Goal: Transaction & Acquisition: Purchase product/service

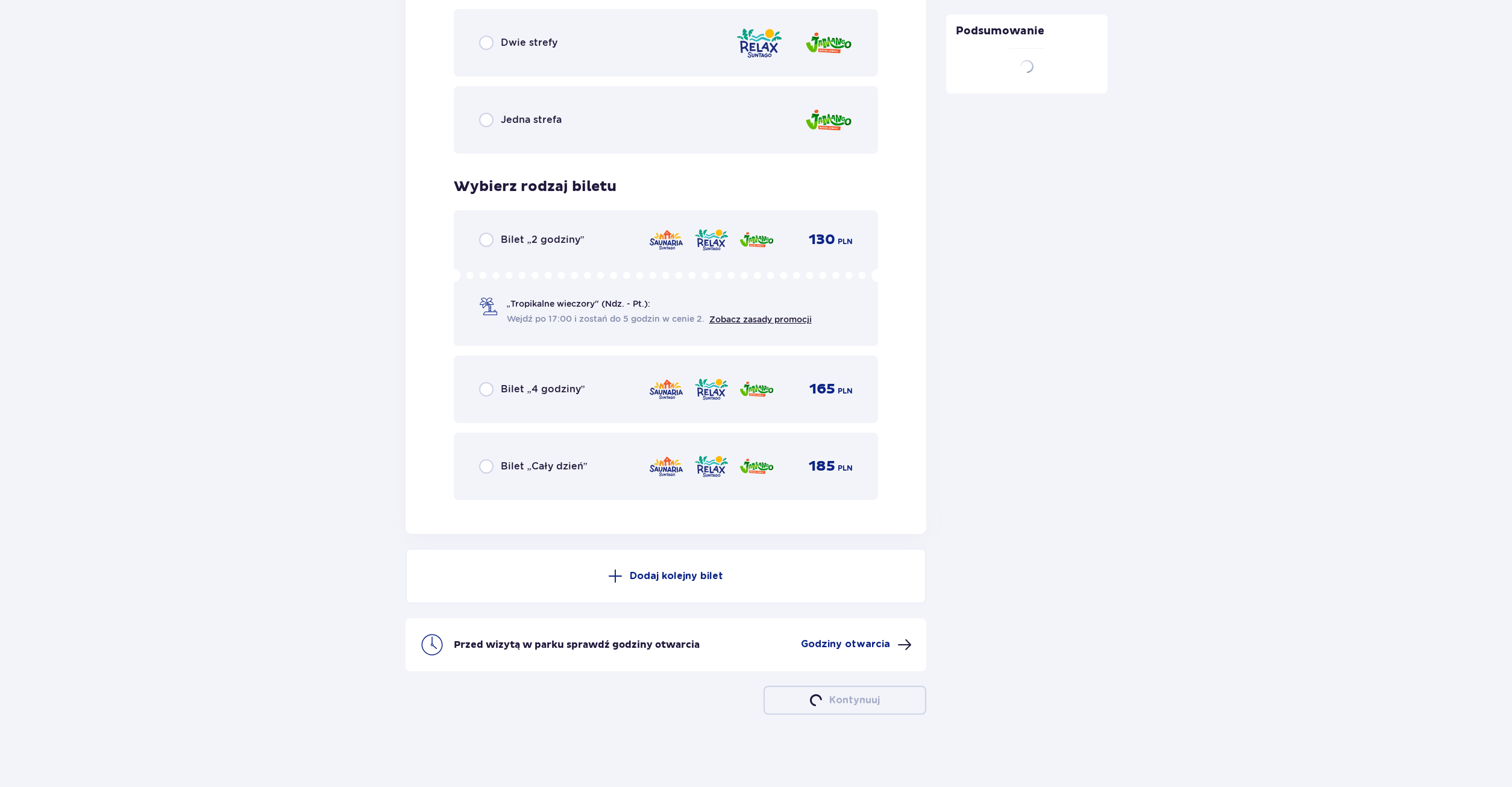
scroll to position [2618, 0]
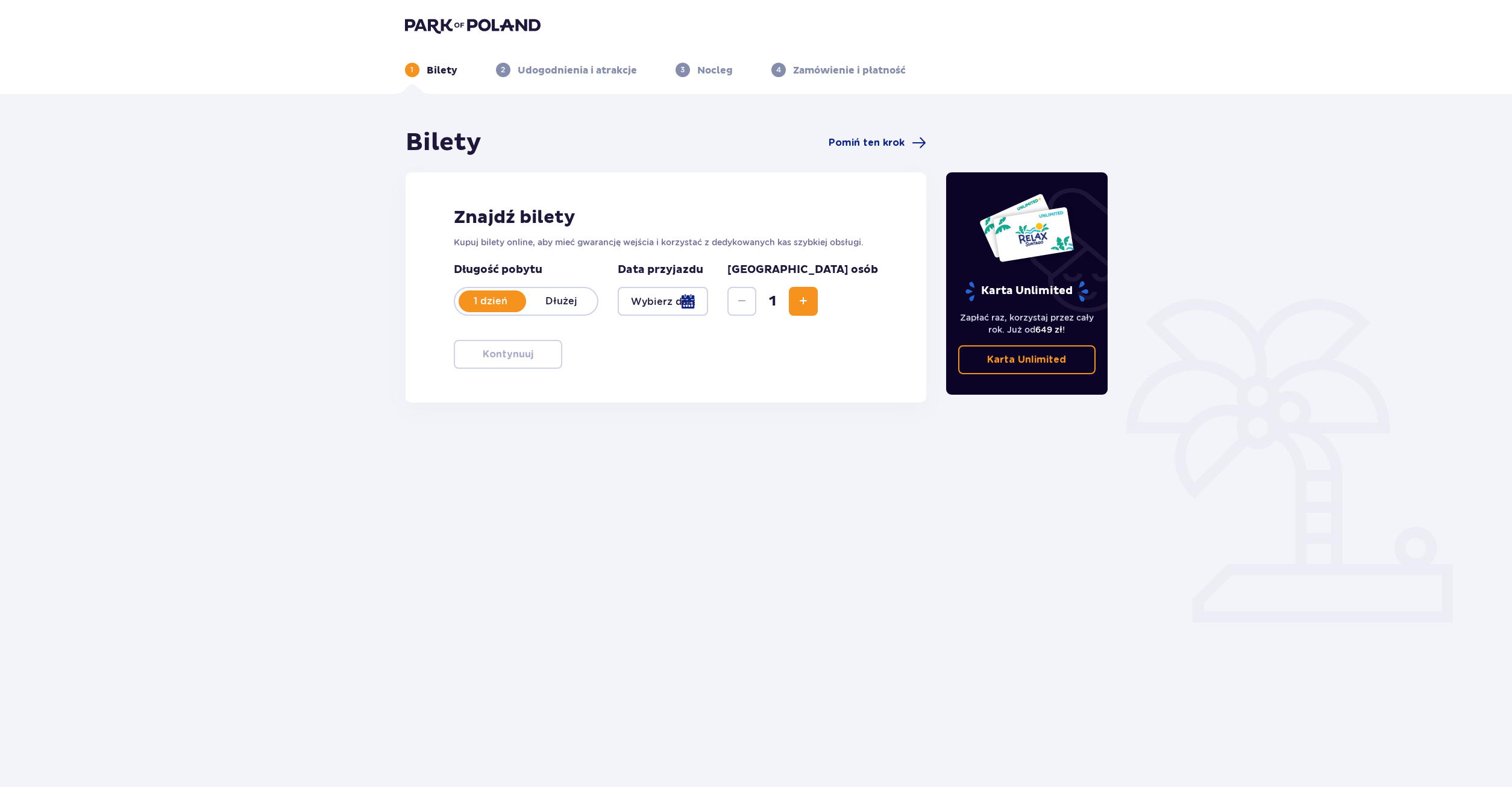
click at [708, 299] on div at bounding box center [664, 301] width 91 height 29
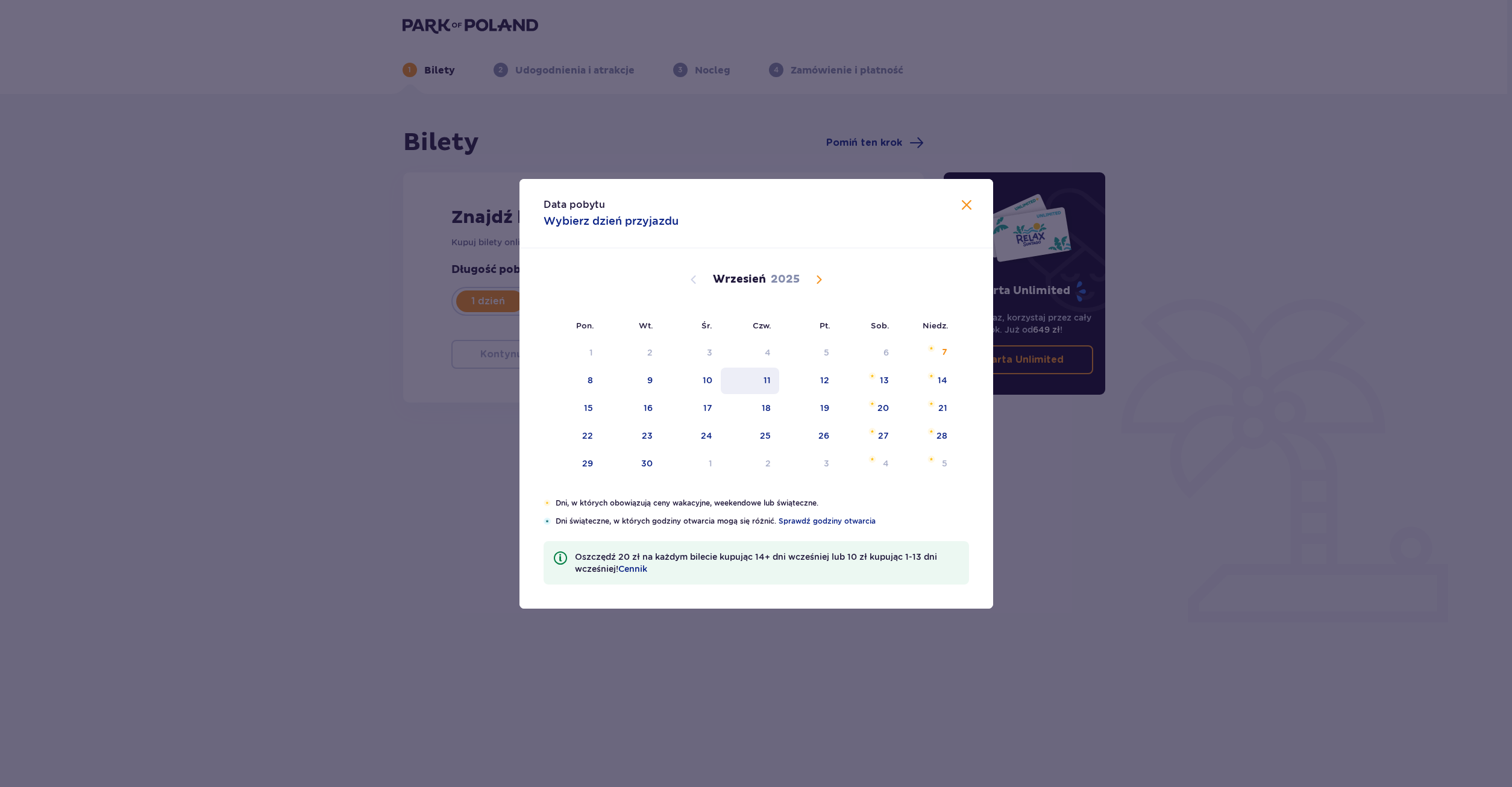
click at [772, 379] on div "11" at bounding box center [750, 381] width 59 height 27
type input "[DATE]"
click at [758, 383] on div "Znajdź bilety Kupuj bilety online, aby mieć gwarancję wejścia i korzystać z ded…" at bounding box center [664, 287] width 521 height 230
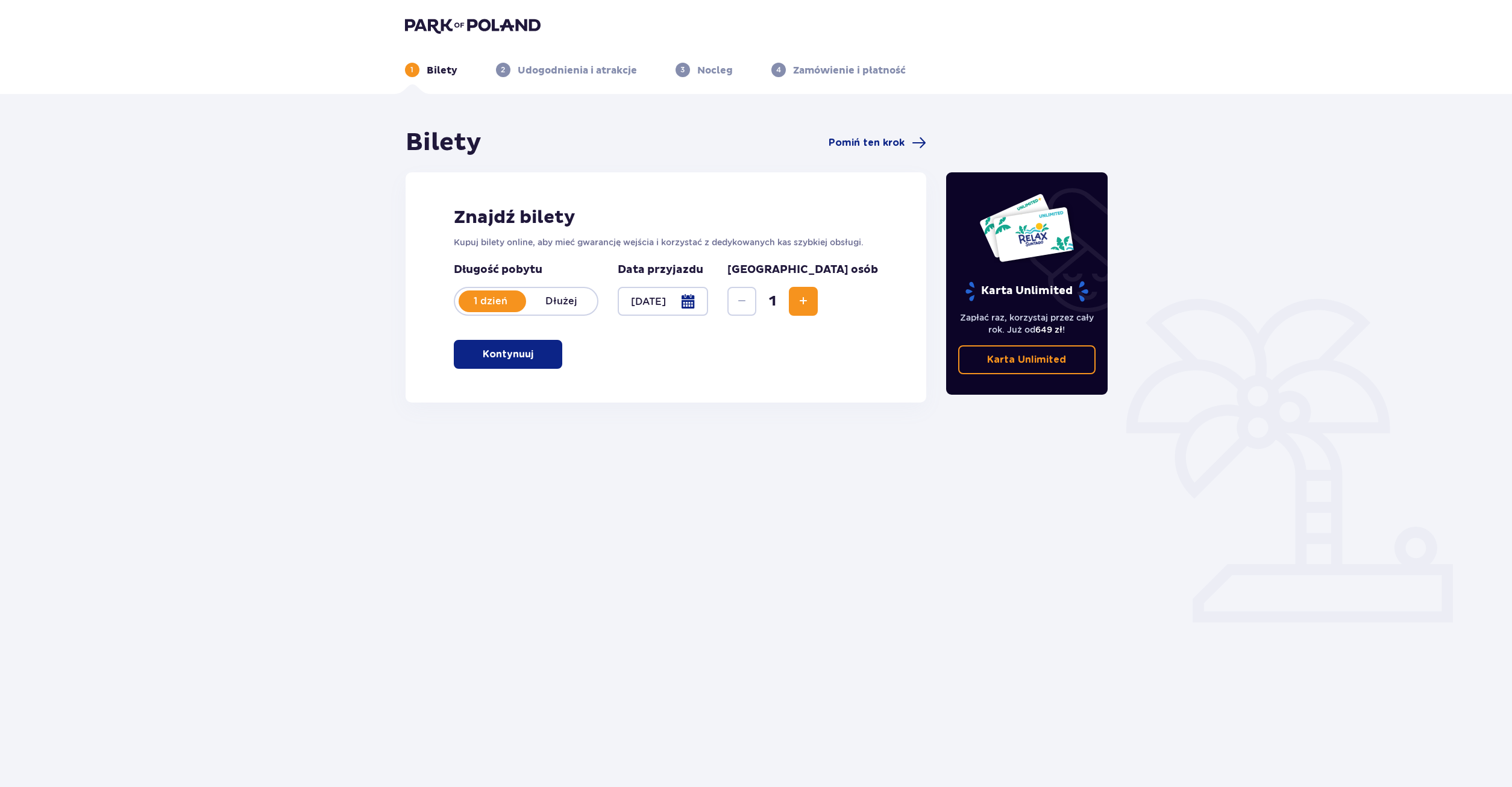
click at [758, 383] on div "Znajdź bilety Kupuj bilety online, aby mieć gwarancję wejścia i korzystać z ded…" at bounding box center [666, 287] width 521 height 230
click at [810, 302] on span "Increase" at bounding box center [803, 301] width 14 height 14
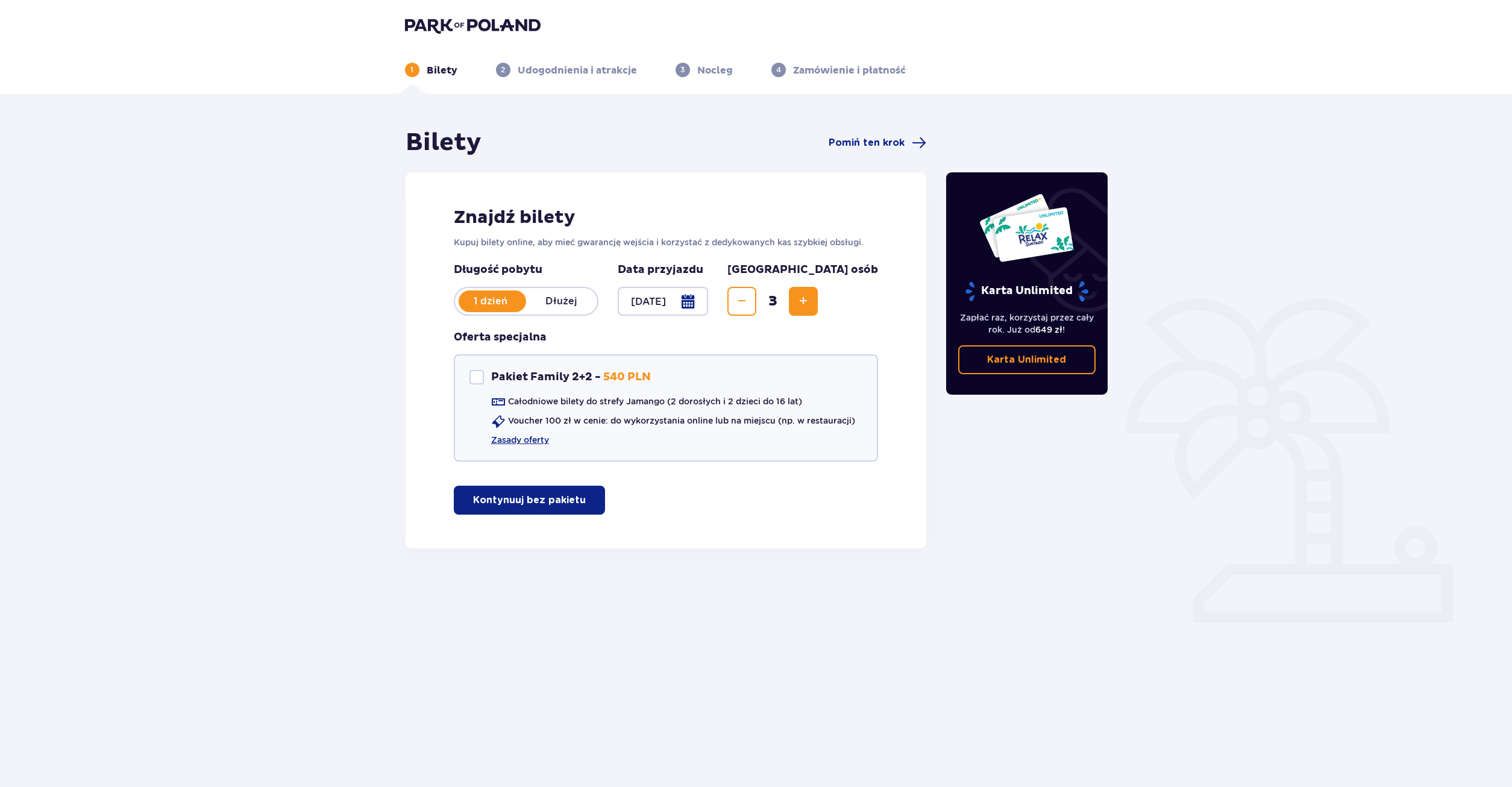
click at [550, 497] on p "Kontynuuj bez pakietu" at bounding box center [530, 500] width 113 height 13
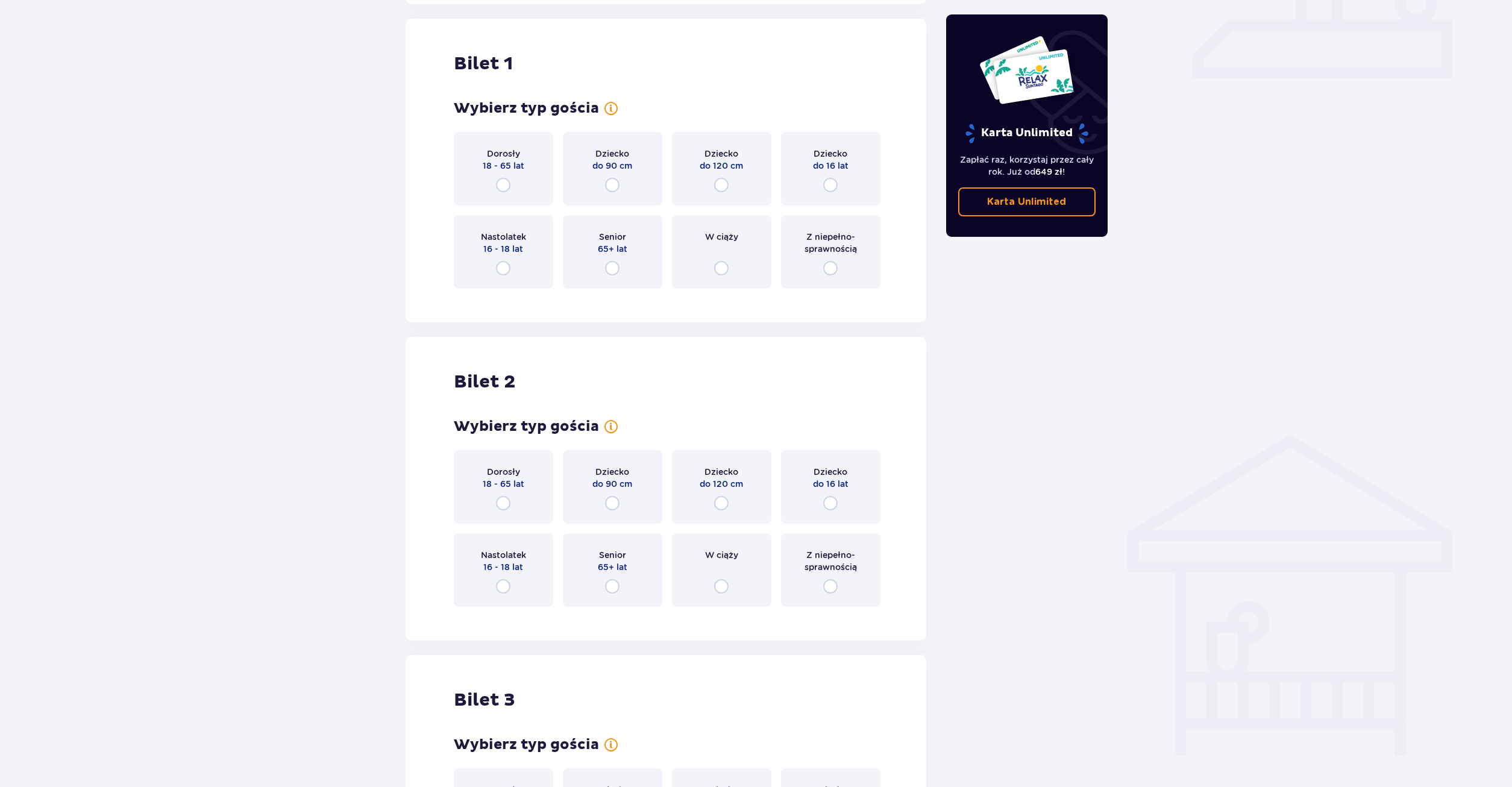
scroll to position [549, 0]
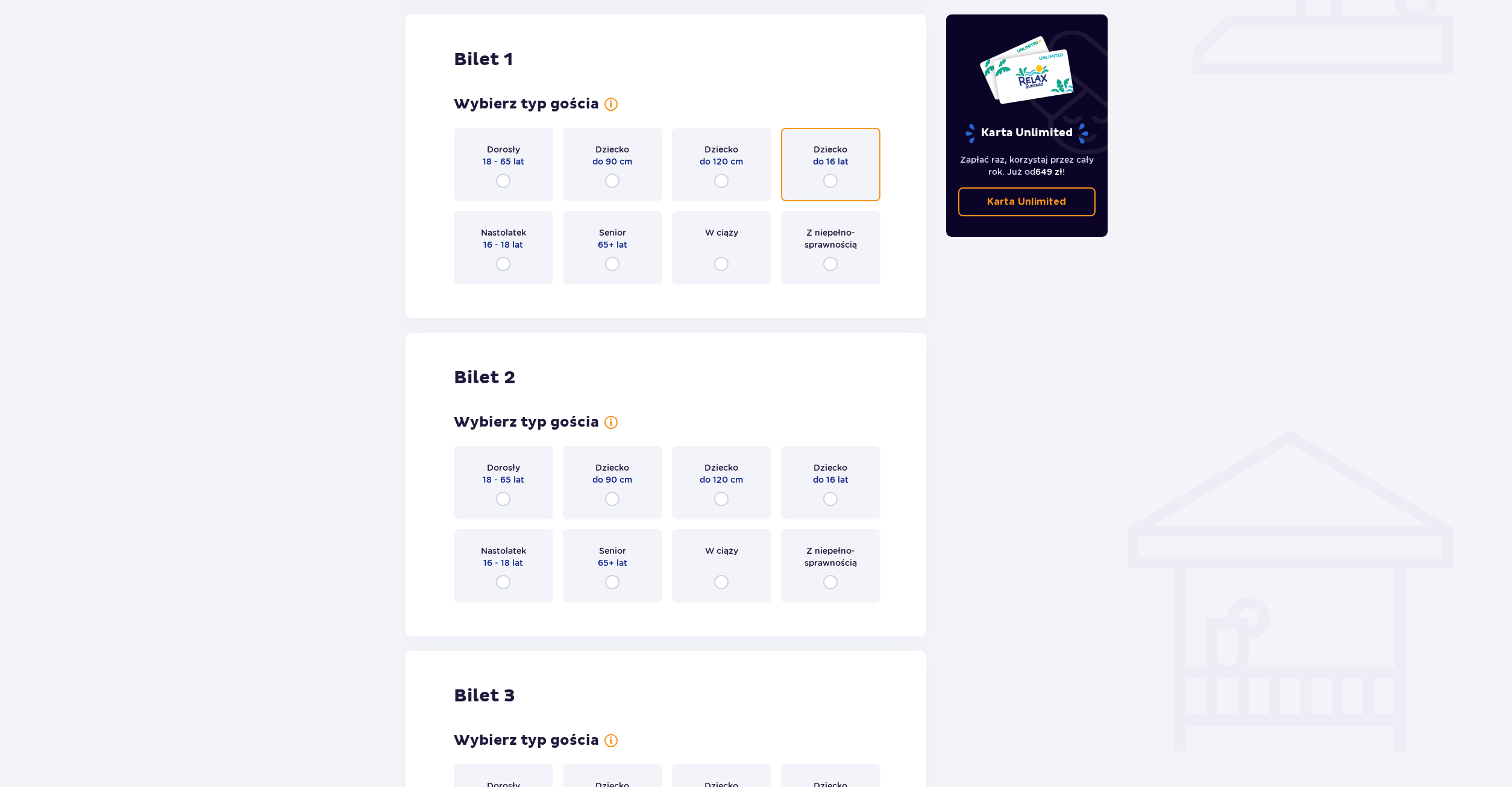
click at [837, 180] on input "radio" at bounding box center [830, 180] width 14 height 14
radio input "true"
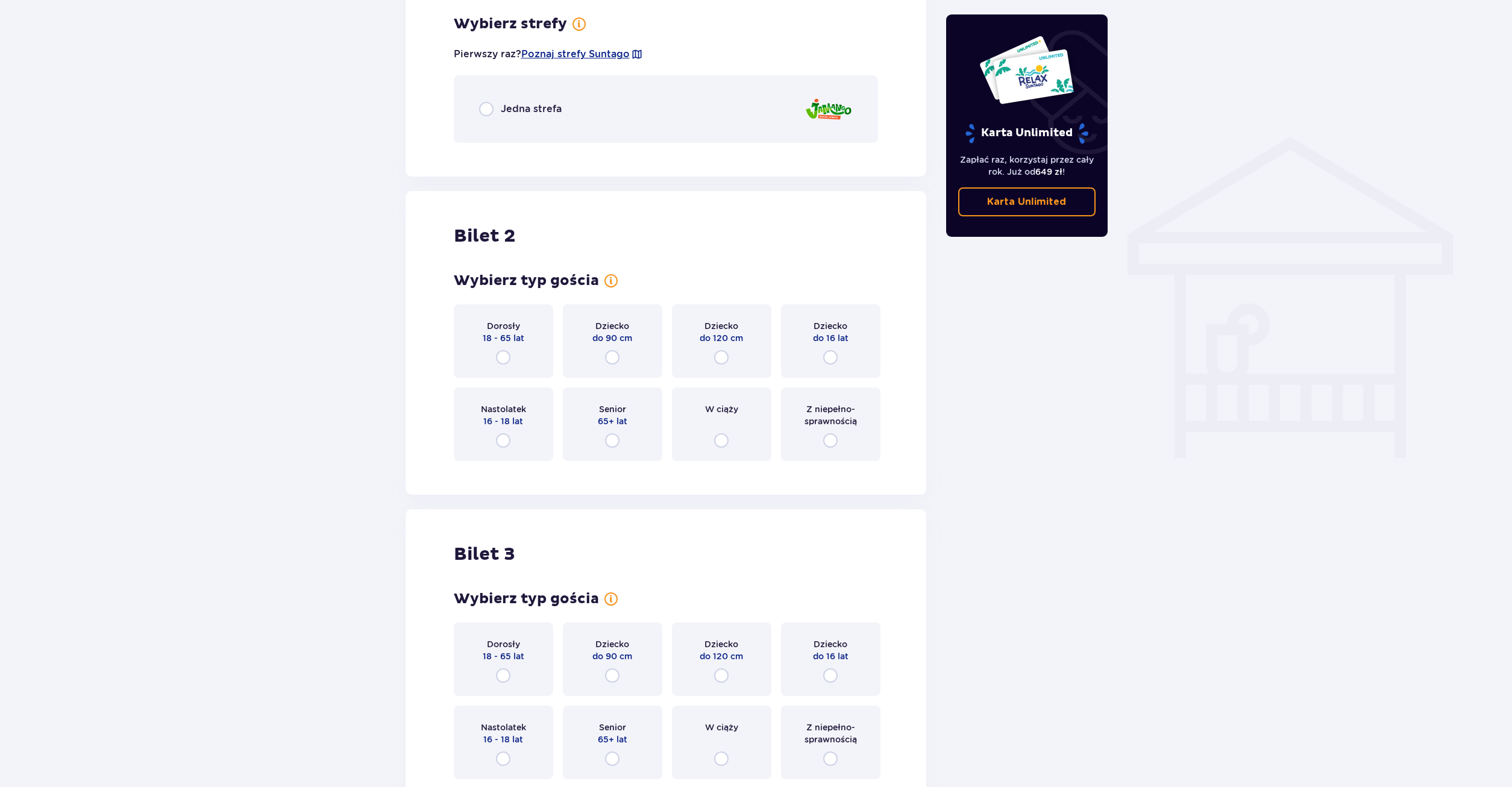
scroll to position [843, 0]
click at [504, 115] on p "Jedna strefa" at bounding box center [531, 108] width 61 height 13
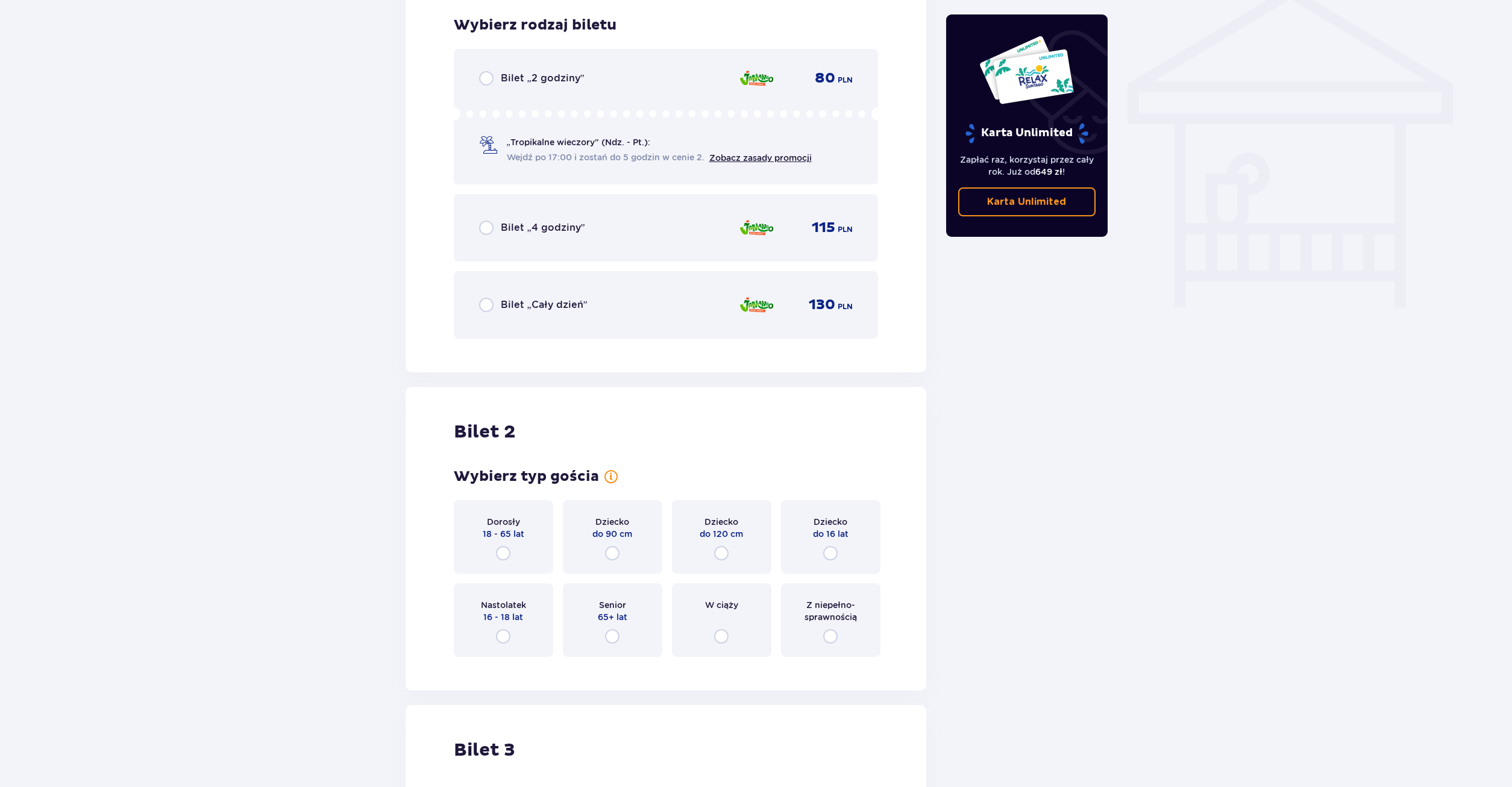
scroll to position [995, 0]
click at [522, 306] on p "Bilet „Cały dzień”" at bounding box center [544, 303] width 87 height 13
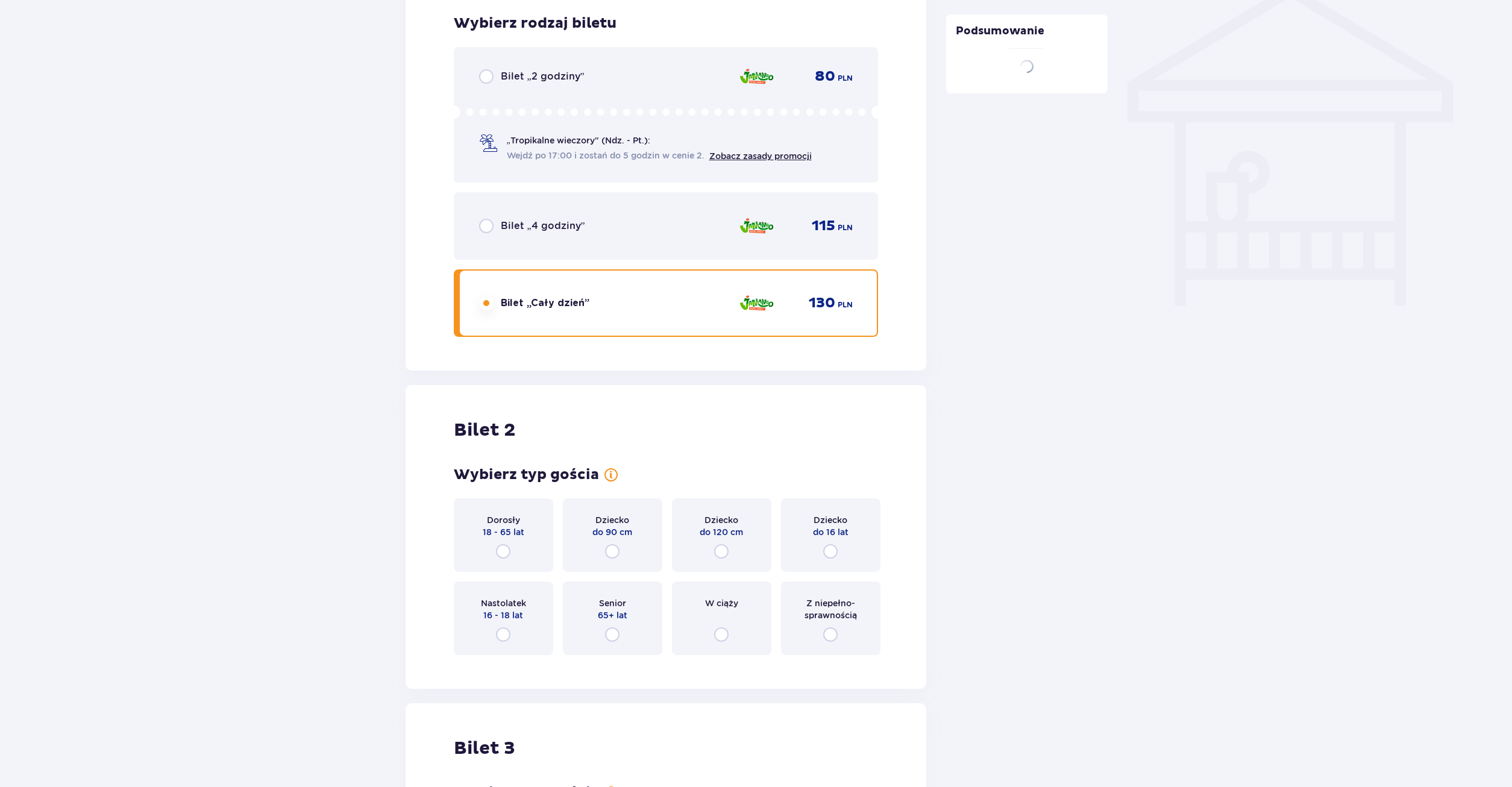
scroll to position [1345, 0]
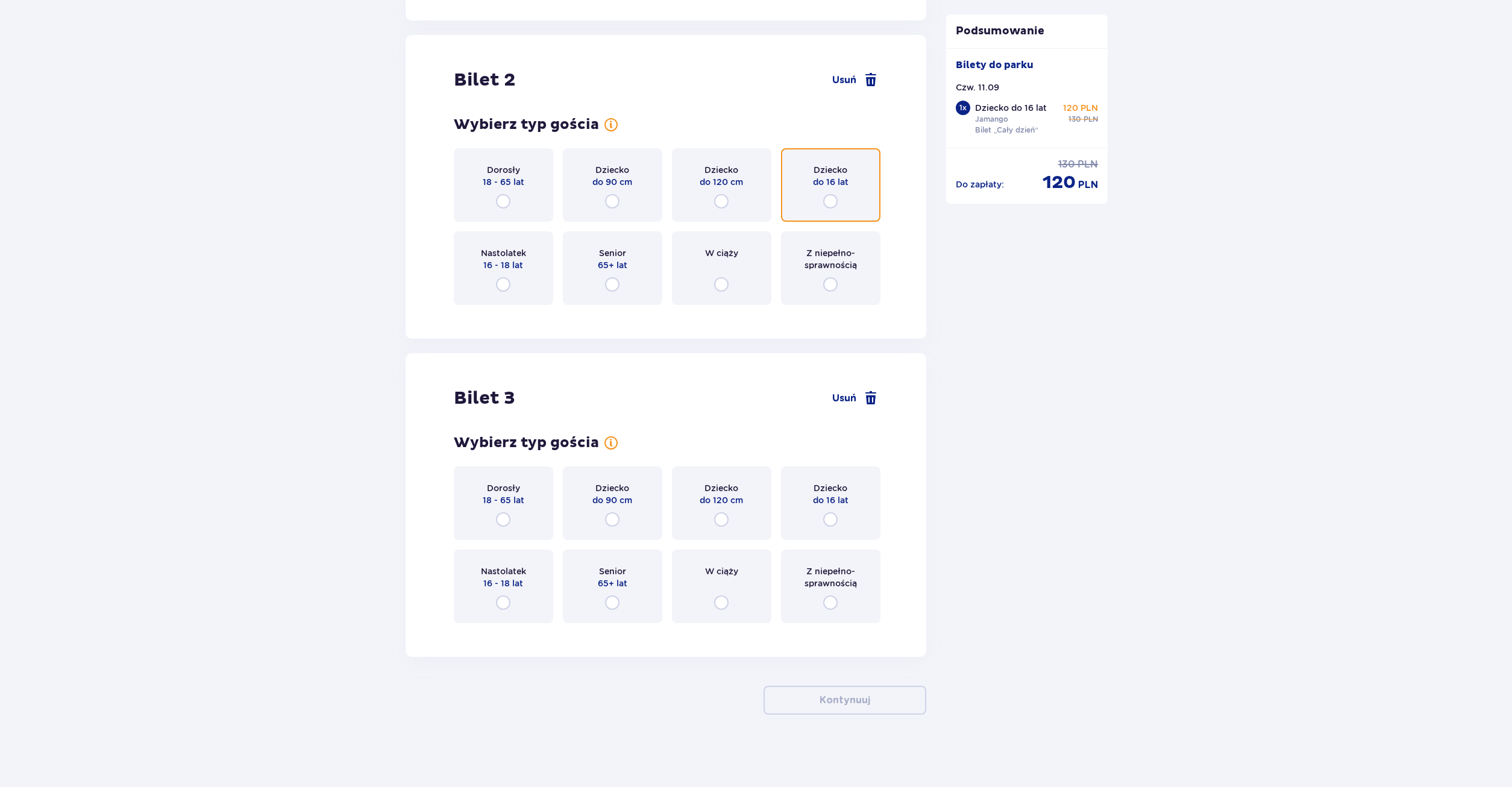
click at [829, 200] on input "radio" at bounding box center [830, 201] width 14 height 14
radio input "true"
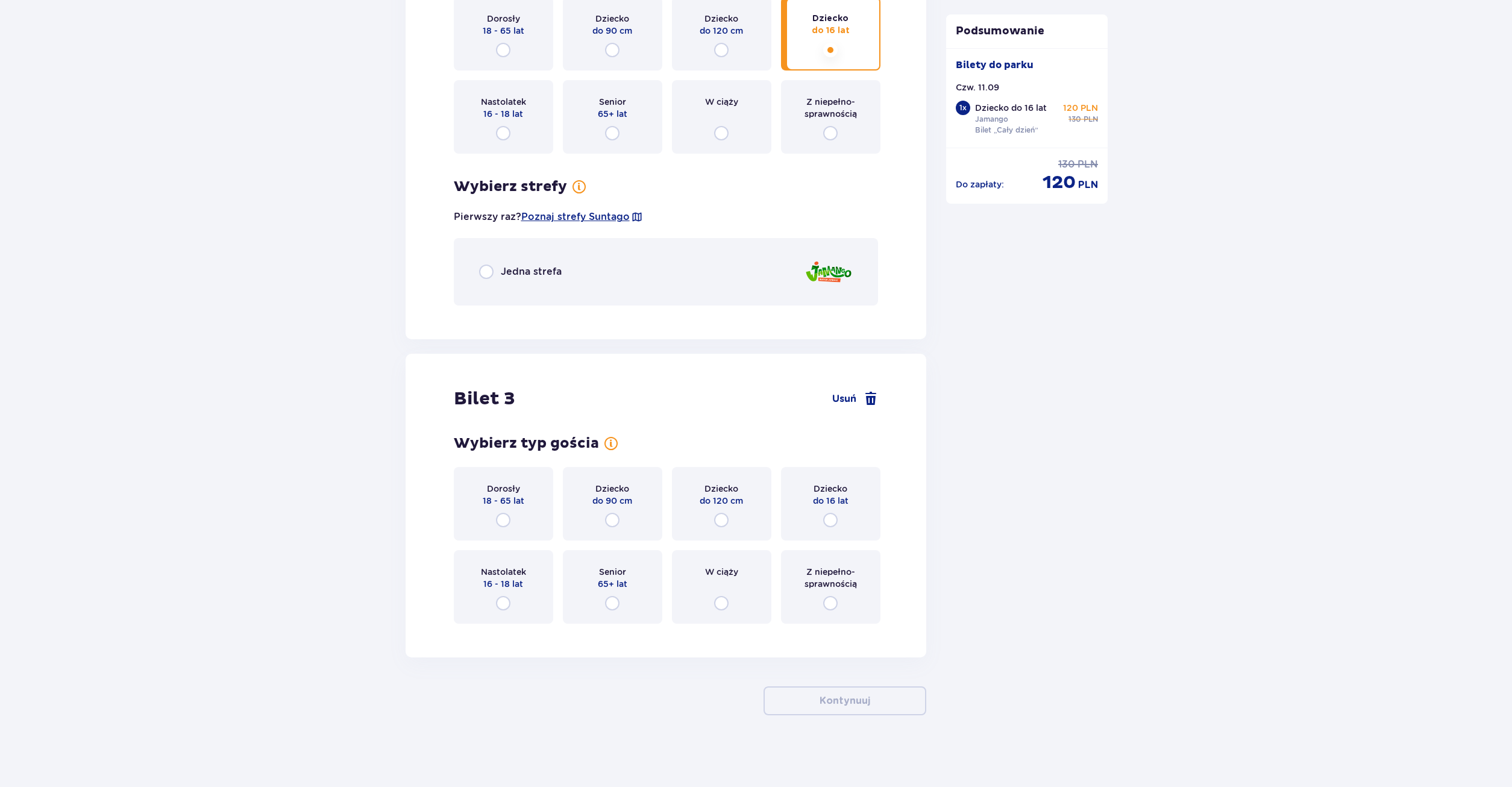
scroll to position [1496, 0]
click at [499, 270] on div "Jedna strefa" at bounding box center [520, 271] width 82 height 14
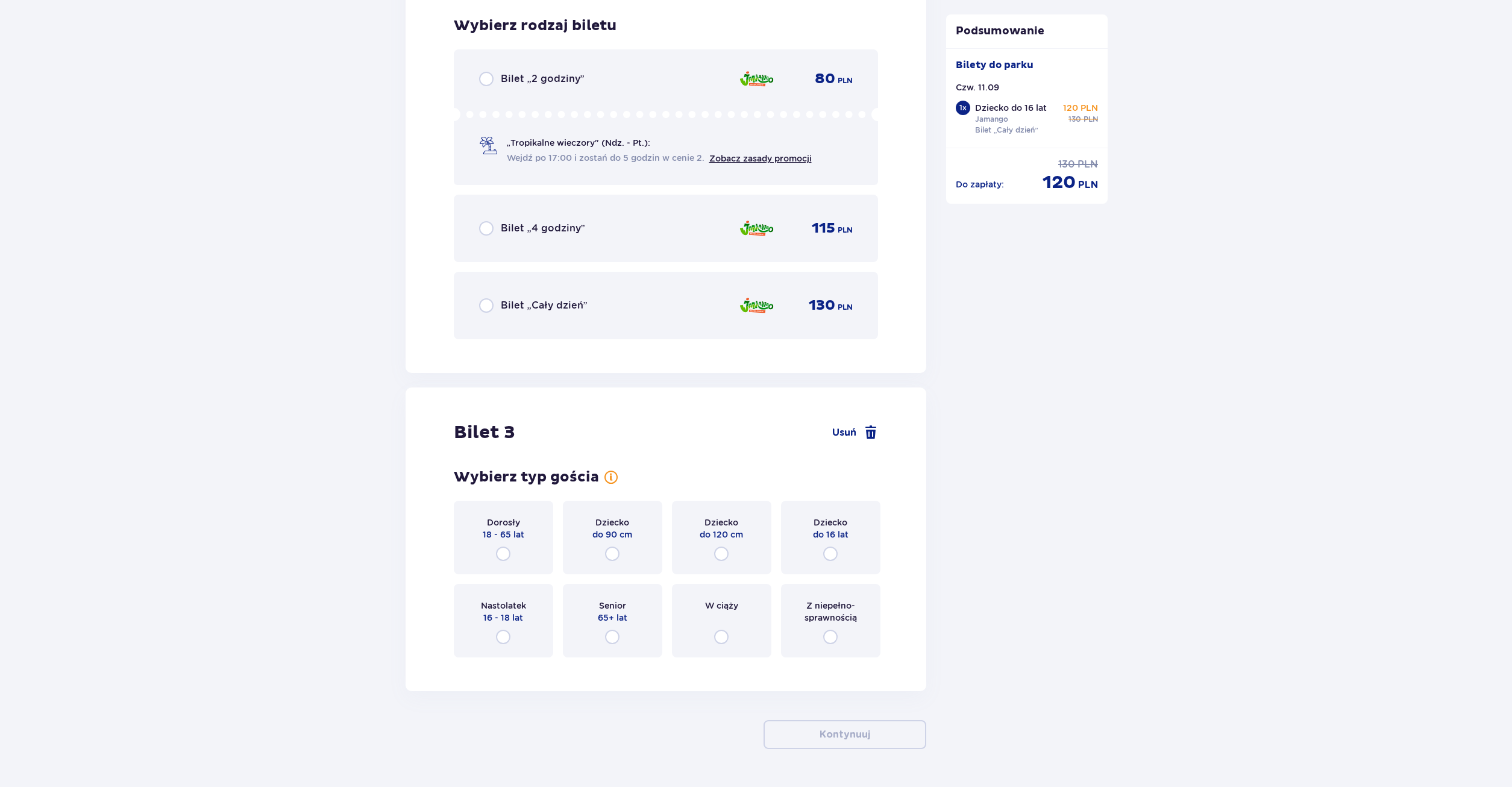
scroll to position [1811, 0]
click at [494, 305] on div "Bilet „Cały dzień”" at bounding box center [533, 303] width 109 height 14
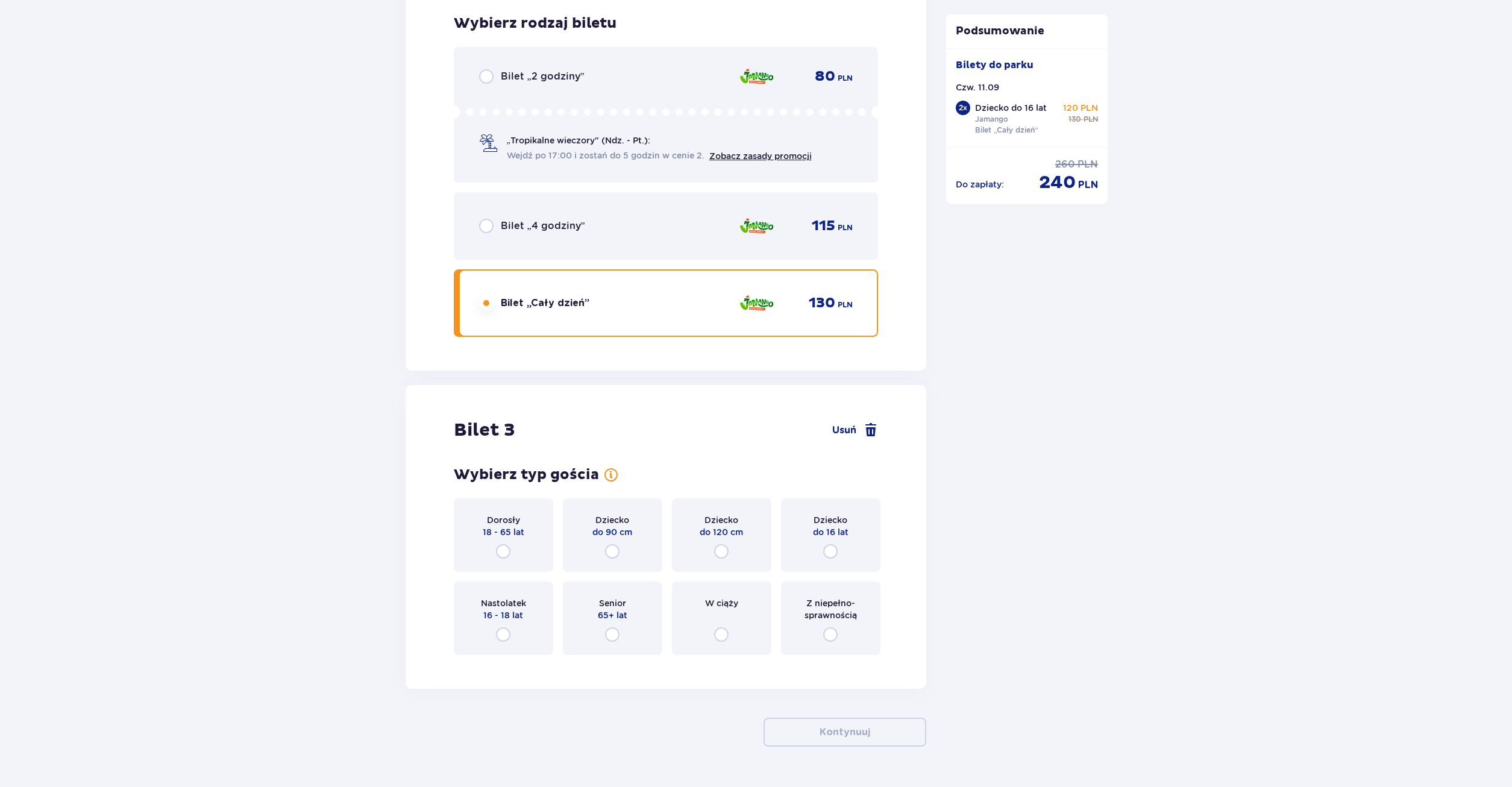
scroll to position [1843, 0]
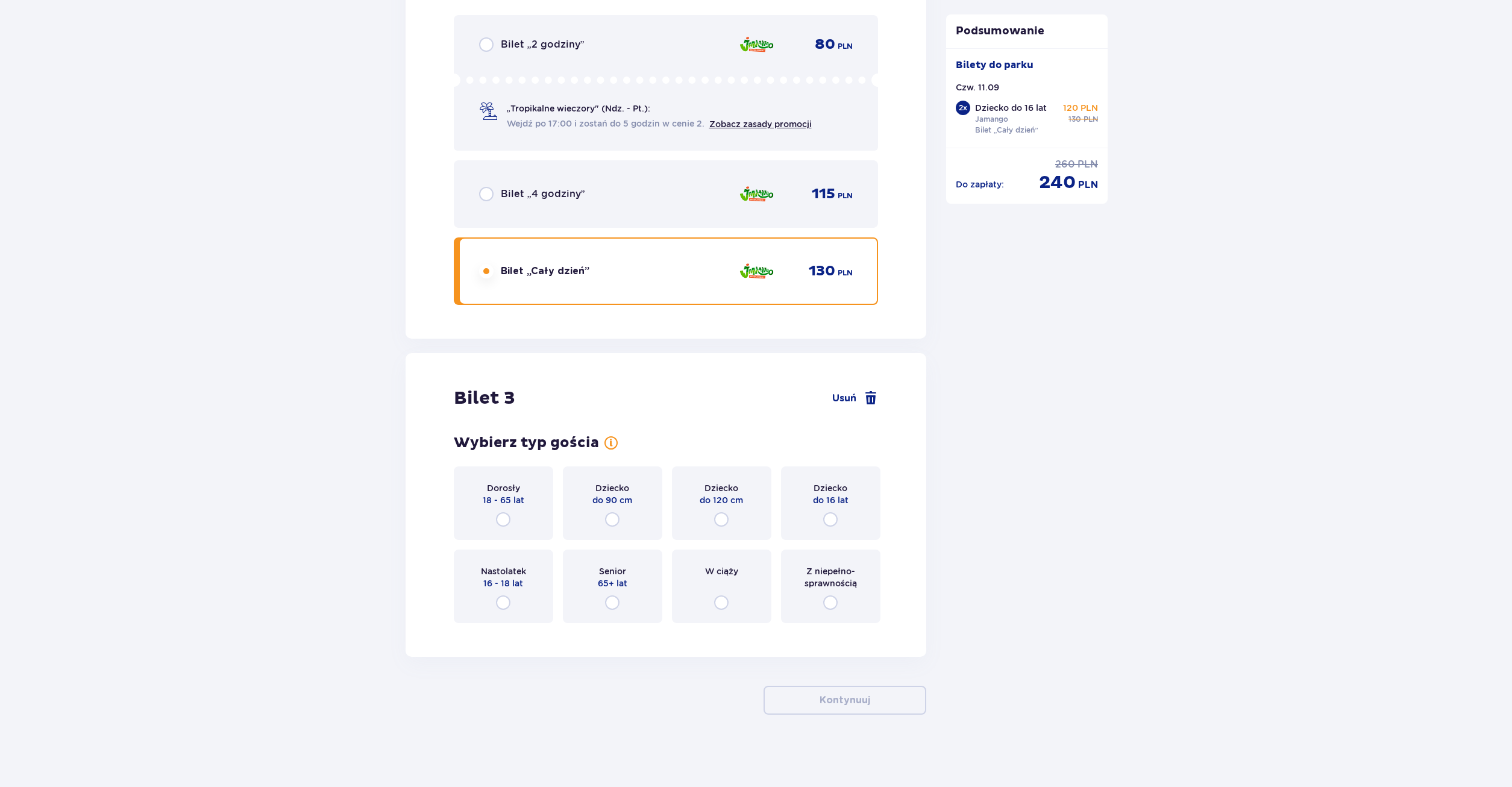
click at [501, 512] on div "Dorosły 18 - 65 lat" at bounding box center [503, 503] width 100 height 74
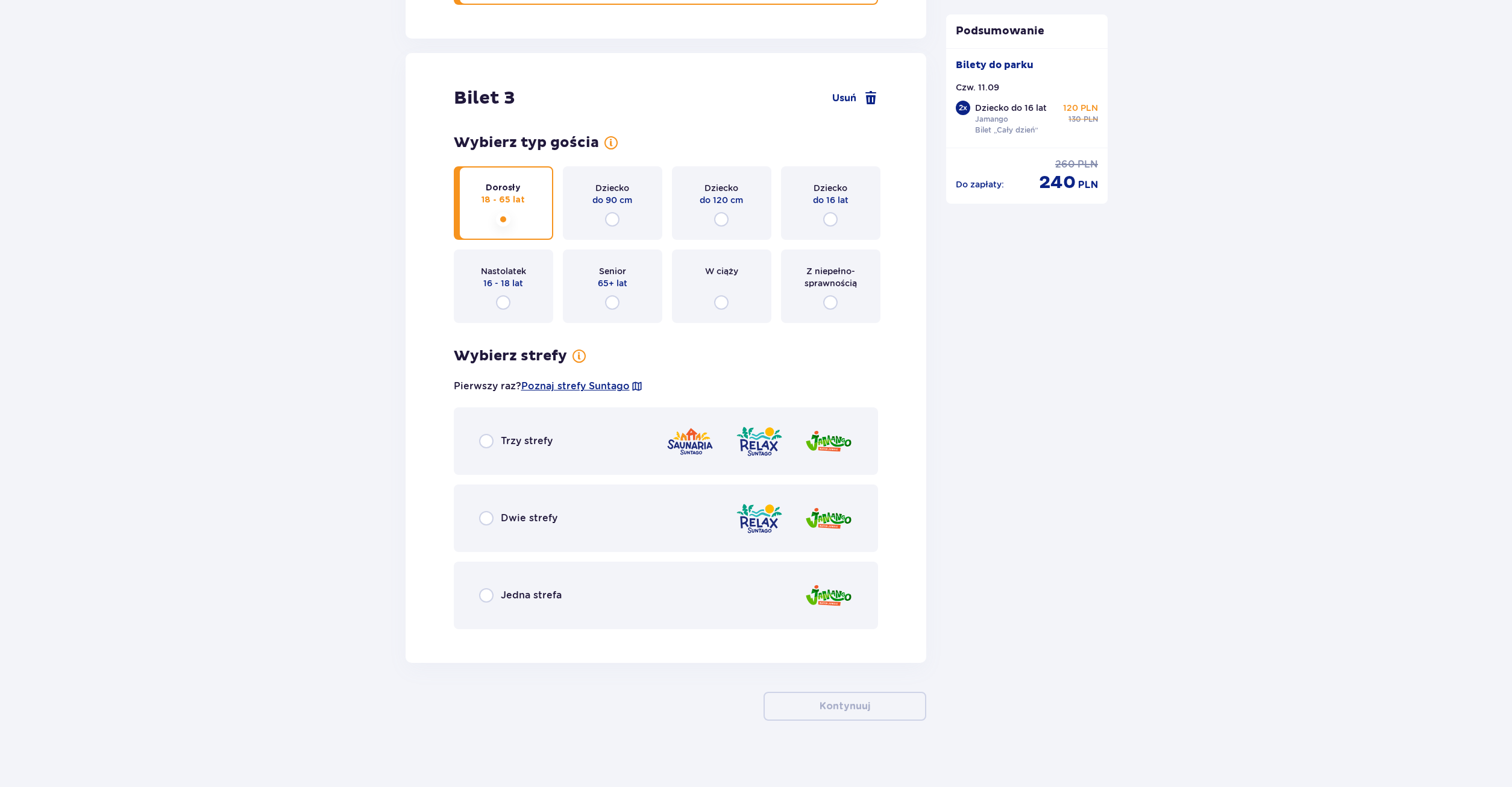
scroll to position [2149, 0]
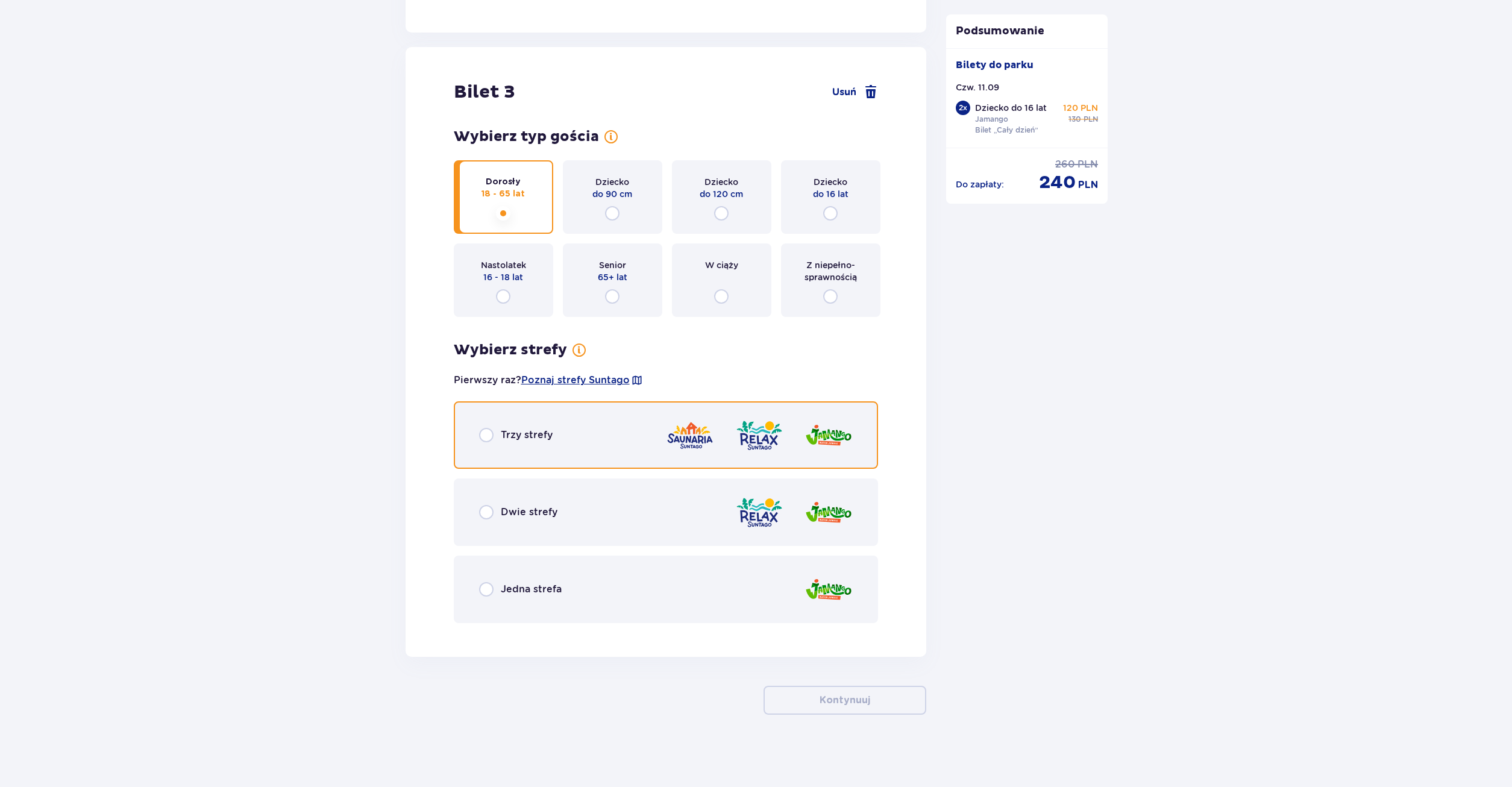
click at [492, 435] on input "radio" at bounding box center [485, 435] width 14 height 14
radio input "true"
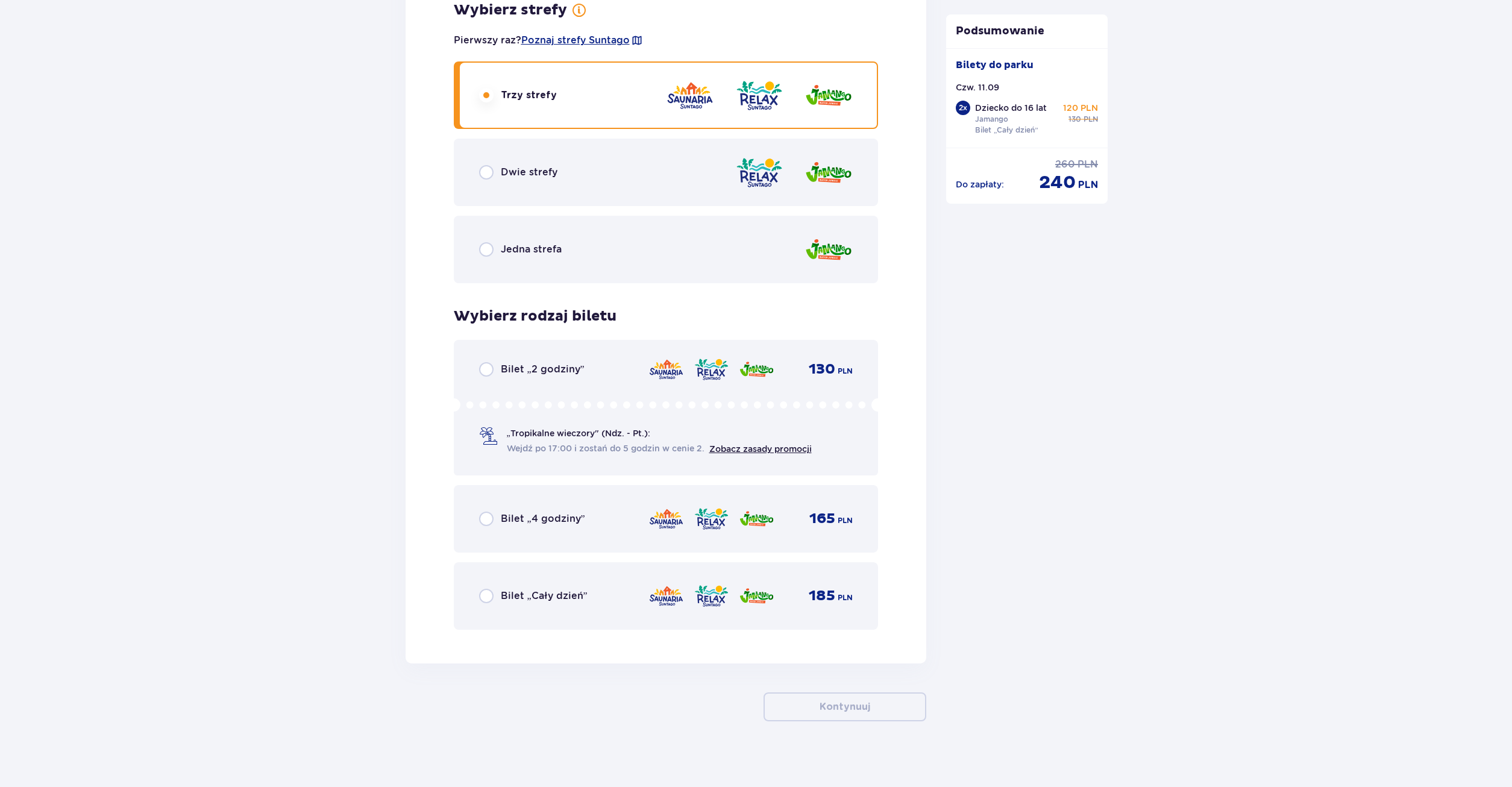
scroll to position [2496, 0]
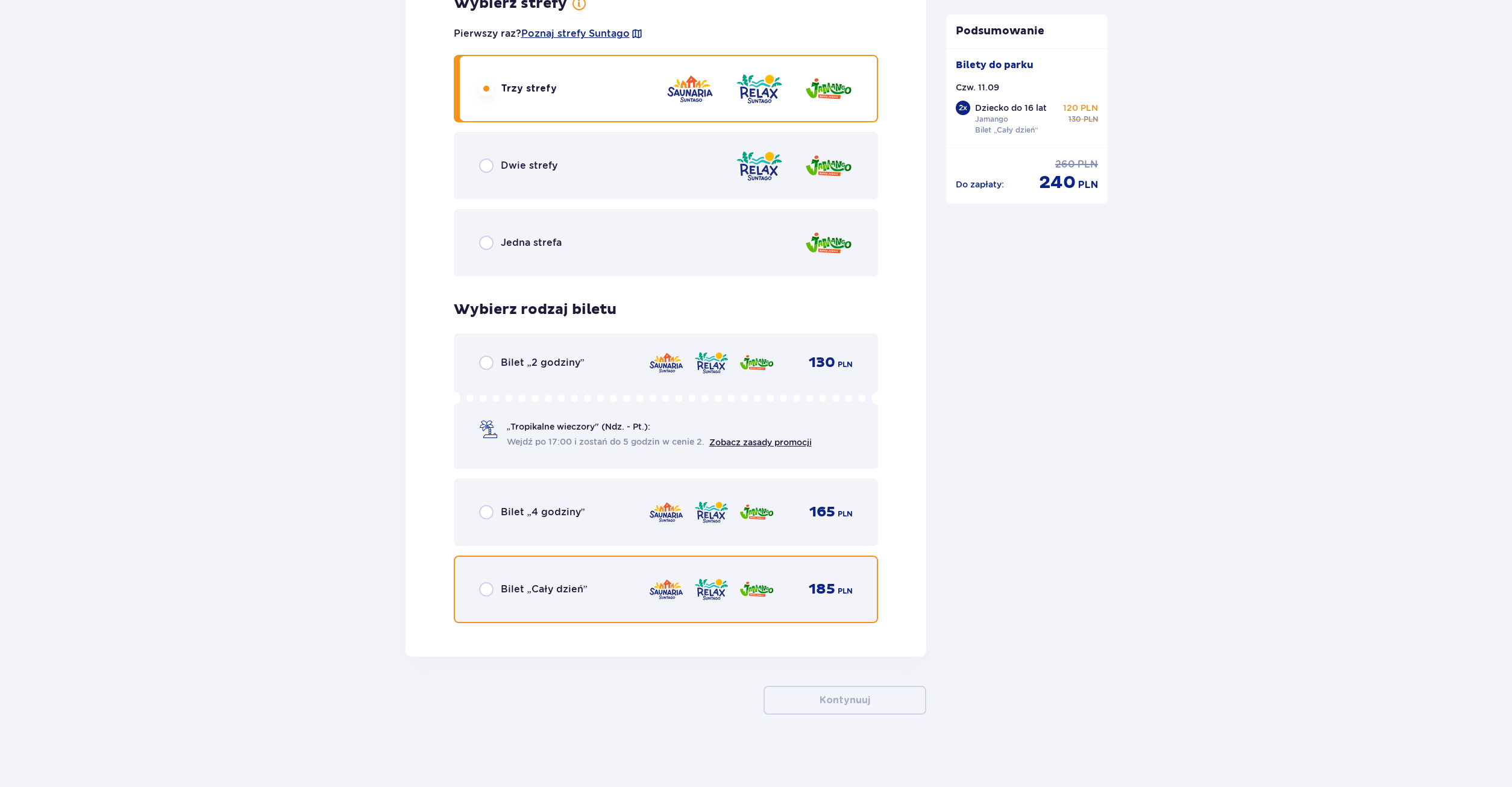
click at [492, 589] on input "radio" at bounding box center [485, 589] width 14 height 14
radio input "true"
click at [492, 589] on input "radio" at bounding box center [485, 589] width 14 height 14
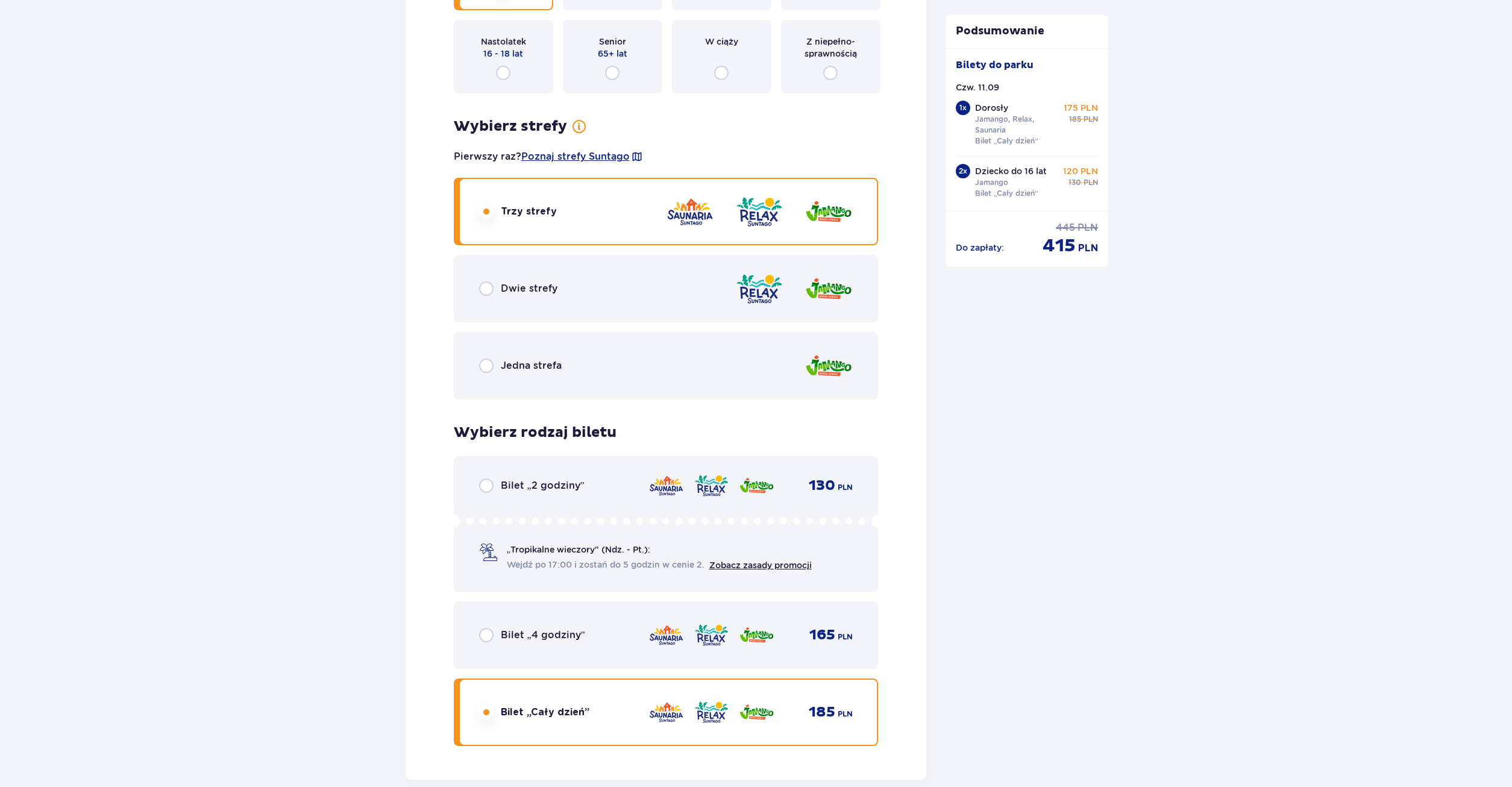
scroll to position [2618, 0]
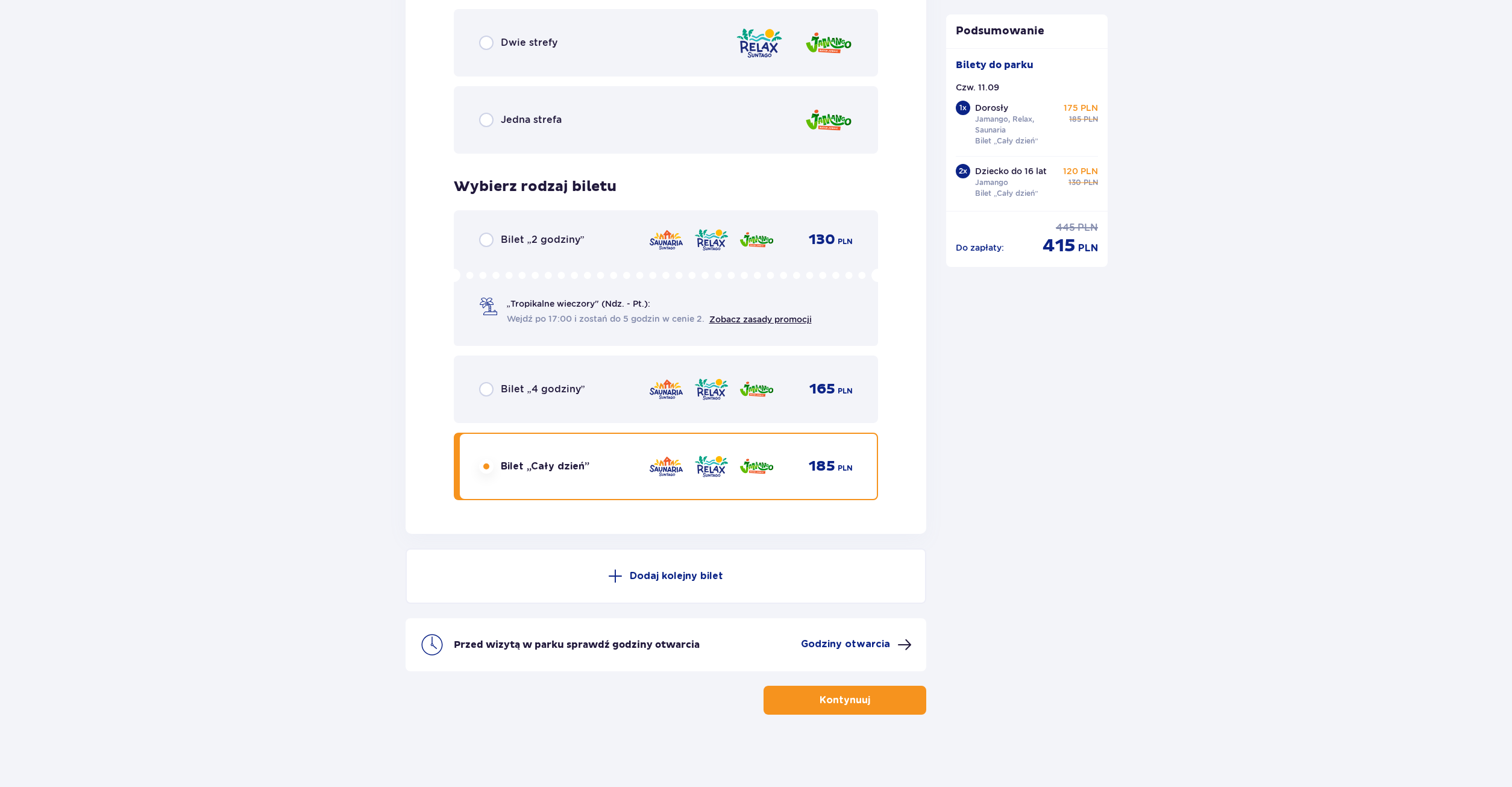
click at [827, 643] on p "Godziny otwarcia" at bounding box center [845, 644] width 89 height 13
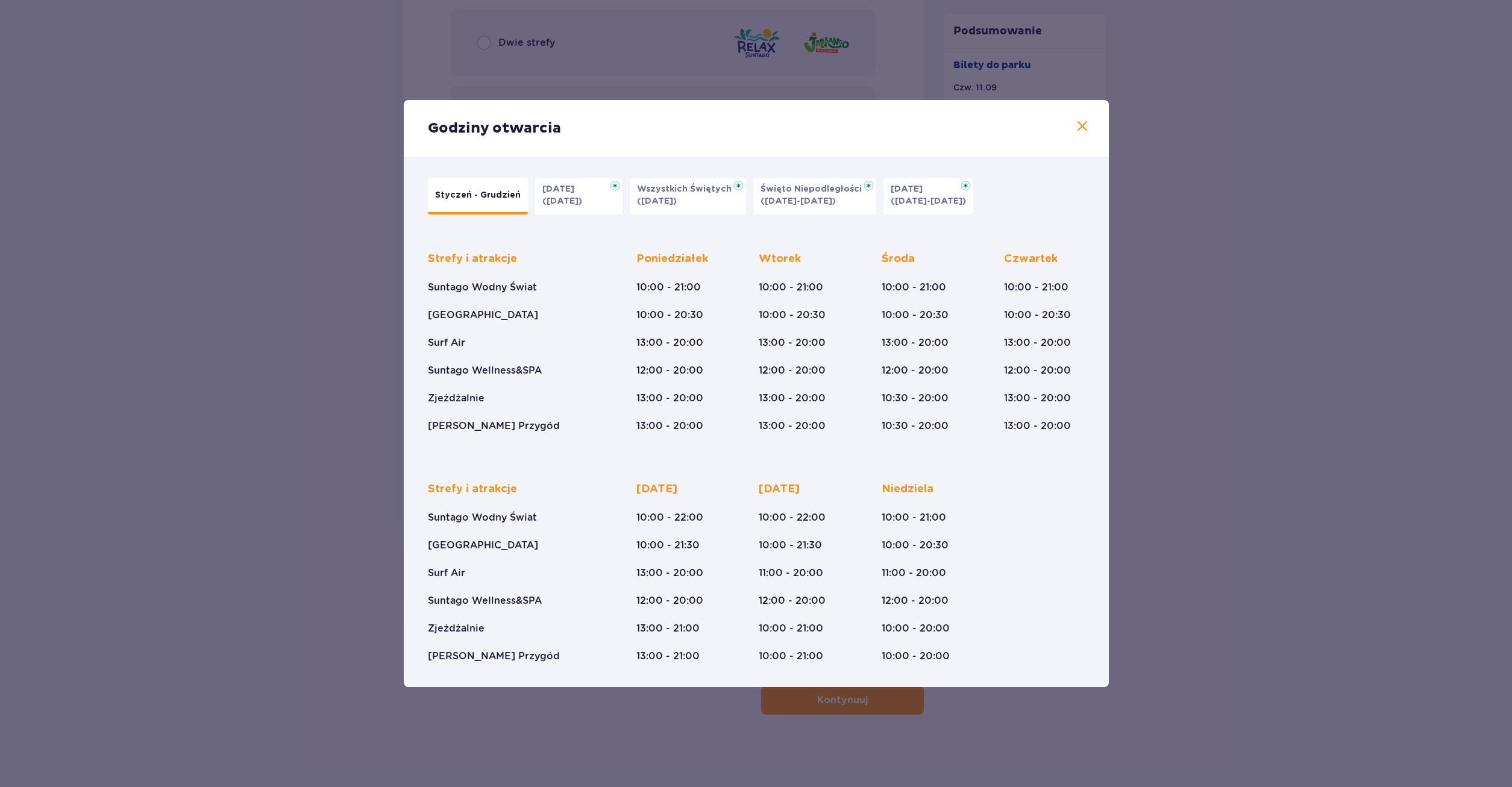
click at [1084, 126] on span at bounding box center [1082, 126] width 14 height 14
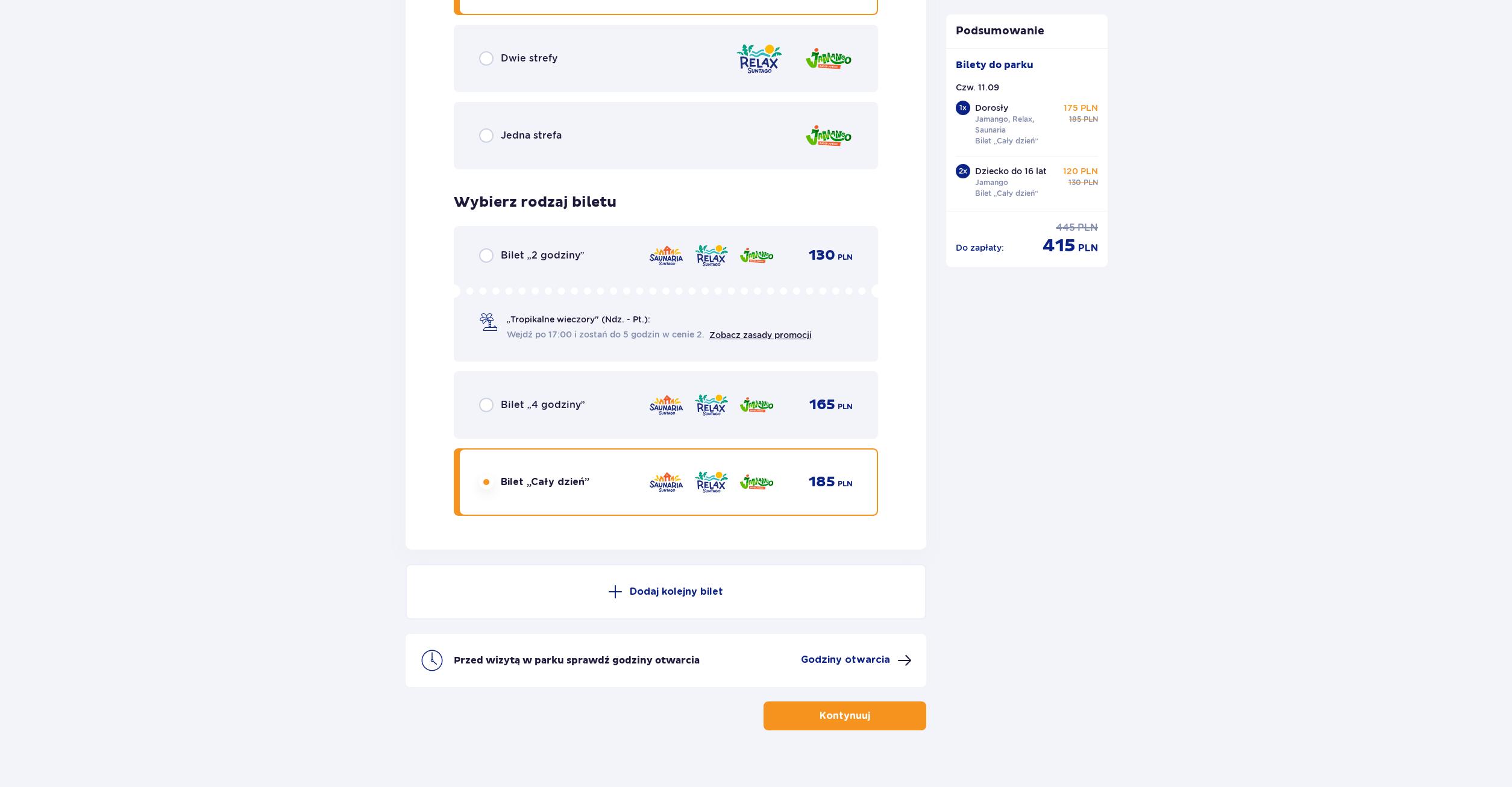
scroll to position [2618, 0]
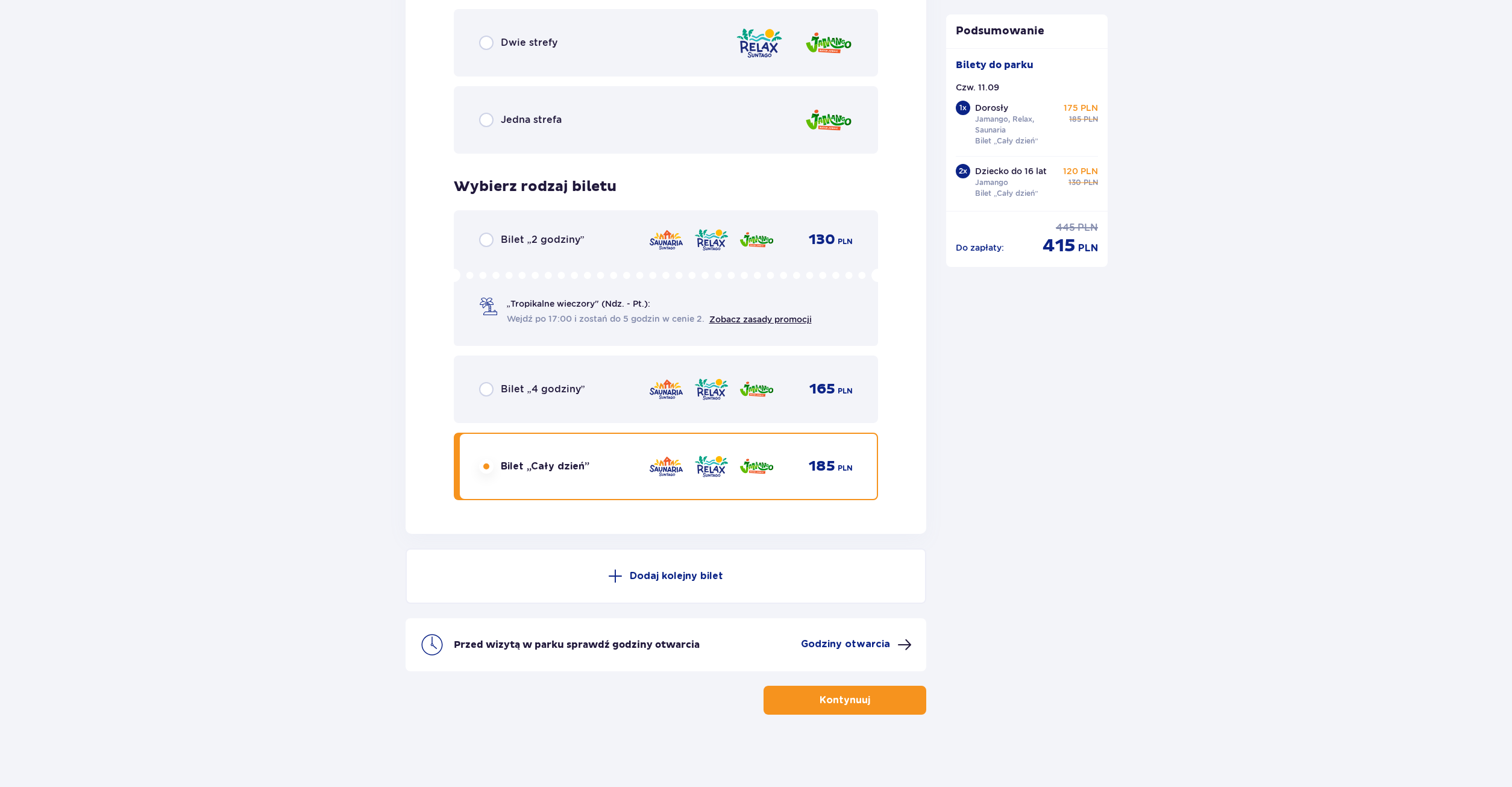
click at [856, 703] on p "Kontynuuj" at bounding box center [845, 699] width 51 height 13
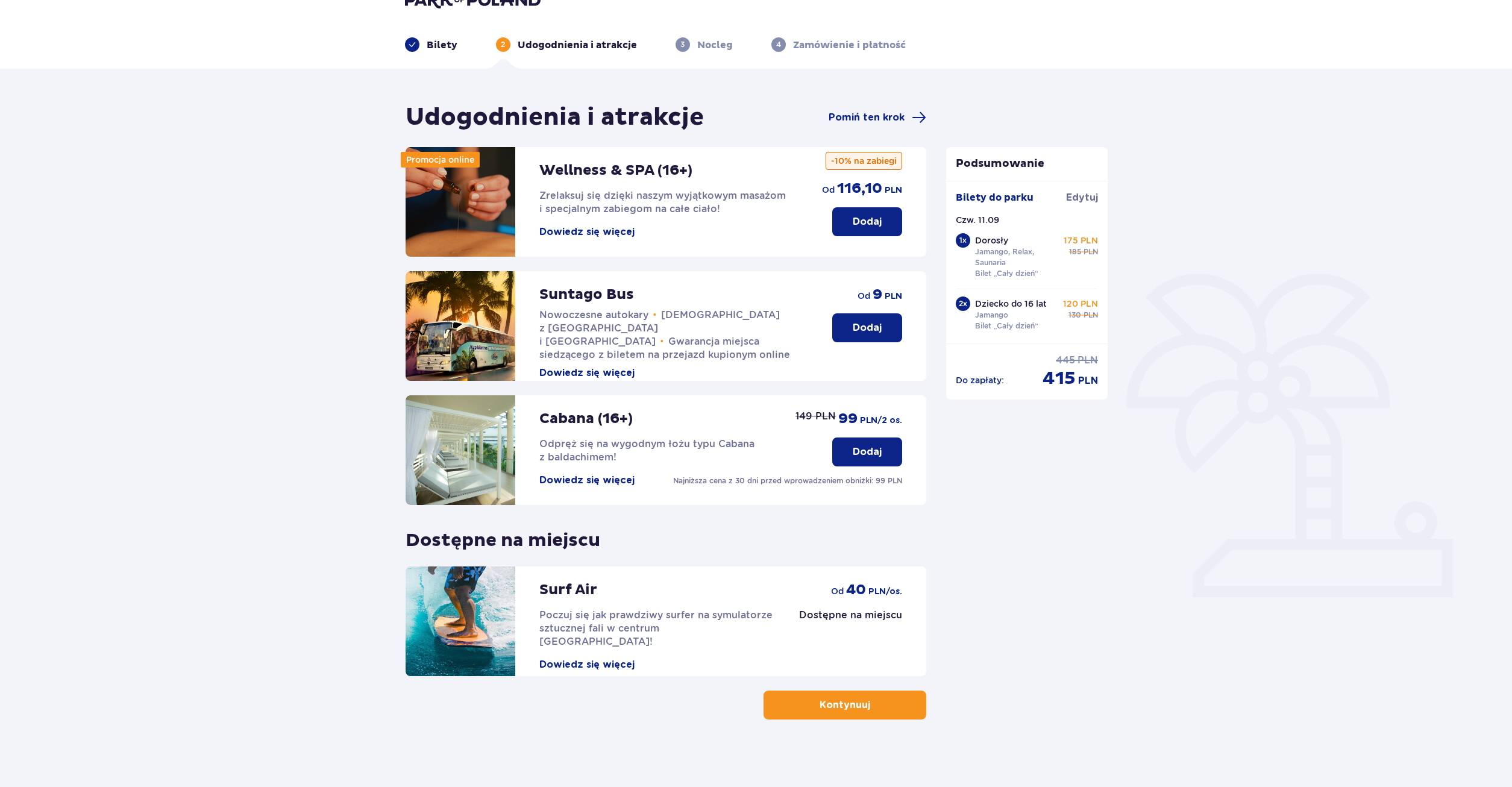
scroll to position [43, 0]
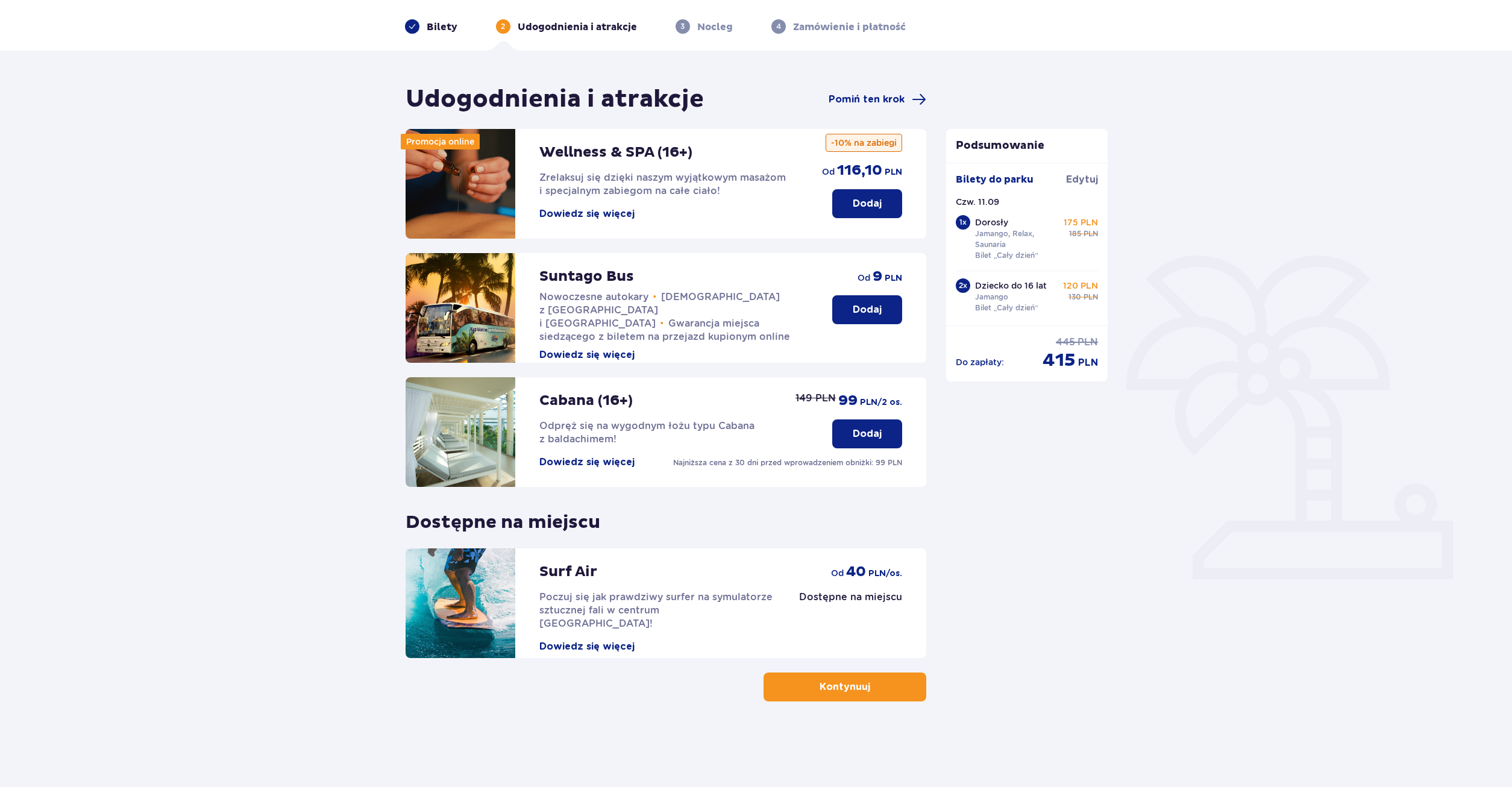
click at [902, 687] on button "Kontynuuj" at bounding box center [845, 687] width 163 height 29
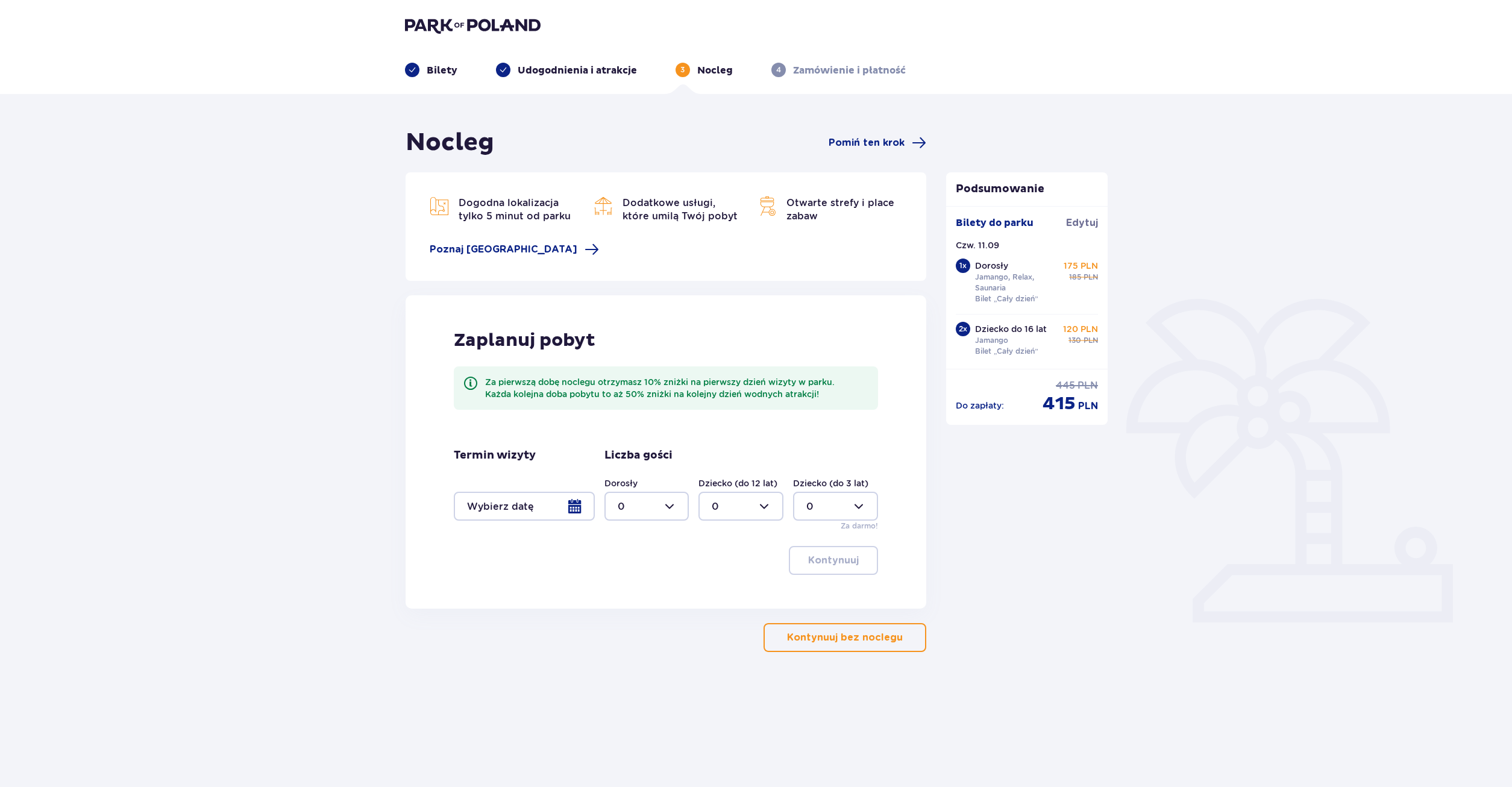
click at [861, 642] on p "Kontynuuj bez noclegu" at bounding box center [845, 637] width 116 height 13
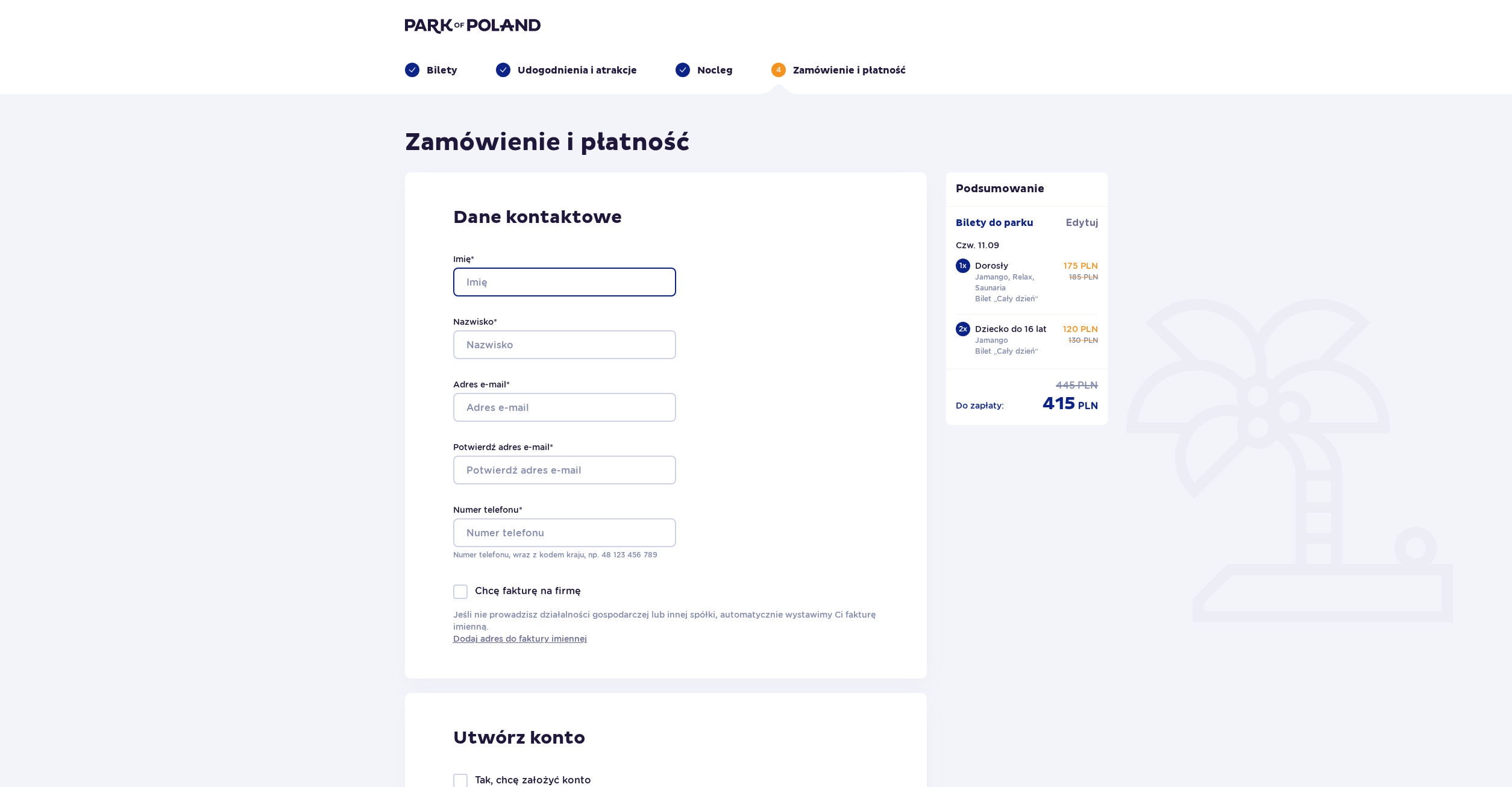
click at [495, 281] on input "Imię *" at bounding box center [564, 282] width 223 height 29
type input "Karolina"
click at [483, 344] on input "Nazwisko *" at bounding box center [564, 345] width 223 height 29
type input "Grajoszek"
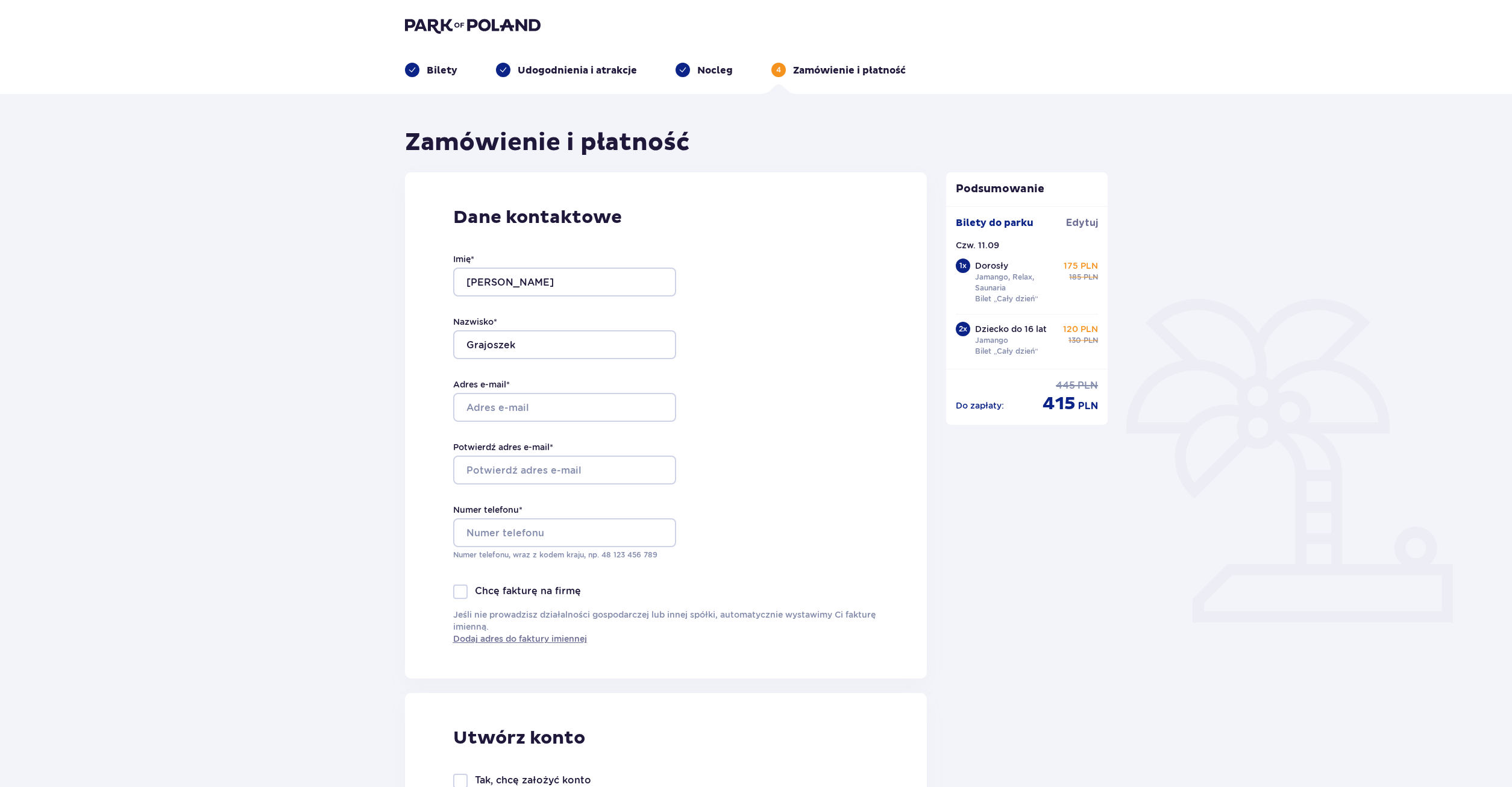
click at [526, 413] on div at bounding box center [552, 407] width 223 height 29
click at [537, 419] on div at bounding box center [552, 407] width 223 height 29
click at [542, 413] on div at bounding box center [552, 407] width 223 height 29
click at [546, 396] on div at bounding box center [552, 407] width 223 height 29
click at [545, 340] on input "Grajoszek" at bounding box center [564, 345] width 223 height 29
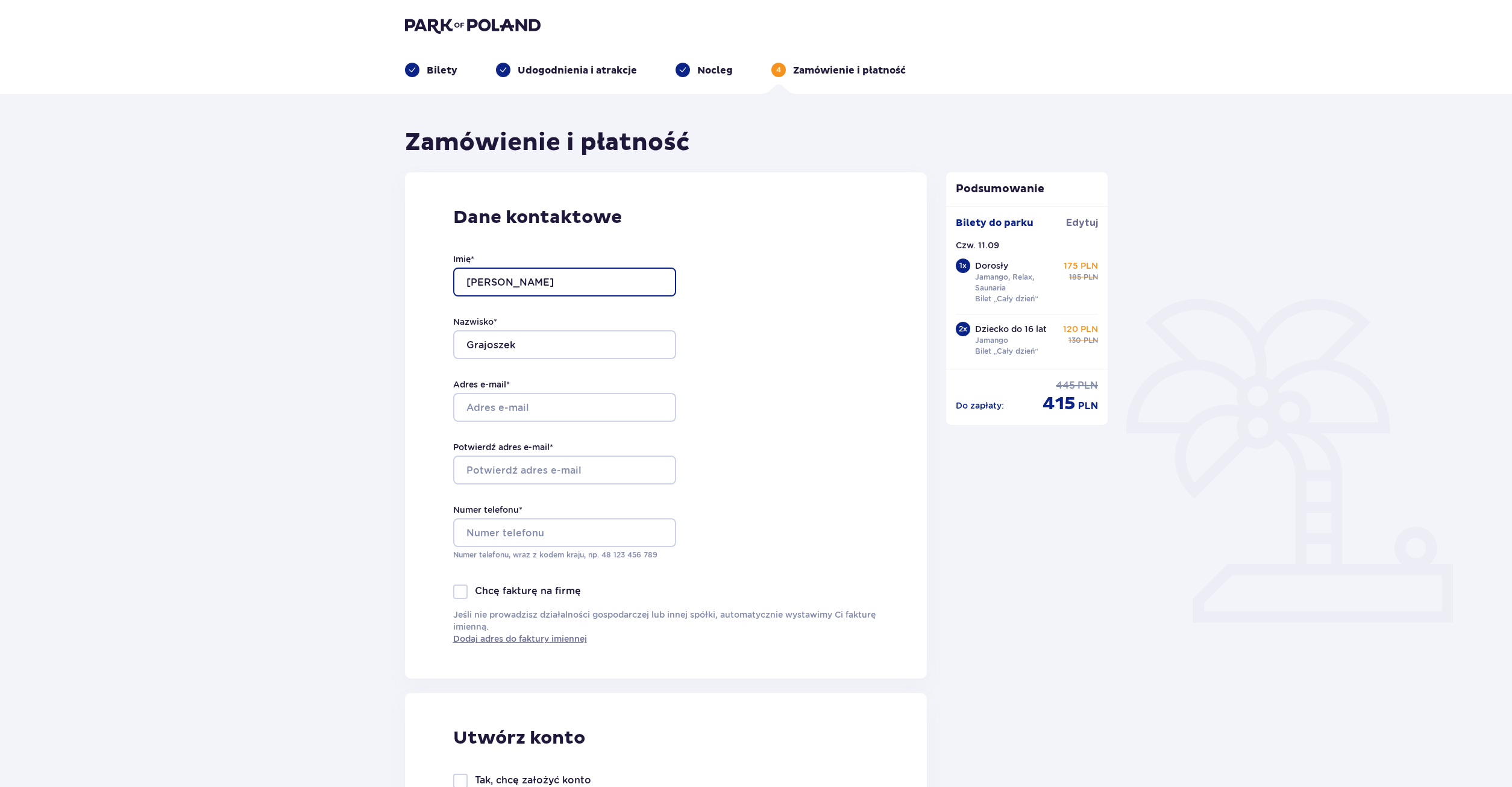
click at [537, 290] on input "Karolina" at bounding box center [564, 282] width 223 height 29
click at [501, 411] on div at bounding box center [552, 407] width 223 height 29
click at [511, 399] on div at bounding box center [552, 407] width 223 height 29
click at [513, 406] on div at bounding box center [552, 407] width 223 height 29
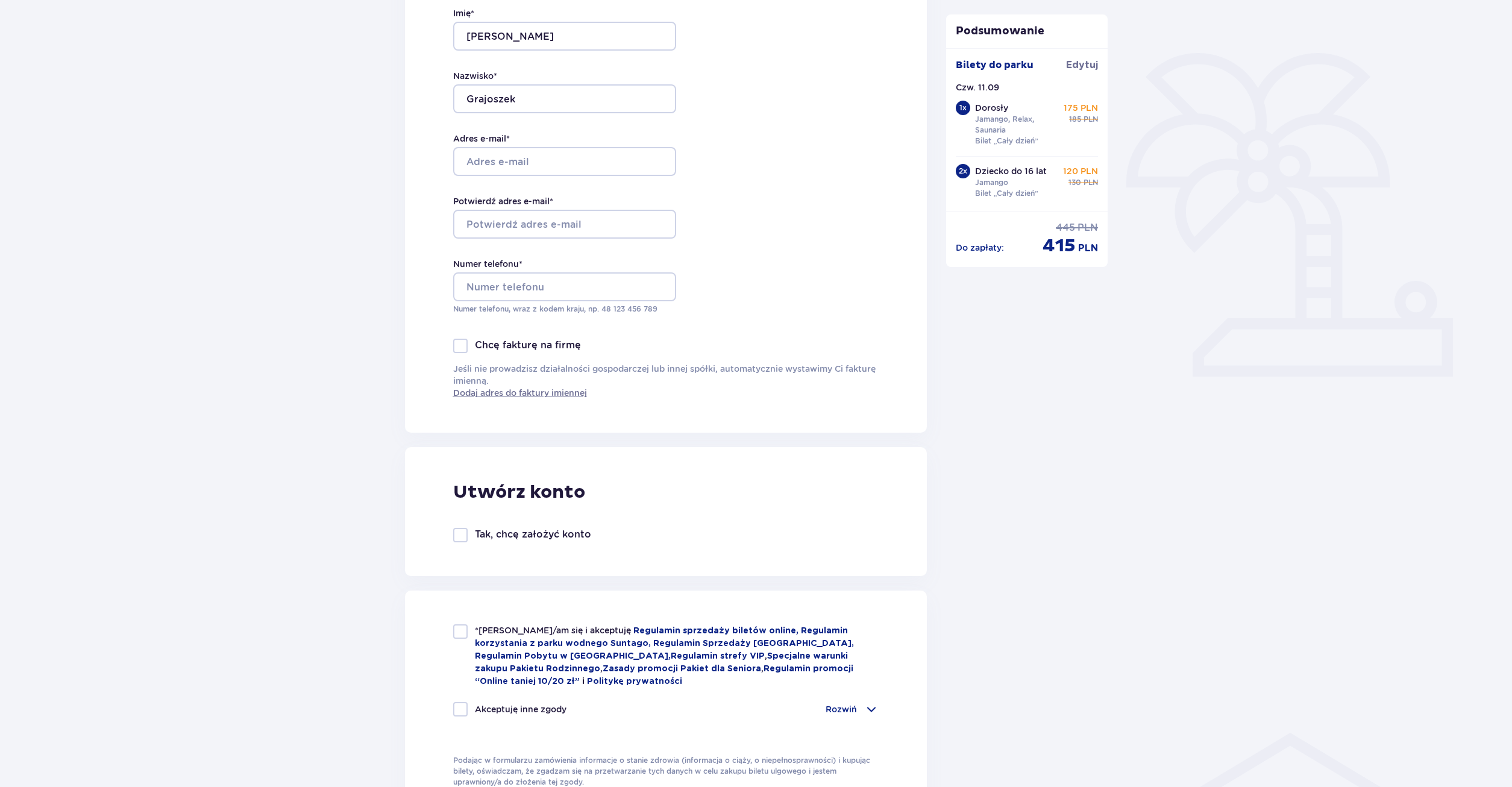
click at [459, 537] on div at bounding box center [460, 535] width 14 height 14
checkbox input "true"
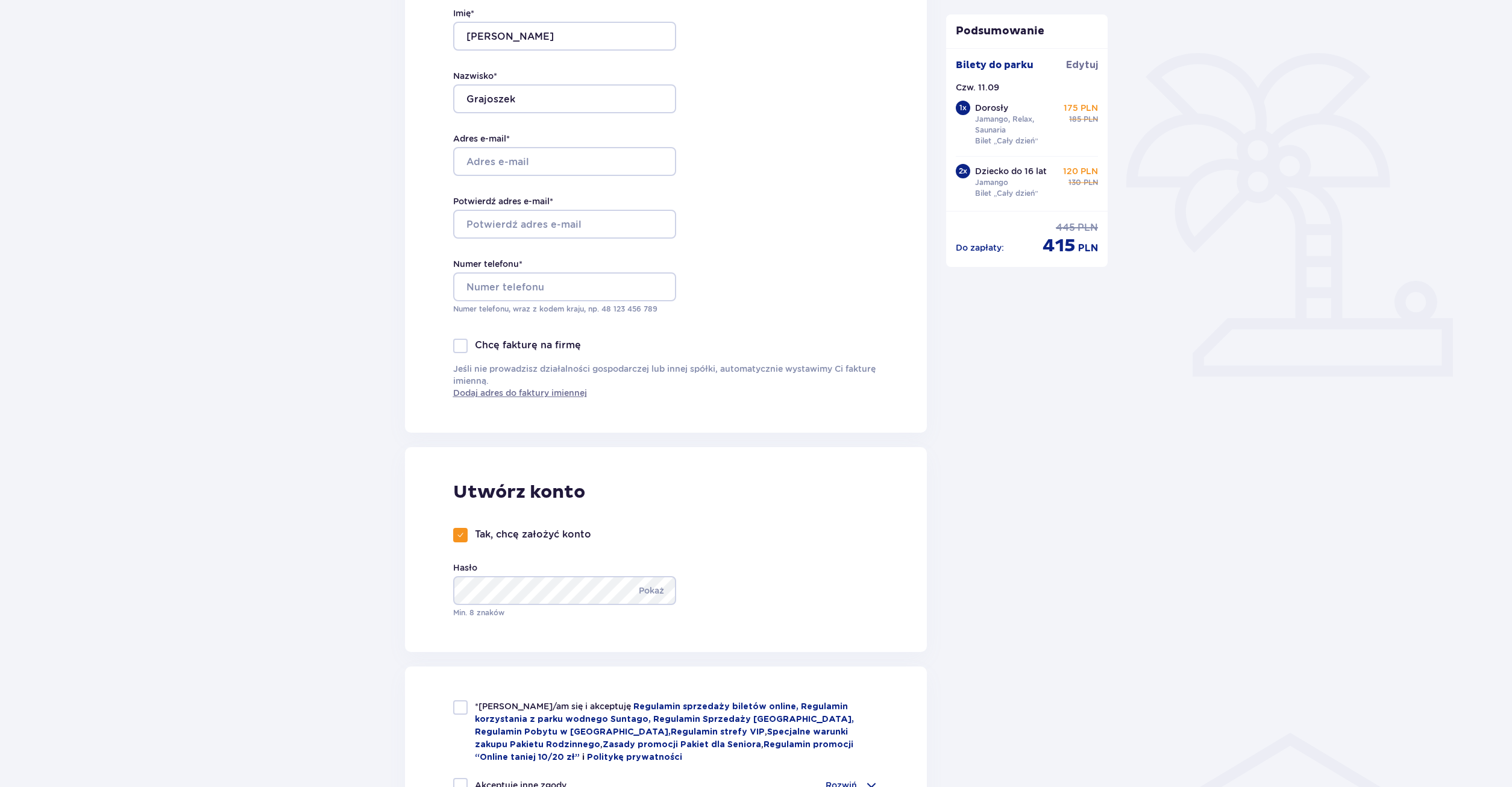
scroll to position [62, 0]
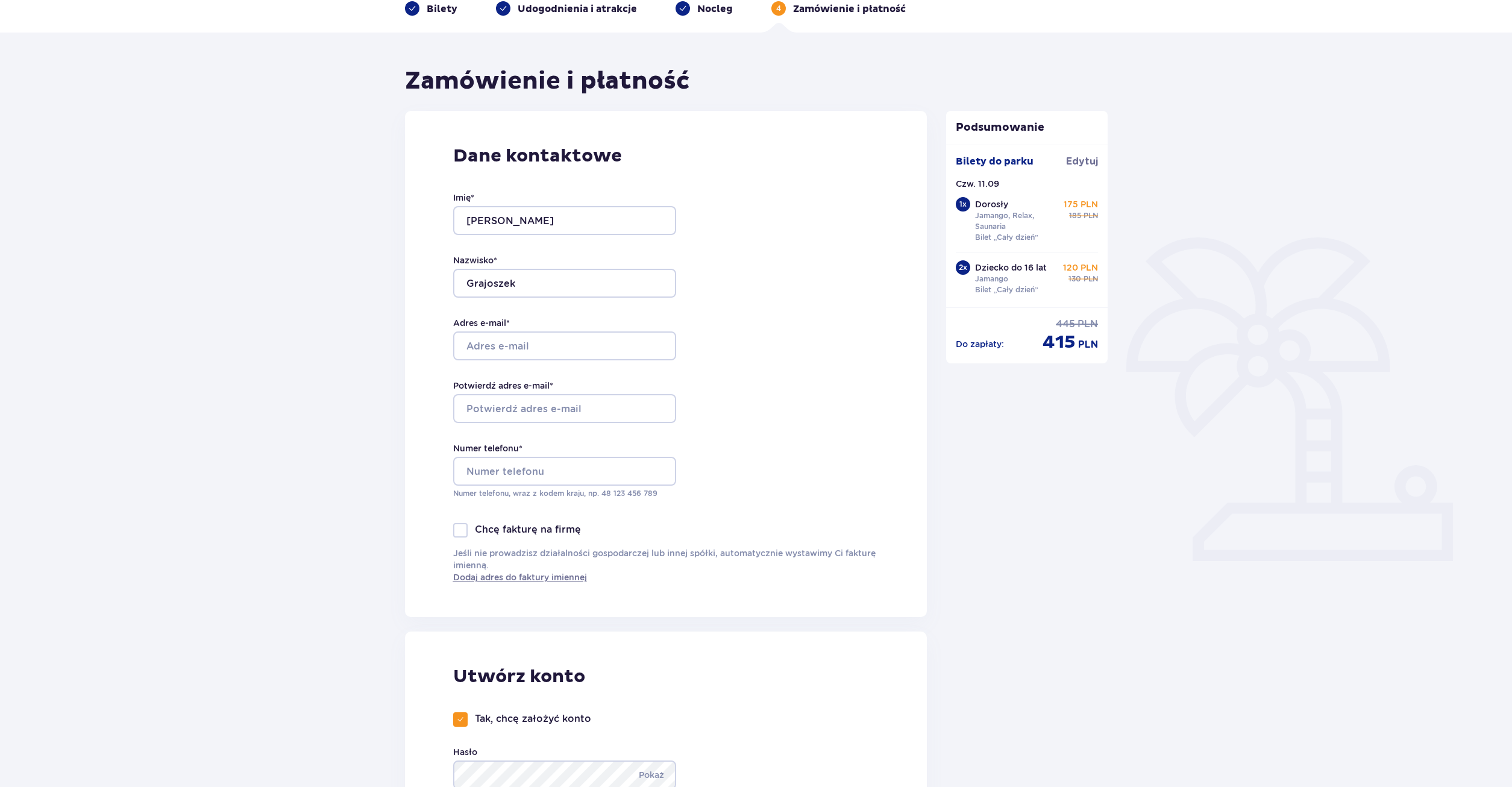
click at [581, 346] on div at bounding box center [552, 346] width 223 height 29
click at [562, 279] on input "Grajoszek" at bounding box center [564, 283] width 223 height 29
click at [531, 209] on input "Karolina" at bounding box center [564, 221] width 223 height 29
click at [537, 300] on div "Imię * Karolina Nazwisko * Grajoszek Adres e-mail * Potwierdź adres e-mail * Nu…" at bounding box center [564, 345] width 223 height 355
click at [537, 288] on input "Grajoszek" at bounding box center [564, 283] width 223 height 29
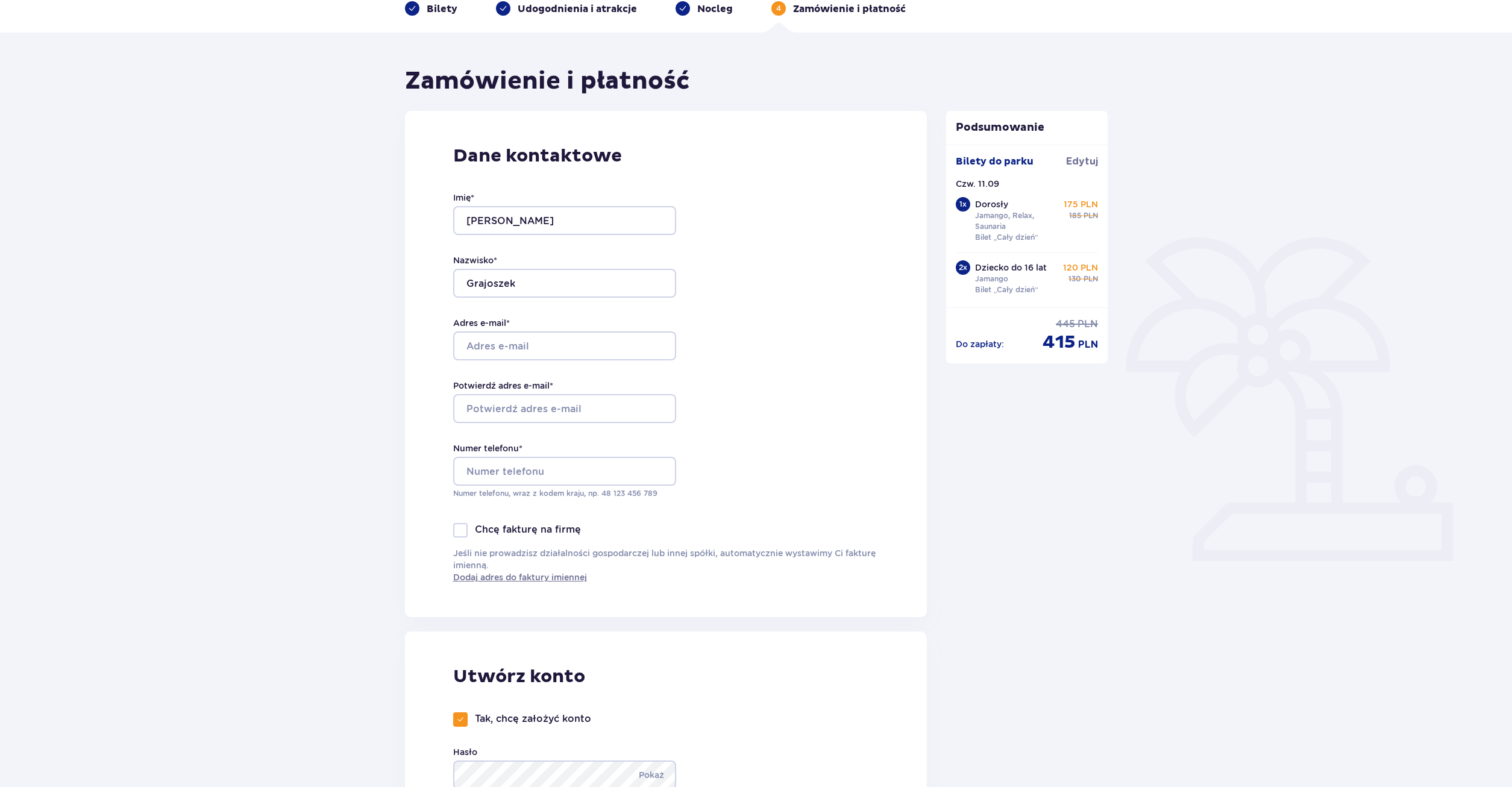
click at [546, 344] on div at bounding box center [552, 346] width 223 height 29
click at [517, 473] on input "Numer telefonu *" at bounding box center [564, 471] width 223 height 29
click at [514, 340] on div at bounding box center [552, 346] width 223 height 29
click at [508, 409] on div at bounding box center [552, 409] width 223 height 29
click at [504, 473] on input "Numer telefonu *" at bounding box center [564, 471] width 223 height 29
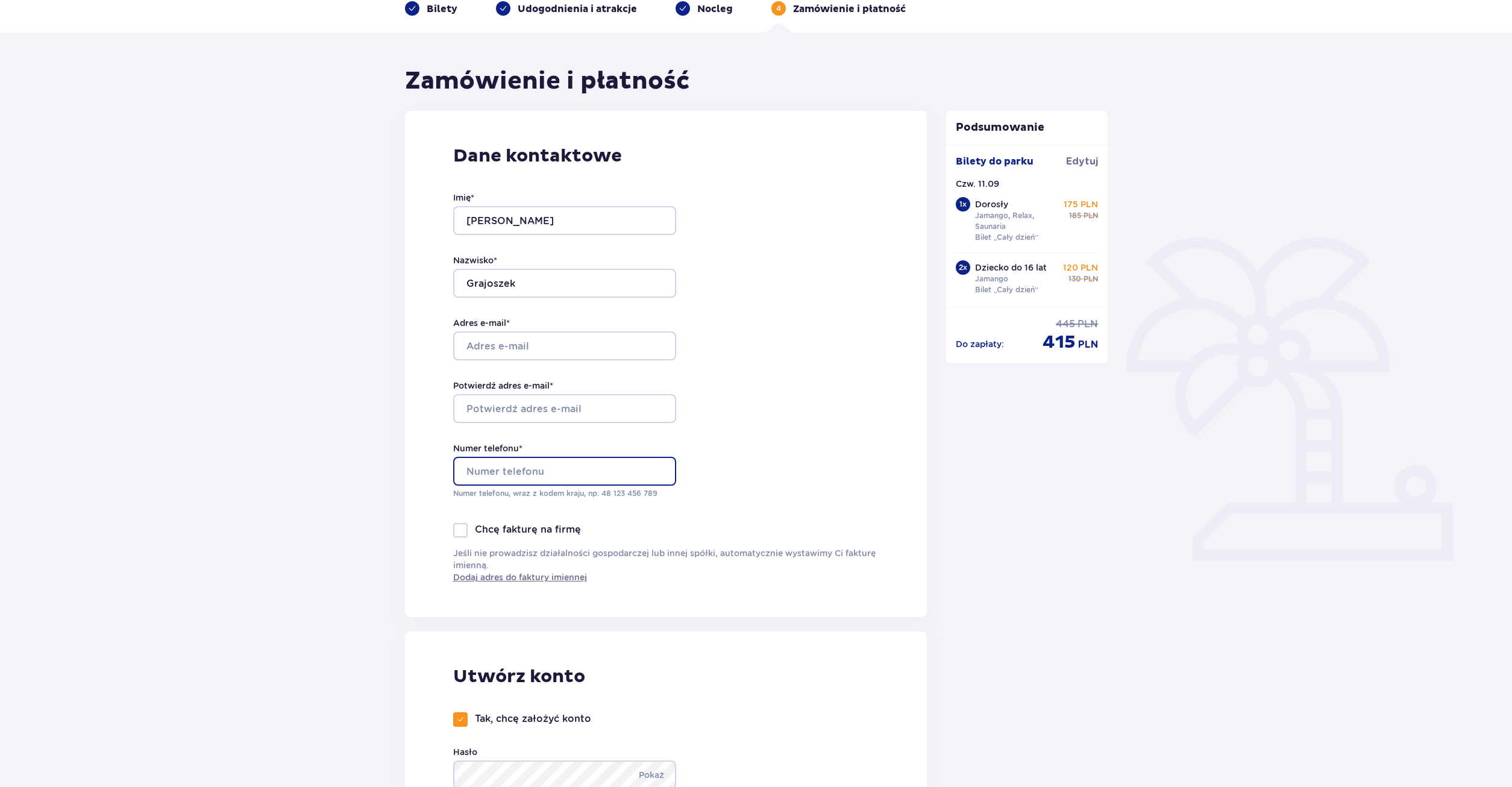
click at [504, 473] on input "Numer telefonu *" at bounding box center [564, 471] width 223 height 29
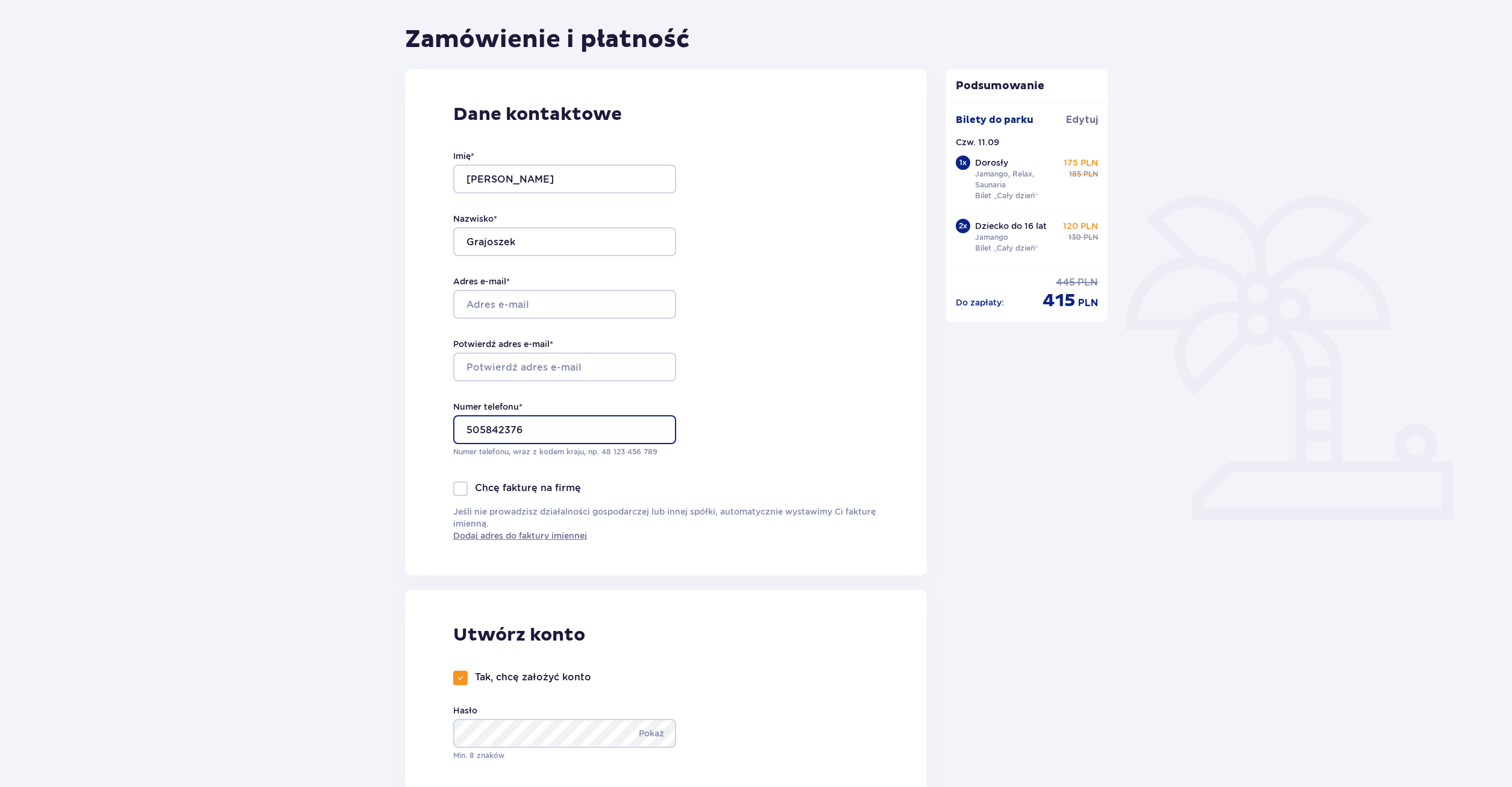
scroll to position [184, 0]
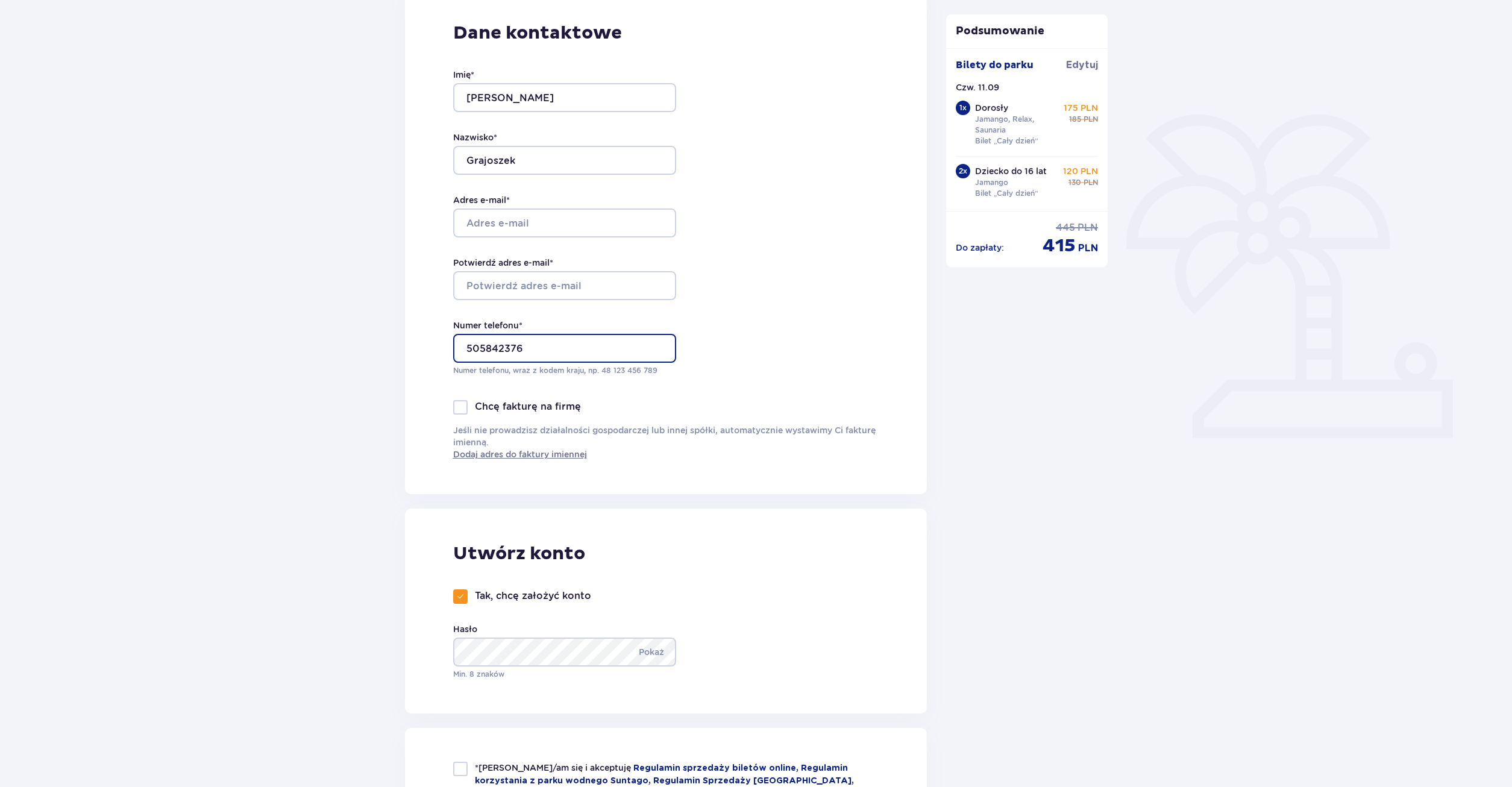
type input "505842376"
click at [661, 649] on p "Pokaż" at bounding box center [651, 652] width 25 height 29
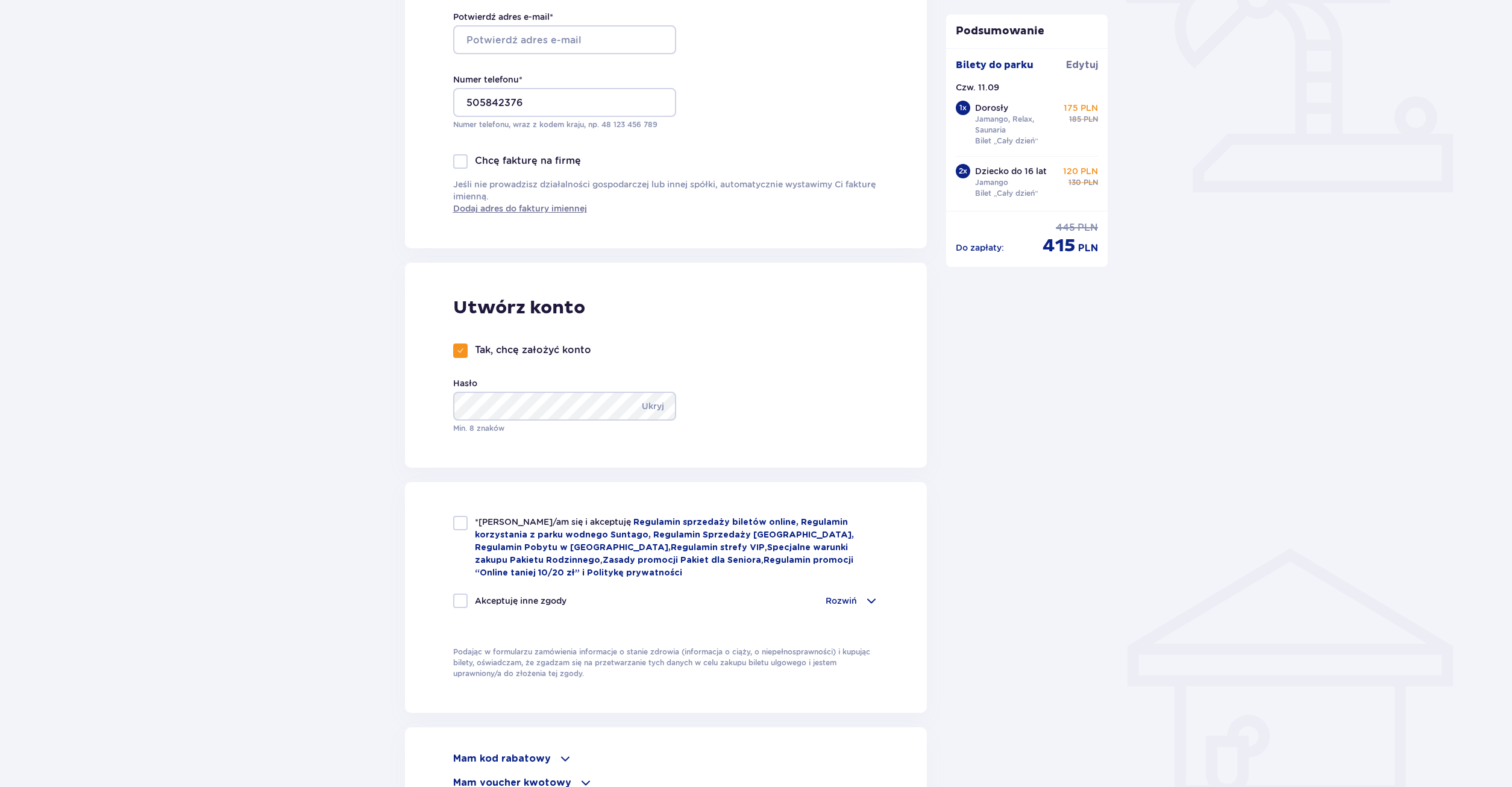
click at [456, 522] on div at bounding box center [460, 523] width 14 height 14
checkbox input "true"
click at [837, 600] on p "Rozwiń" at bounding box center [841, 601] width 31 height 12
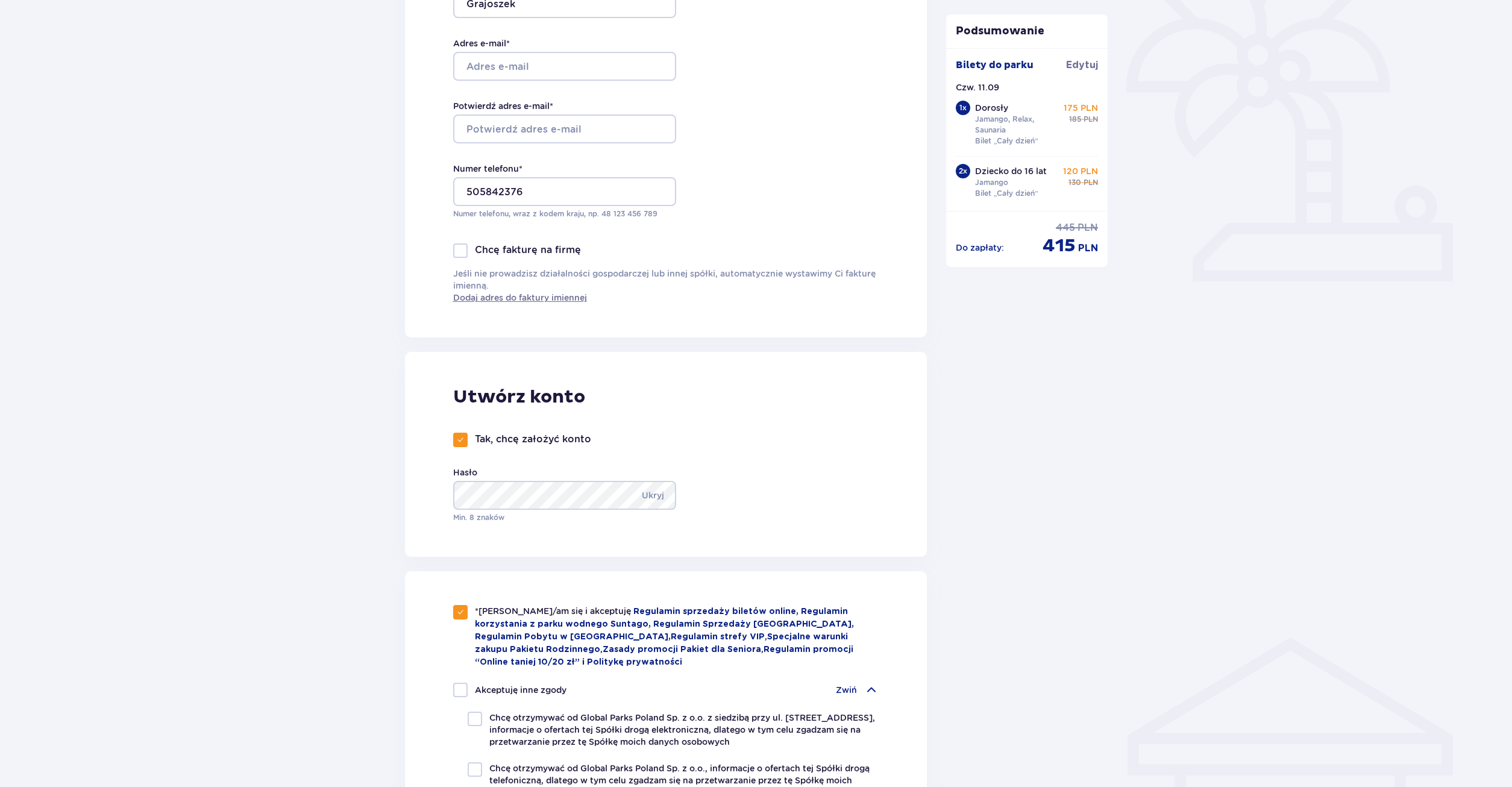
scroll to position [0, 0]
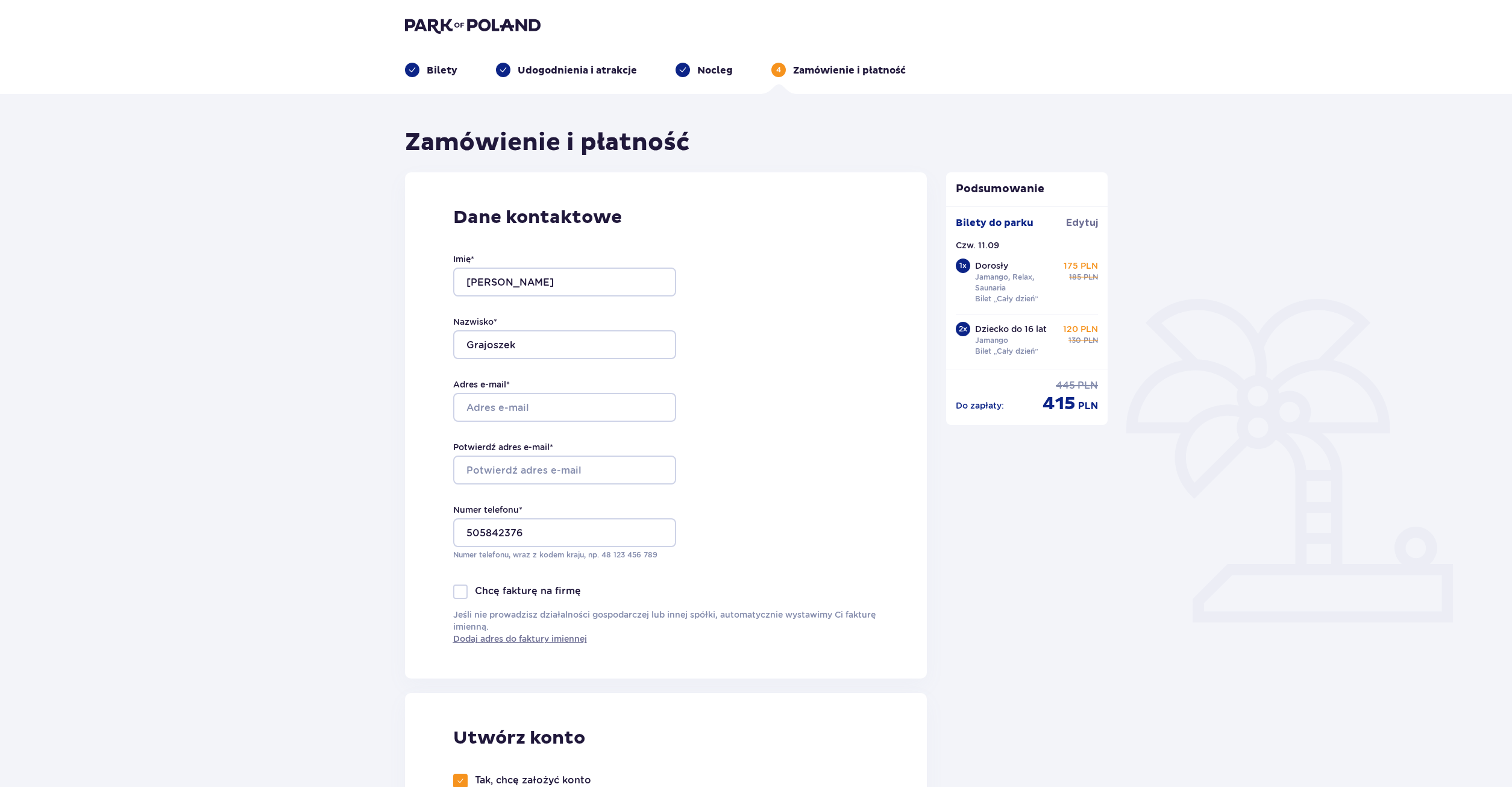
click at [539, 404] on div at bounding box center [552, 407] width 223 height 29
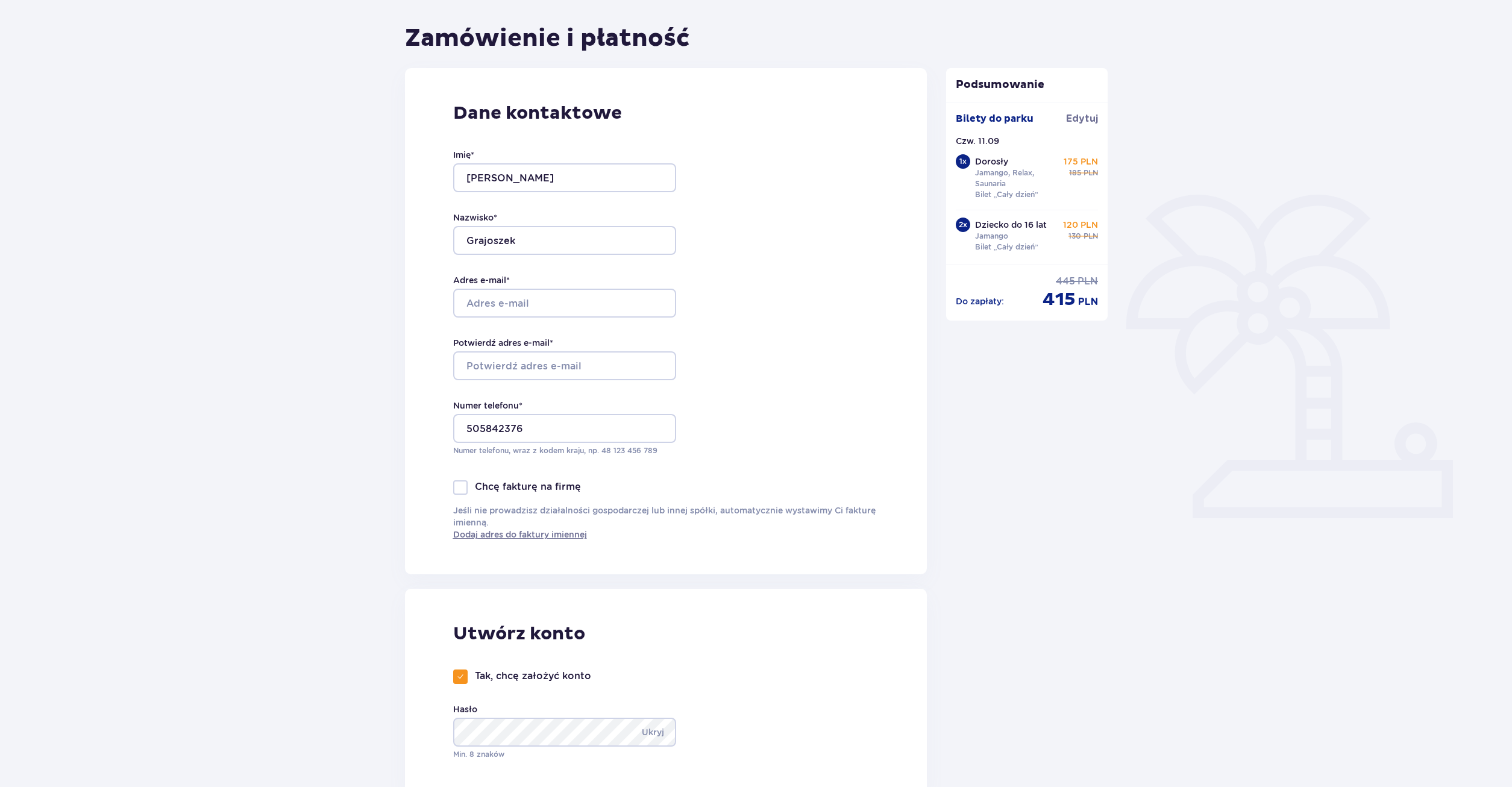
scroll to position [123, 0]
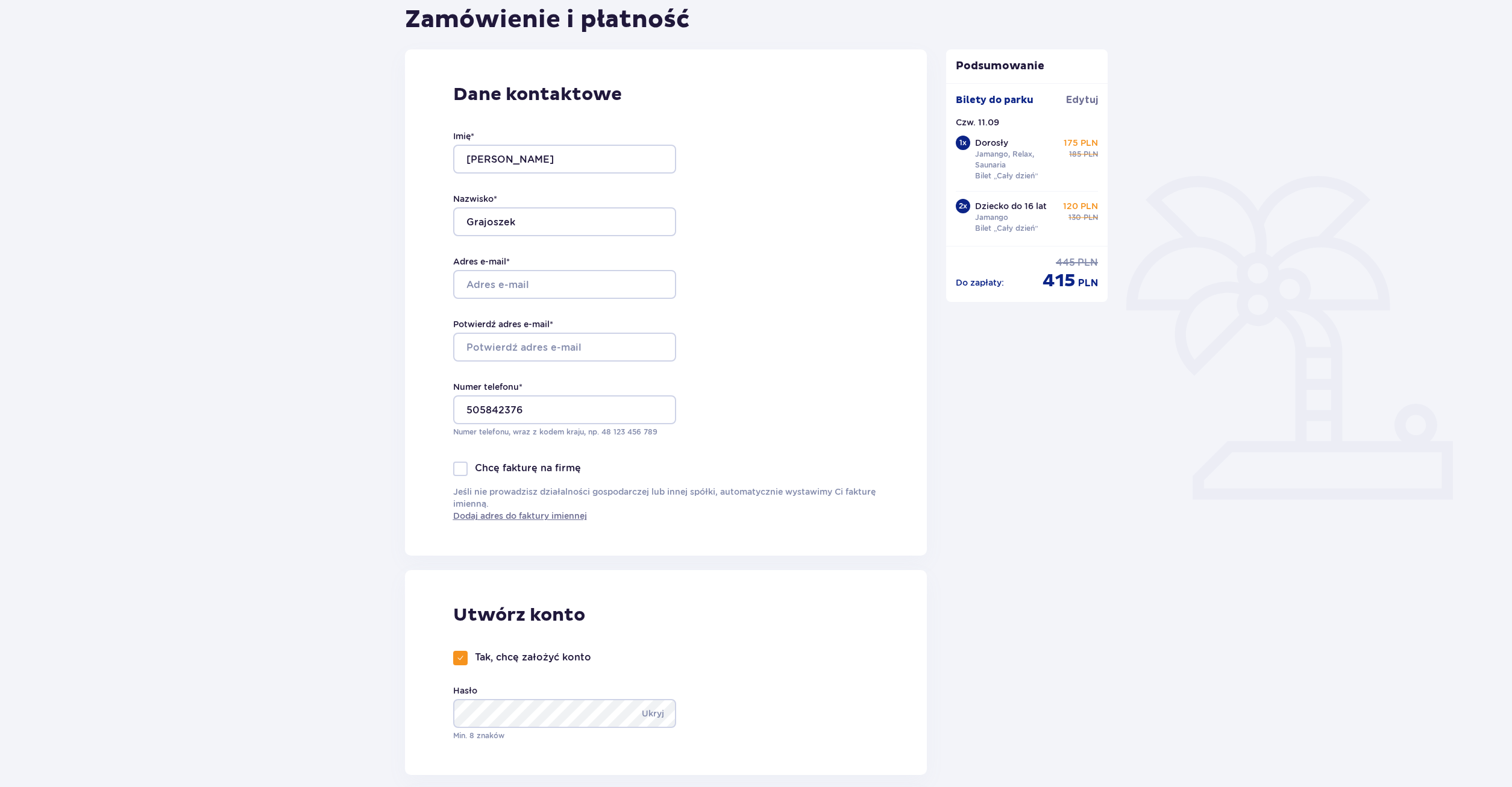
click at [493, 285] on div at bounding box center [552, 285] width 223 height 29
click at [502, 351] on div at bounding box center [552, 347] width 223 height 29
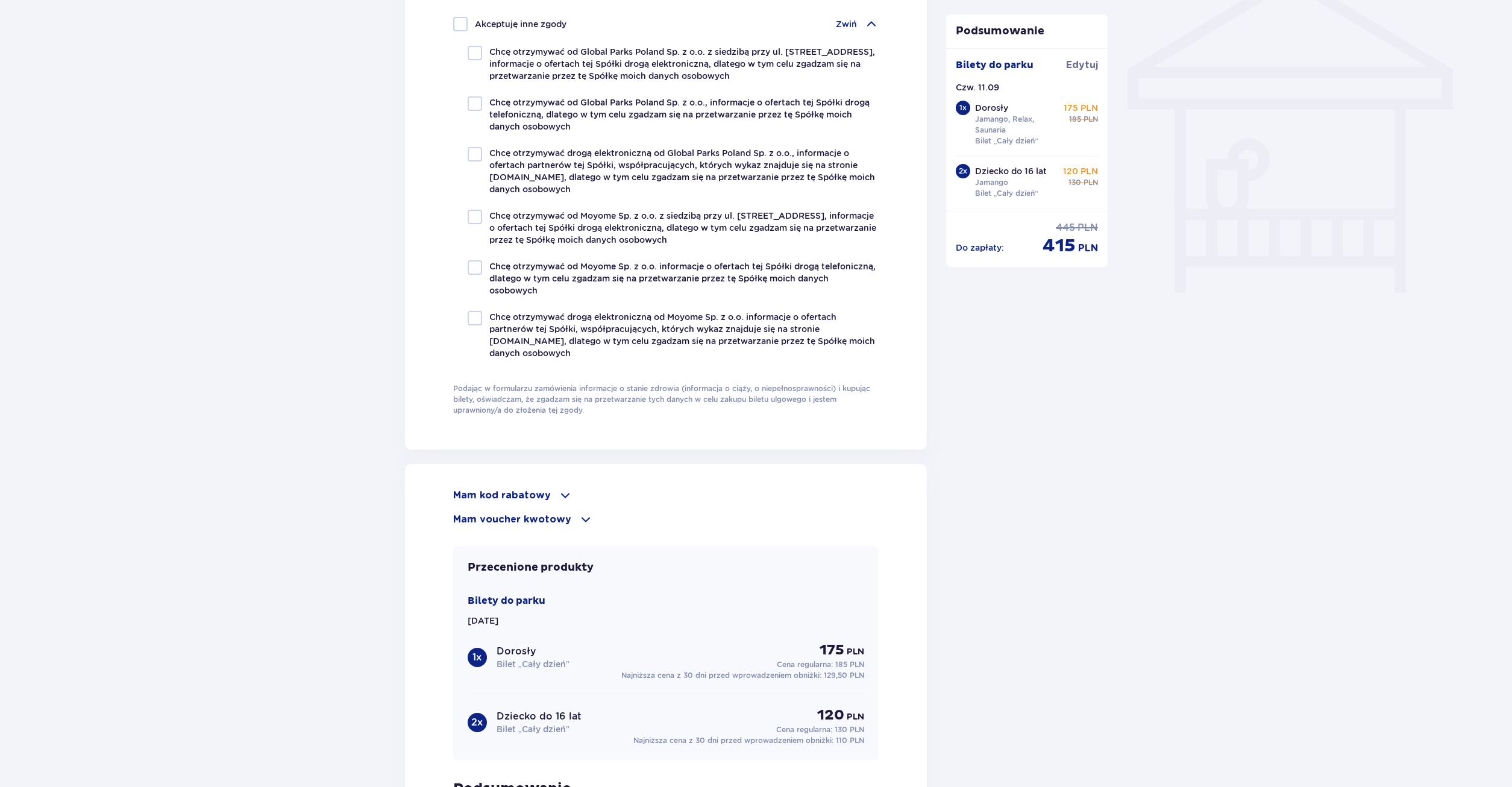
scroll to position [1263, 0]
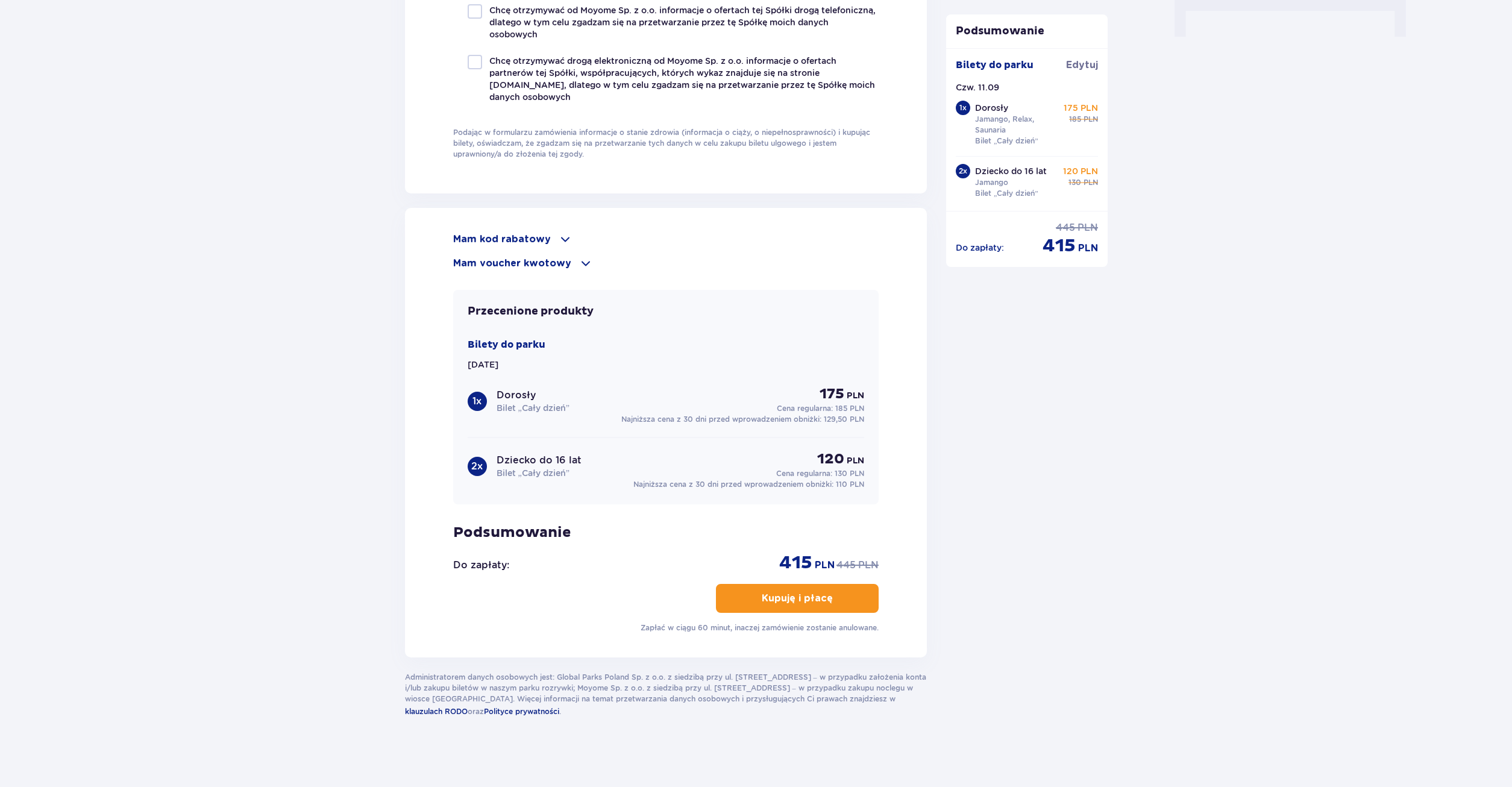
click at [819, 597] on p "Kupuję i płacę" at bounding box center [797, 598] width 71 height 13
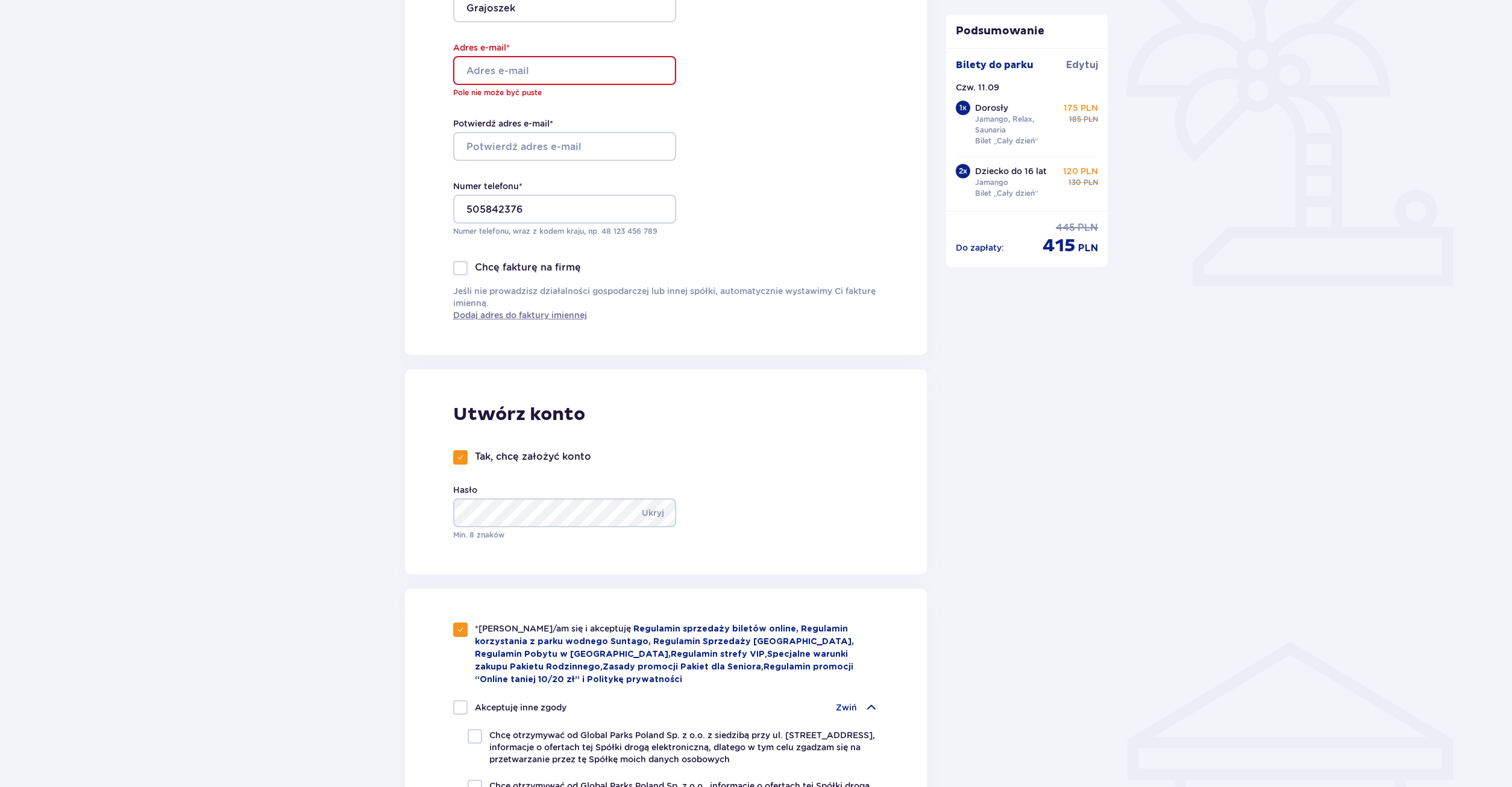
scroll to position [333, 0]
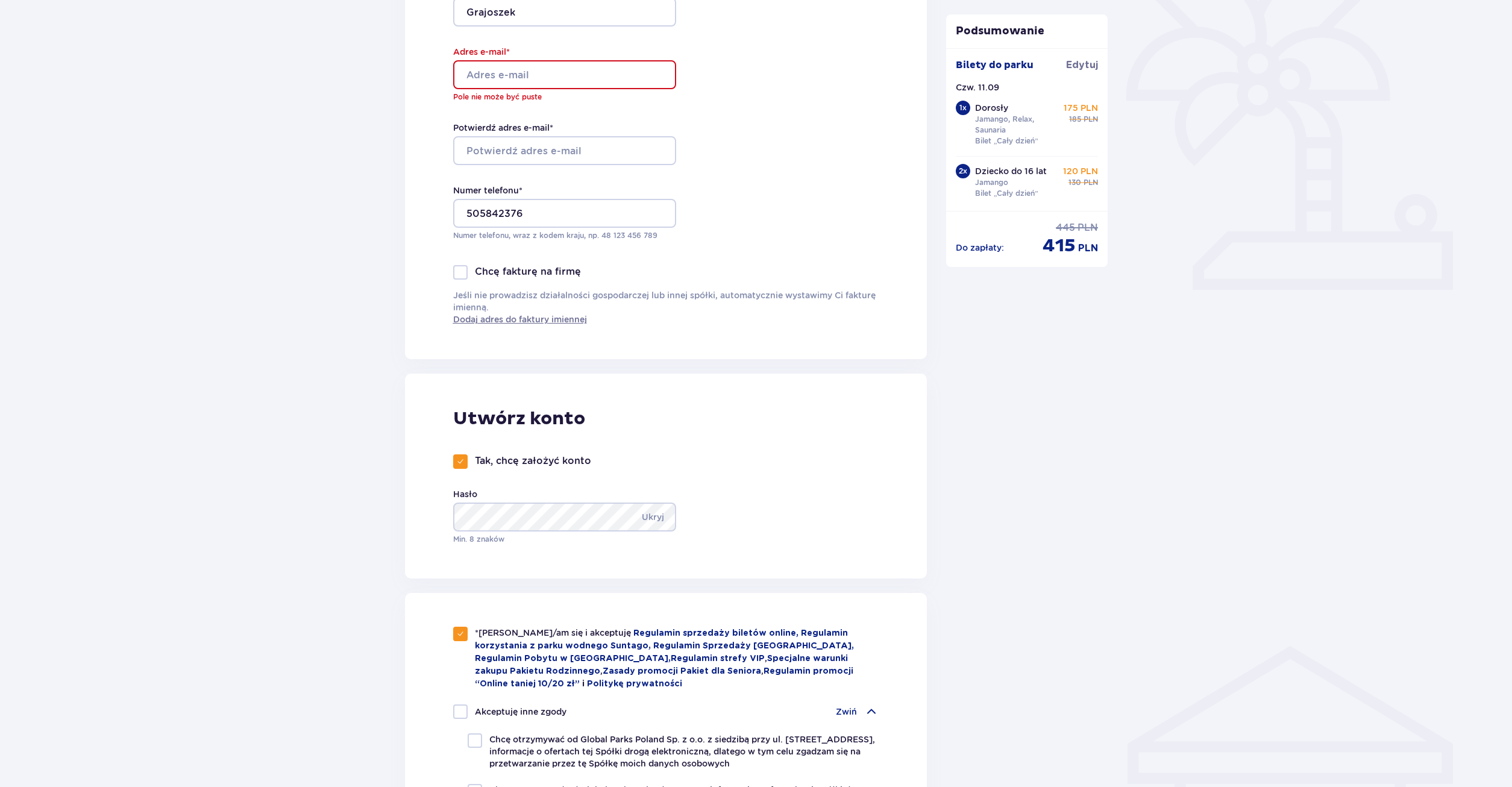
click at [514, 78] on div at bounding box center [552, 75] width 223 height 29
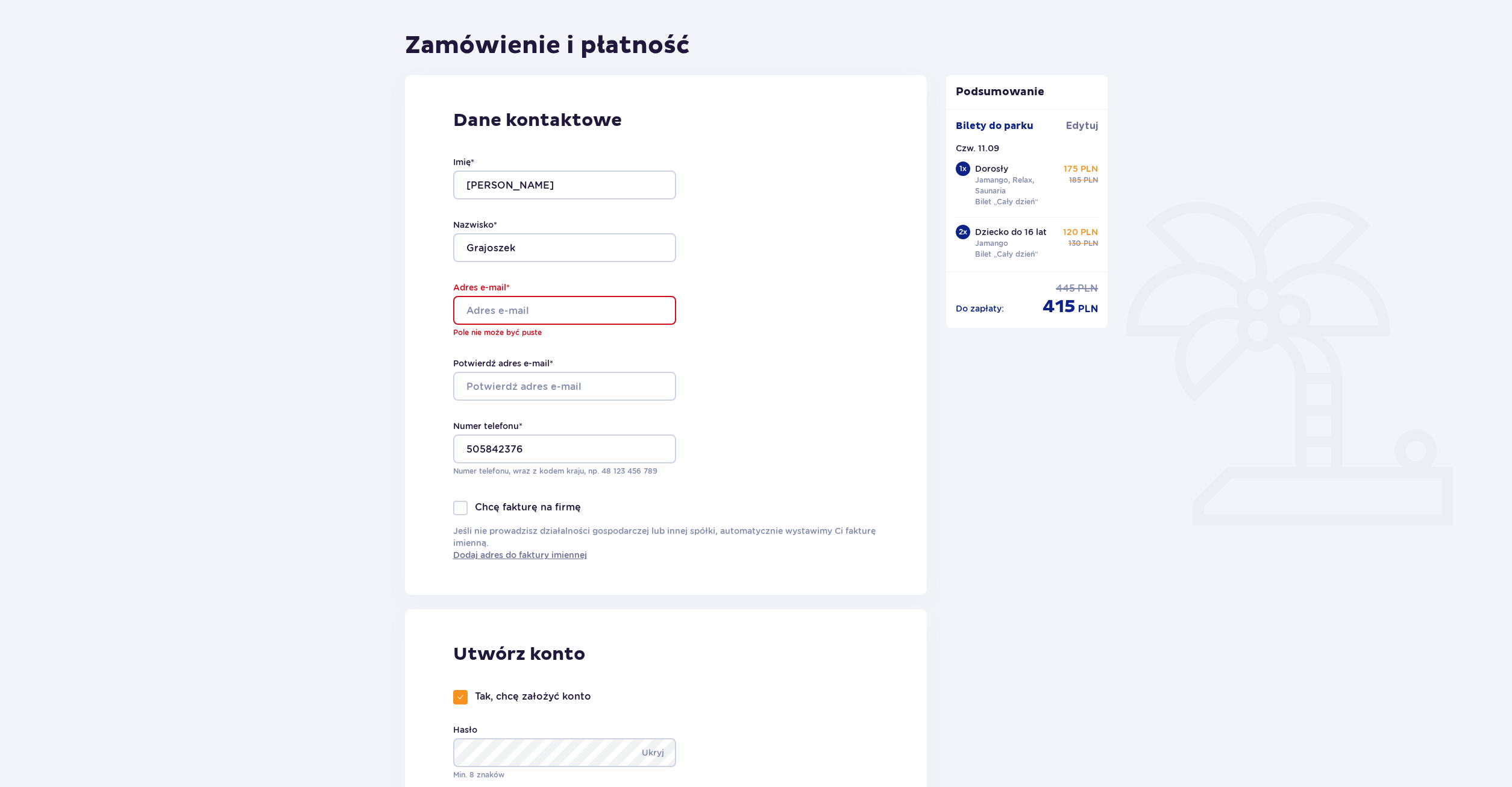
scroll to position [87, 0]
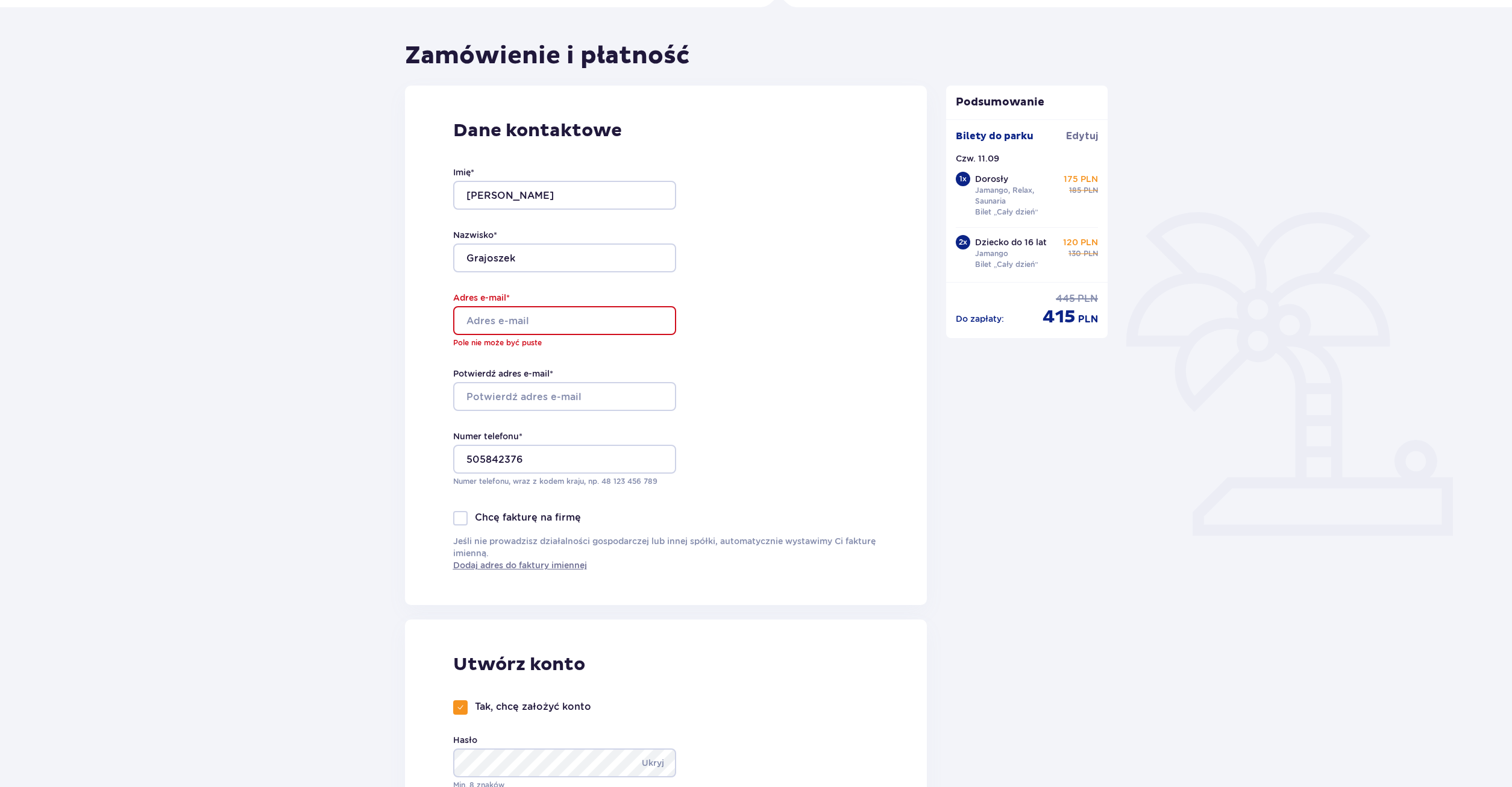
click at [581, 317] on div at bounding box center [552, 320] width 223 height 29
click at [546, 321] on div at bounding box center [552, 320] width 223 height 29
drag, startPoint x: 532, startPoint y: 378, endPoint x: 527, endPoint y: 393, distance: 15.8
click at [528, 389] on div "Potwierdź adres e-mail *" at bounding box center [564, 389] width 223 height 43
click at [527, 394] on div at bounding box center [552, 397] width 223 height 29
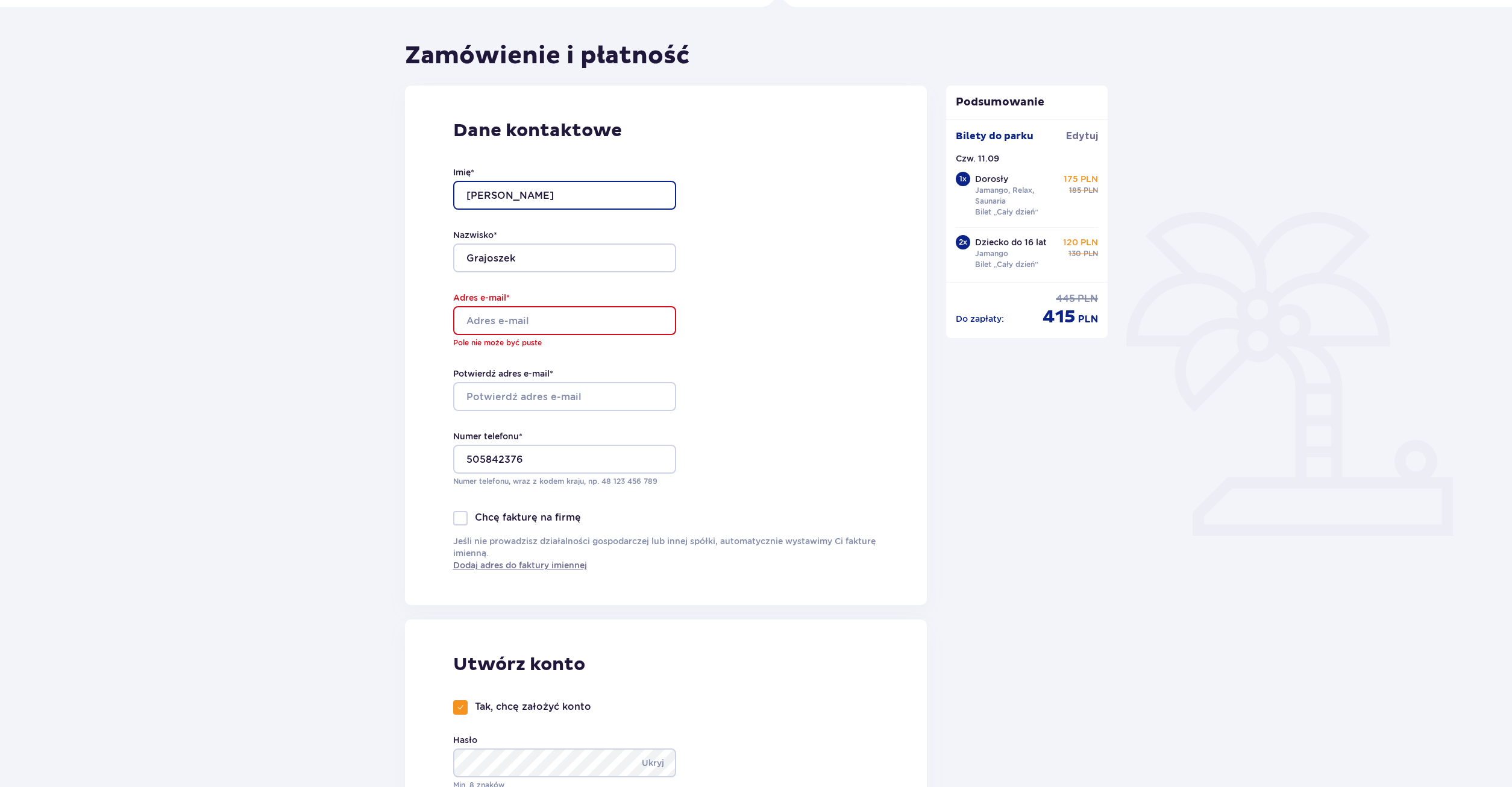
click at [557, 198] on input "Karolina" at bounding box center [564, 196] width 223 height 29
click at [534, 256] on input "Grajoszek" at bounding box center [564, 258] width 223 height 29
drag, startPoint x: 520, startPoint y: 316, endPoint x: 517, endPoint y: 327, distance: 11.4
click at [520, 317] on div at bounding box center [552, 320] width 223 height 29
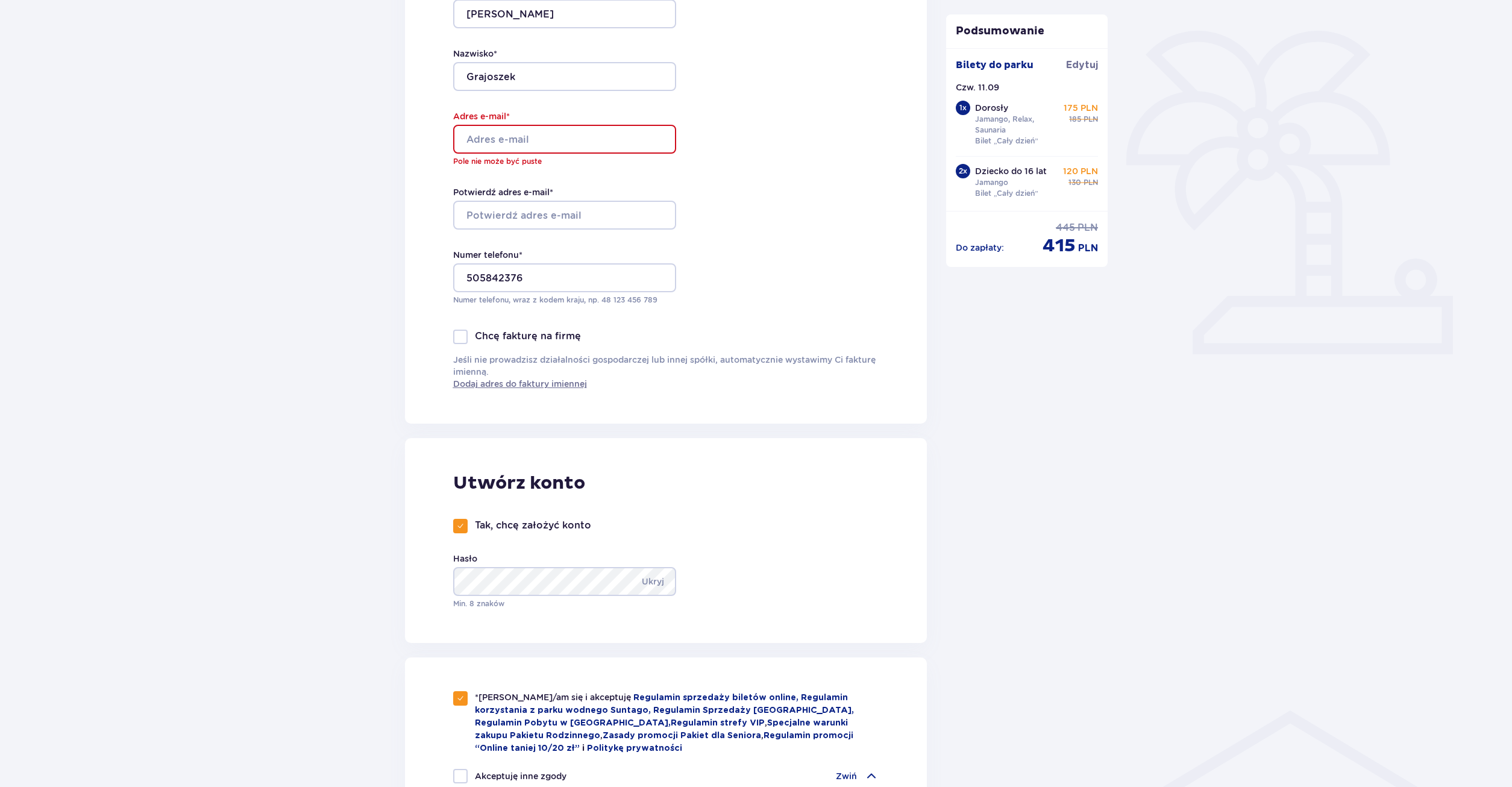
scroll to position [210, 0]
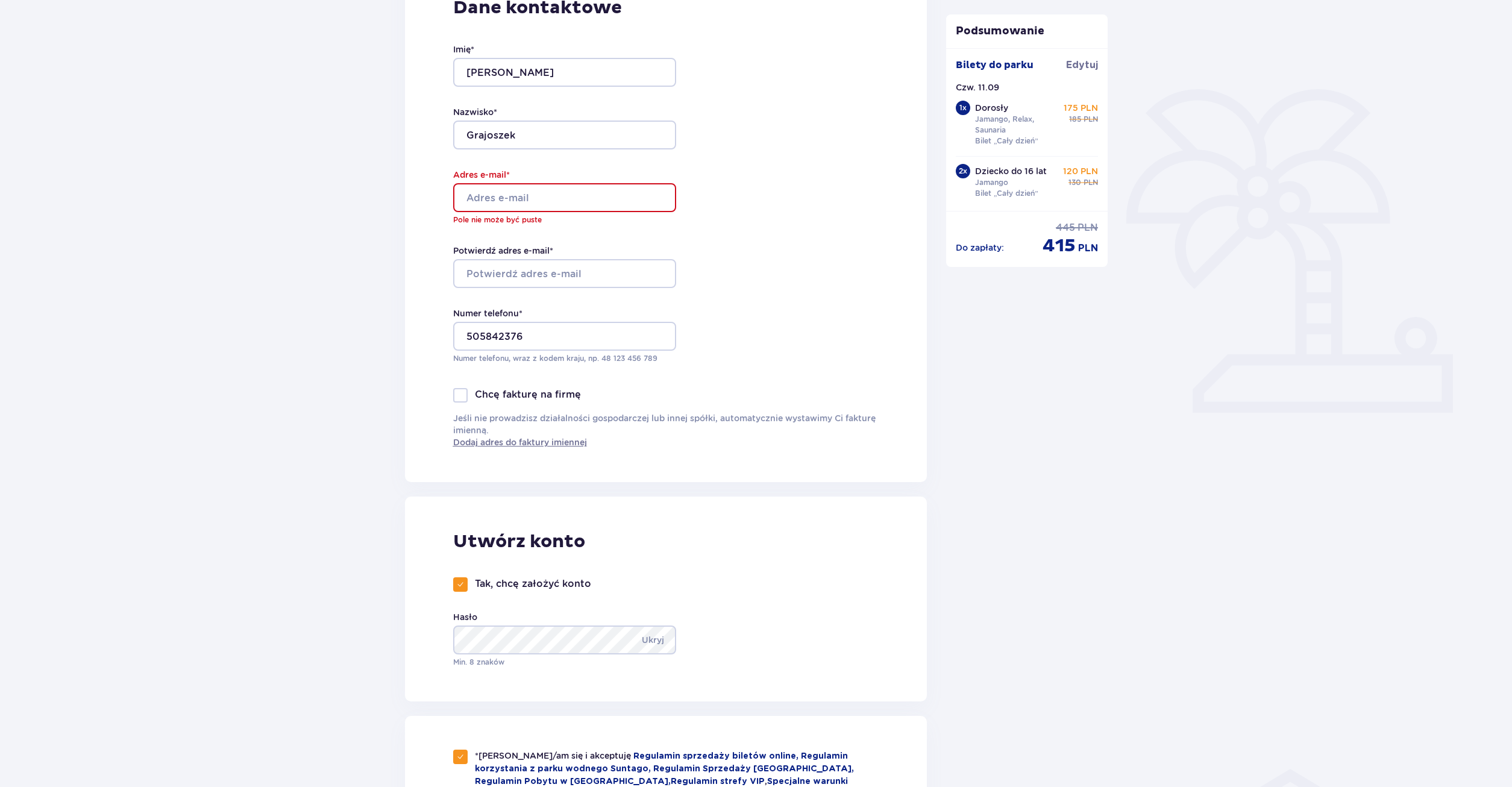
click at [520, 274] on div at bounding box center [552, 273] width 223 height 29
click at [517, 206] on div at bounding box center [552, 198] width 223 height 29
click at [514, 202] on div at bounding box center [552, 198] width 223 height 29
click at [508, 193] on div at bounding box center [552, 198] width 223 height 29
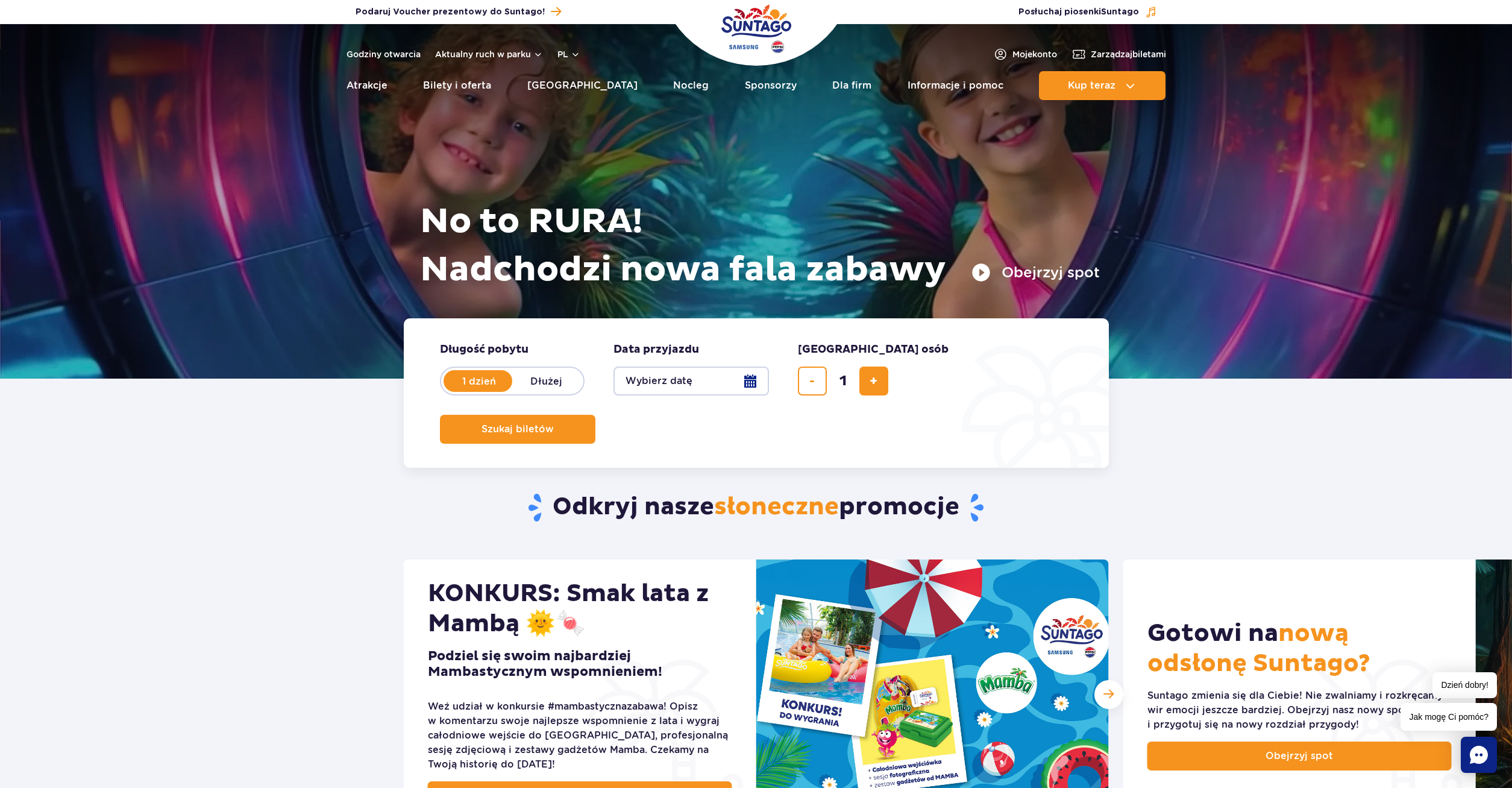
click at [746, 381] on button "Wybierz datę" at bounding box center [691, 381] width 155 height 29
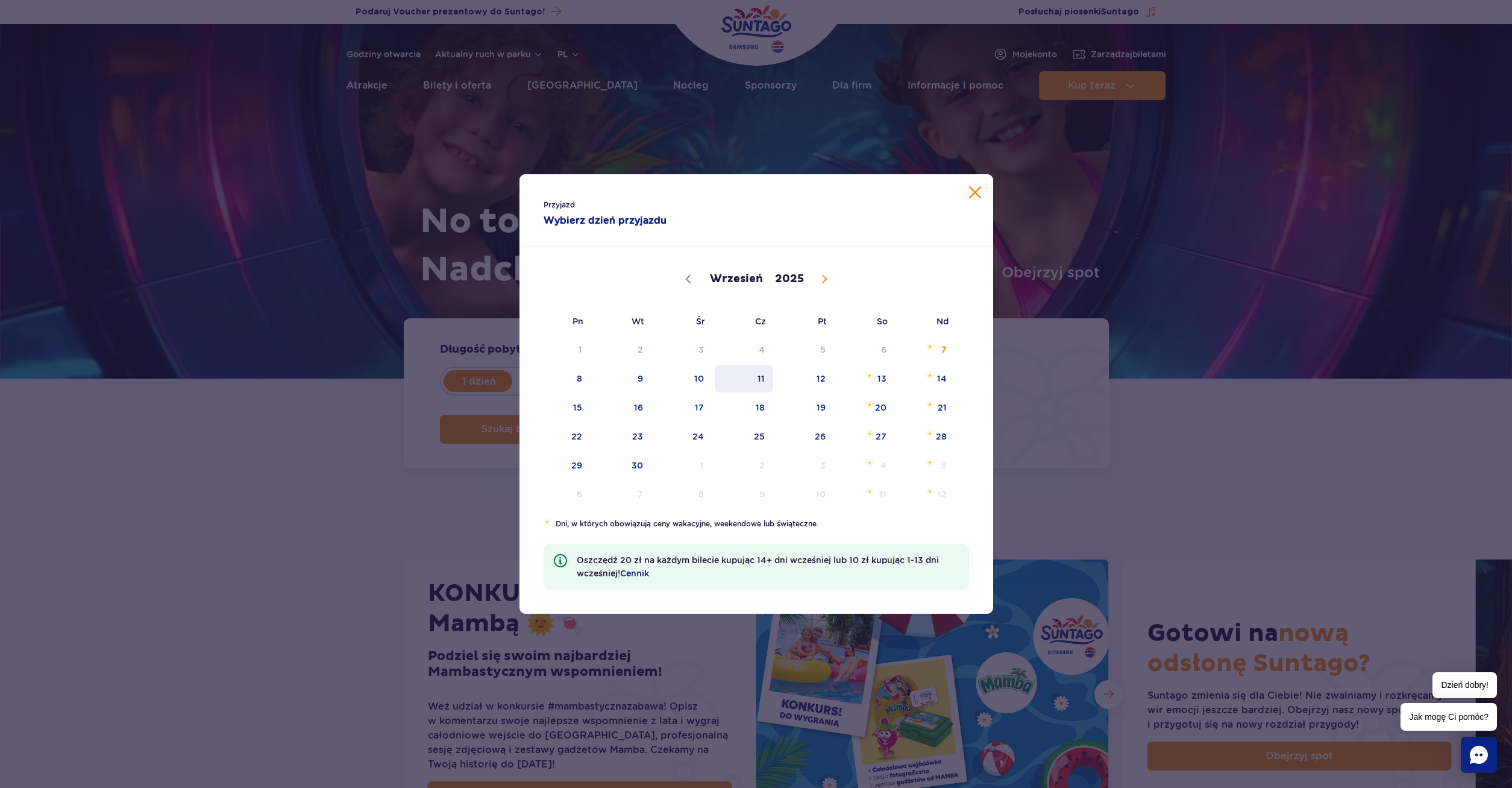
click at [757, 379] on span "11" at bounding box center [744, 378] width 61 height 27
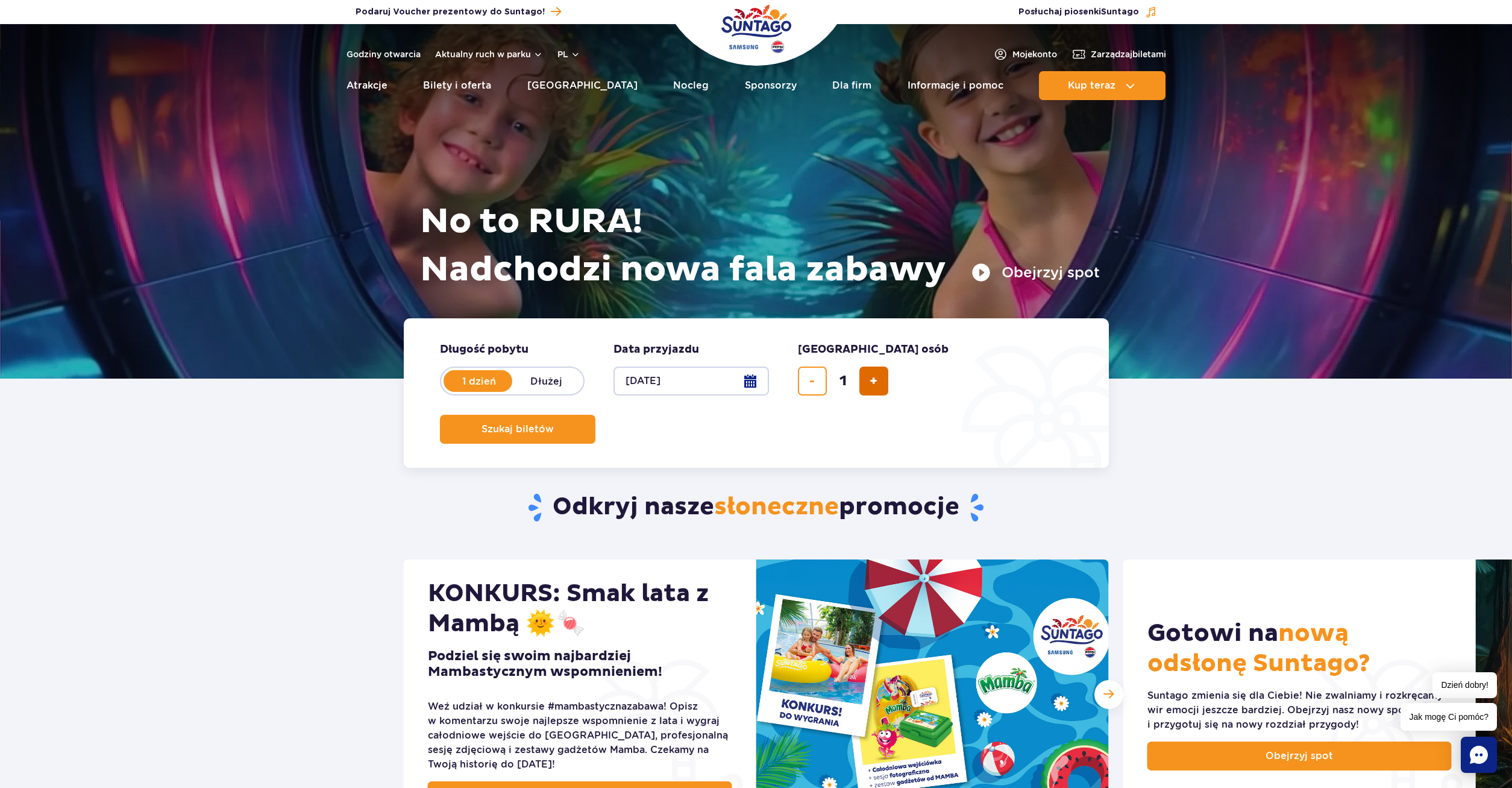
click at [879, 373] on button "dodaj bilet" at bounding box center [874, 381] width 29 height 29
type input "3"
click at [549, 424] on span "Szukaj biletów" at bounding box center [512, 429] width 72 height 11
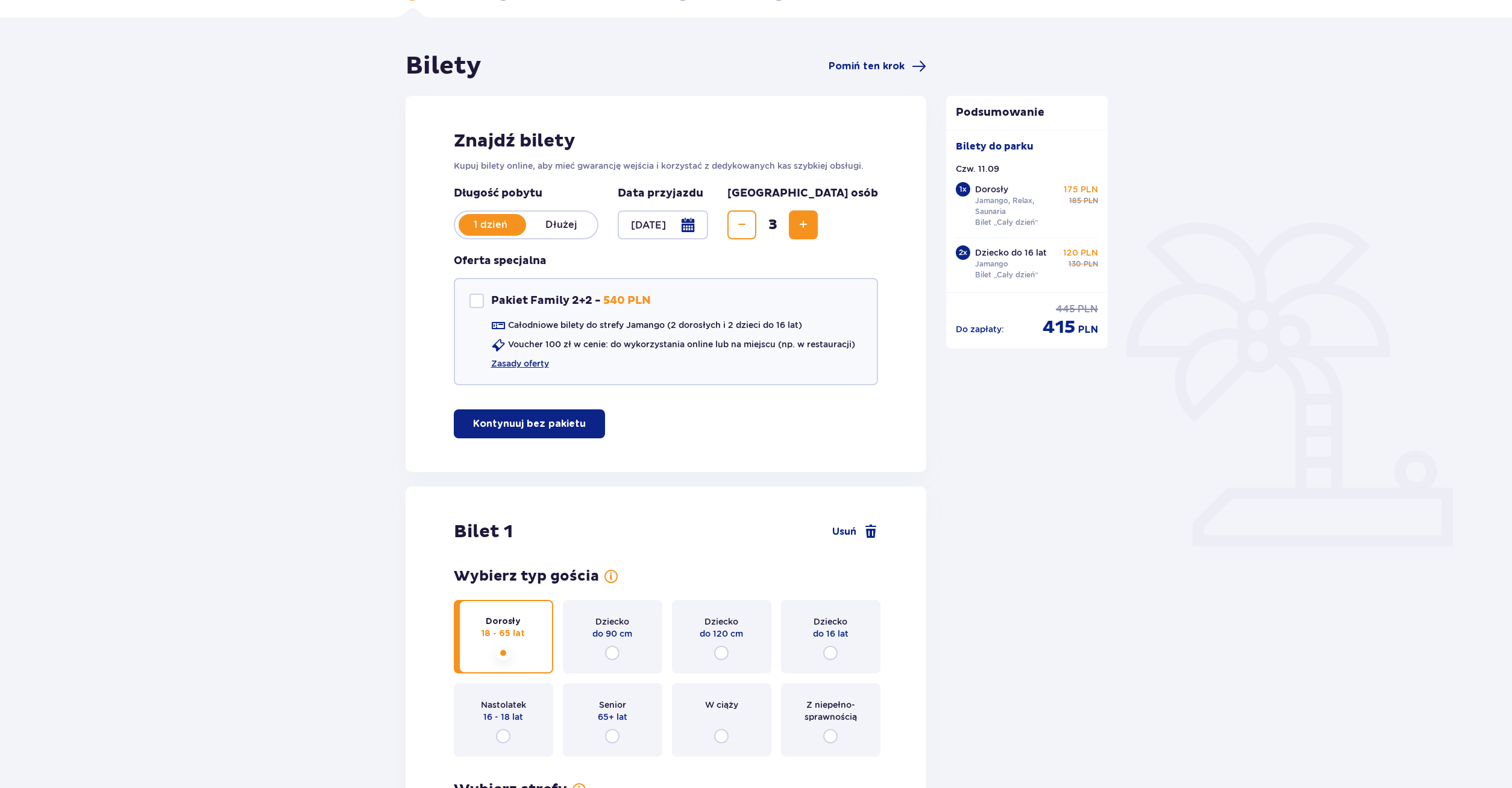
scroll to position [246, 0]
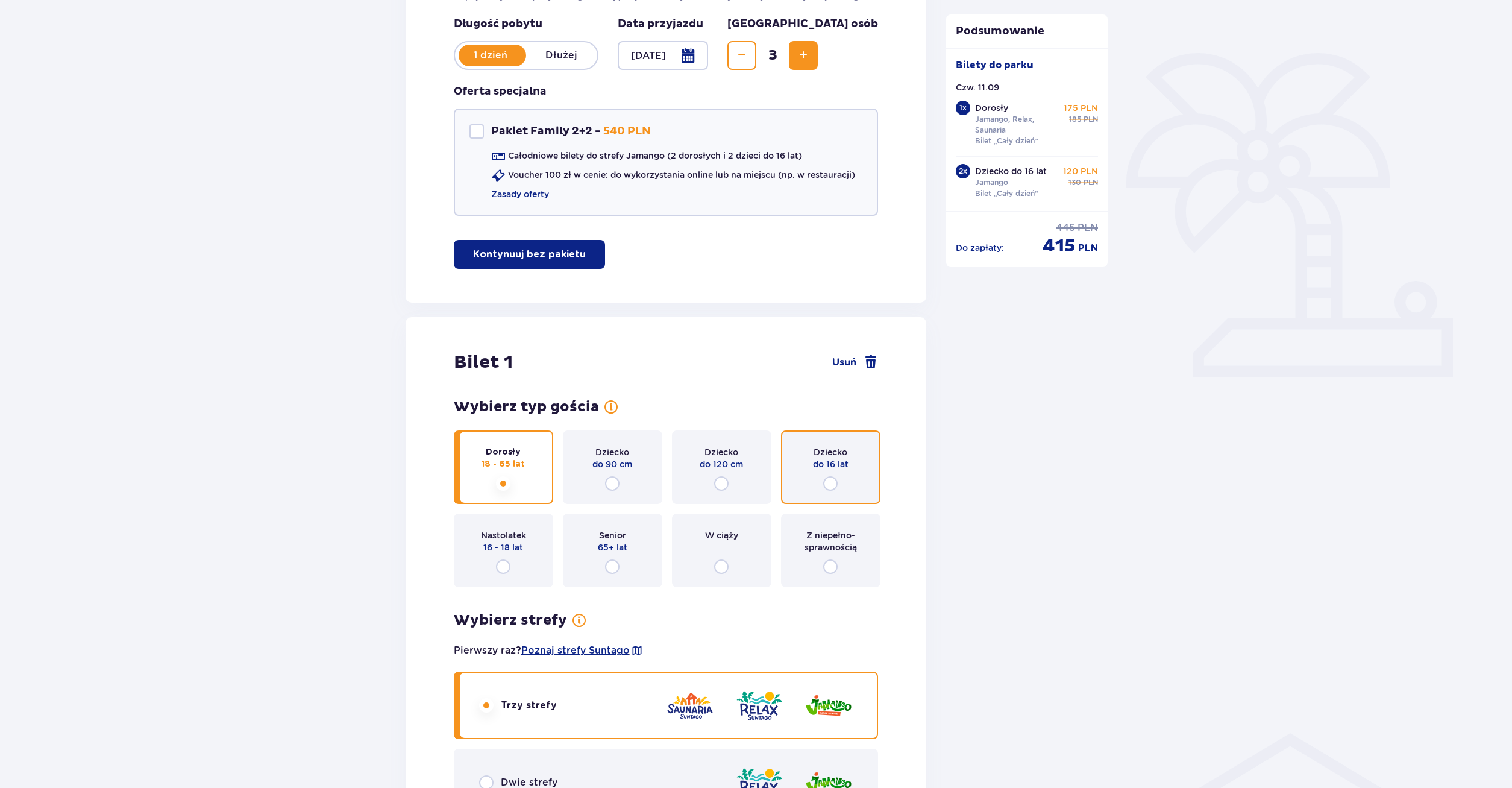
click at [833, 477] on div "Dziecko do 16 lat" at bounding box center [830, 467] width 100 height 74
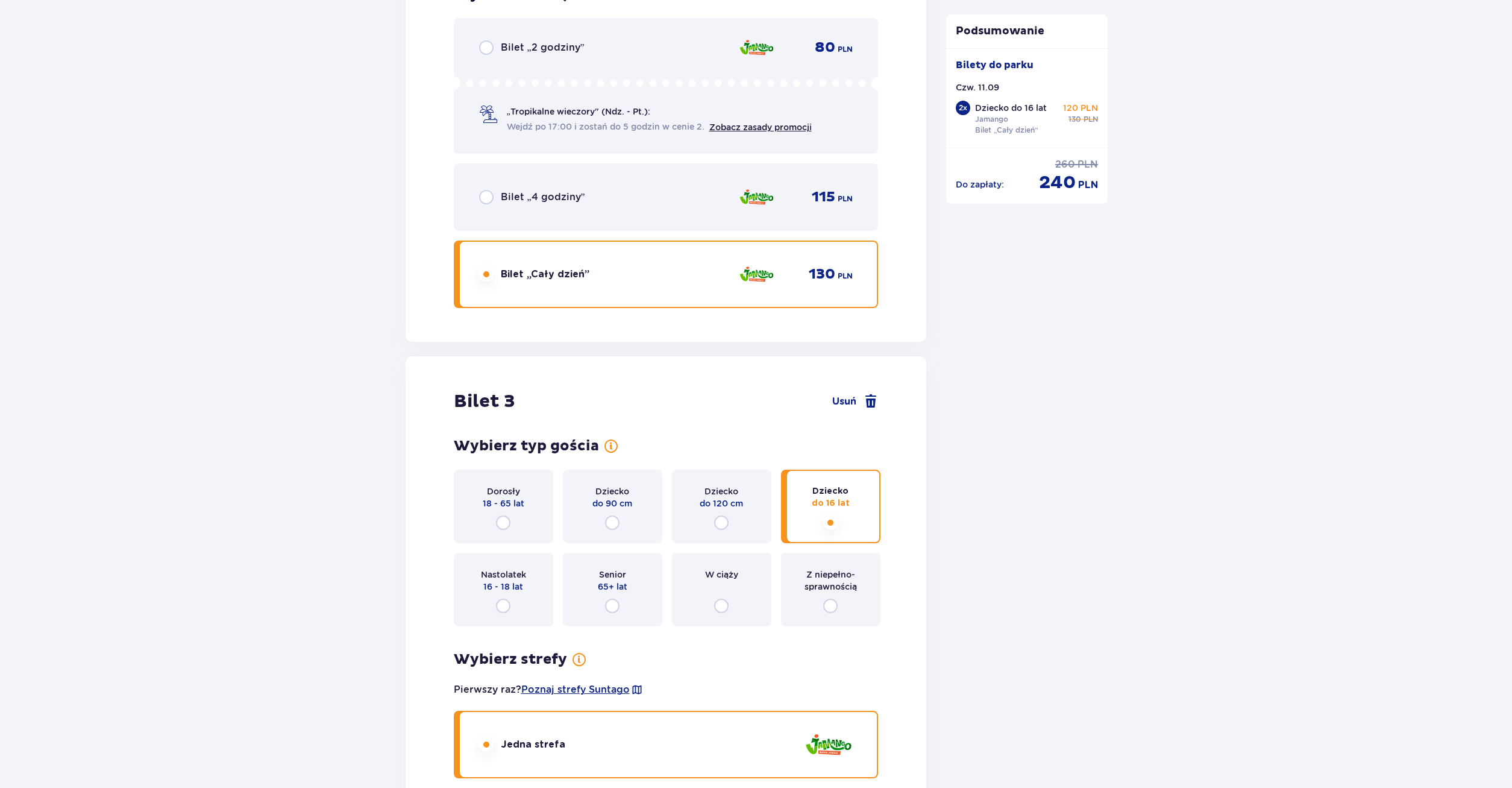
scroll to position [1503, 0]
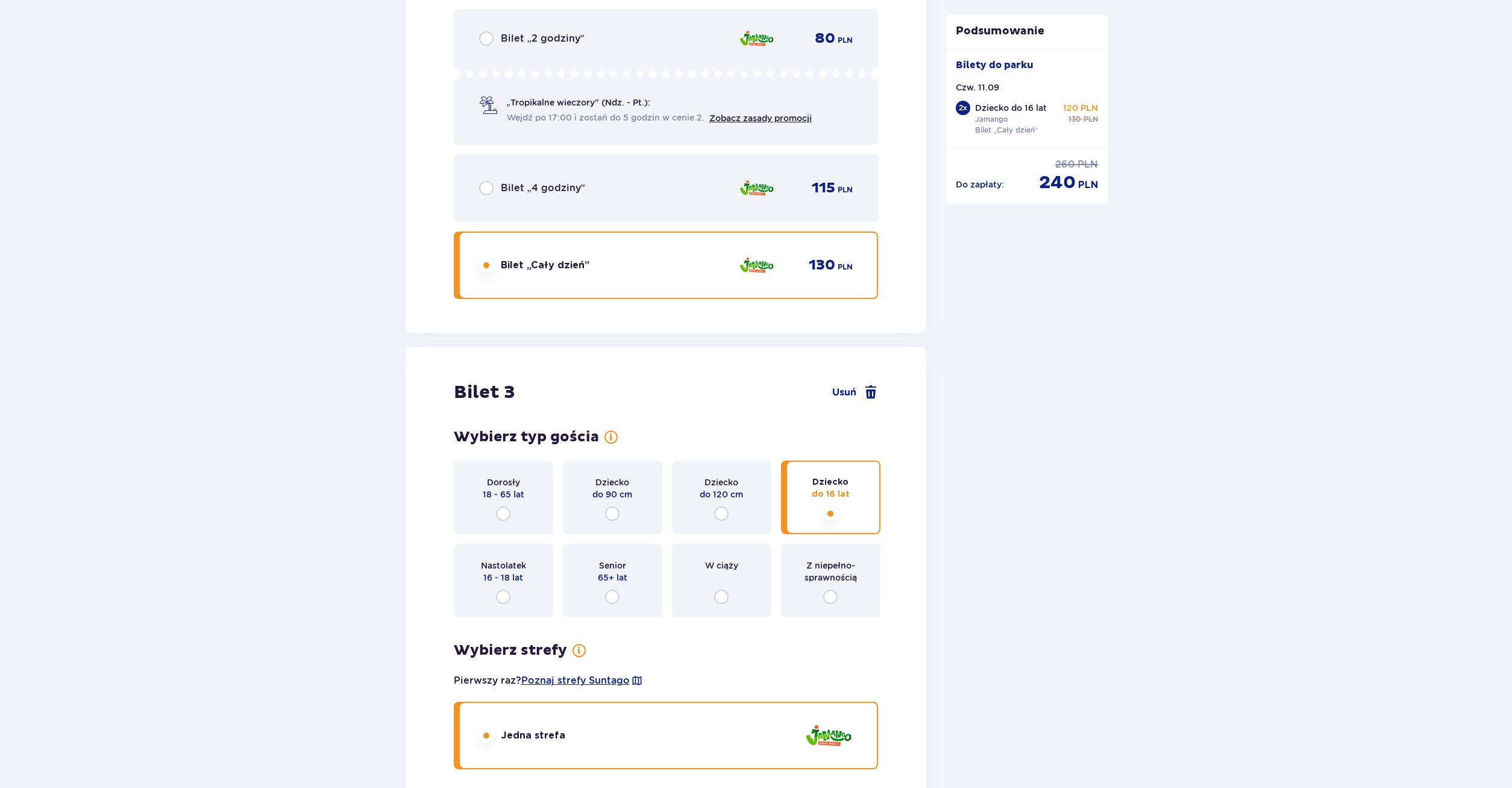
click at [510, 499] on p "18 - 65 lat" at bounding box center [503, 494] width 42 height 12
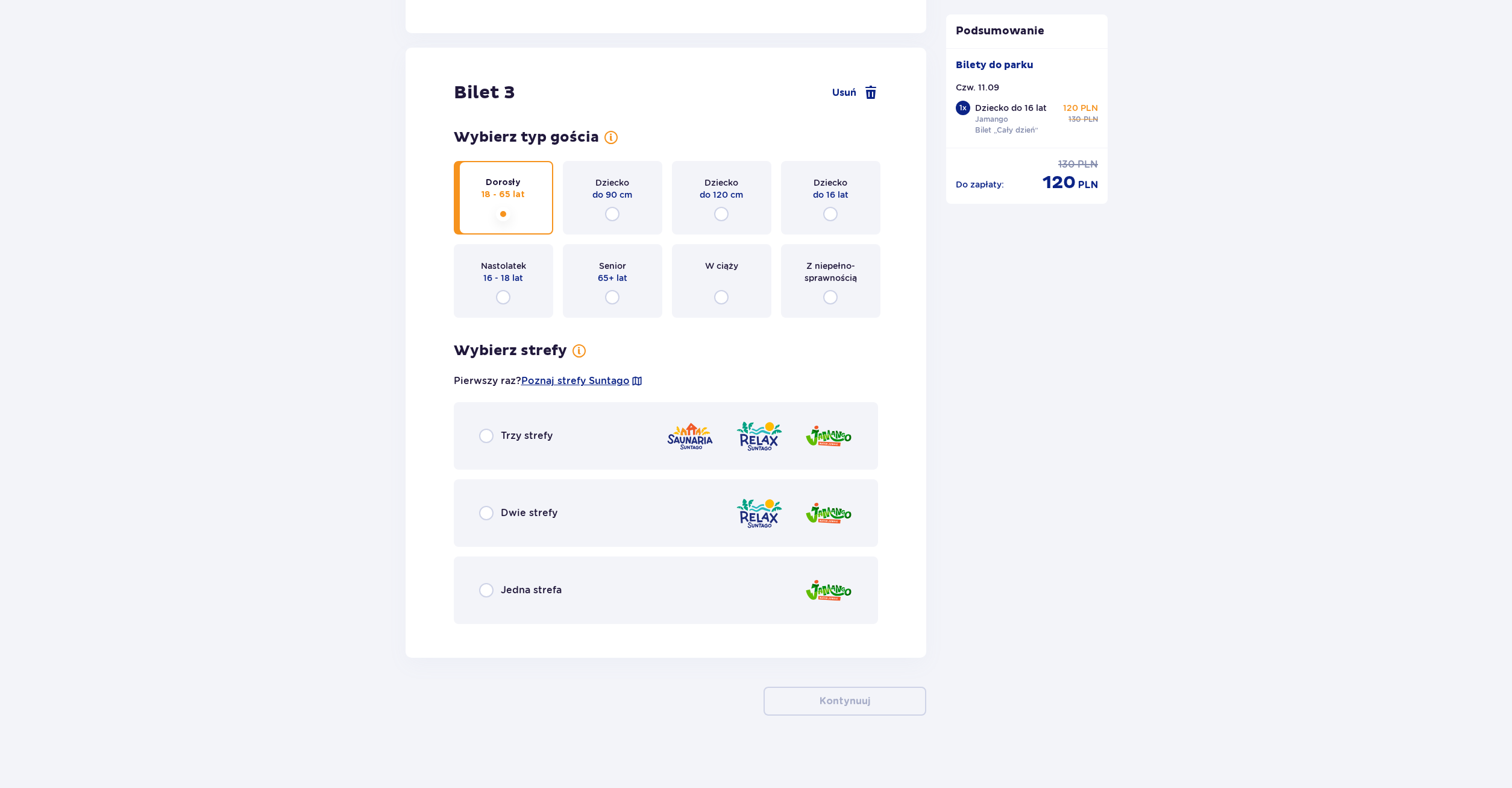
click at [549, 576] on div "Jedna strefa" at bounding box center [666, 590] width 425 height 68
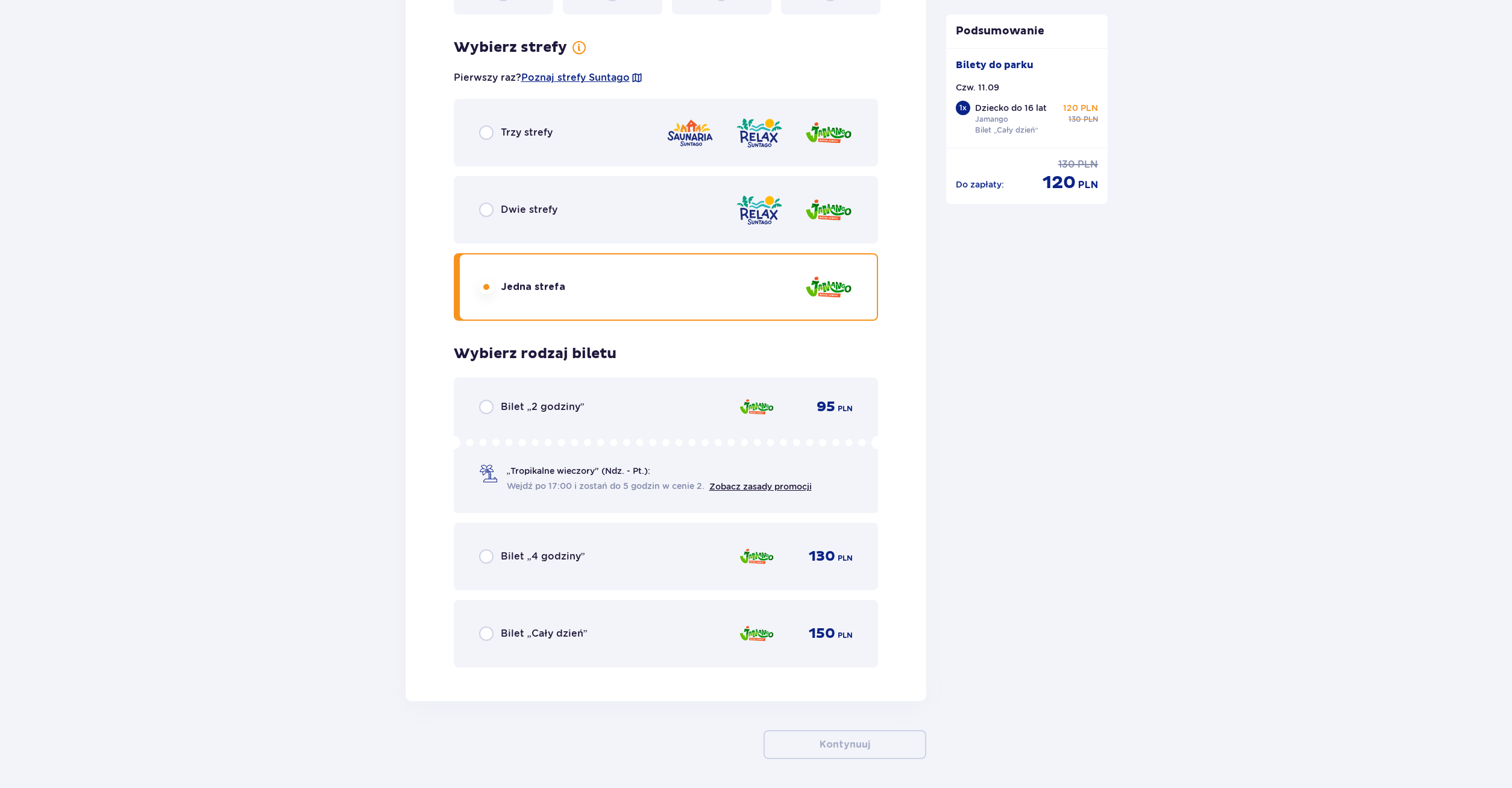
scroll to position [2149, 0]
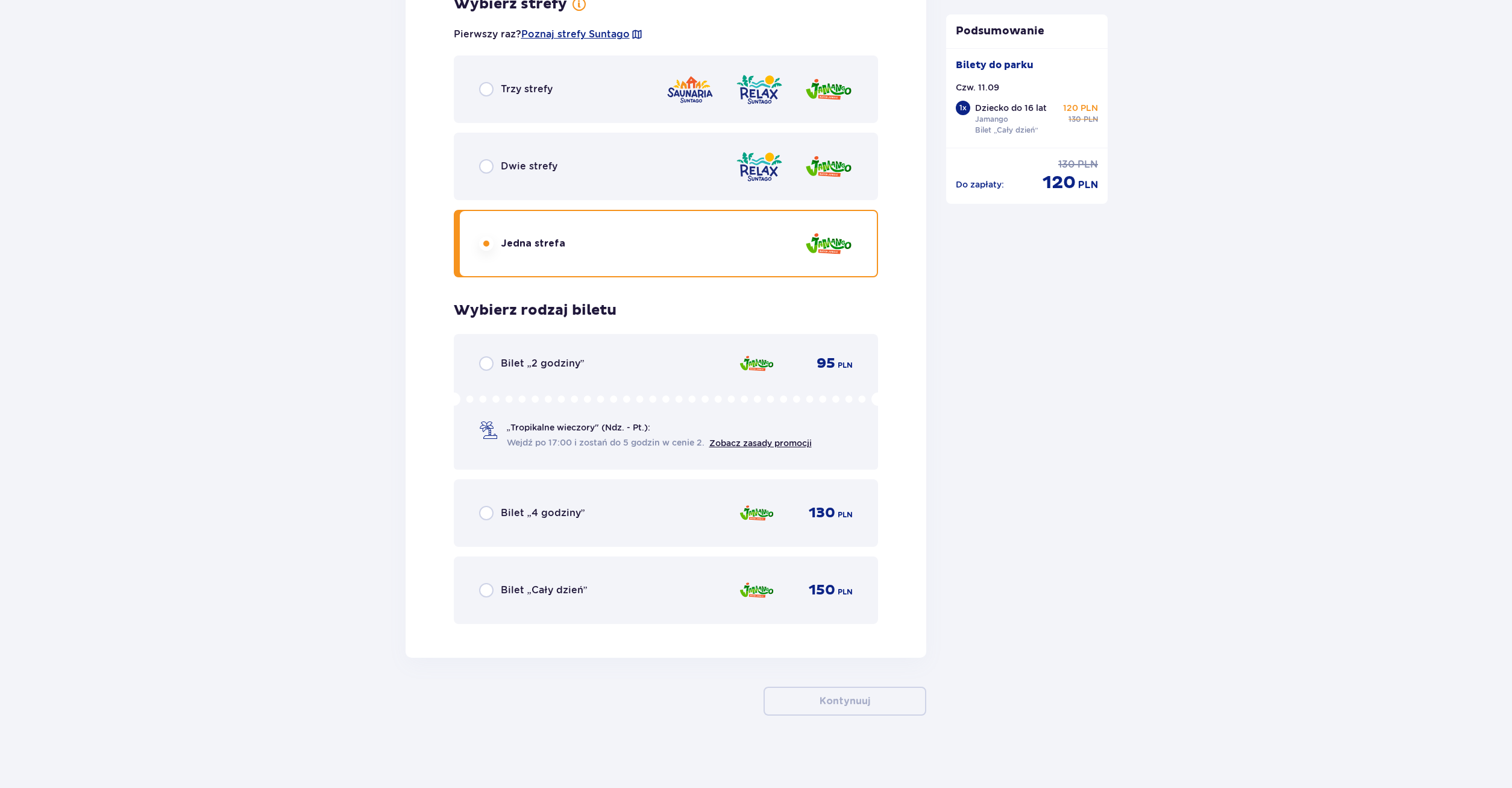
click at [578, 100] on div "Trzy strefy" at bounding box center [666, 89] width 425 height 68
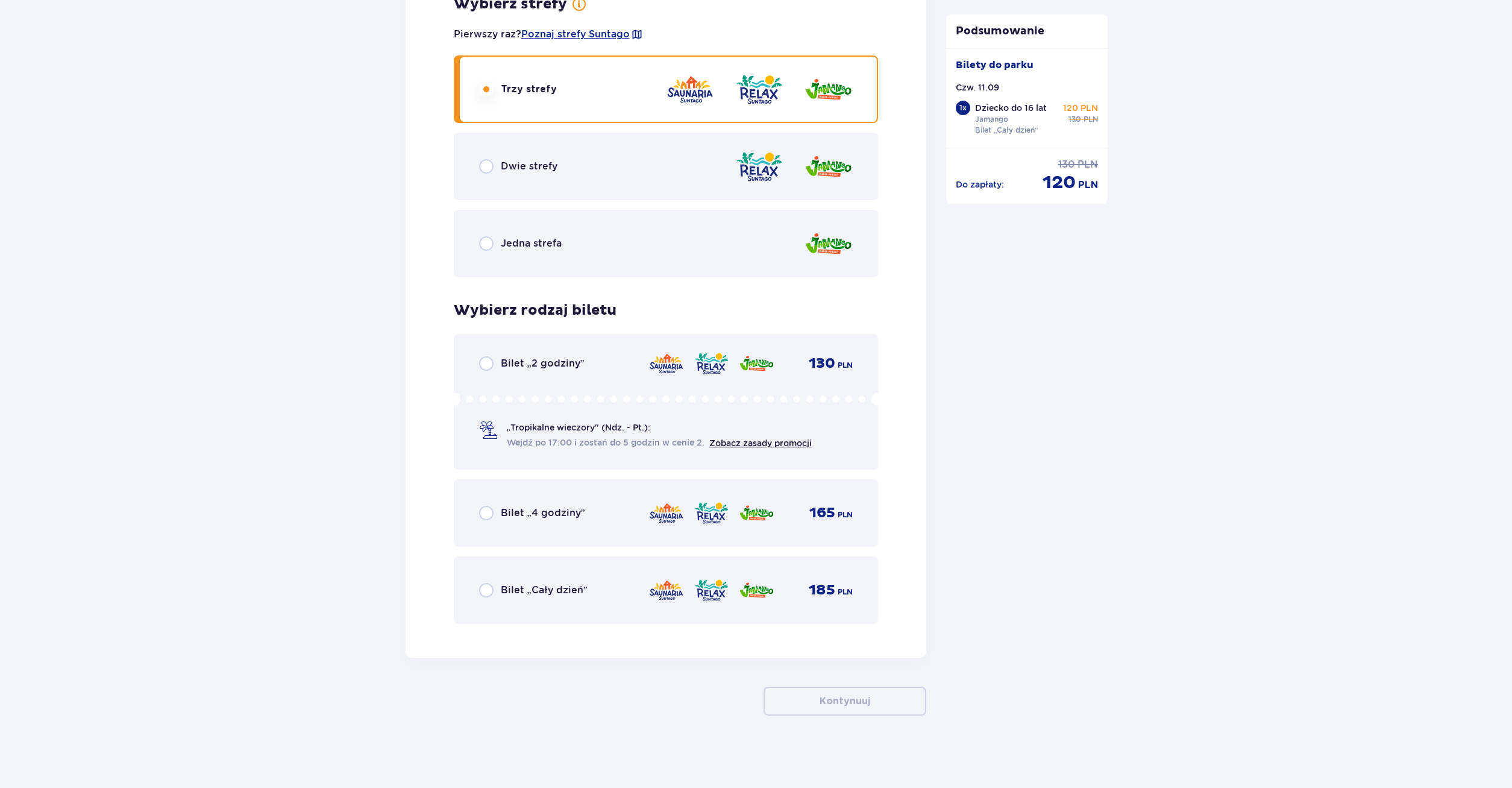
click at [501, 592] on p "Bilet „Cały dzień”" at bounding box center [544, 589] width 87 height 13
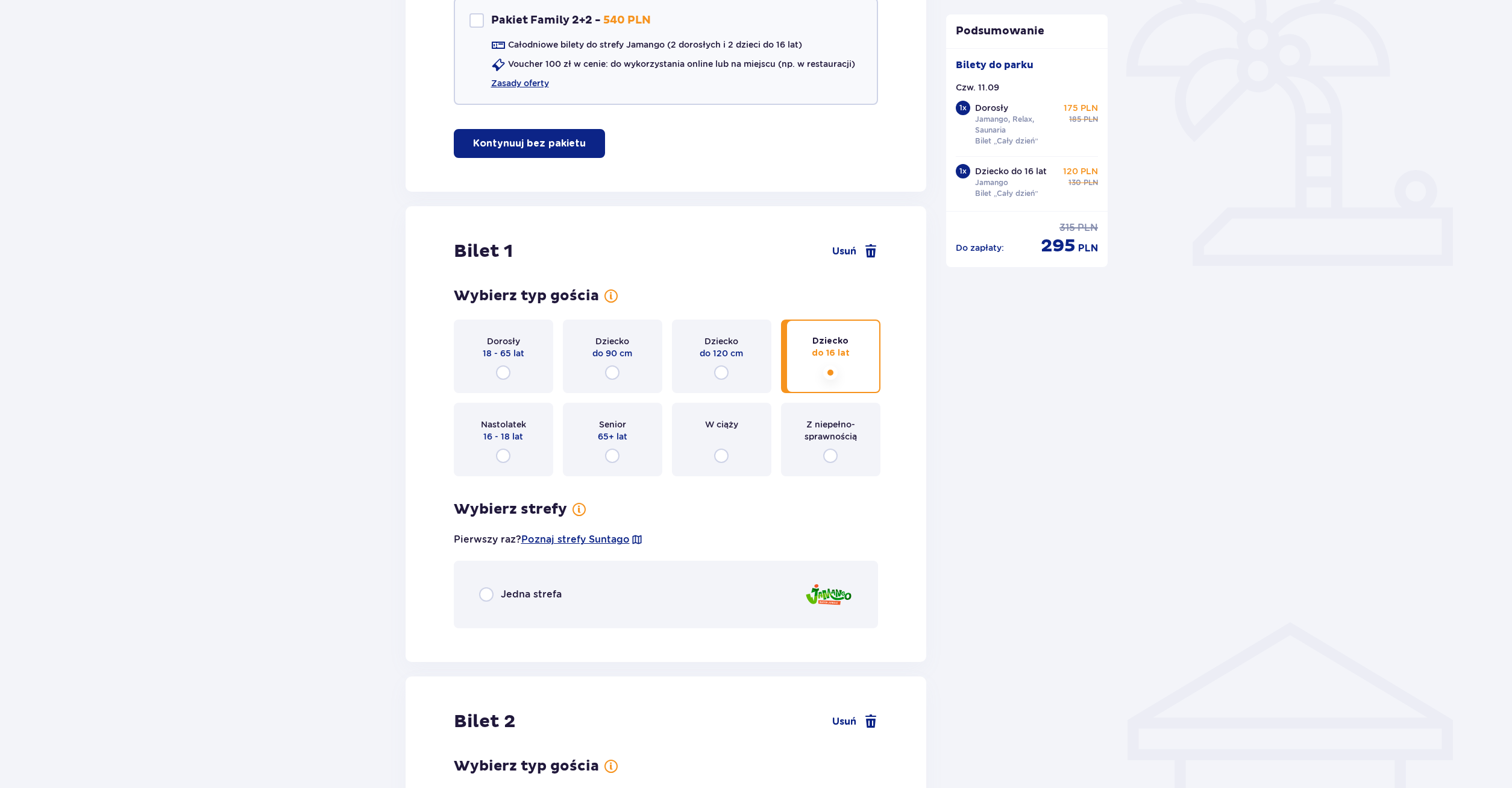
scroll to position [427, 0]
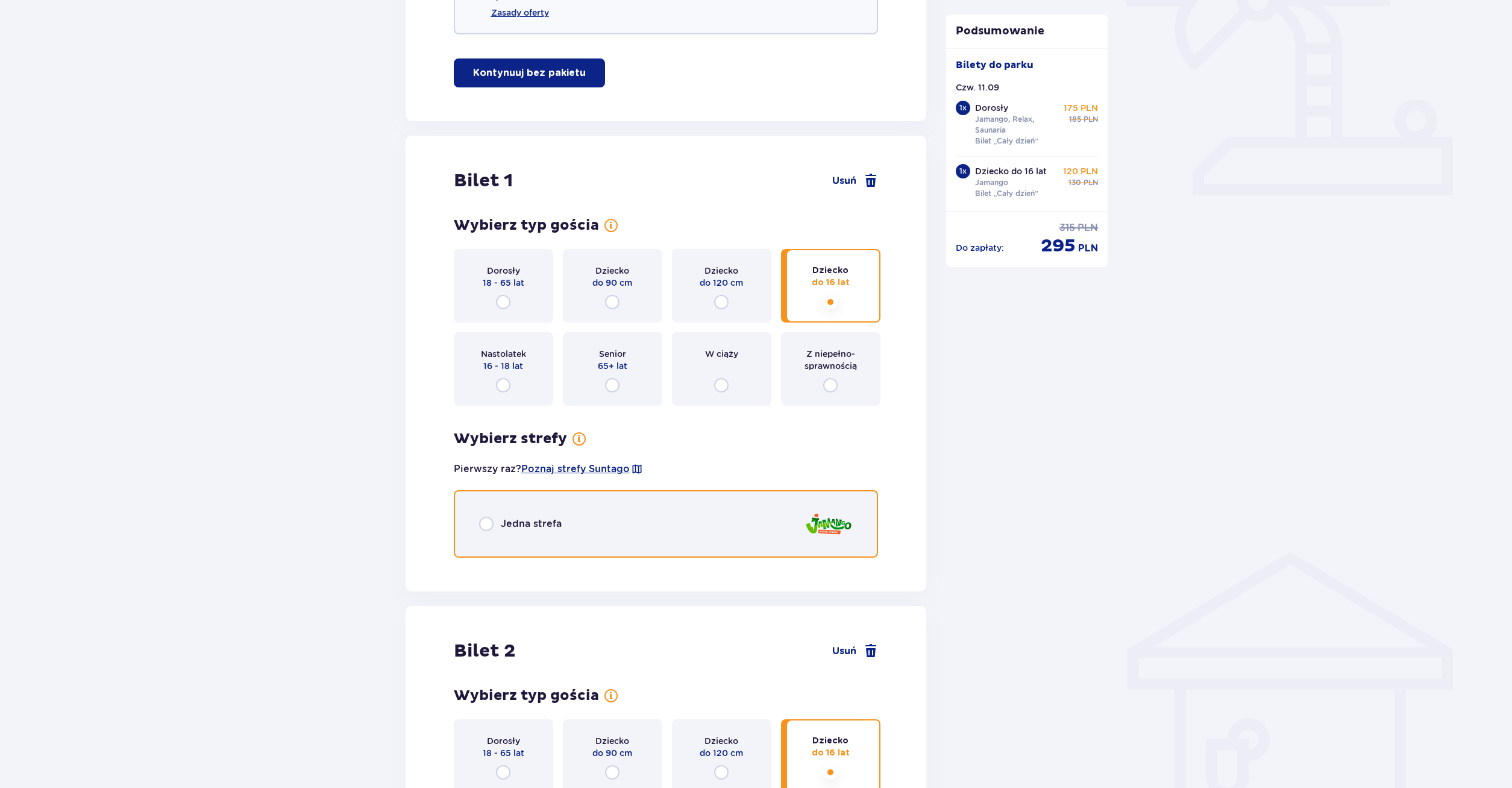
click at [485, 526] on input "radio" at bounding box center [485, 524] width 14 height 14
radio input "true"
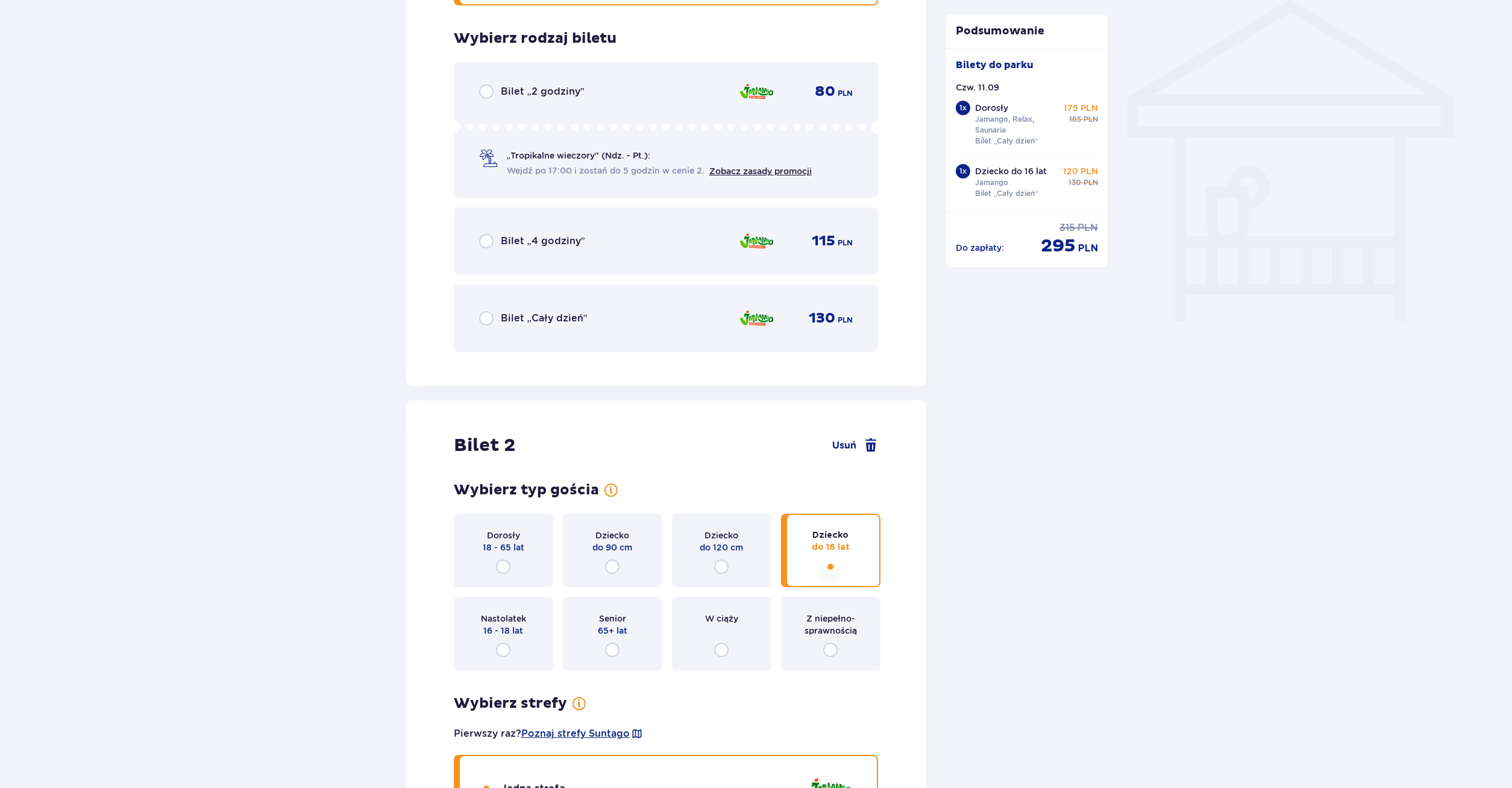
scroll to position [995, 0]
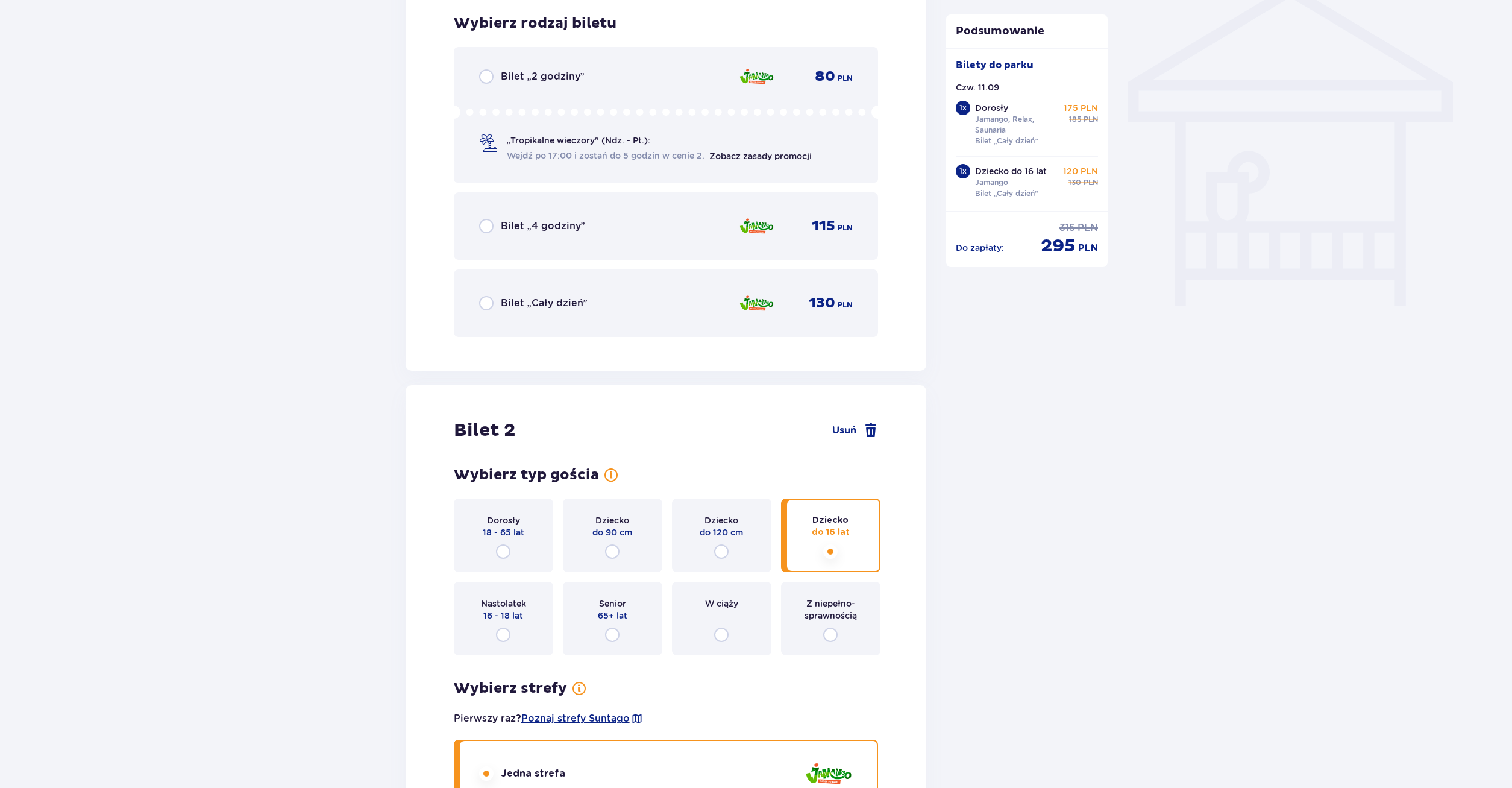
click at [576, 308] on p "Bilet „Cały dzień”" at bounding box center [544, 303] width 87 height 13
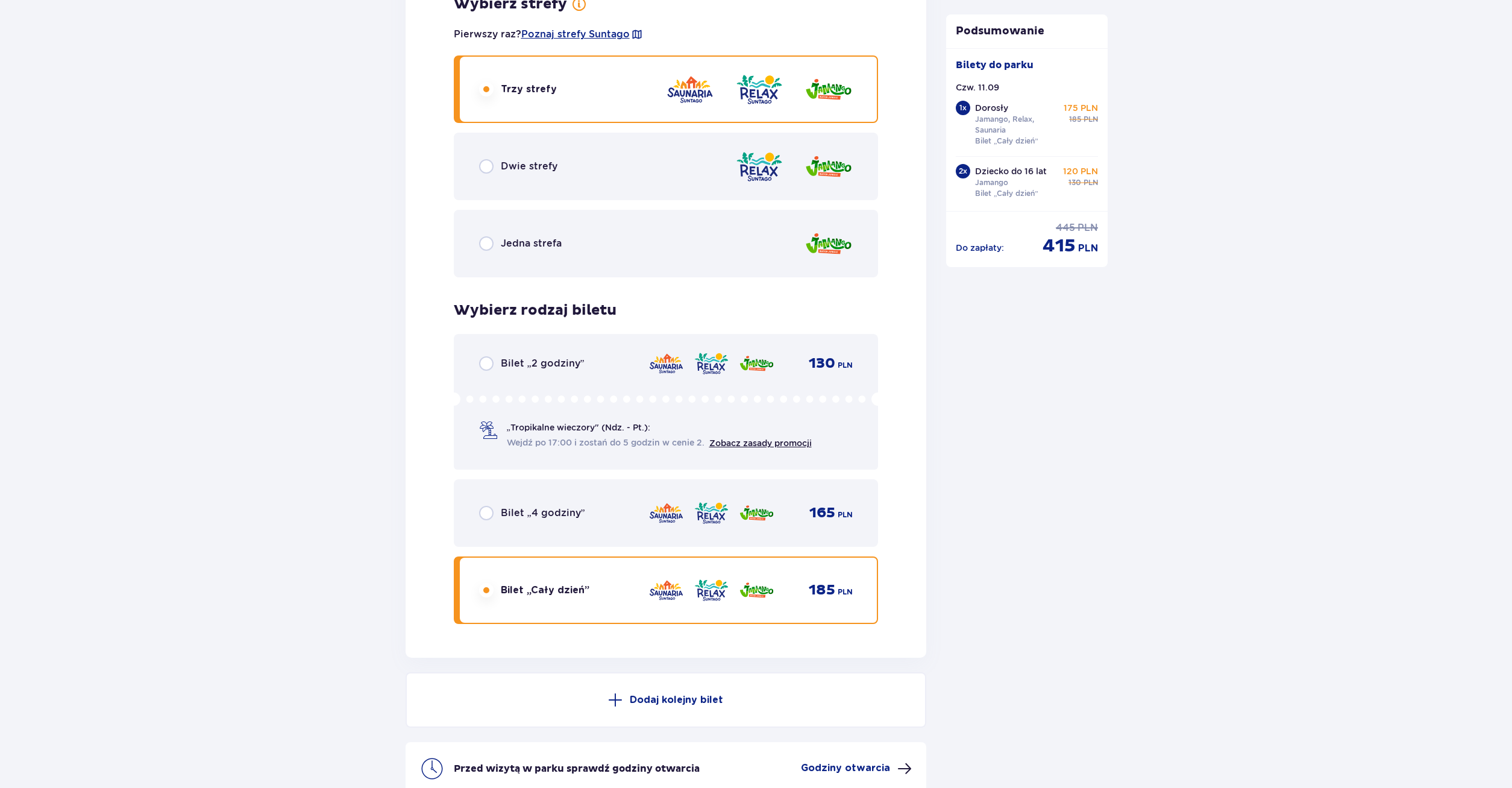
scroll to position [2619, 0]
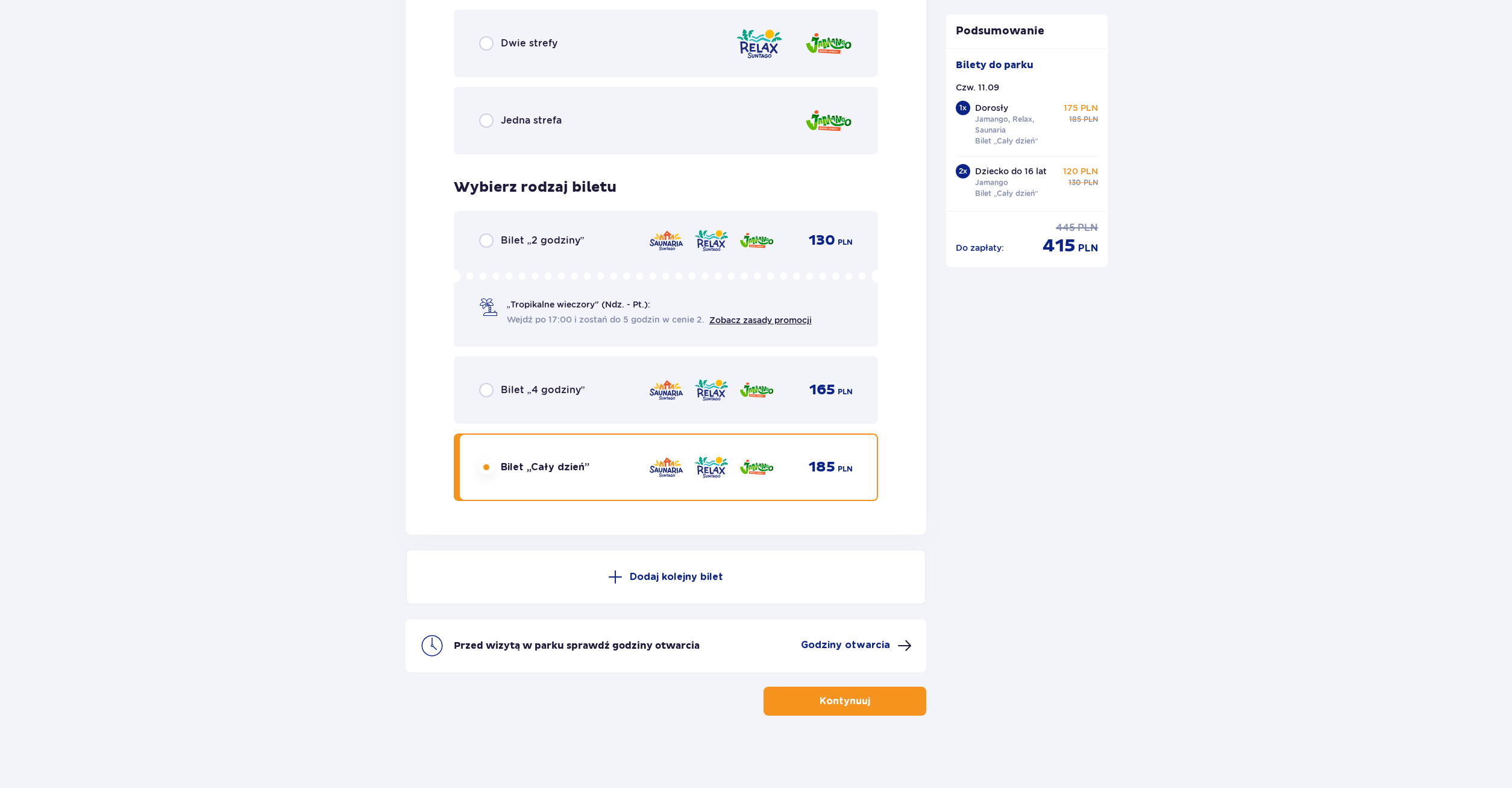
click at [884, 707] on button "Kontynuuj" at bounding box center [845, 701] width 163 height 29
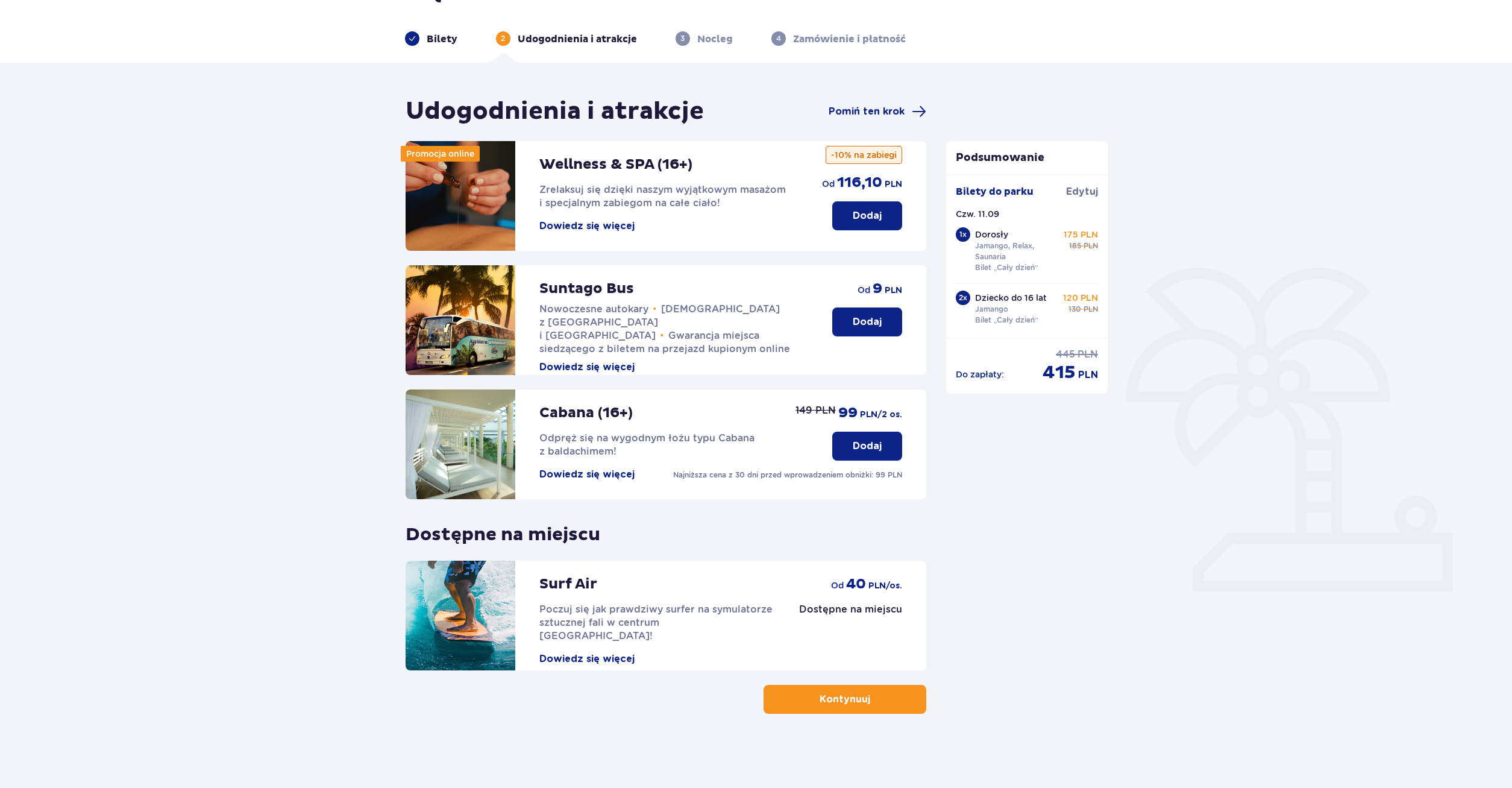
scroll to position [43, 0]
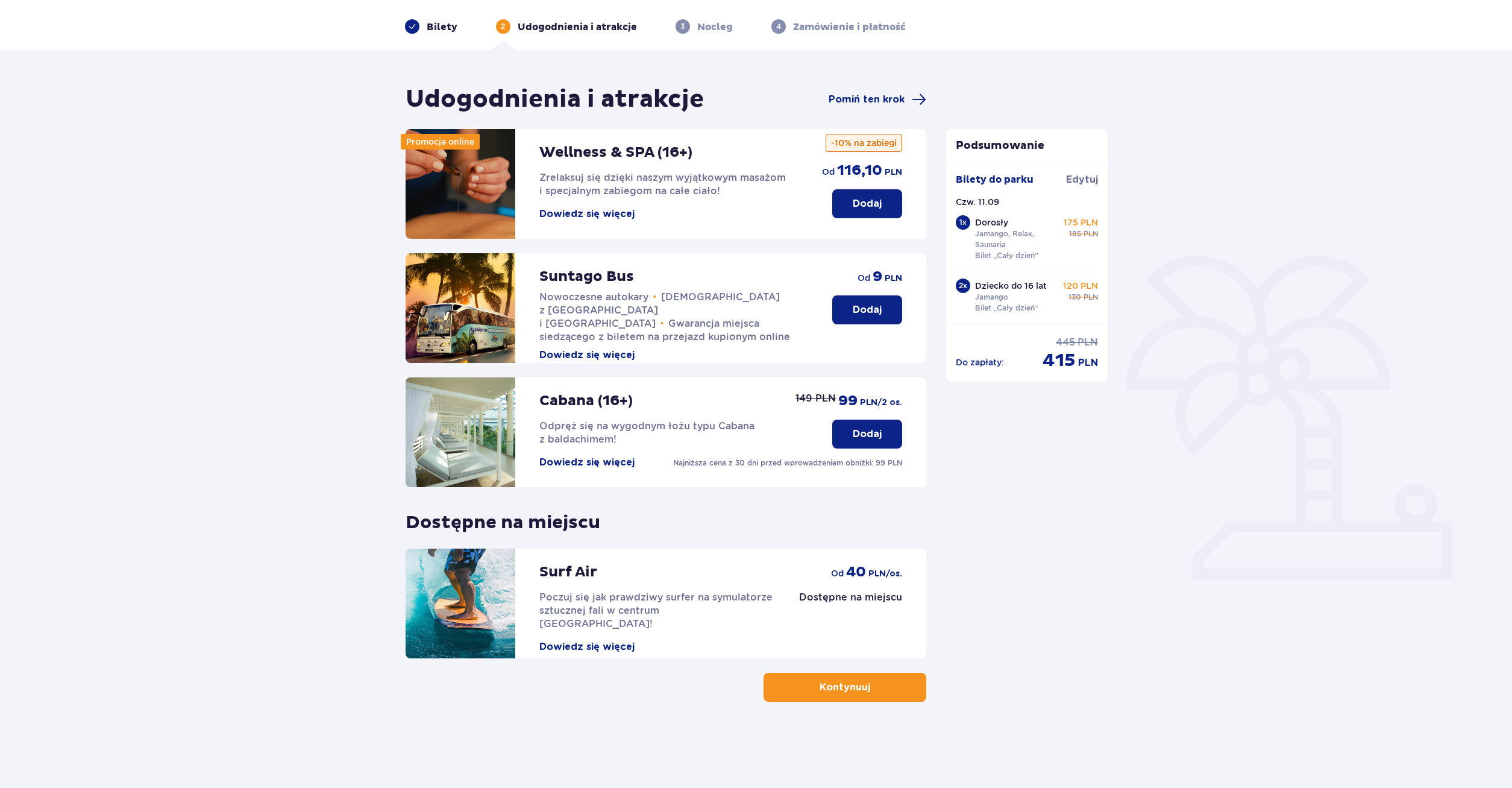
click at [826, 695] on button "Kontynuuj" at bounding box center [845, 688] width 163 height 29
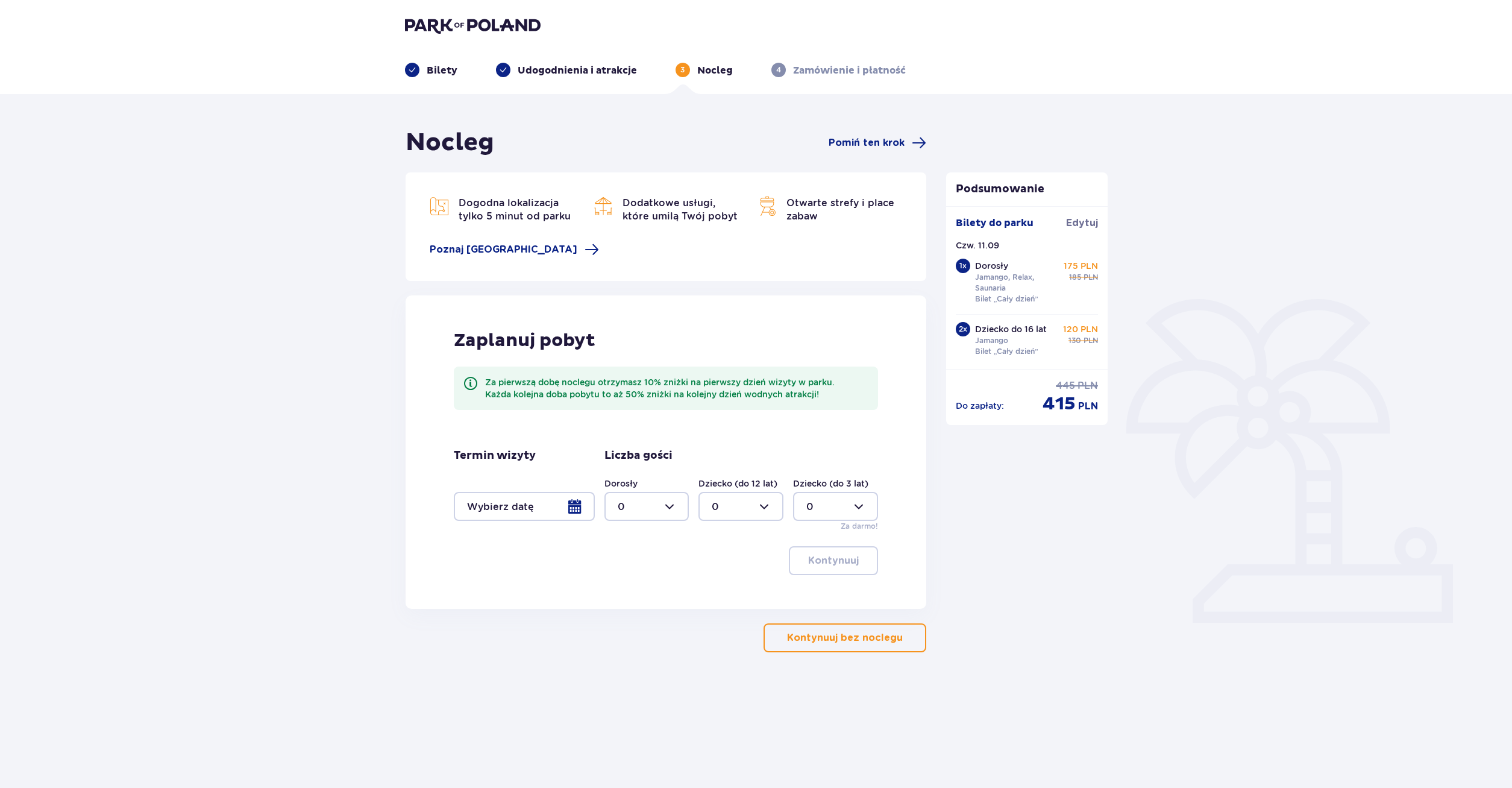
click at [884, 649] on button "Kontynuuj bez noclegu" at bounding box center [845, 638] width 163 height 29
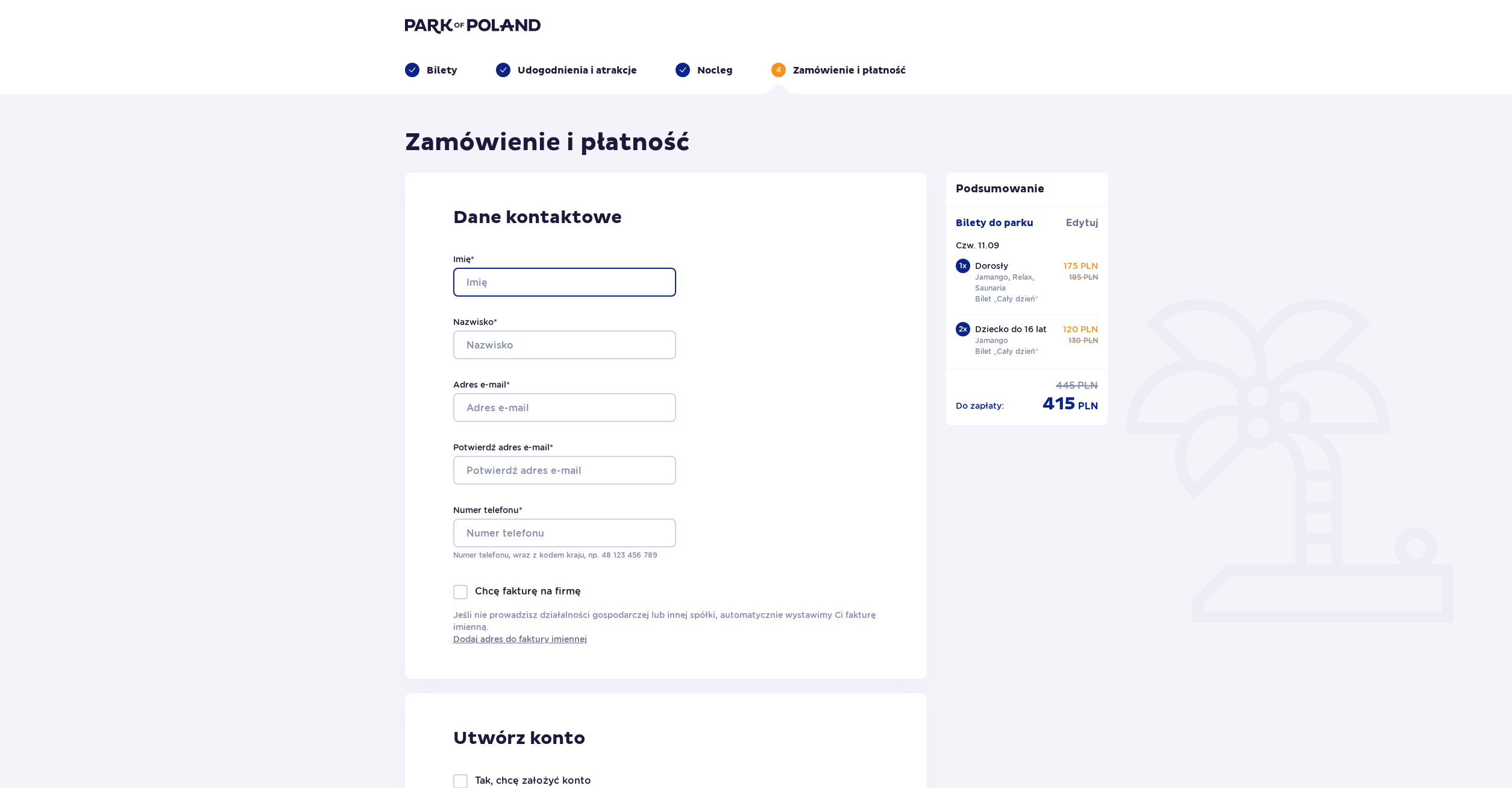
click at [587, 274] on input "Imię *" at bounding box center [564, 282] width 223 height 29
click at [750, 327] on div "Dane kontaktowe Imię * Nazwisko * Adres e-mail * Potwierdź adres e-mail * Numer…" at bounding box center [666, 425] width 523 height 506
click at [611, 291] on input "Imię *" at bounding box center [564, 282] width 223 height 29
type input "[PERSON_NAME]"
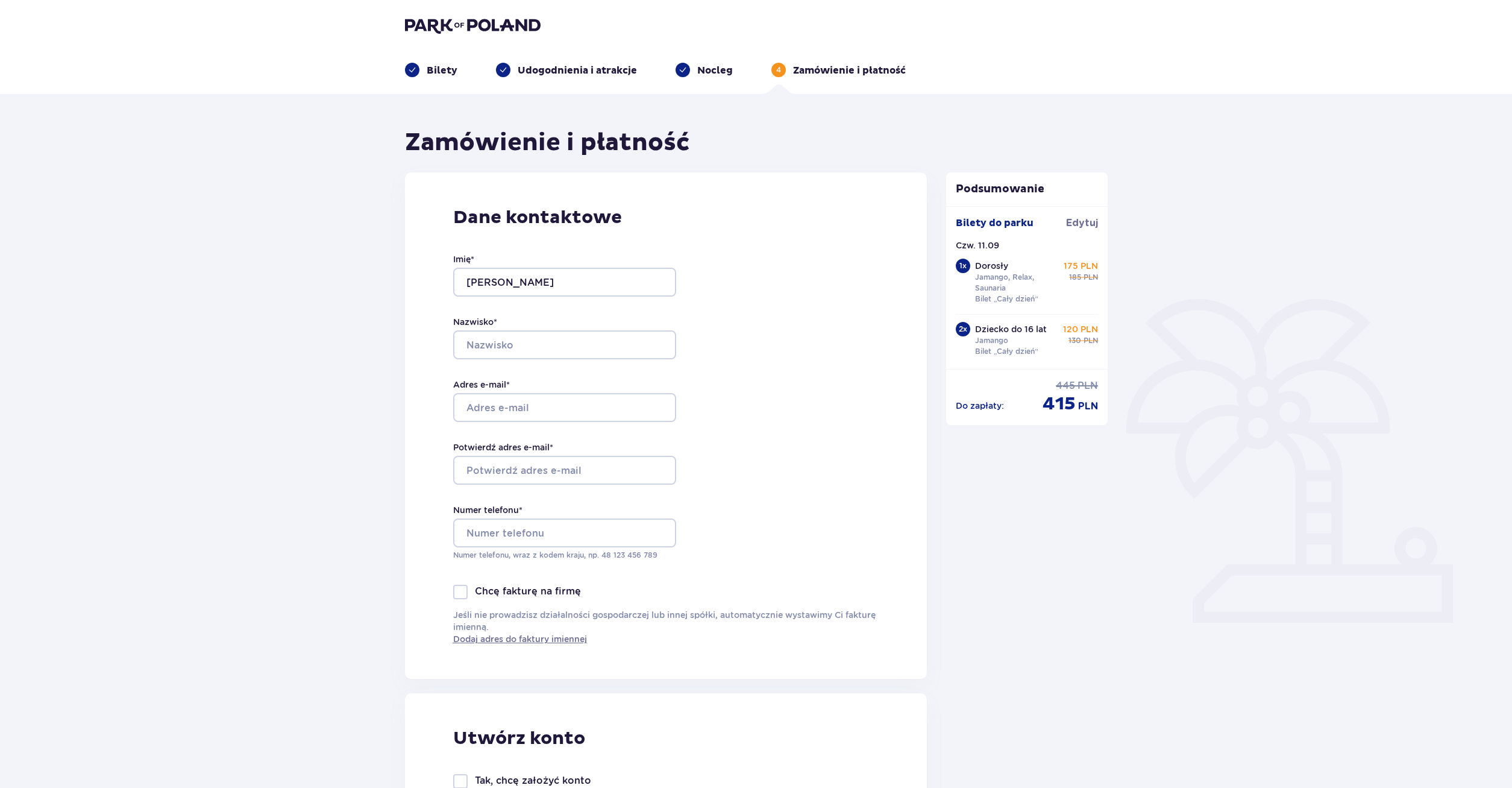
click at [528, 413] on div at bounding box center [552, 407] width 223 height 29
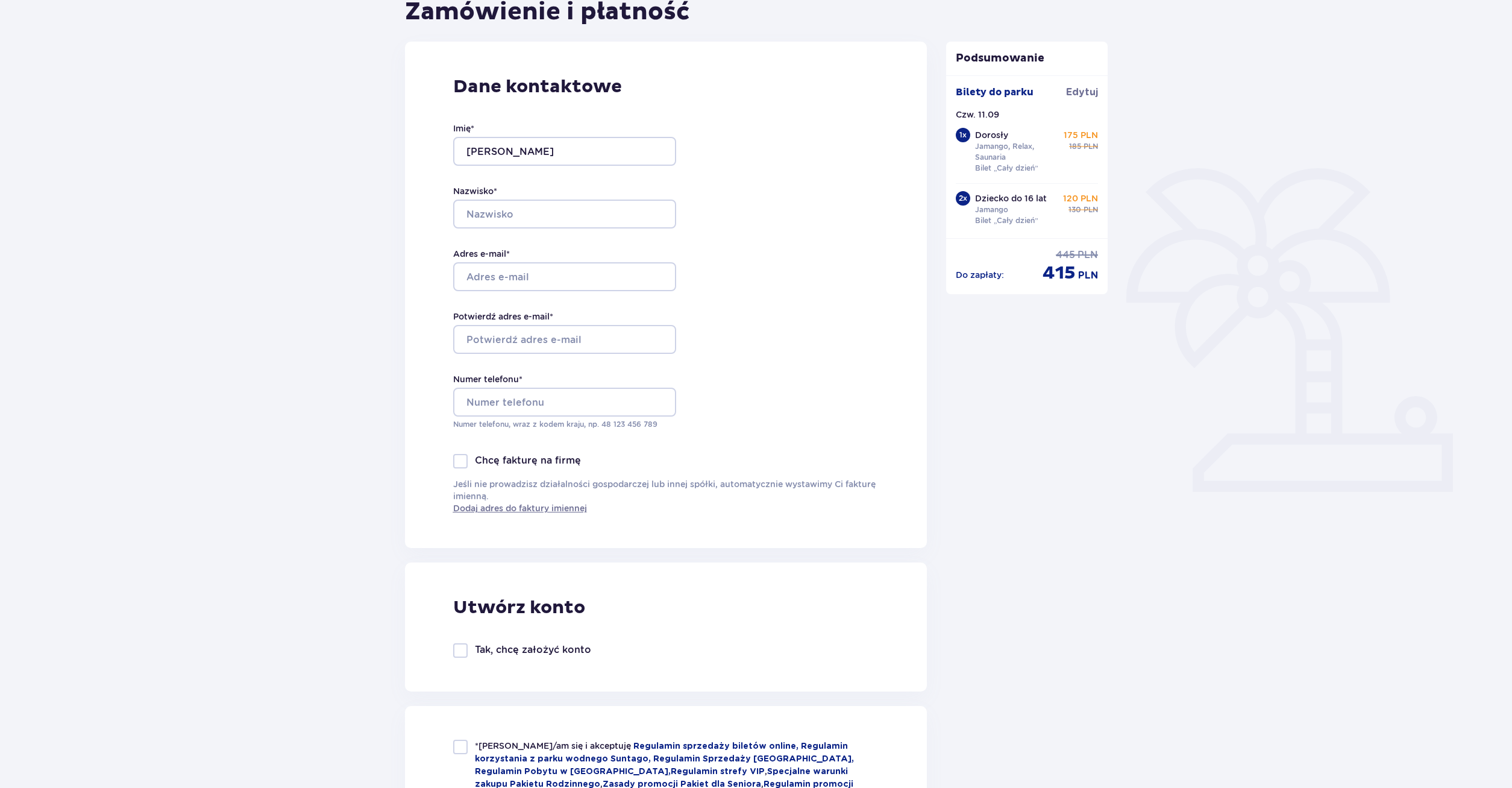
scroll to position [62, 0]
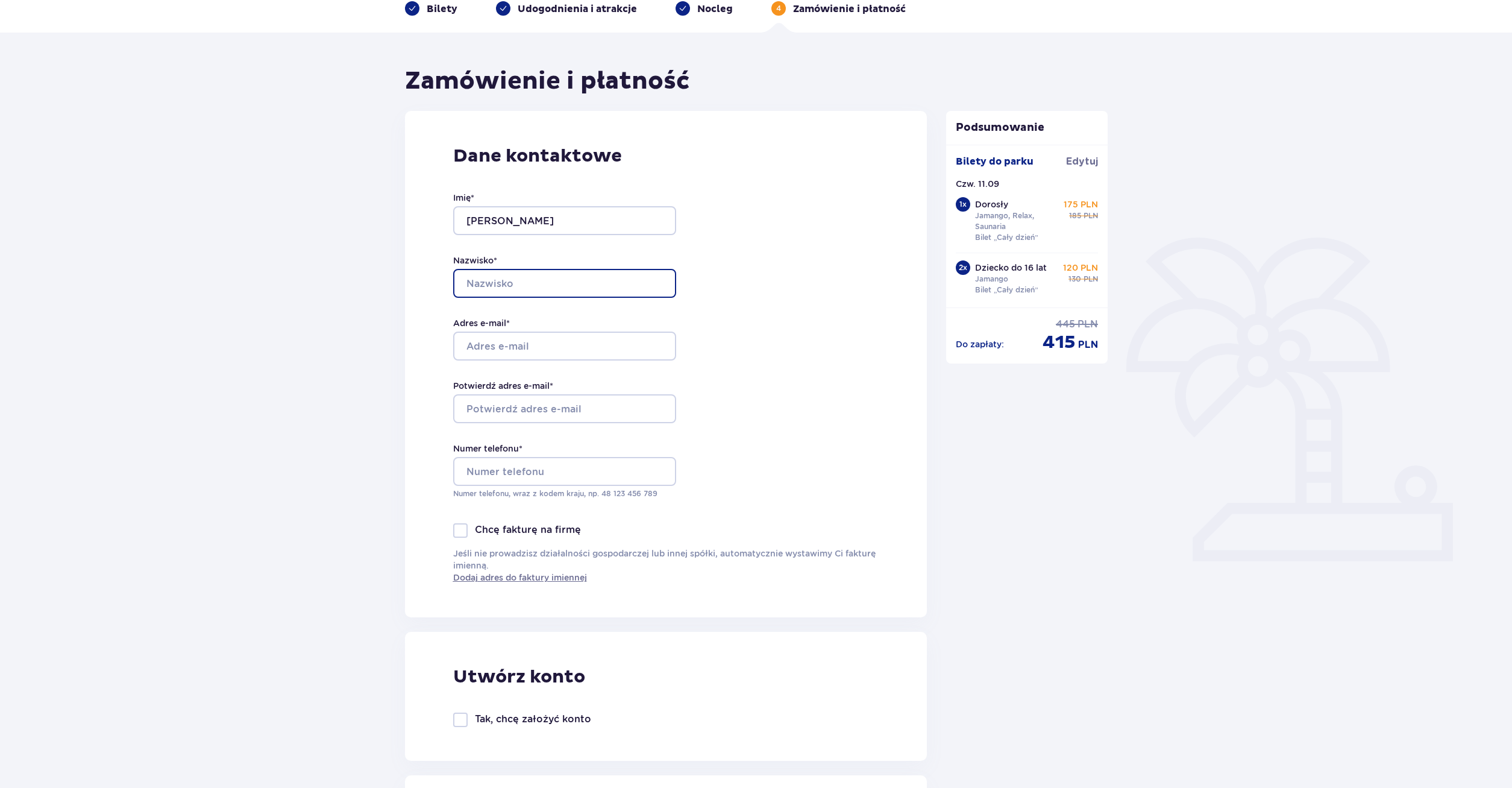
click at [497, 281] on input "Nazwisko *" at bounding box center [564, 283] width 223 height 29
type input "Grajoszek"
click at [583, 337] on div at bounding box center [552, 346] width 223 height 29
click at [574, 348] on div at bounding box center [552, 346] width 223 height 29
click at [560, 341] on div at bounding box center [552, 346] width 223 height 29
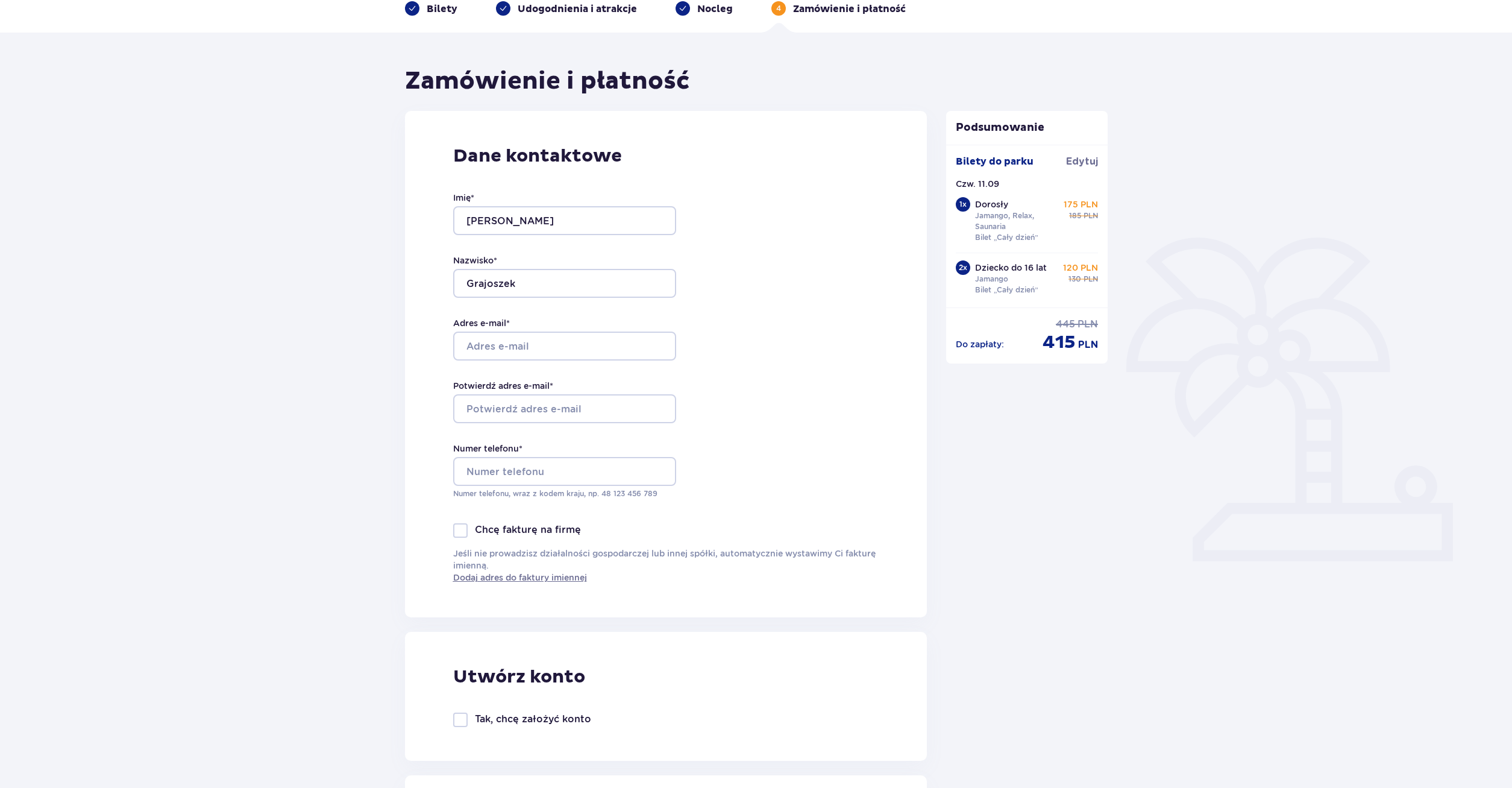
click at [541, 409] on div at bounding box center [552, 409] width 223 height 29
click at [517, 474] on input "Numer telefonu *" at bounding box center [564, 471] width 223 height 29
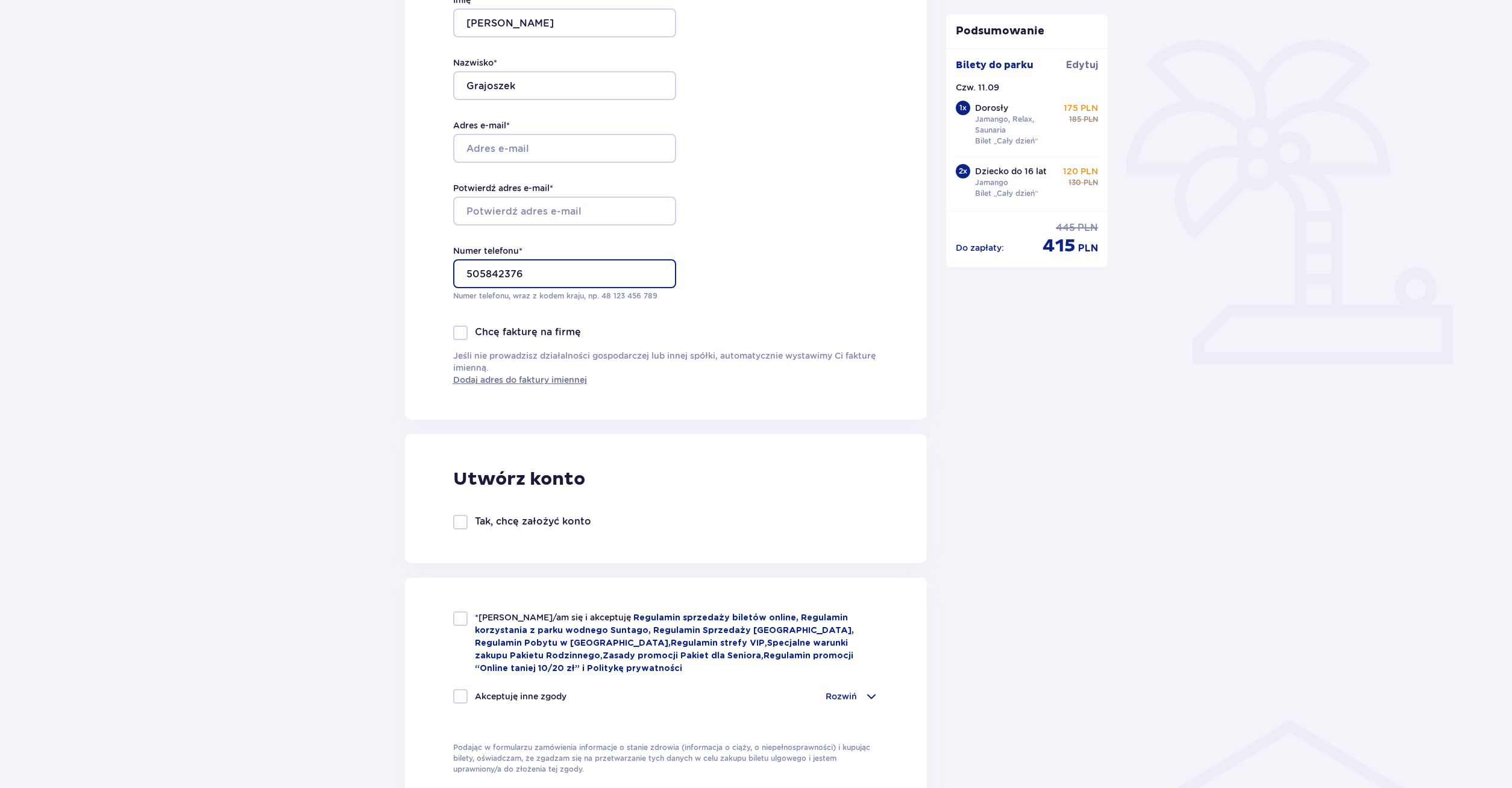
scroll to position [308, 0]
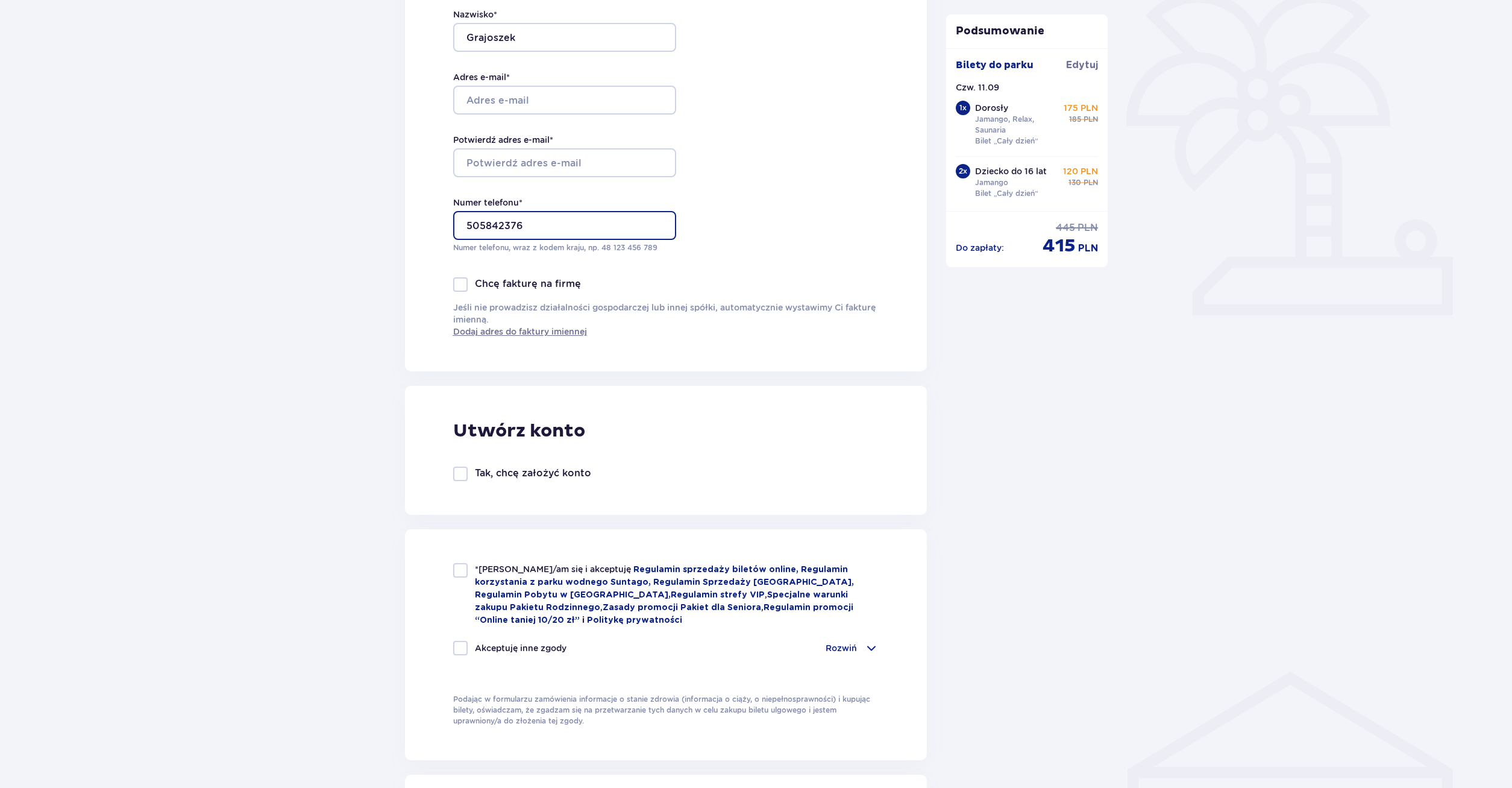
type input "505842376"
click at [468, 569] on div "*Zapoznałem/am się i akceptuję Regulamin sprzedaży biletów online, Regulamin ko…" at bounding box center [666, 595] width 426 height 63
checkbox input "true"
click at [460, 642] on div at bounding box center [460, 648] width 14 height 14
checkbox input "true"
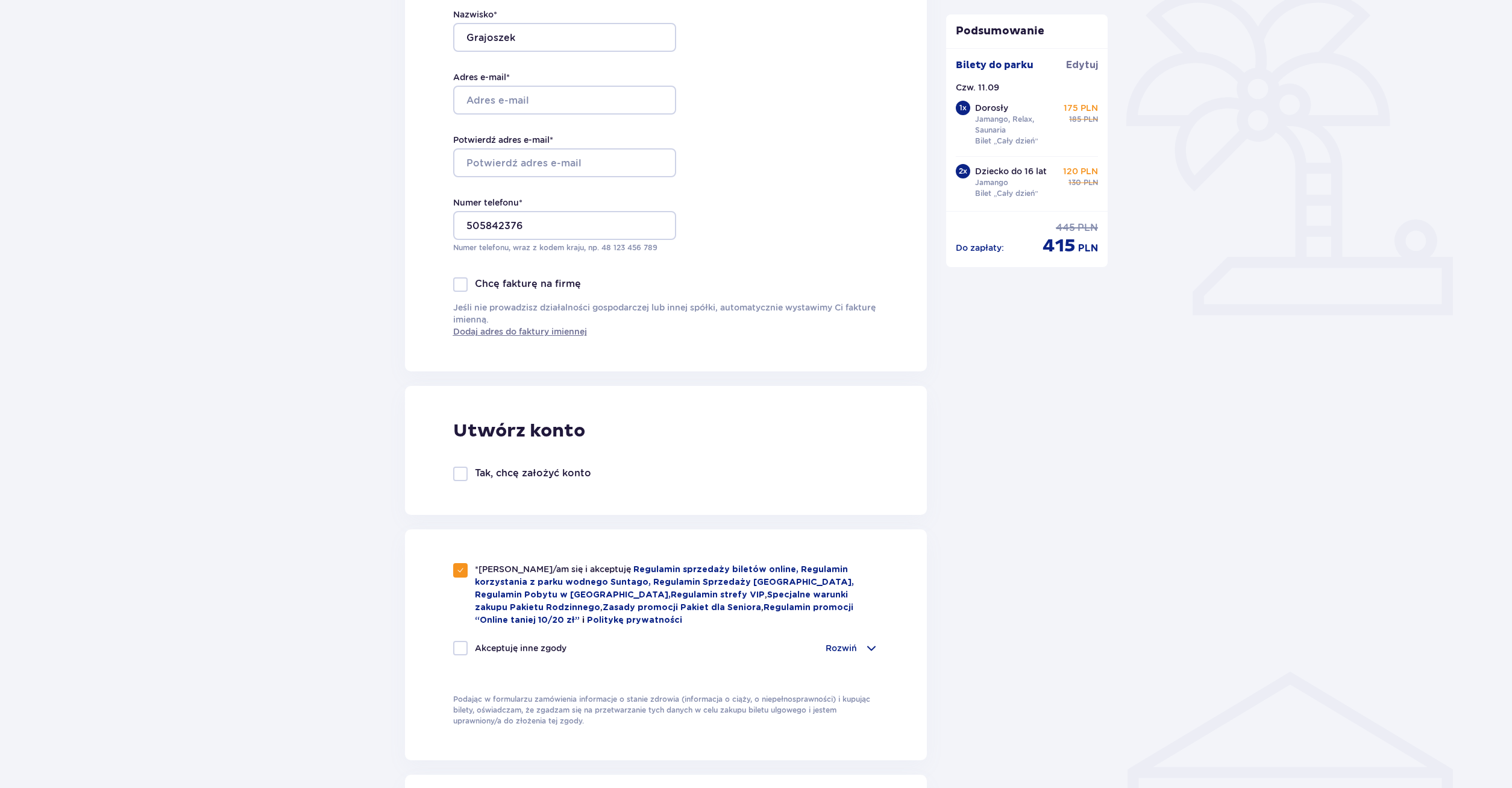
checkbox input "true"
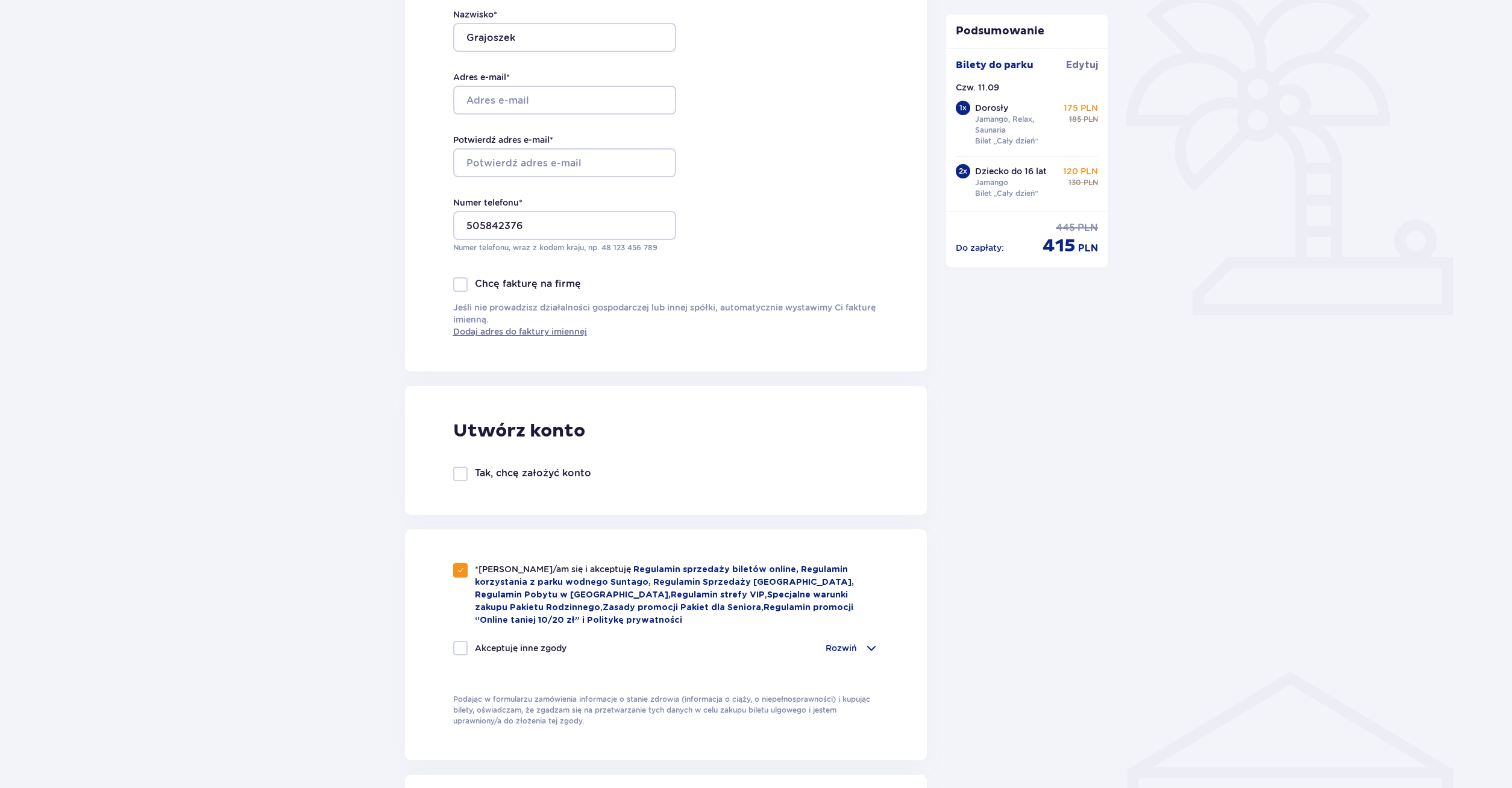
checkbox input "true"
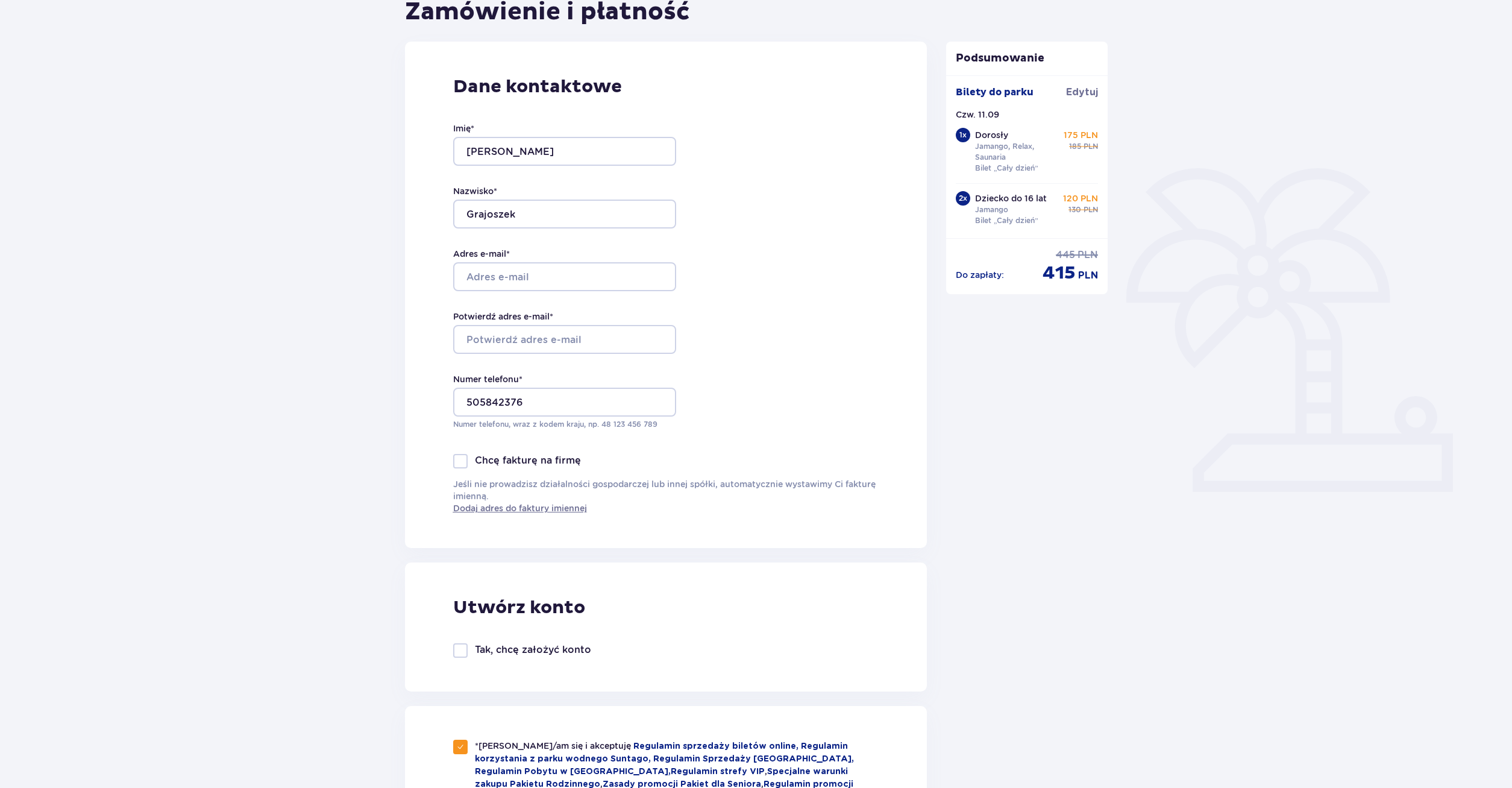
scroll to position [123, 0]
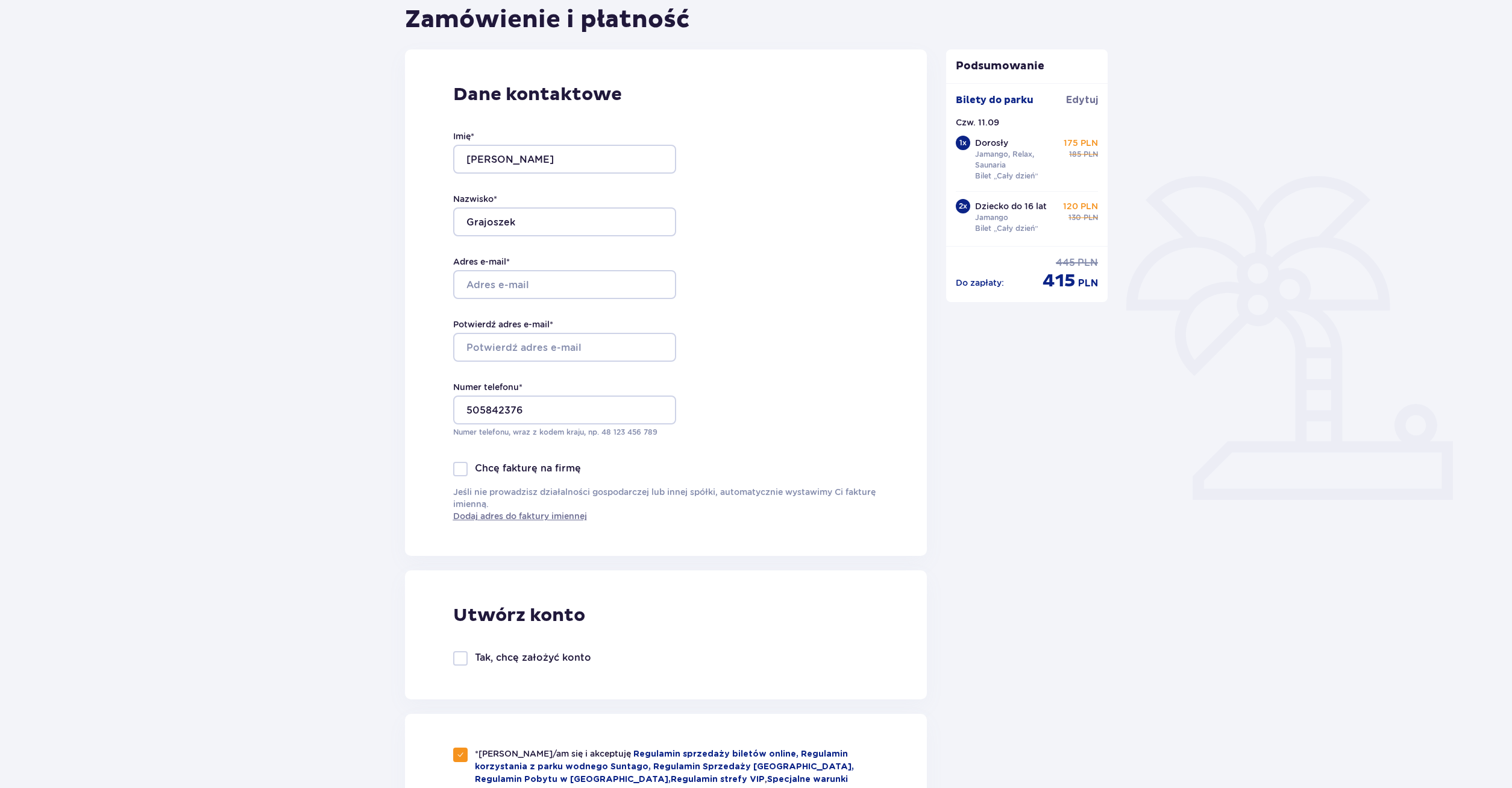
click at [473, 286] on div at bounding box center [552, 285] width 223 height 29
click at [492, 337] on div at bounding box center [552, 347] width 223 height 29
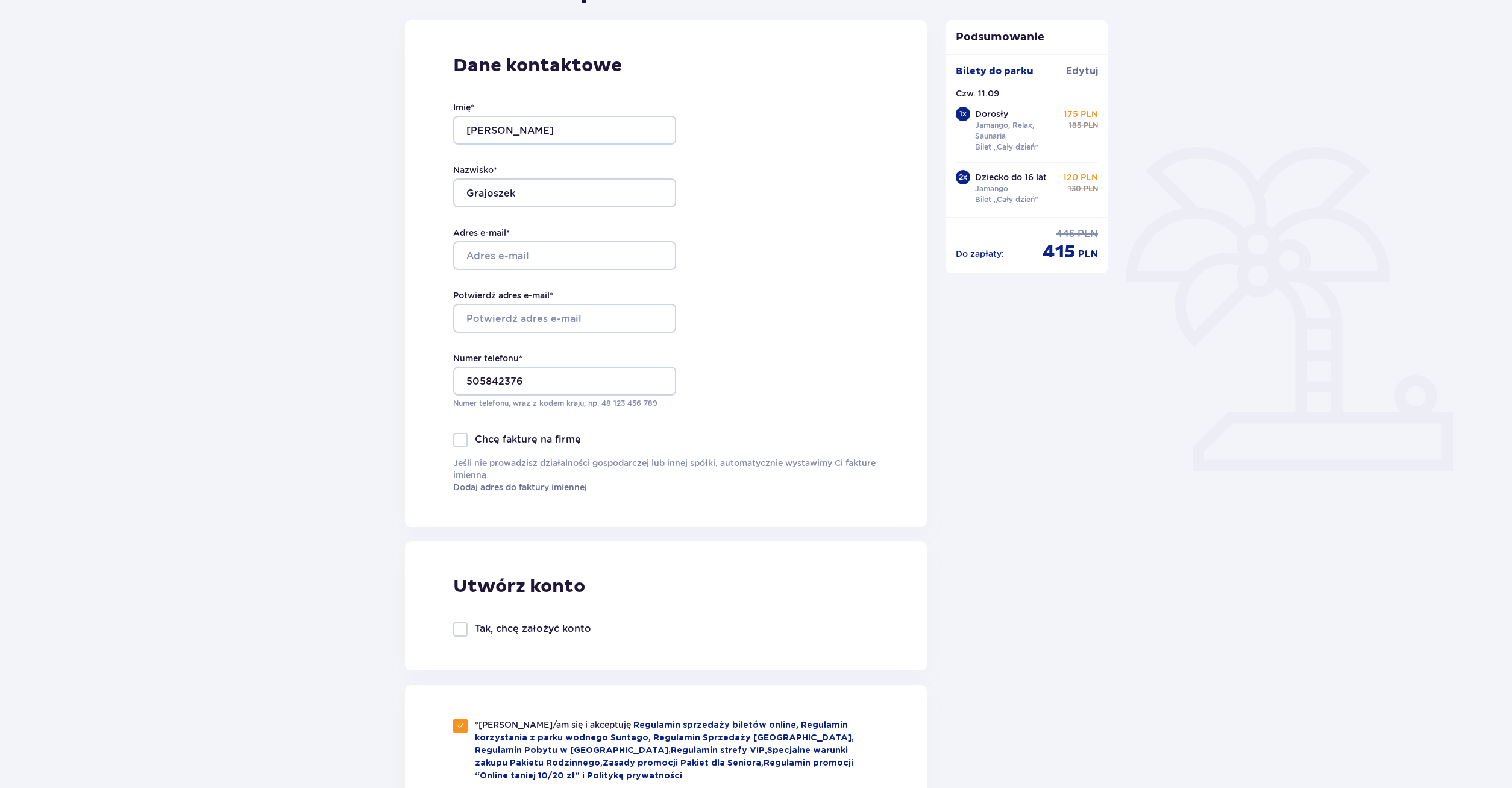
scroll to position [308, 0]
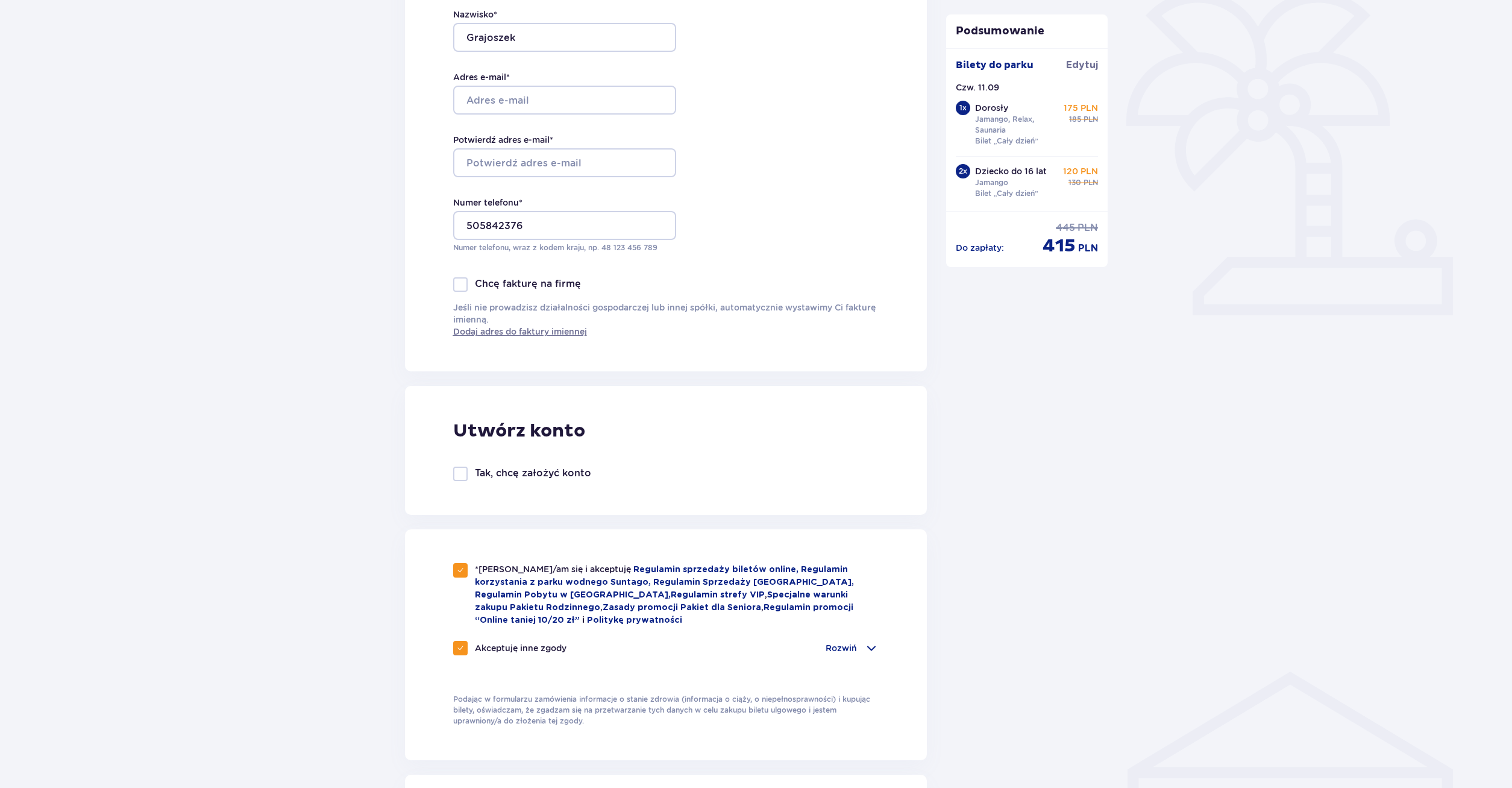
click at [457, 653] on div "Akceptuję inne zgody Rozwiń Chcę otrzymywać od Global Parks Poland Sp. z o.o. z…" at bounding box center [666, 656] width 426 height 29
click at [460, 644] on span at bounding box center [460, 648] width 8 height 8
checkbox input "false"
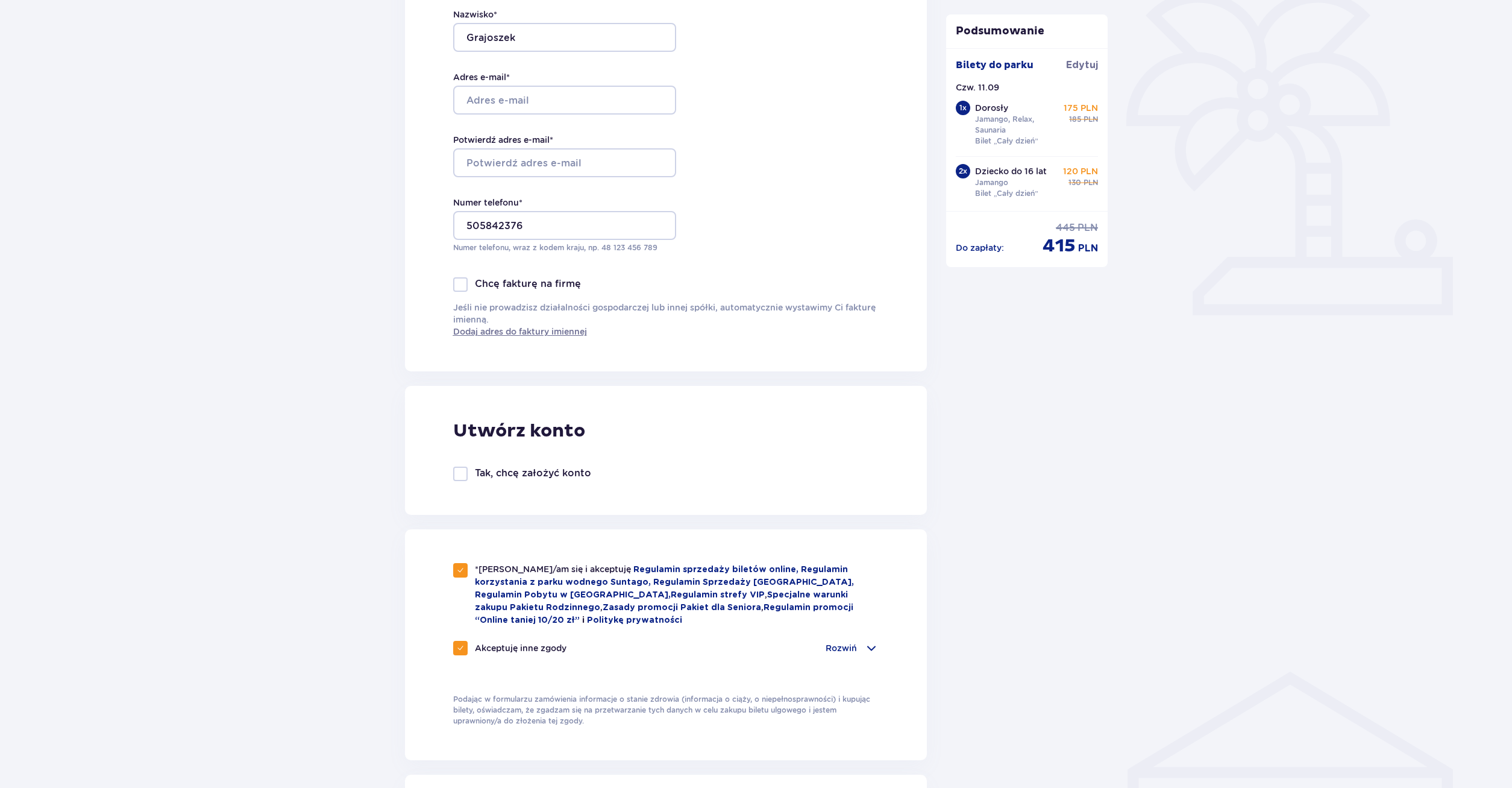
checkbox input "false"
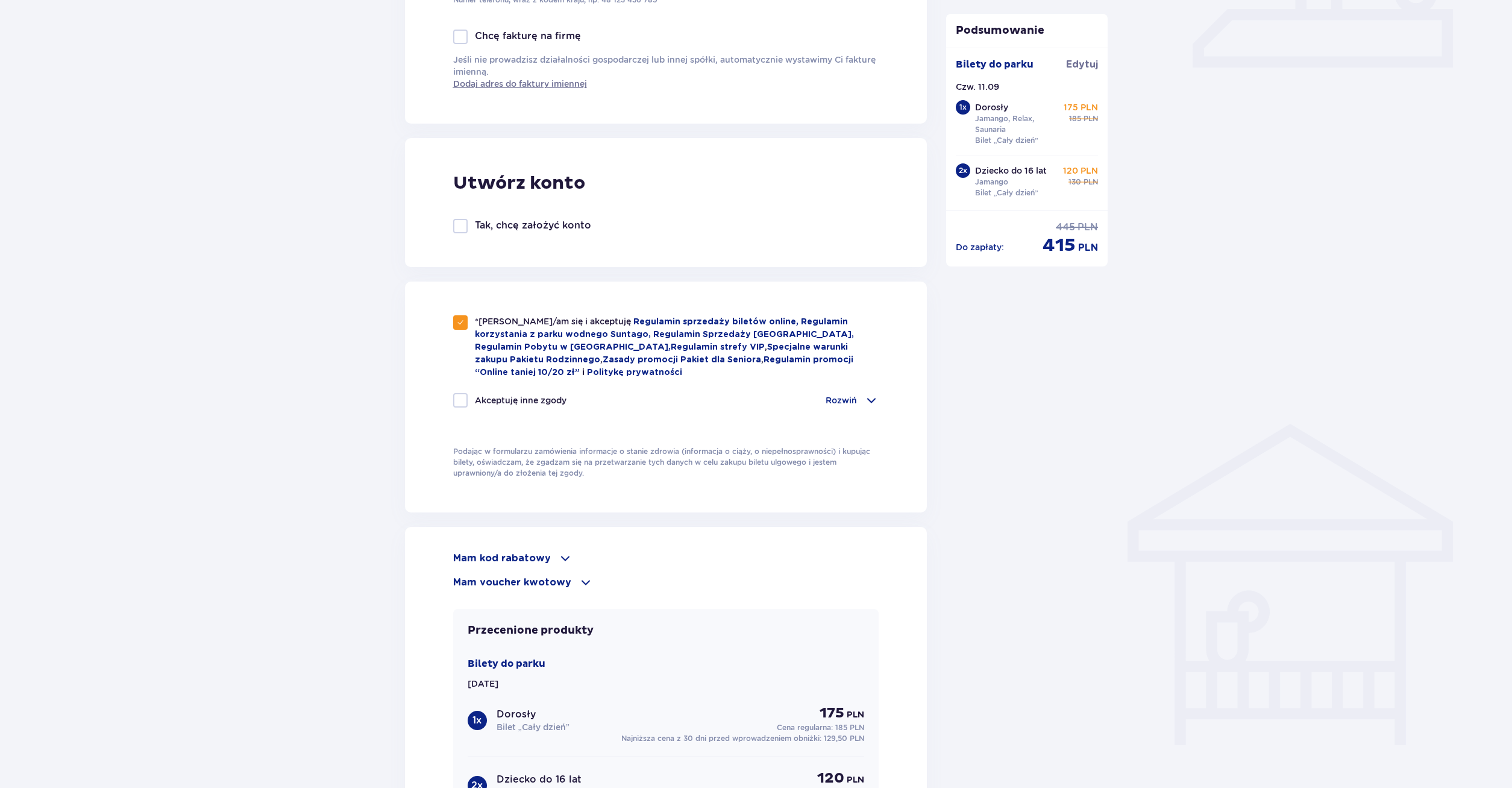
scroll to position [799, 0]
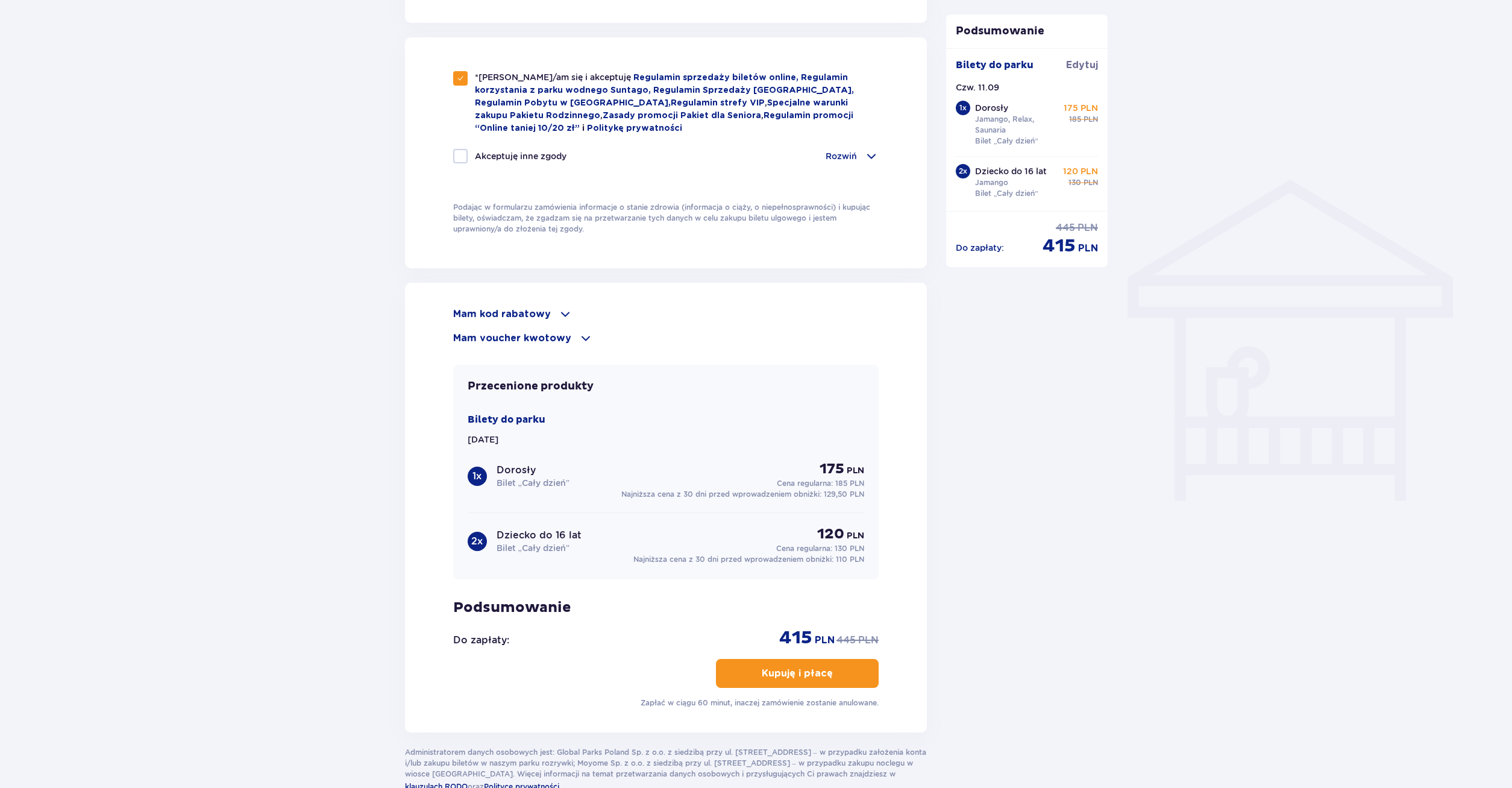
click at [813, 673] on p "Kupuję i płacę" at bounding box center [797, 673] width 71 height 13
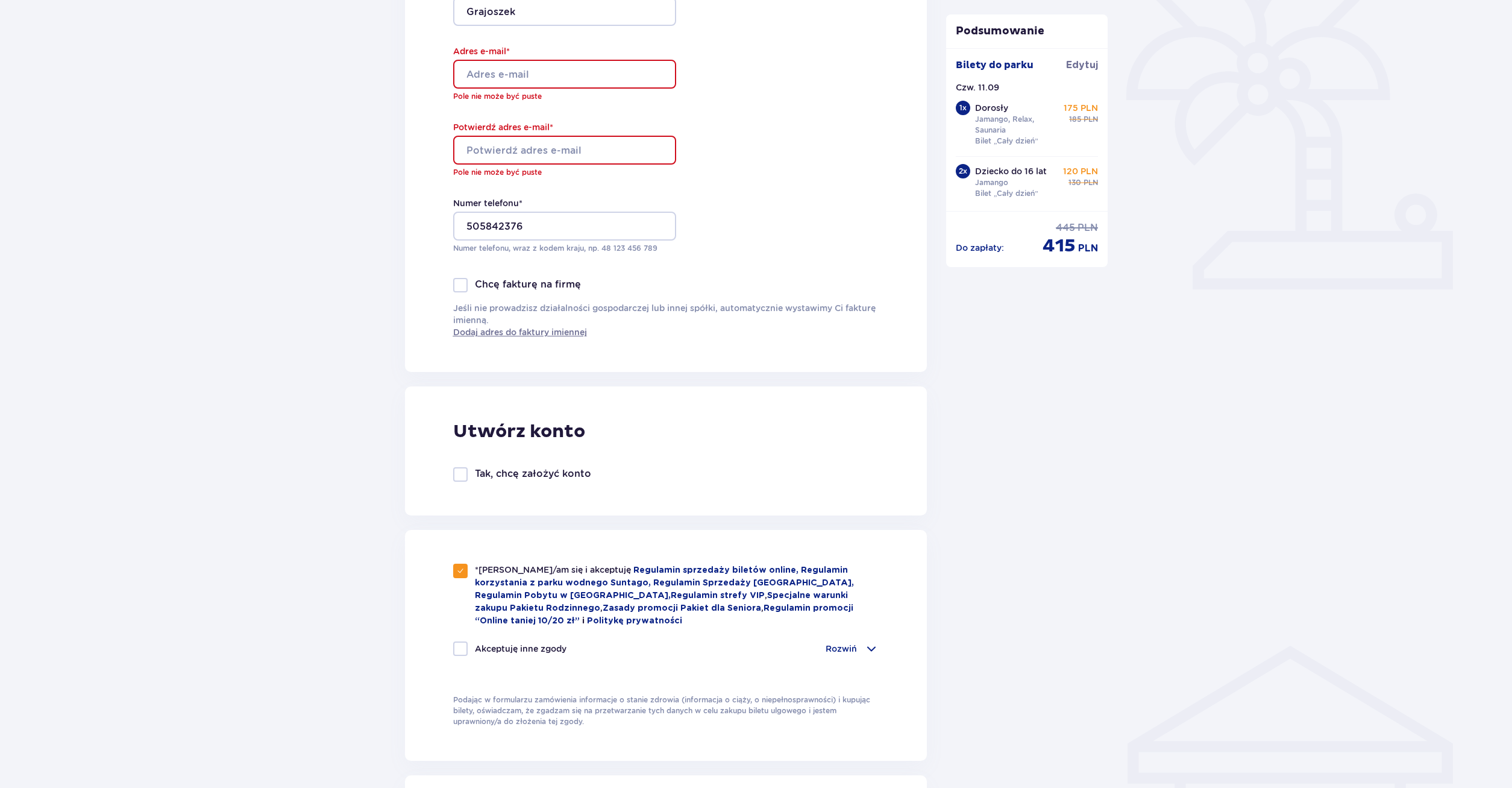
scroll to position [333, 0]
click at [520, 84] on div at bounding box center [552, 75] width 223 height 29
click at [519, 74] on div at bounding box center [552, 75] width 223 height 29
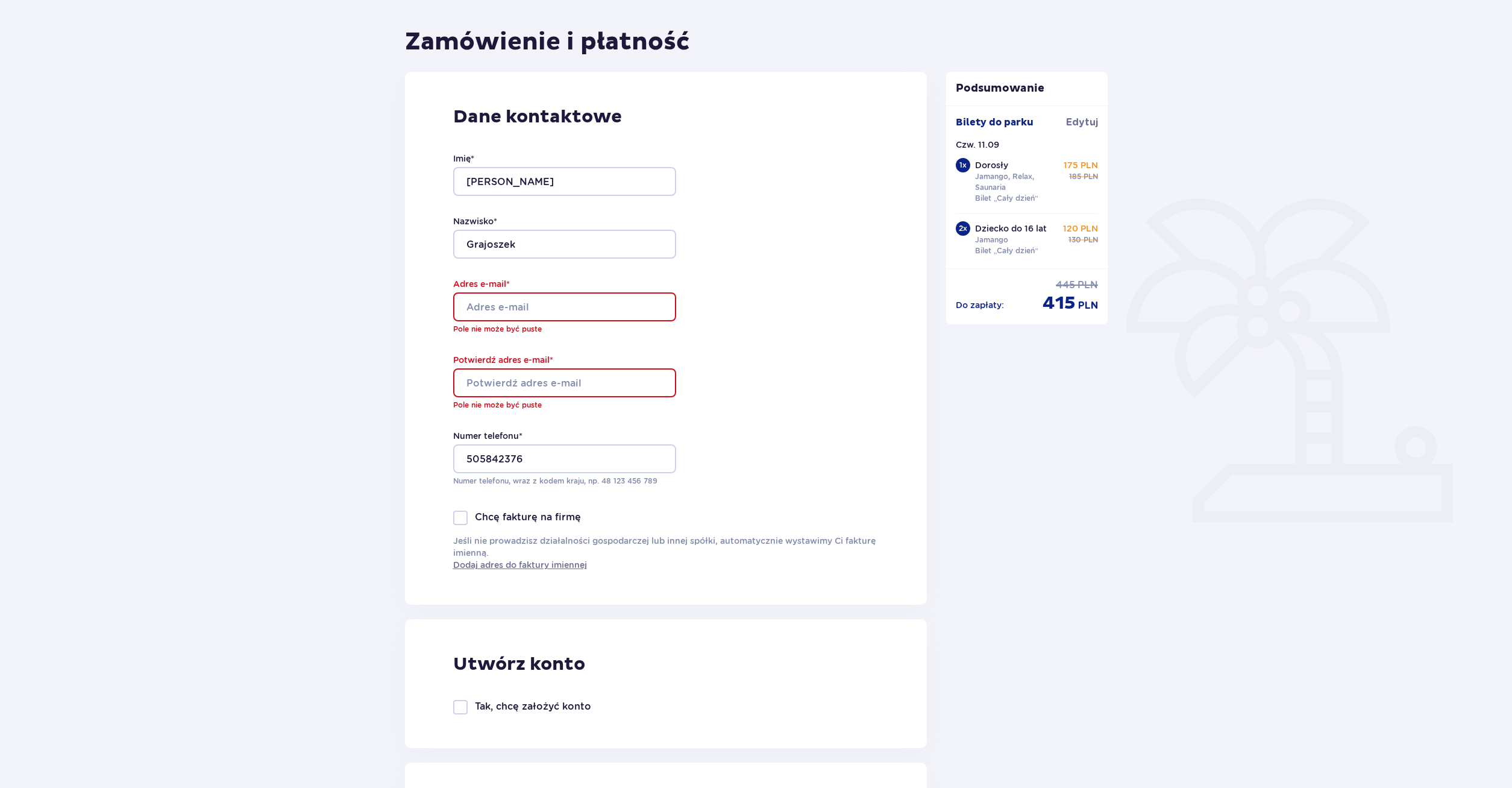
scroll to position [0, 0]
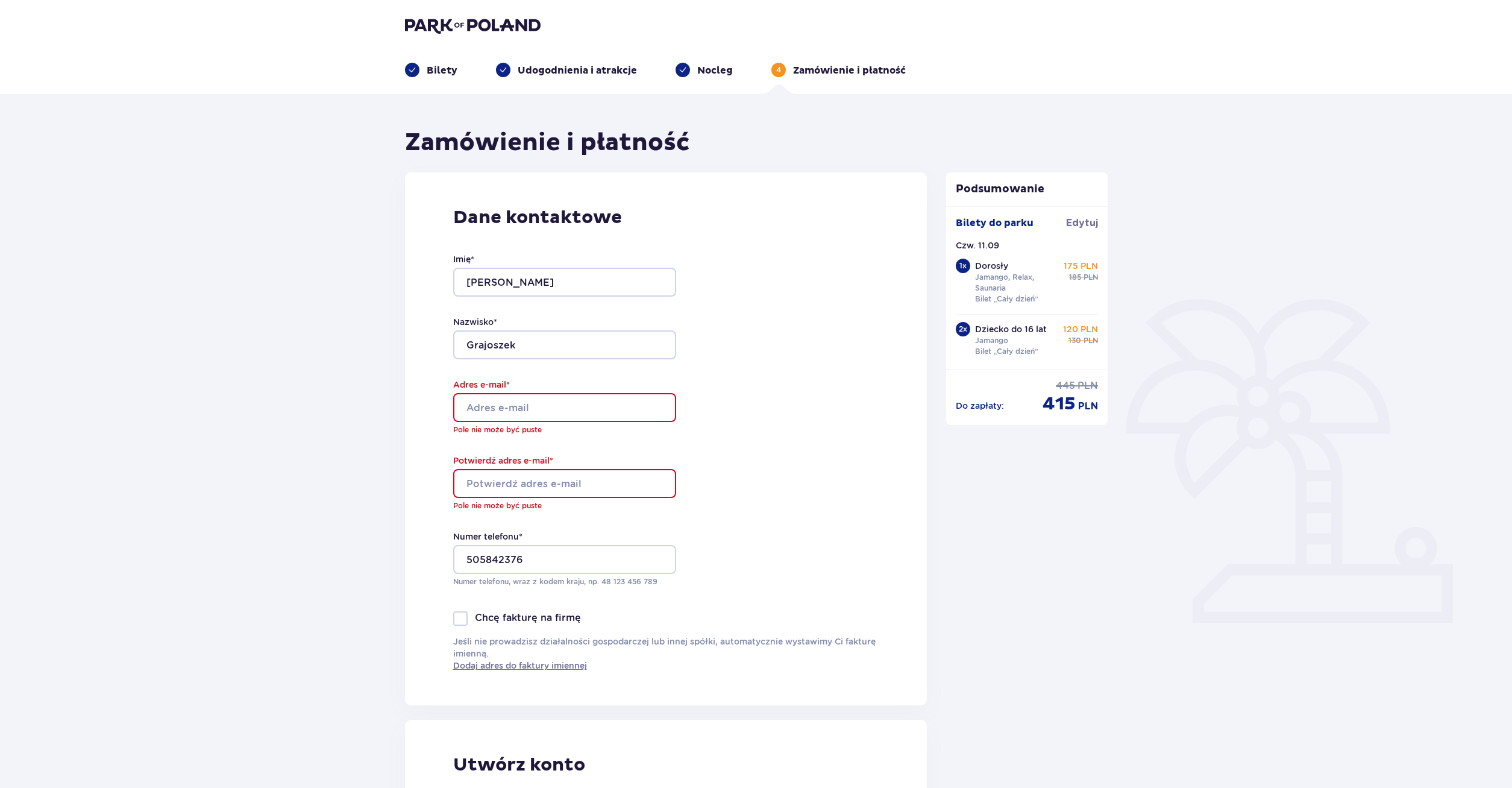
click at [547, 71] on p "Udogodnienia i atrakcje" at bounding box center [577, 70] width 119 height 13
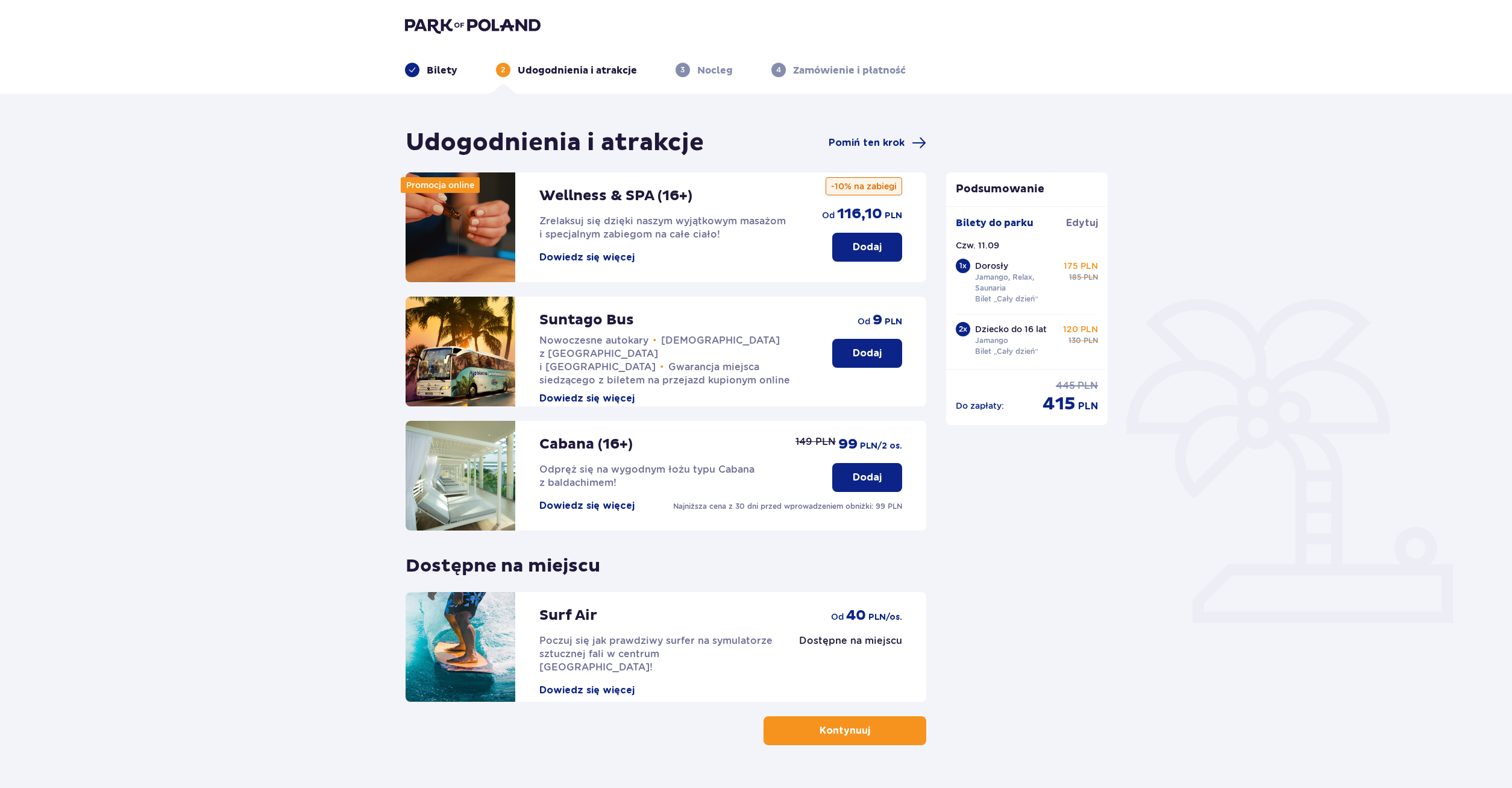
click at [435, 71] on p "Bilety" at bounding box center [442, 70] width 30 height 13
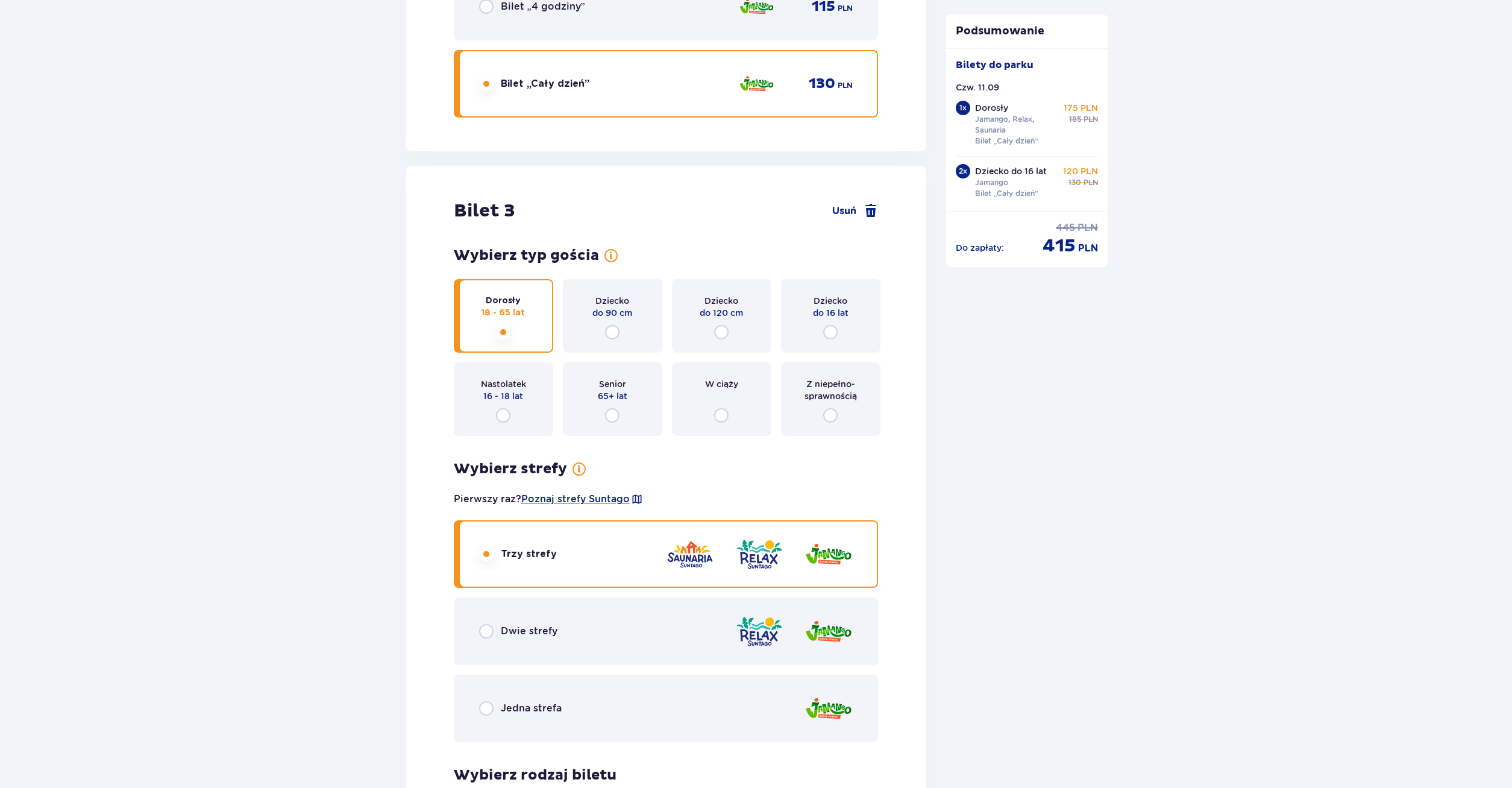
scroll to position [2217, 0]
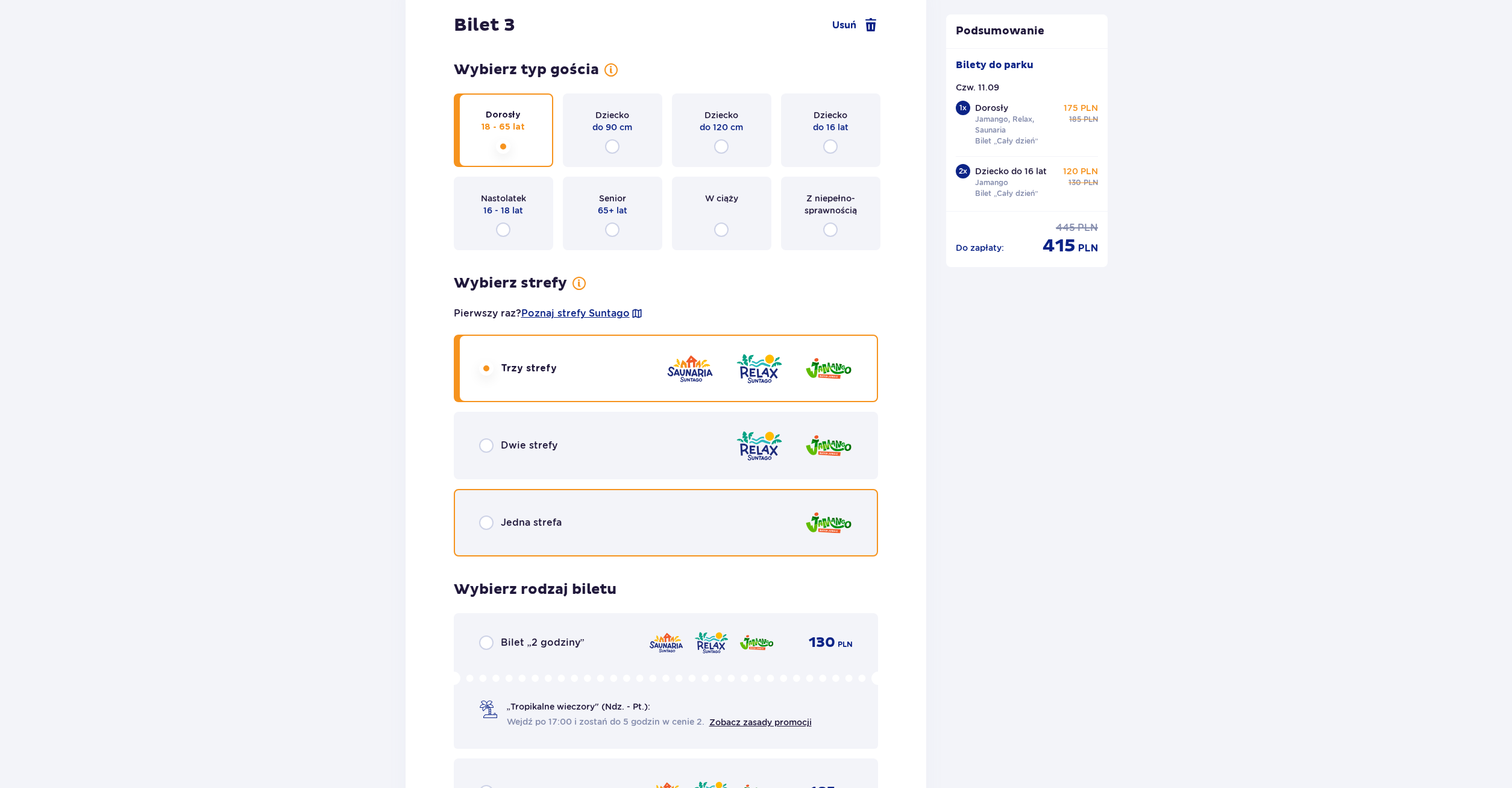
click at [489, 520] on input "radio" at bounding box center [485, 522] width 14 height 14
radio input "true"
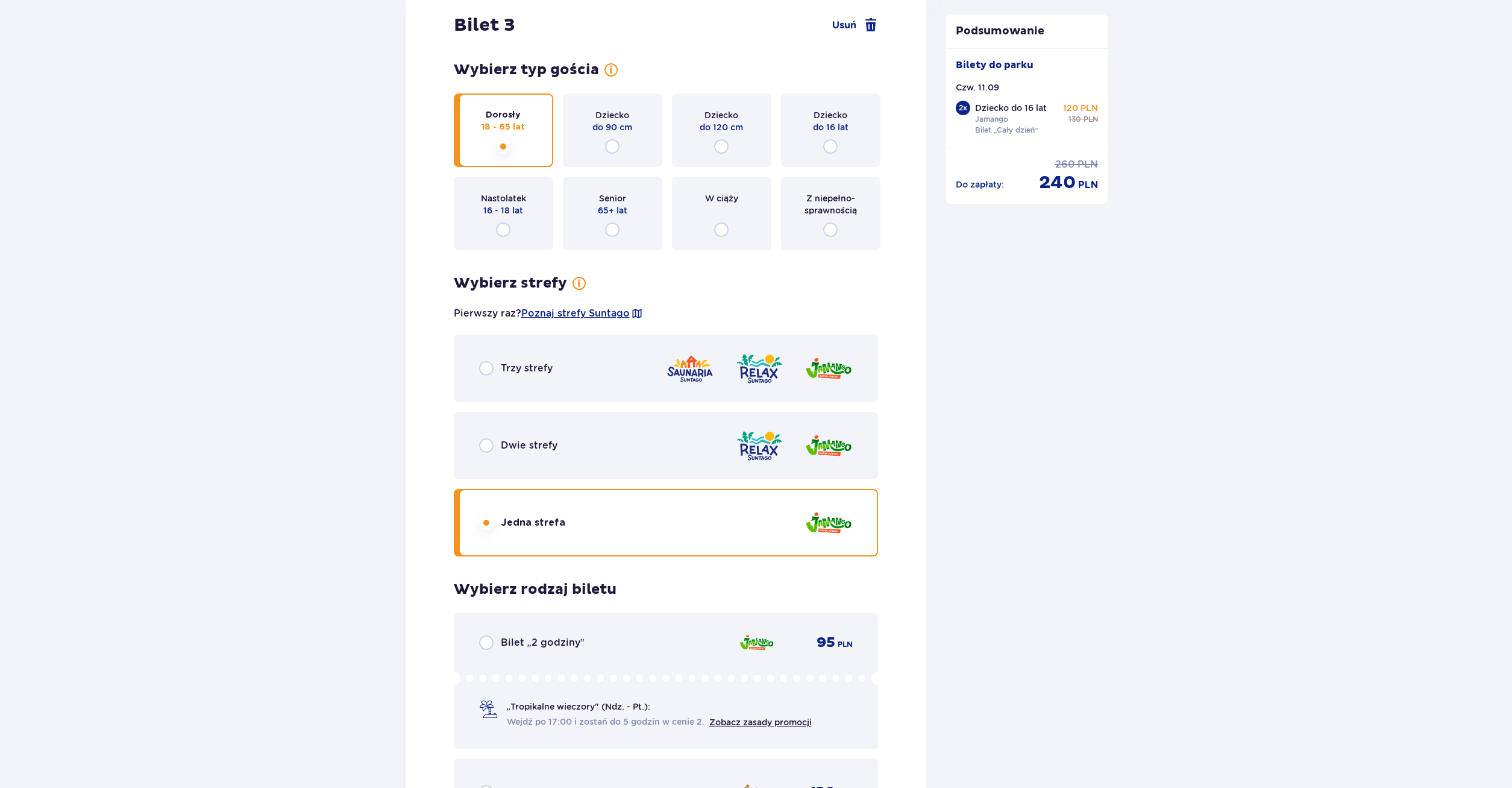
scroll to position [2496, 0]
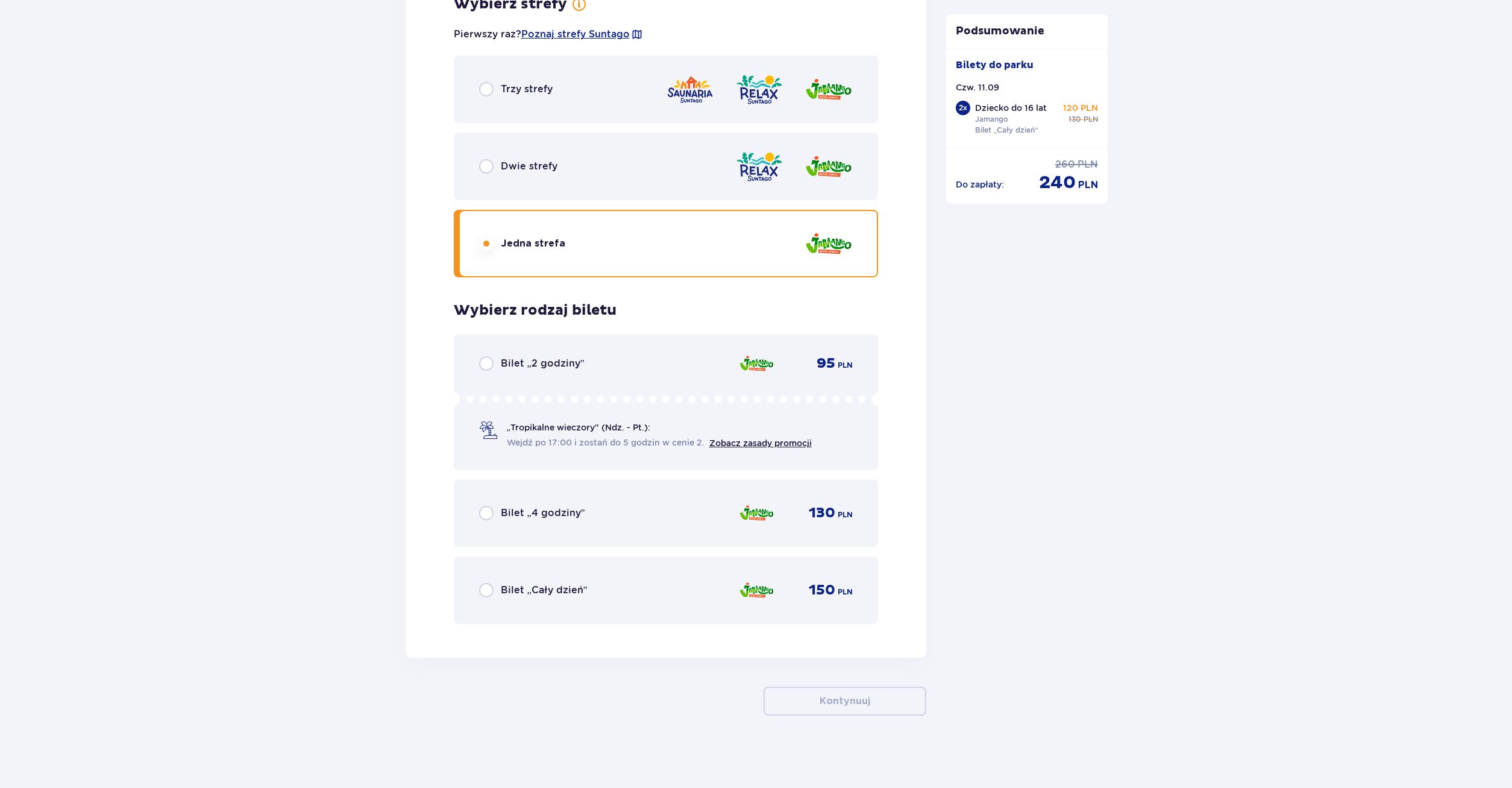
click at [520, 595] on p "Bilet „Cały dzień”" at bounding box center [544, 589] width 87 height 13
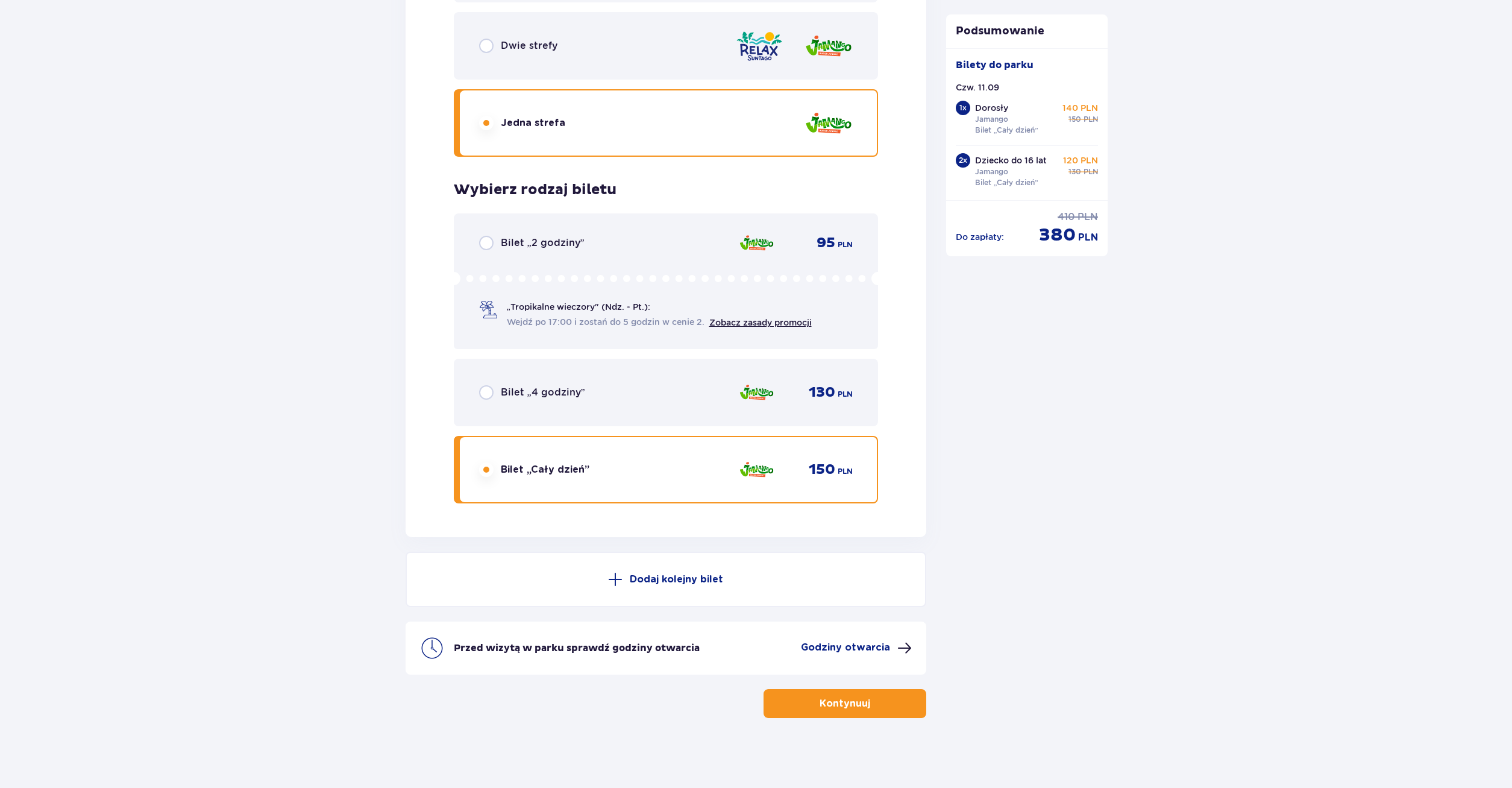
scroll to position [2619, 0]
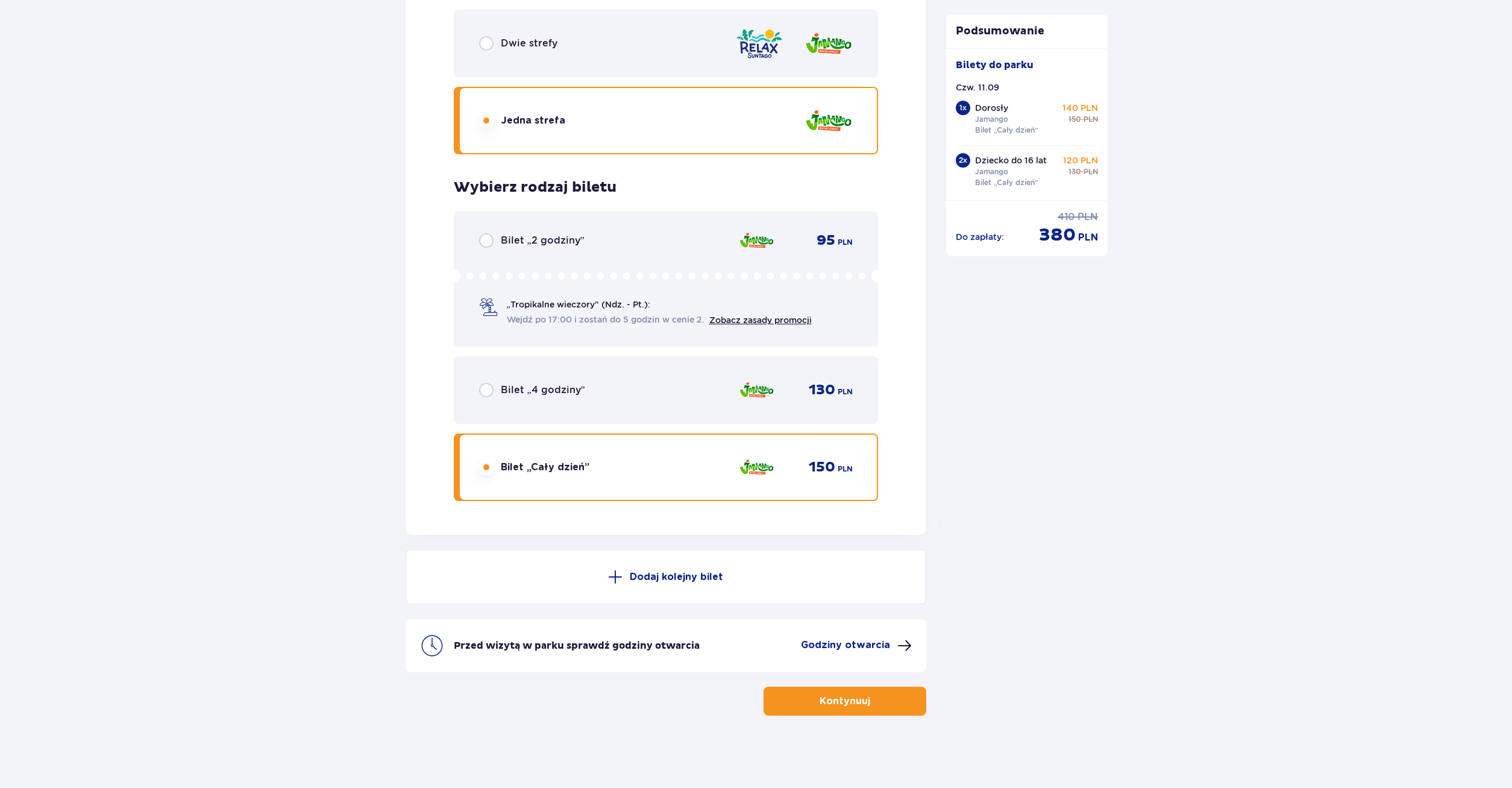
click at [838, 710] on button "Kontynuuj" at bounding box center [845, 701] width 163 height 29
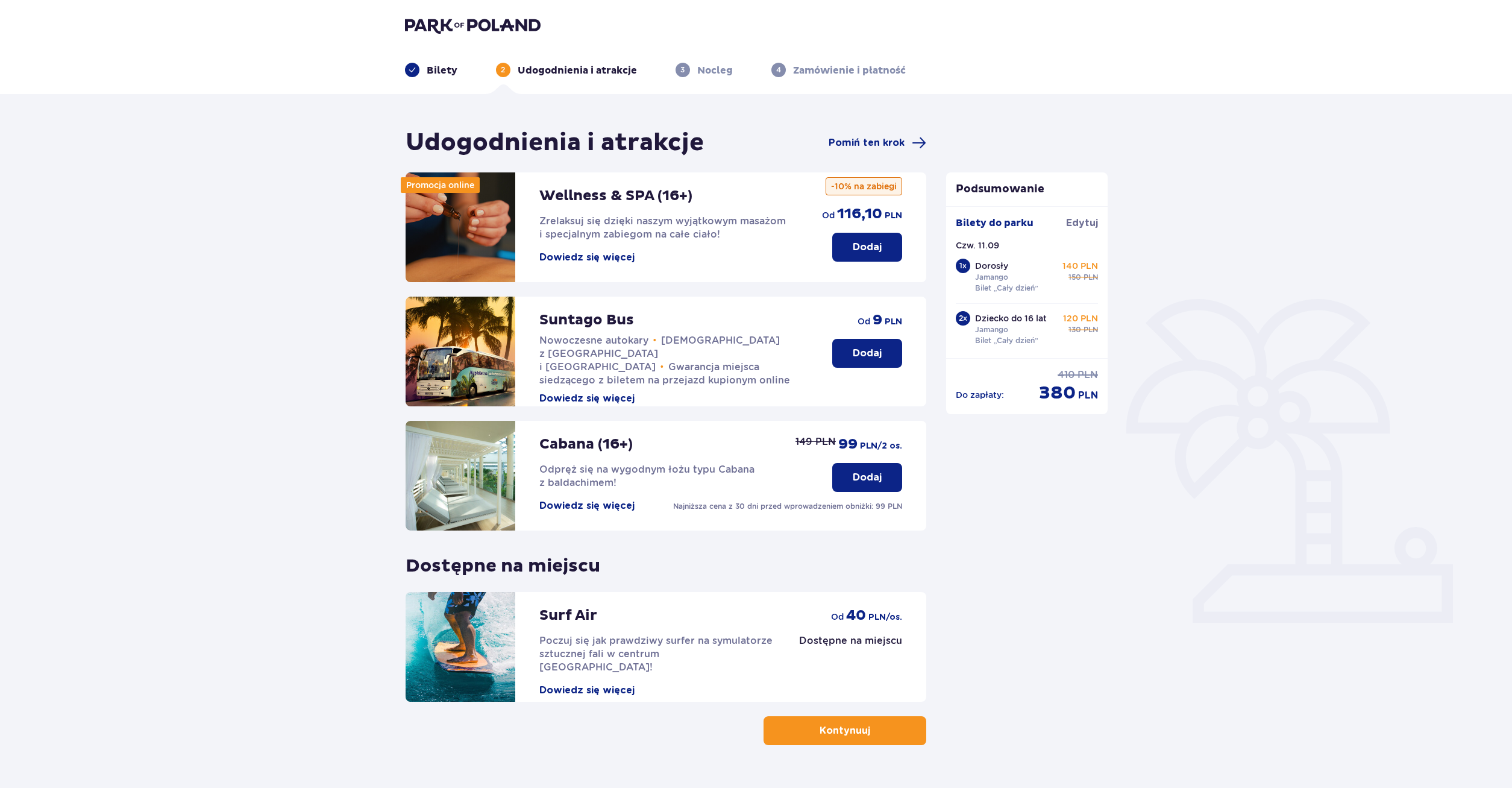
click at [842, 732] on p "Kontynuuj" at bounding box center [845, 730] width 51 height 13
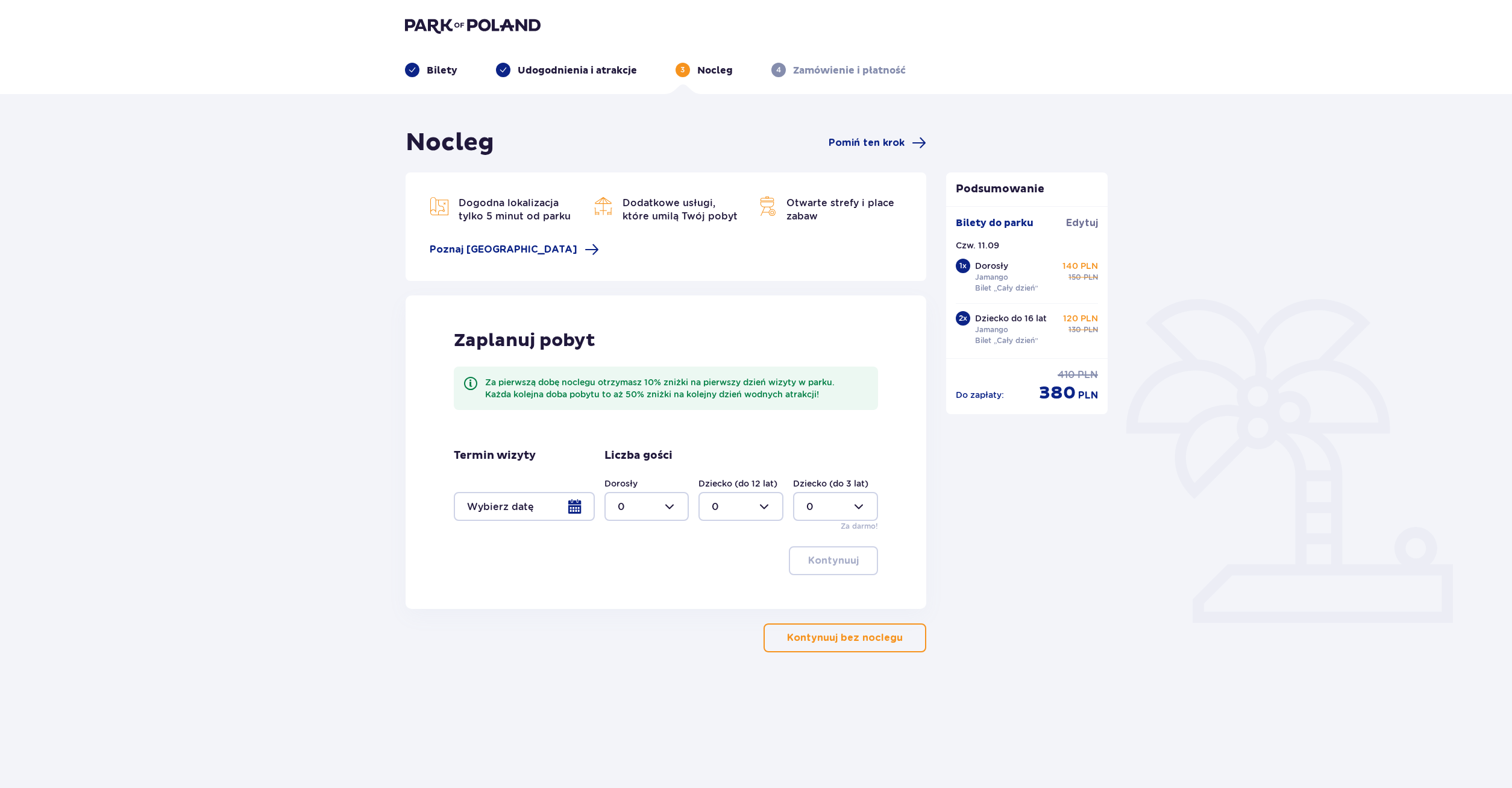
click at [824, 643] on p "Kontynuuj bez noclegu" at bounding box center [845, 637] width 116 height 13
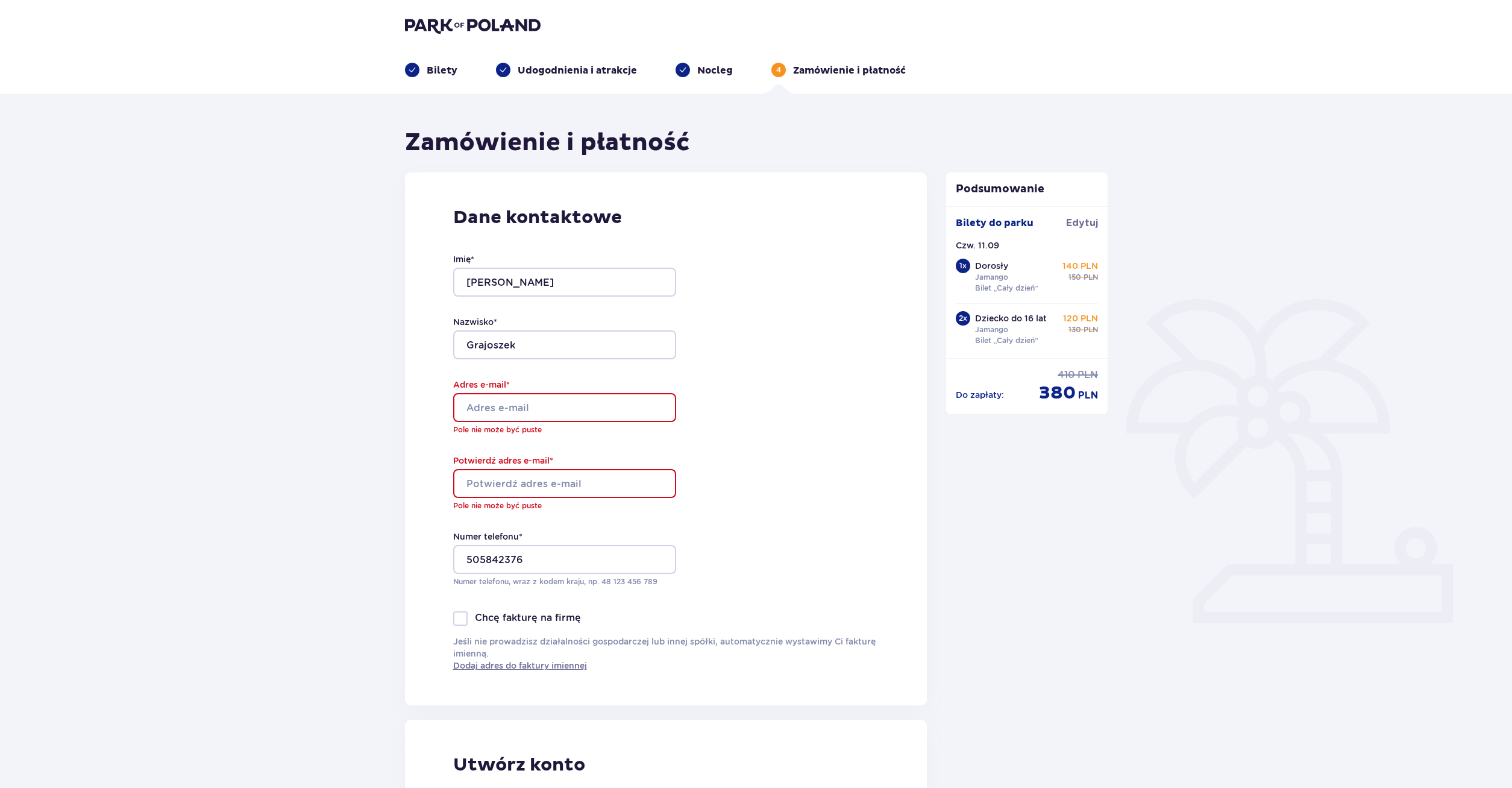
click at [509, 409] on input "Adres e-mail *" at bounding box center [564, 407] width 223 height 29
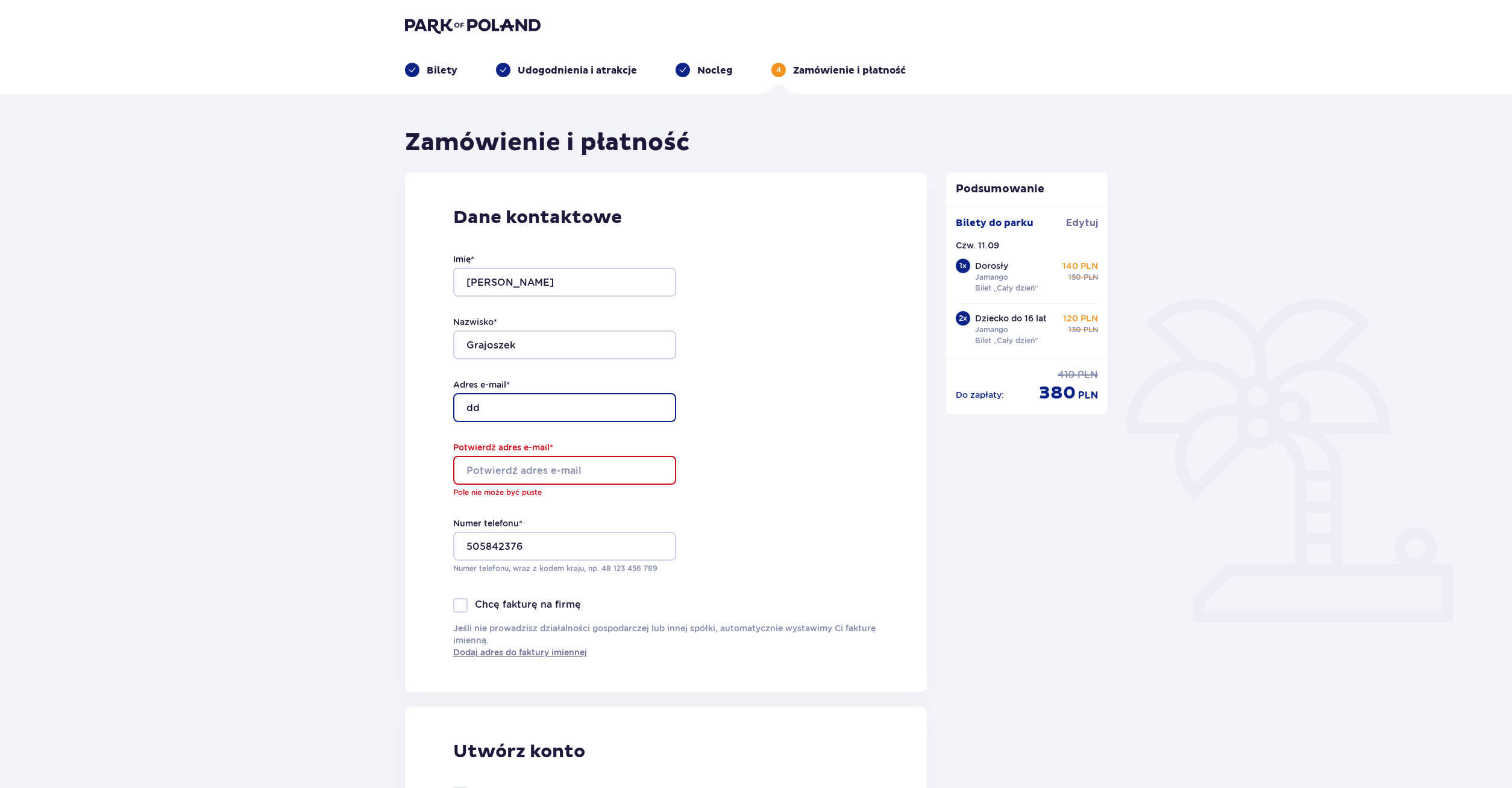
type input "d"
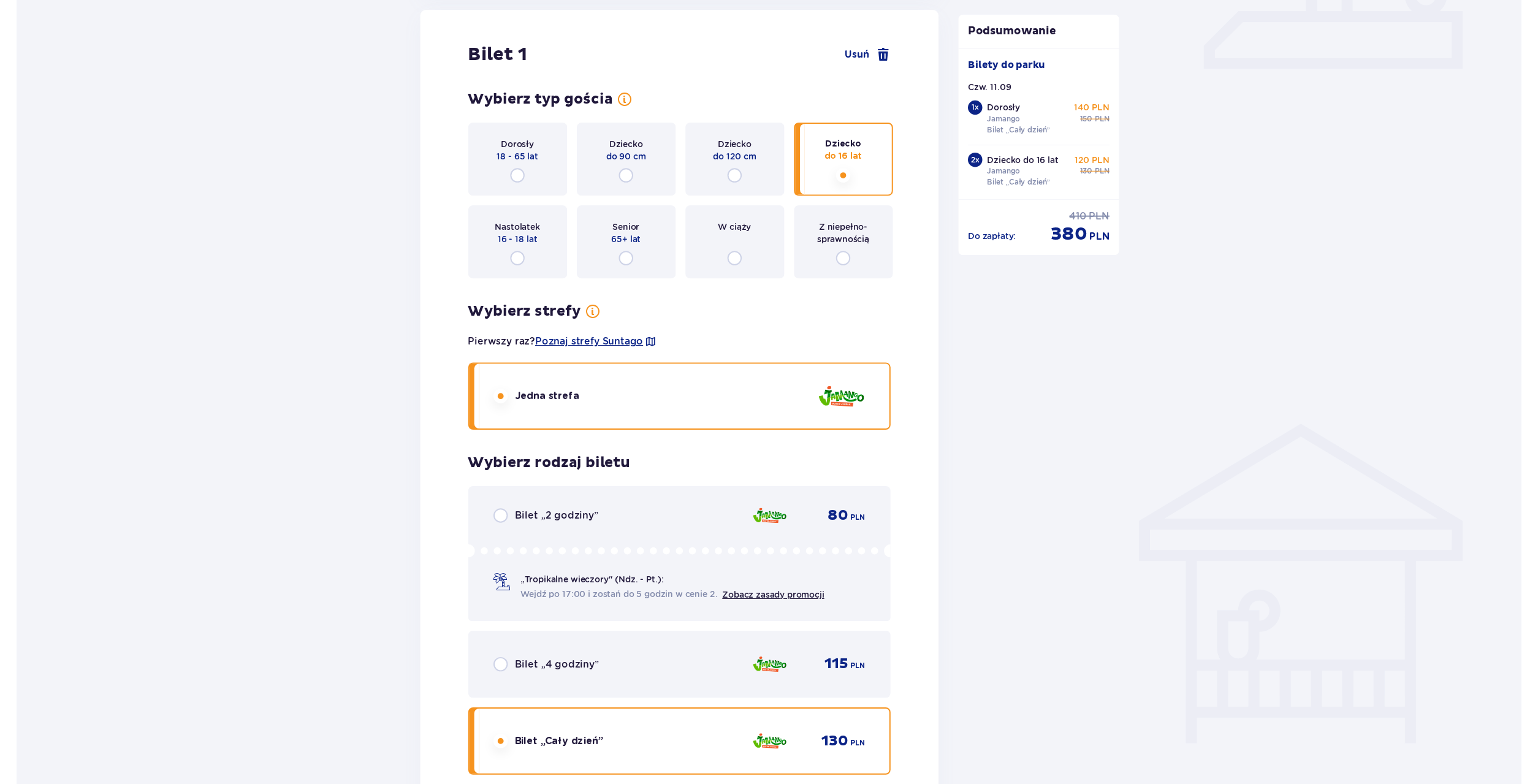
scroll to position [813, 0]
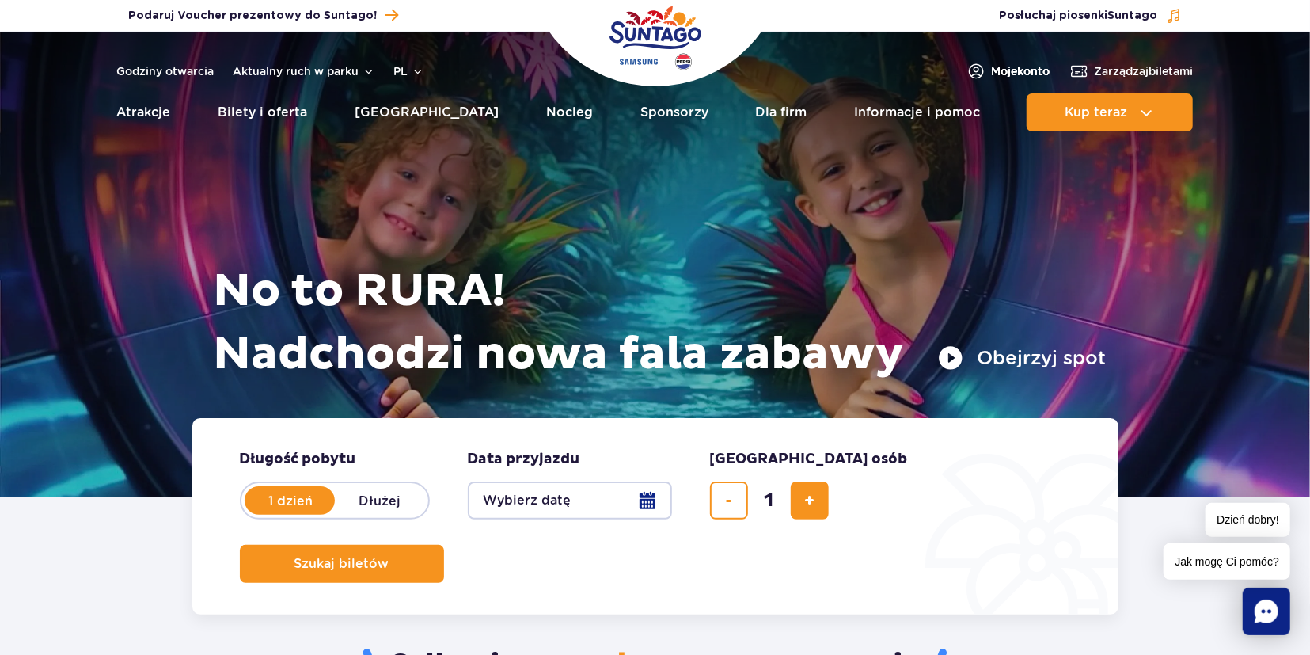
click at [1015, 72] on span "Moje konto" at bounding box center [1021, 71] width 59 height 16
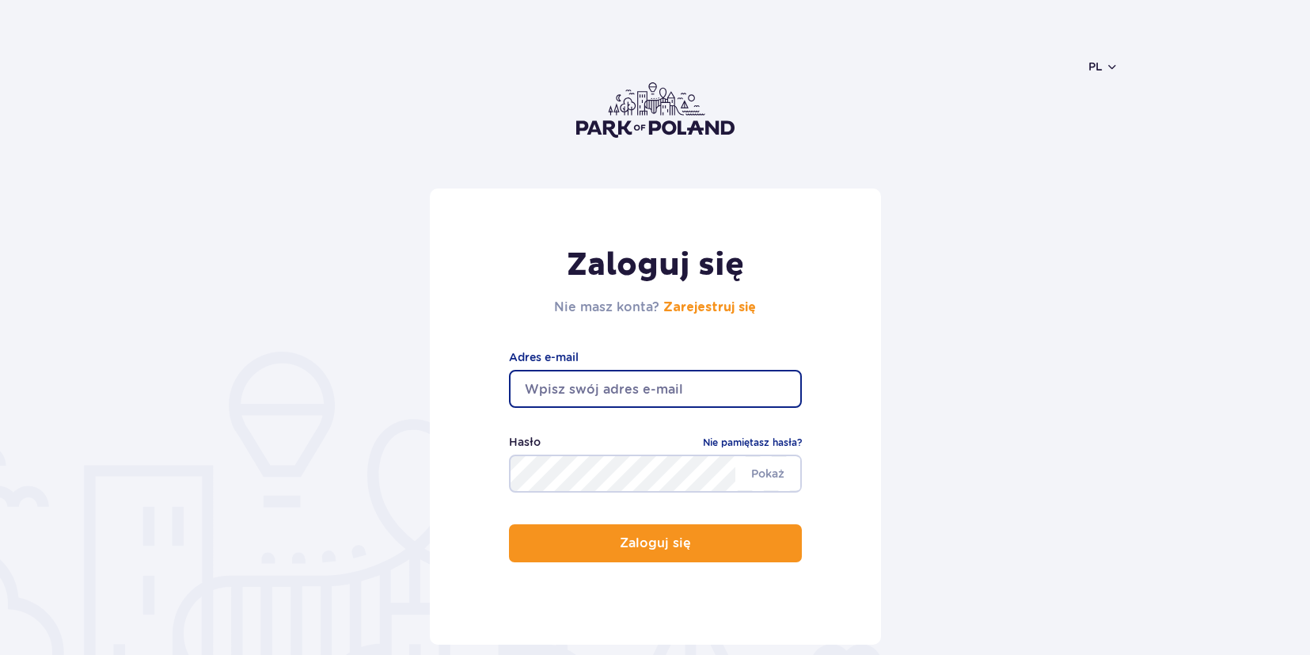
click at [633, 379] on input "email" at bounding box center [655, 389] width 293 height 38
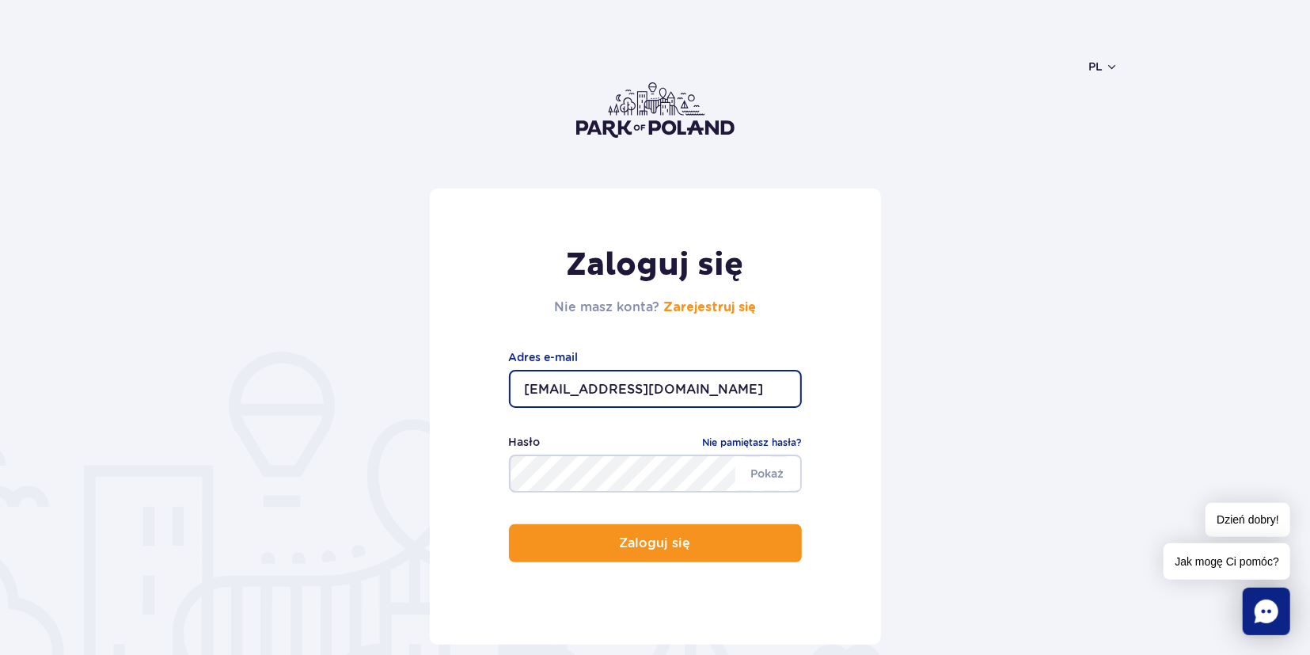
type input "[EMAIL_ADDRESS][DOMAIN_NAME]"
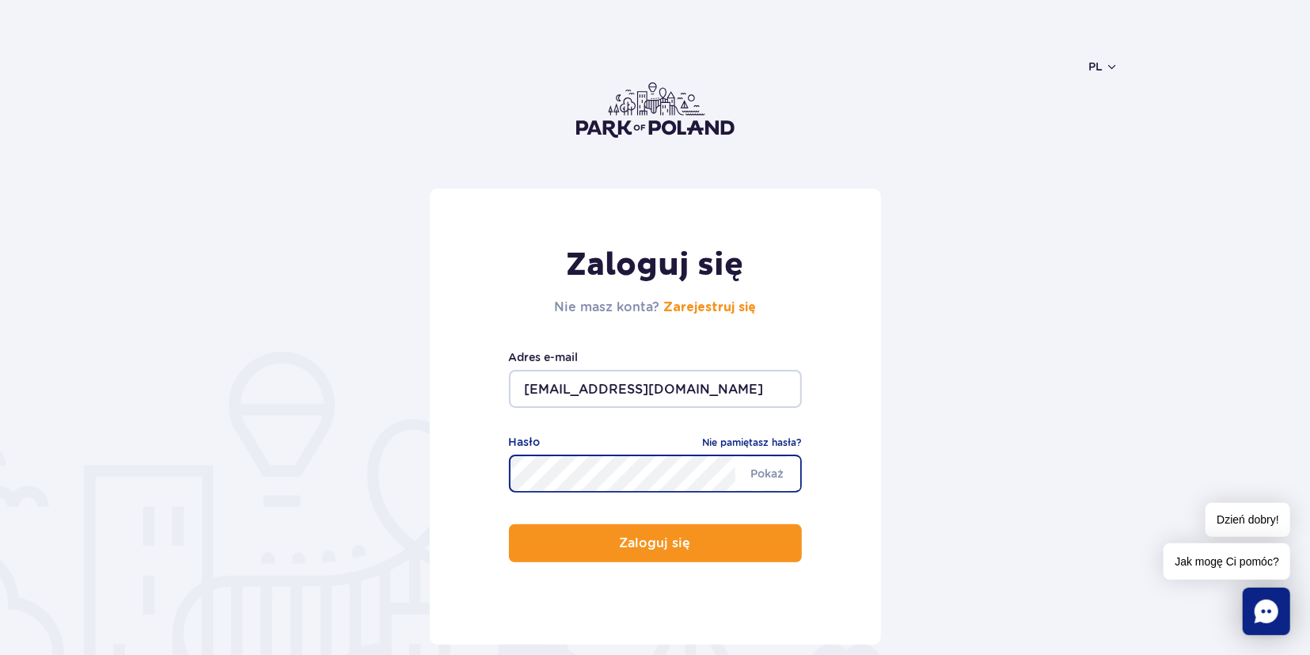
click at [509, 524] on button "Zaloguj się" at bounding box center [655, 543] width 293 height 38
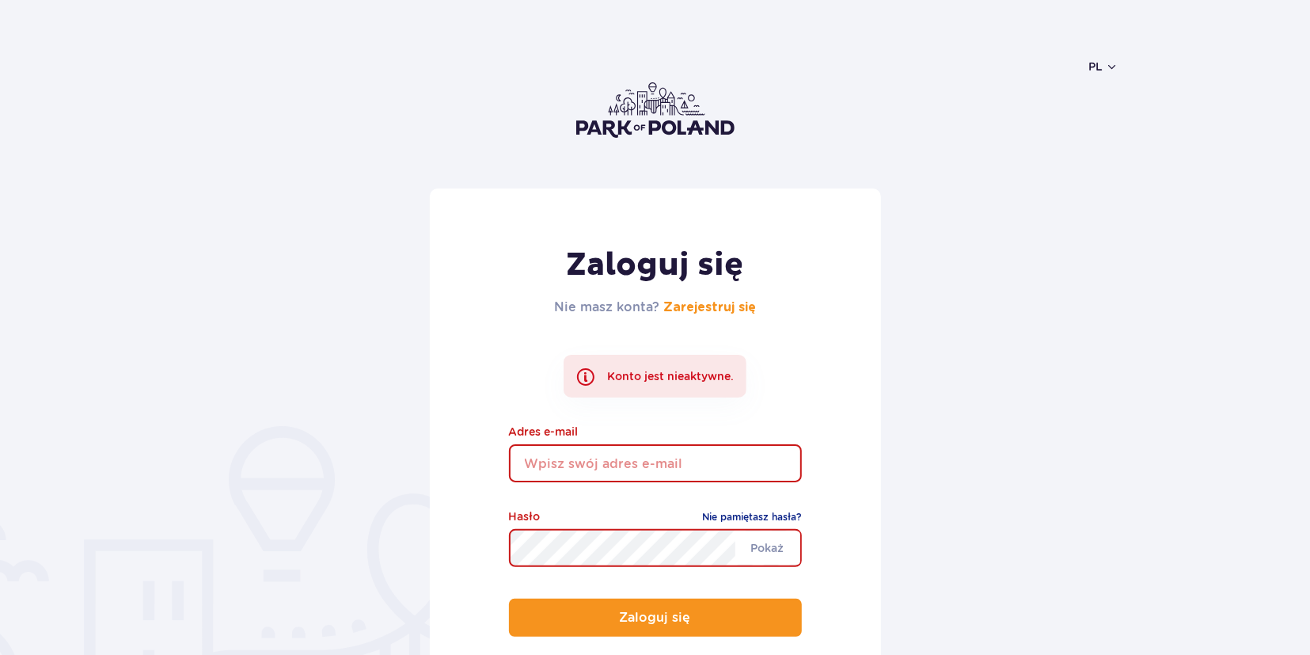
click at [626, 471] on input "email" at bounding box center [655, 463] width 293 height 38
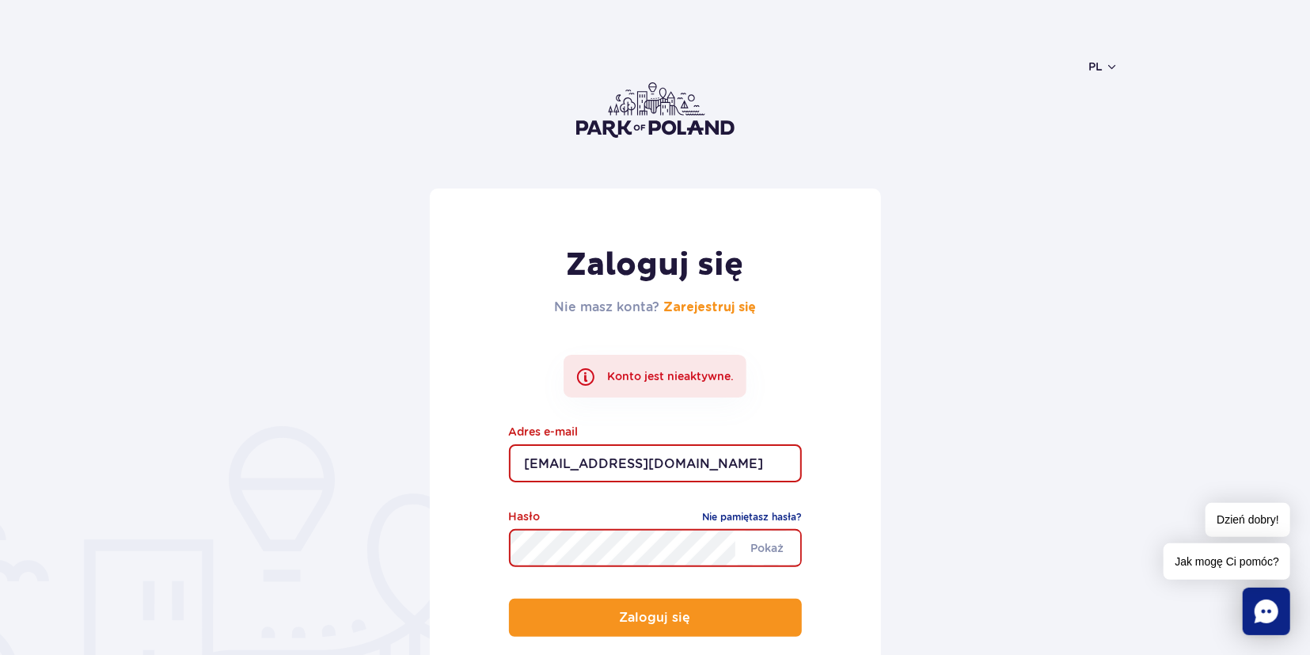
type input "[EMAIL_ADDRESS][DOMAIN_NAME]"
click at [915, 238] on form "Zaloguj się Nie masz konta? Zarejestruj się Konto jest nieaktywne. [EMAIL_ADDRE…" at bounding box center [655, 453] width 927 height 531
click at [509, 599] on button "Zaloguj się" at bounding box center [655, 618] width 293 height 38
click at [617, 124] on img at bounding box center [655, 109] width 158 height 55
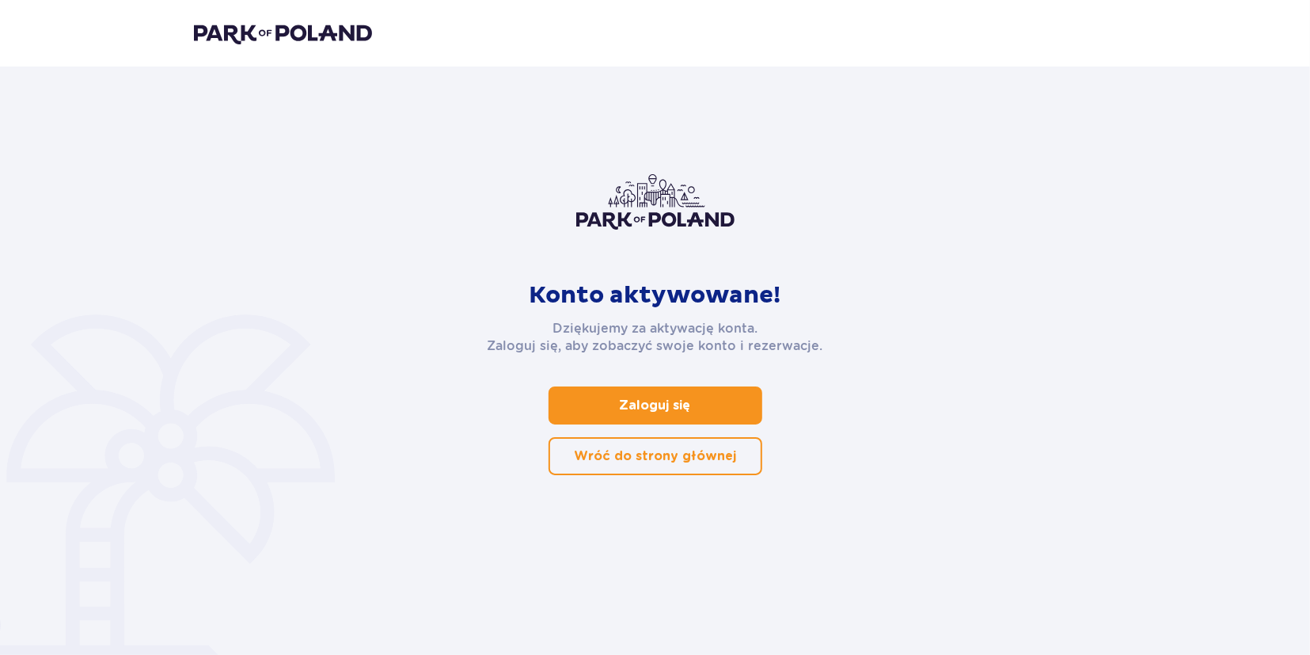
click at [622, 408] on p "Zaloguj się" at bounding box center [655, 405] width 71 height 17
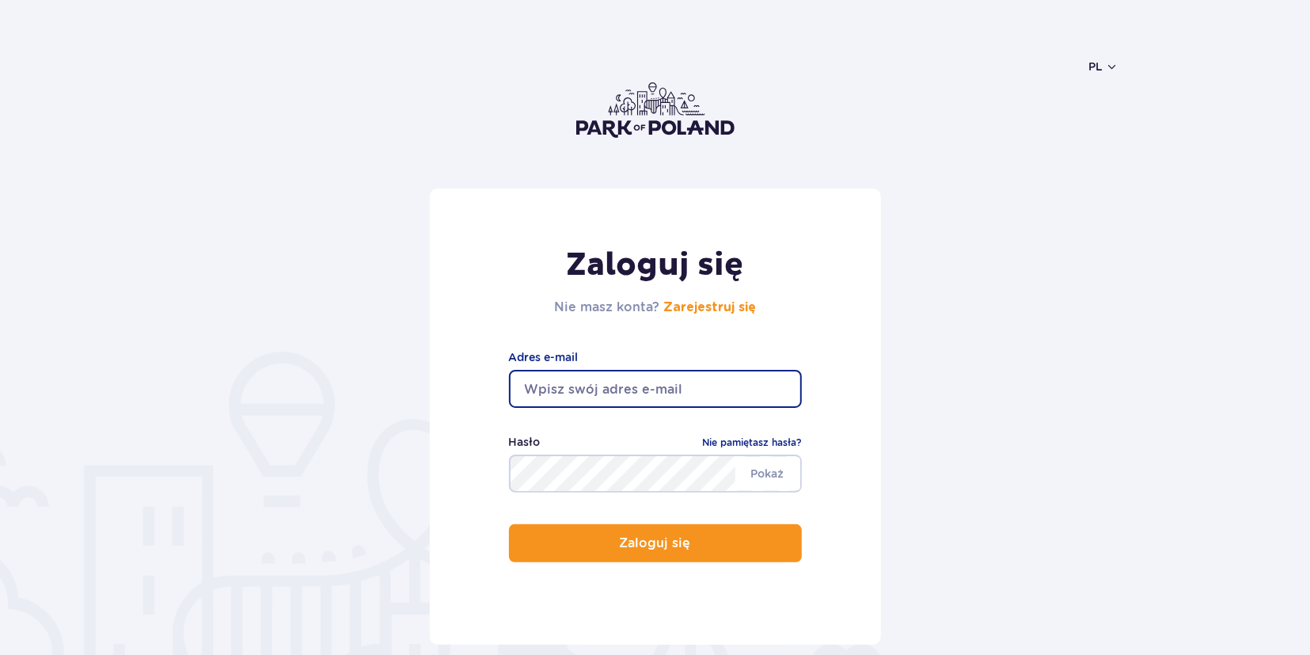
click at [628, 400] on input "email" at bounding box center [655, 389] width 293 height 38
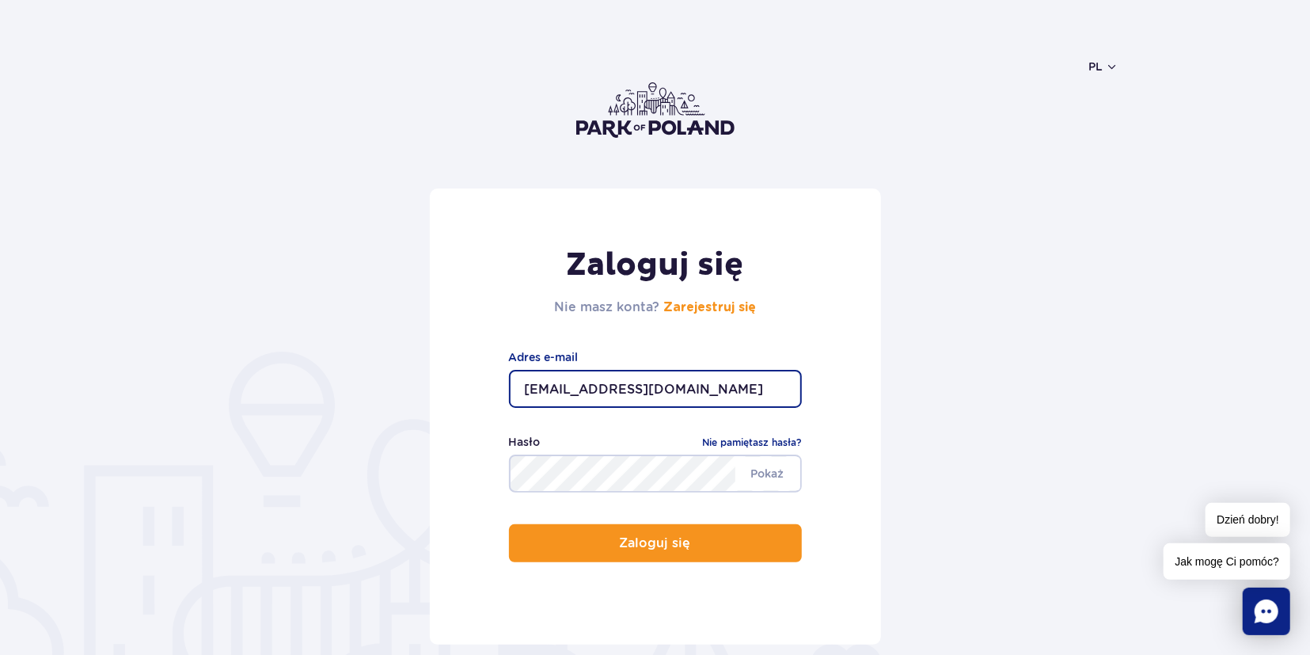
type input "[EMAIL_ADDRESS][DOMAIN_NAME]"
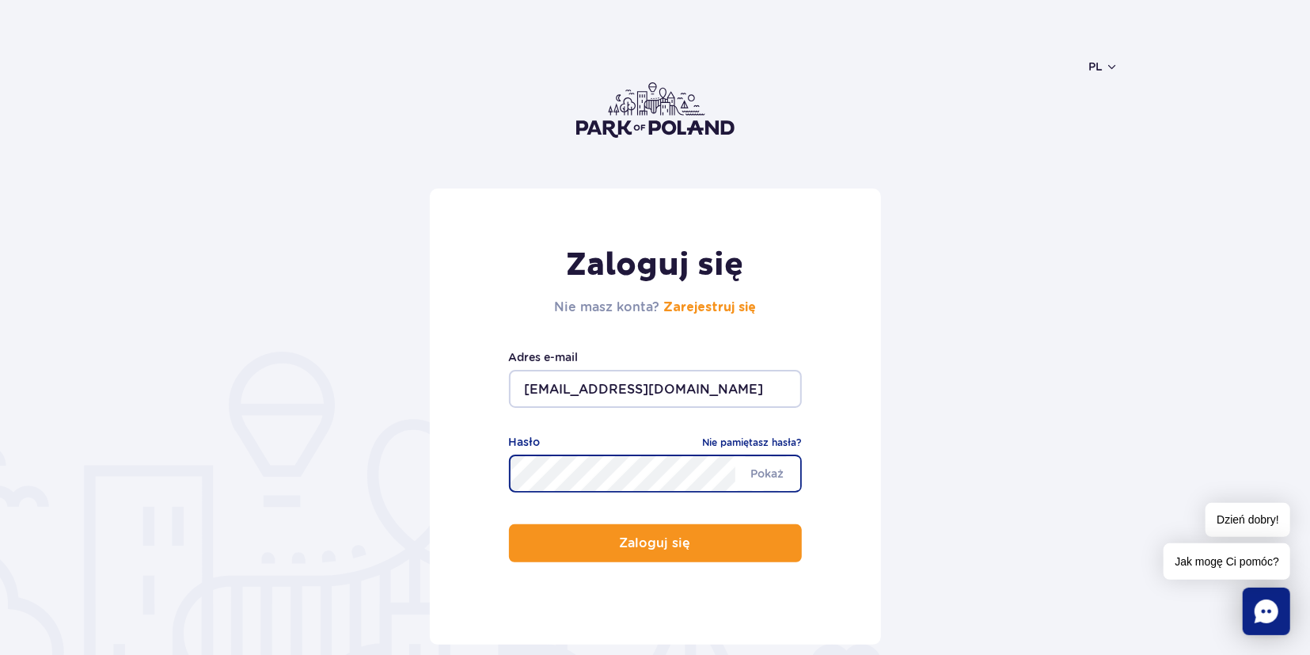
click at [509, 524] on button "Zaloguj się" at bounding box center [655, 543] width 293 height 38
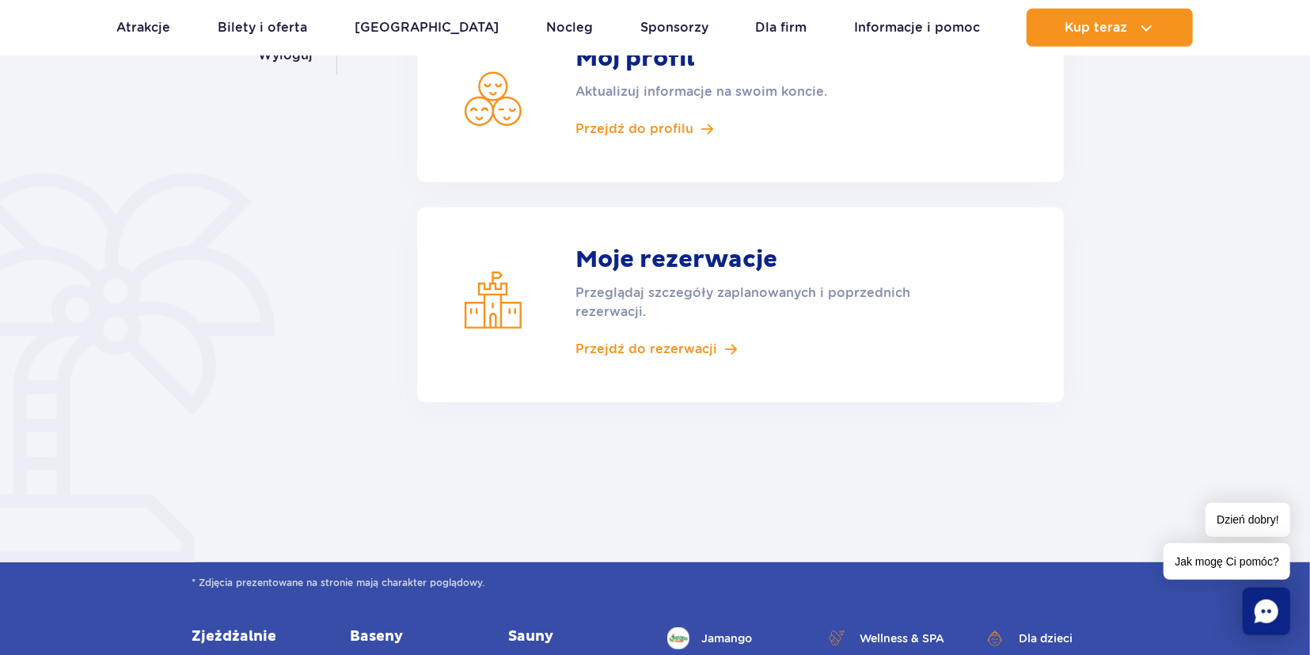
scroll to position [412, 0]
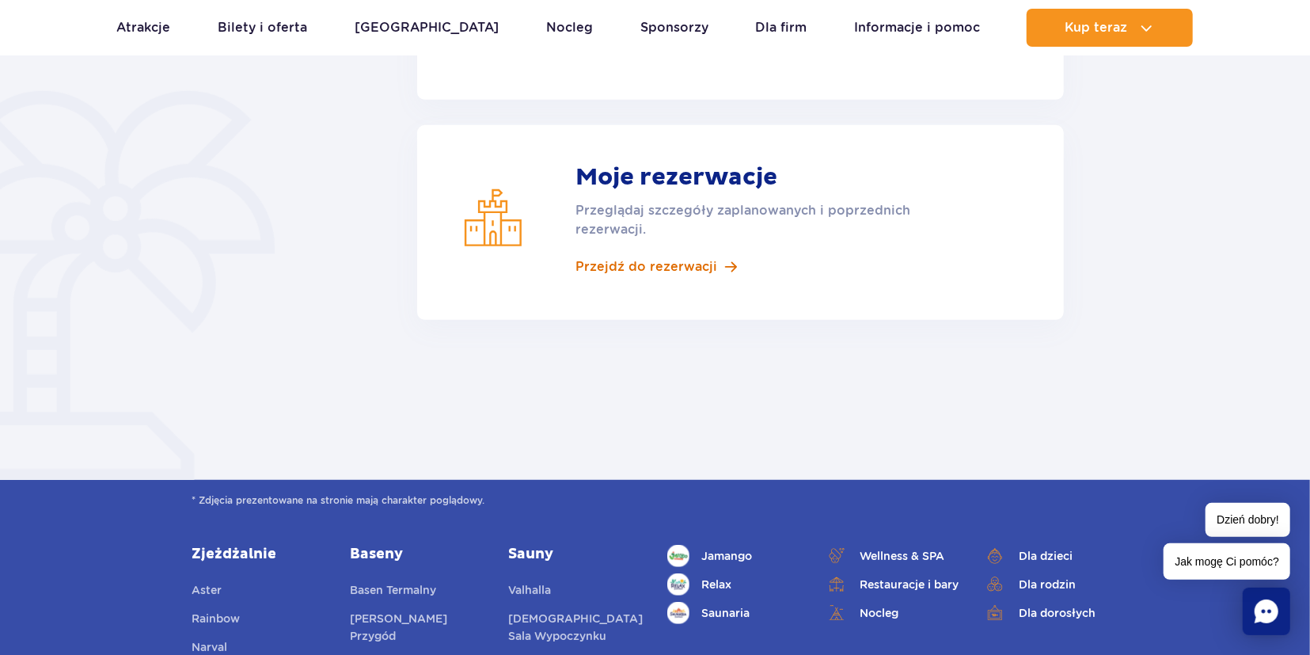
click at [658, 267] on span "Przejdź do rezerwacji" at bounding box center [647, 266] width 142 height 17
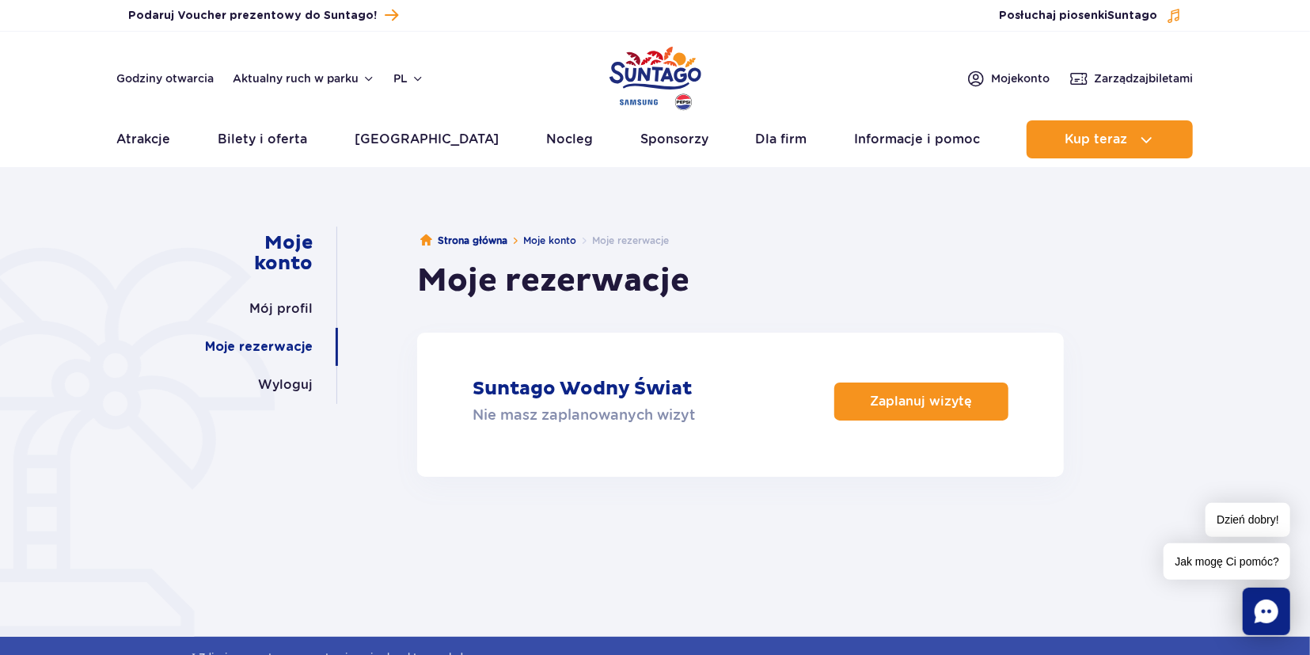
click at [1192, 319] on div "Moje konto Mój profil Moje rezerwacje Wyloguj Strona główna Moje konto Moje rez…" at bounding box center [655, 390] width 1310 height 426
click at [1121, 87] on link "Zarządzaj biletami" at bounding box center [1132, 78] width 124 height 19
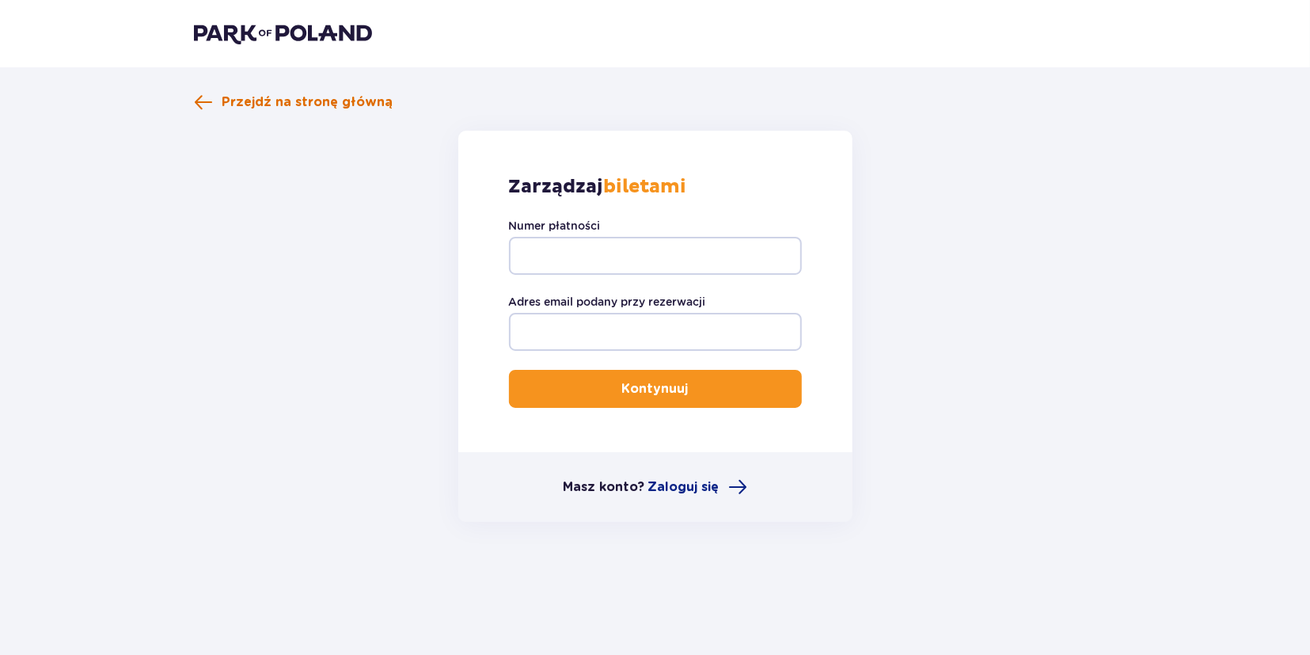
click at [318, 107] on span "Przejdź na stronę główną" at bounding box center [308, 101] width 171 height 17
click at [223, 102] on span "Przejdź na stronę główną" at bounding box center [308, 101] width 171 height 17
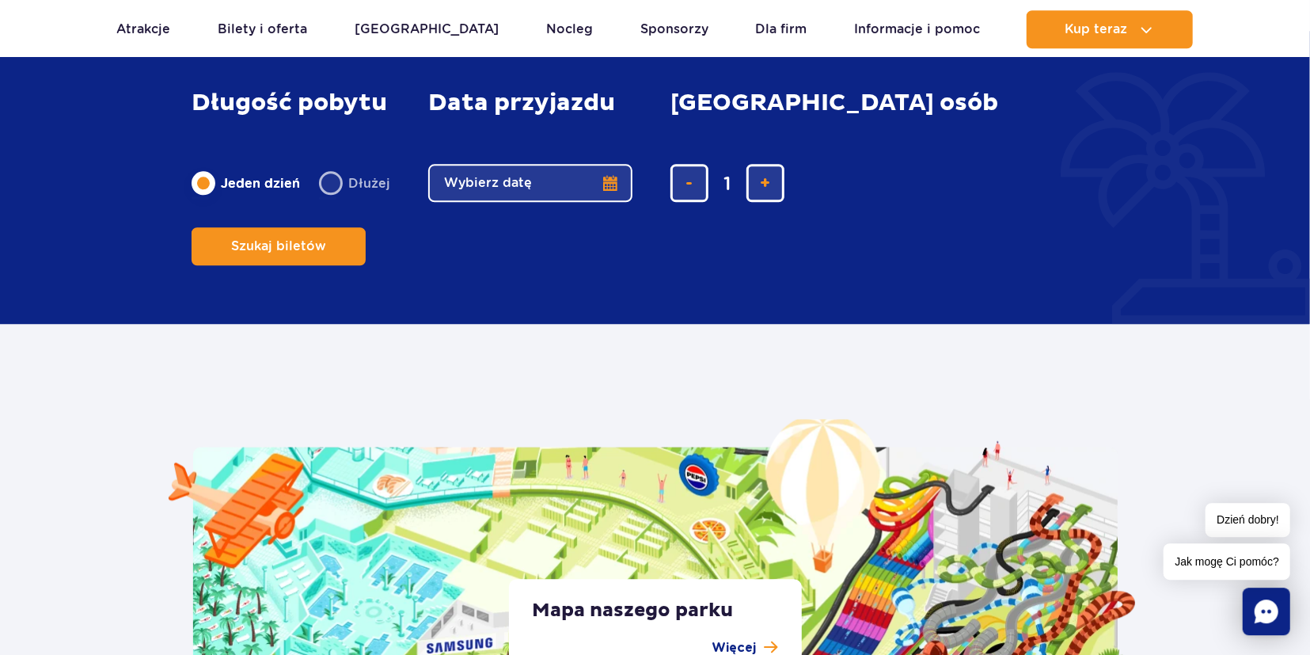
scroll to position [2635, 0]
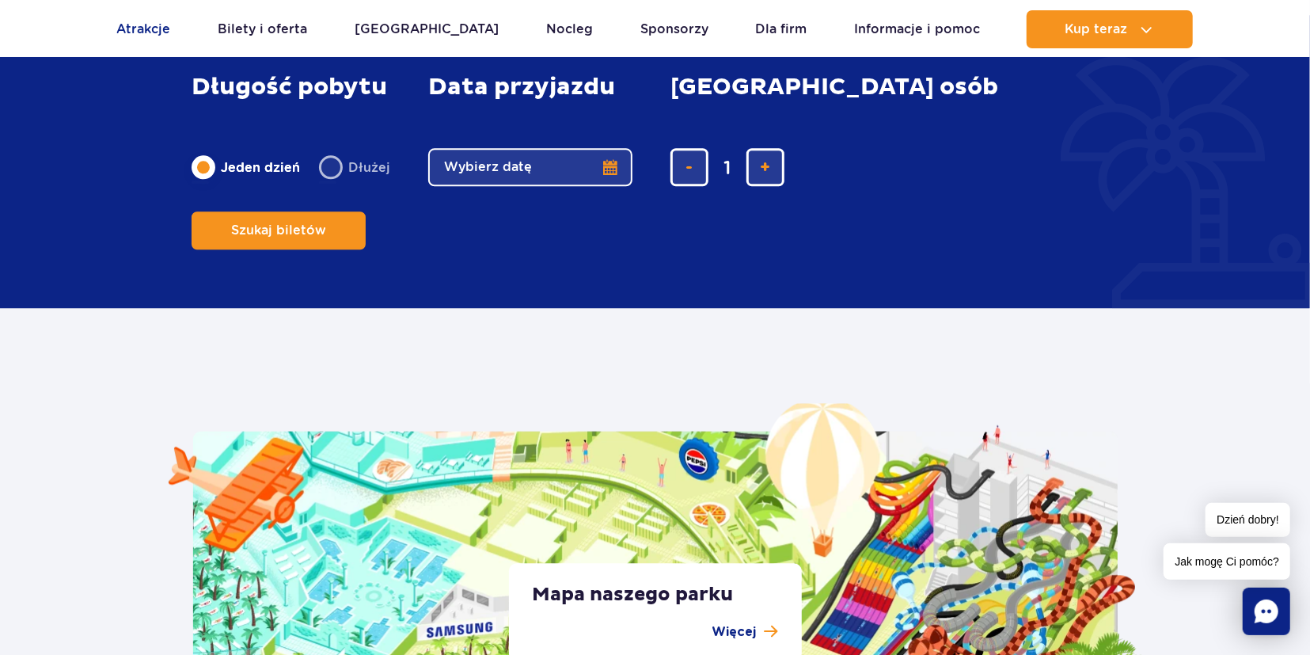
click at [146, 25] on link "Atrakcje" at bounding box center [144, 29] width 54 height 38
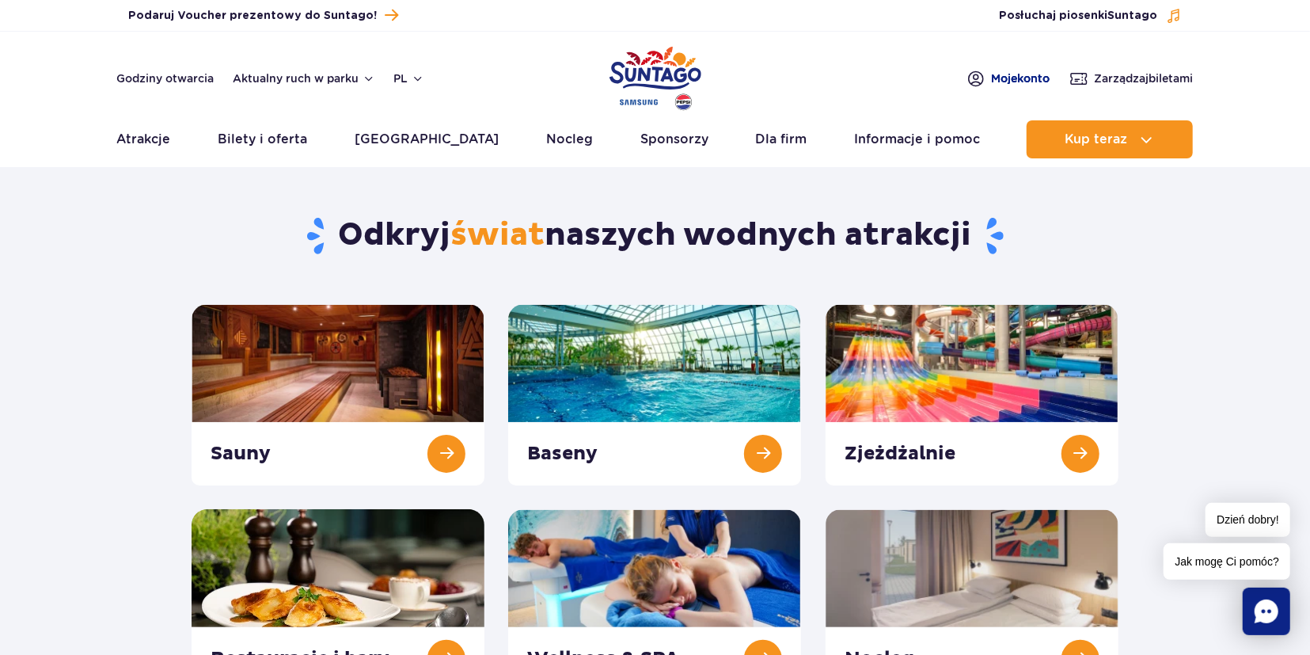
click at [996, 80] on span "Moje konto" at bounding box center [1021, 78] width 59 height 16
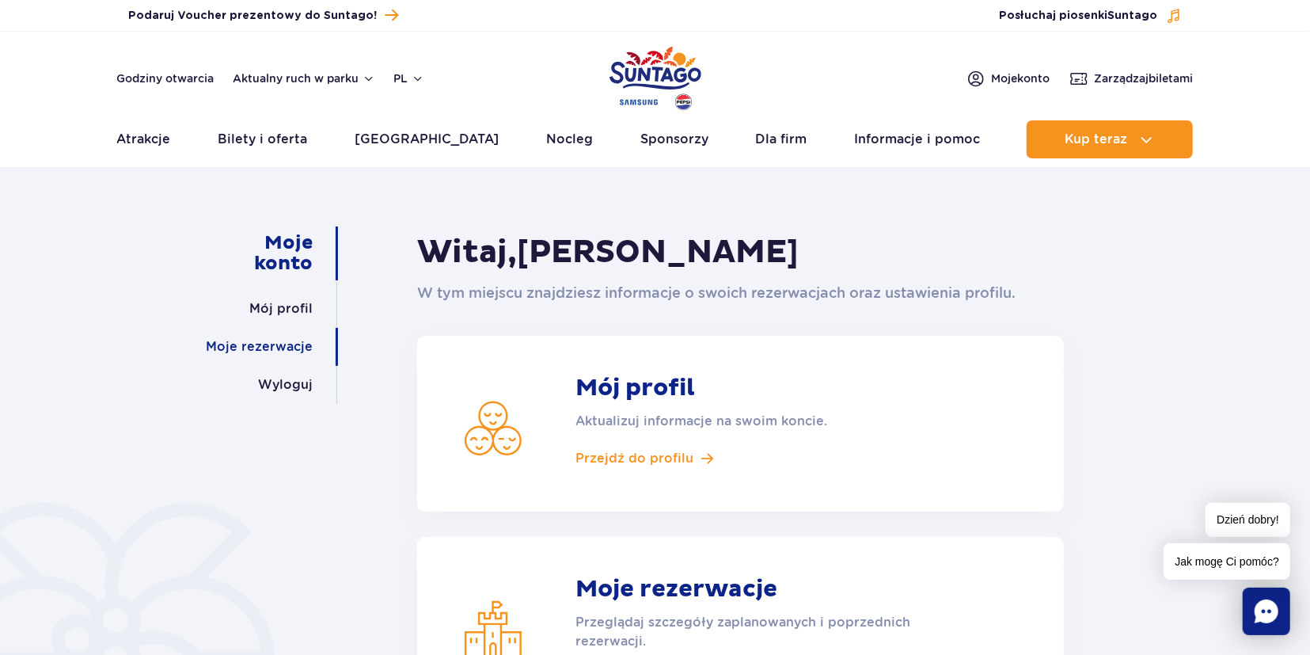
click at [242, 351] on link "Moje rezerwacje" at bounding box center [259, 347] width 107 height 38
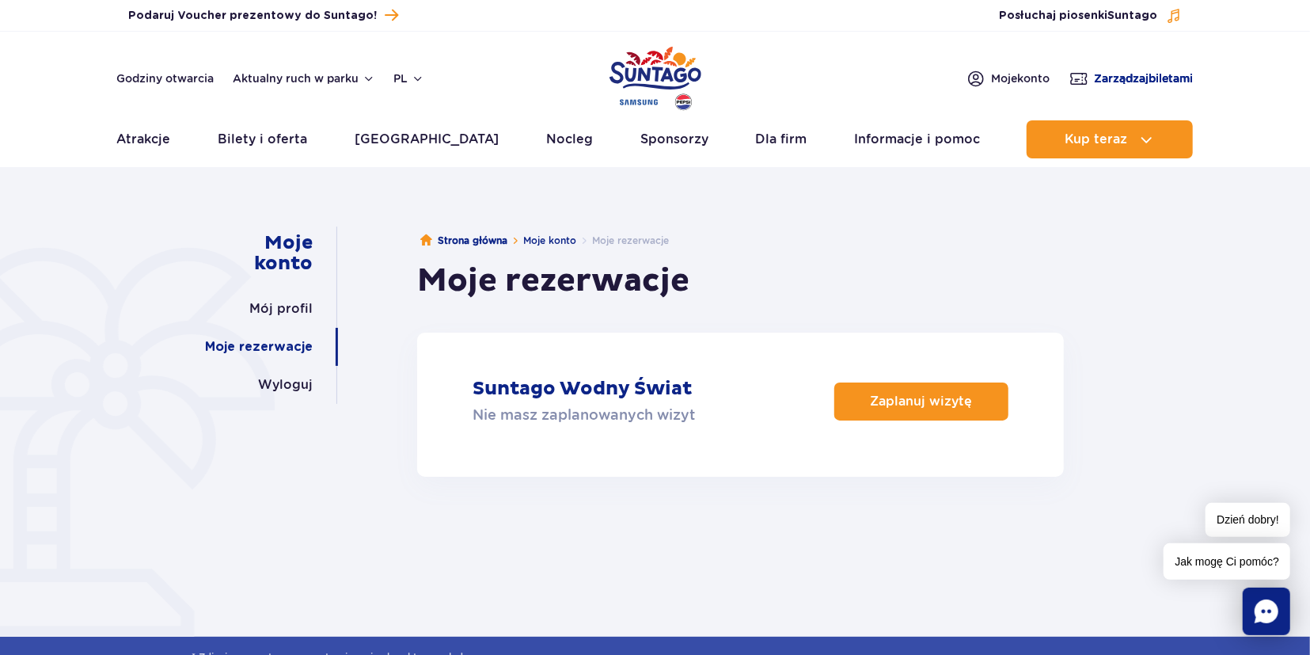
click at [1109, 81] on span "Zarządzaj biletami" at bounding box center [1144, 78] width 99 height 16
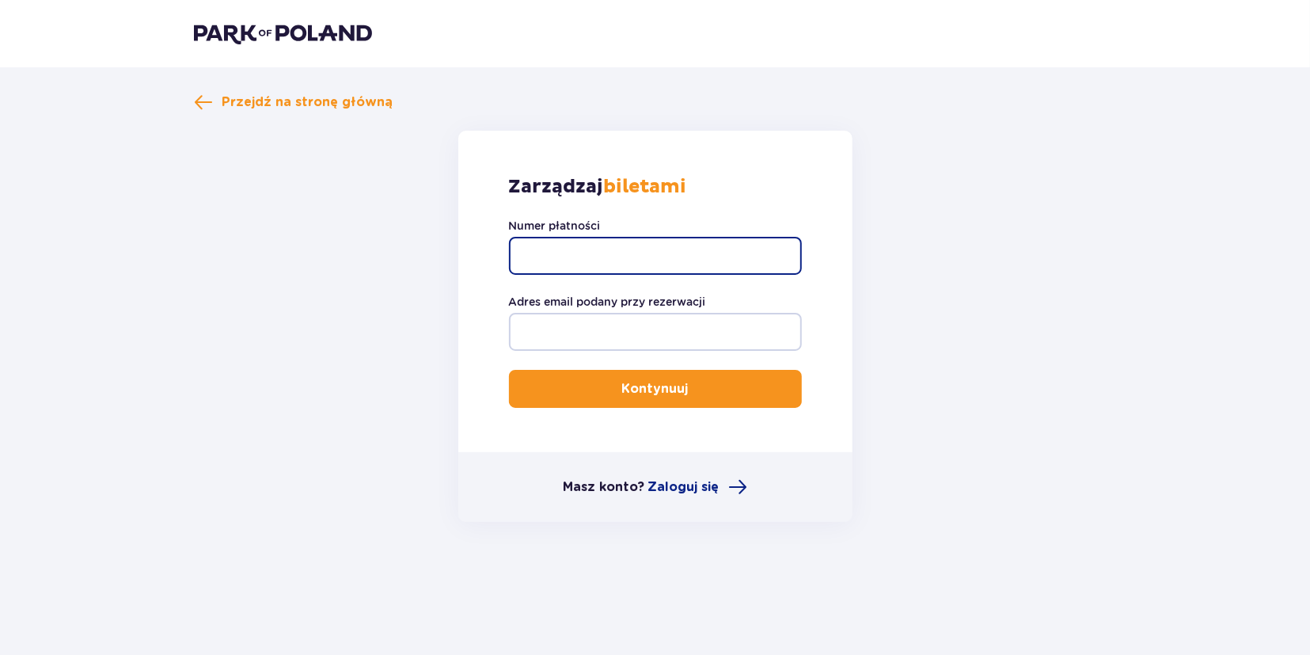
click at [617, 251] on input "Numer płatności" at bounding box center [655, 256] width 293 height 38
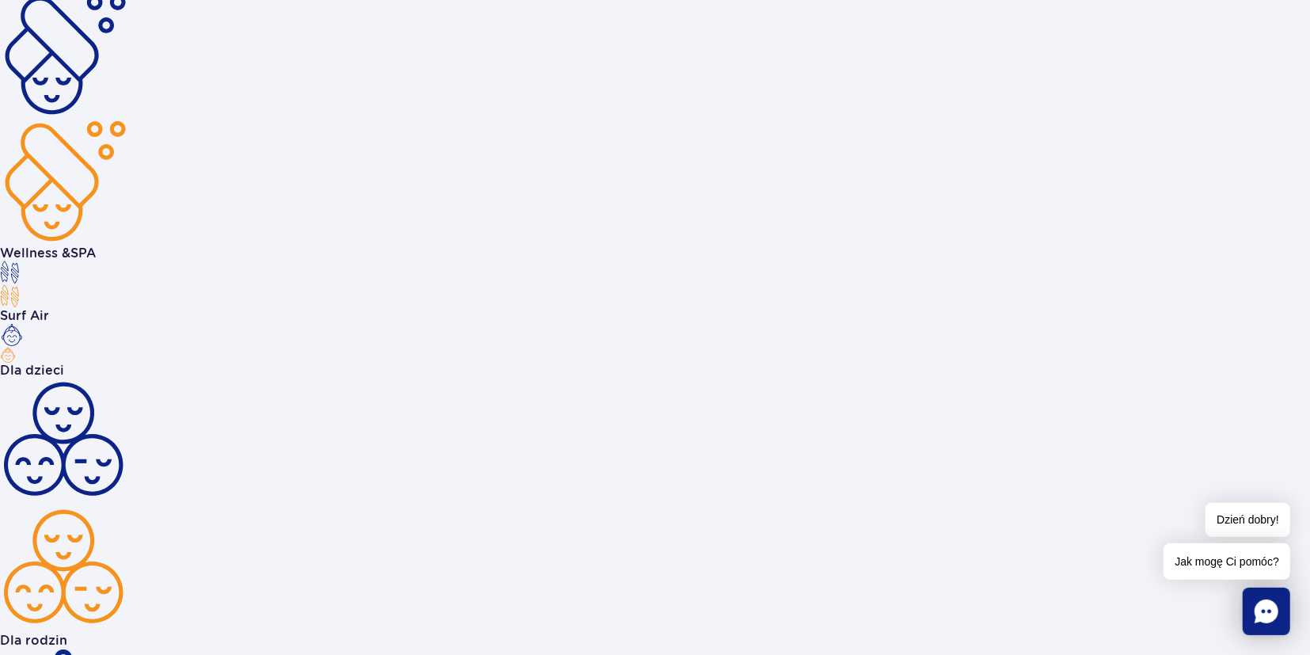
scroll to position [3367, 0]
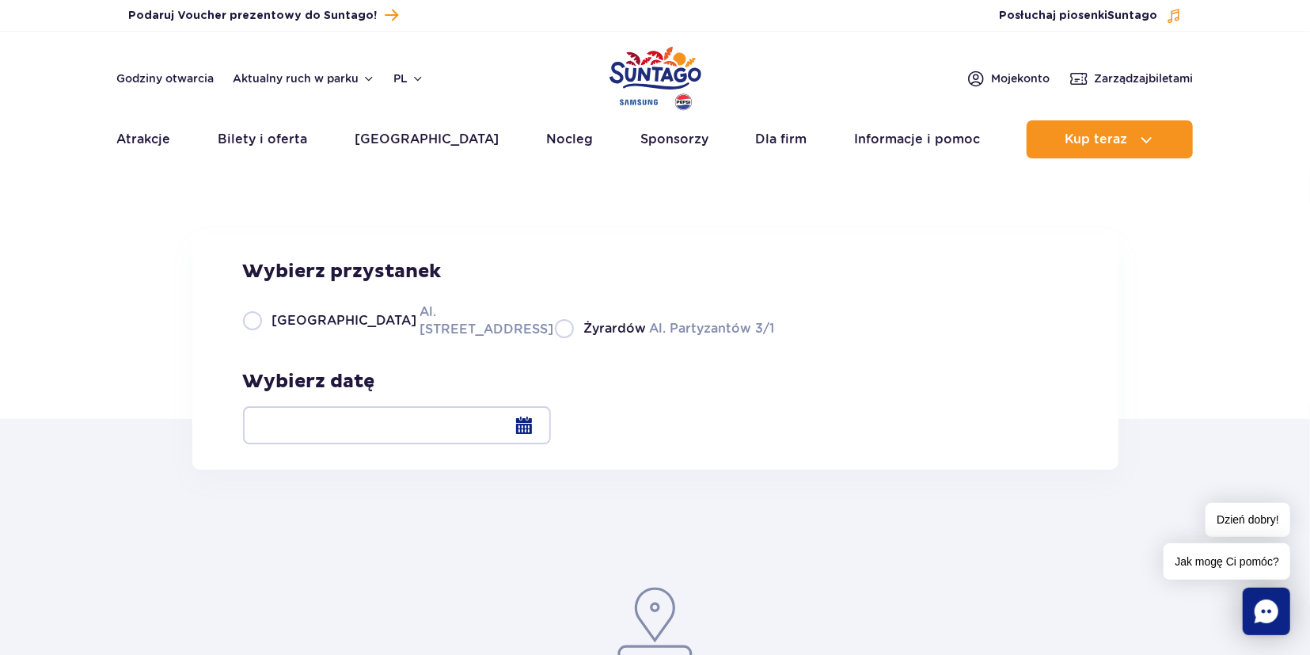
click at [261, 338] on label "Warszawa Al. Jerozolimskie 56" at bounding box center [389, 320] width 293 height 36
click at [261, 338] on input "Warszawa Al. Jerozolimskie 56" at bounding box center [251, 336] width 17 height 3
radio input "true"
click at [551, 429] on div at bounding box center [397, 425] width 308 height 38
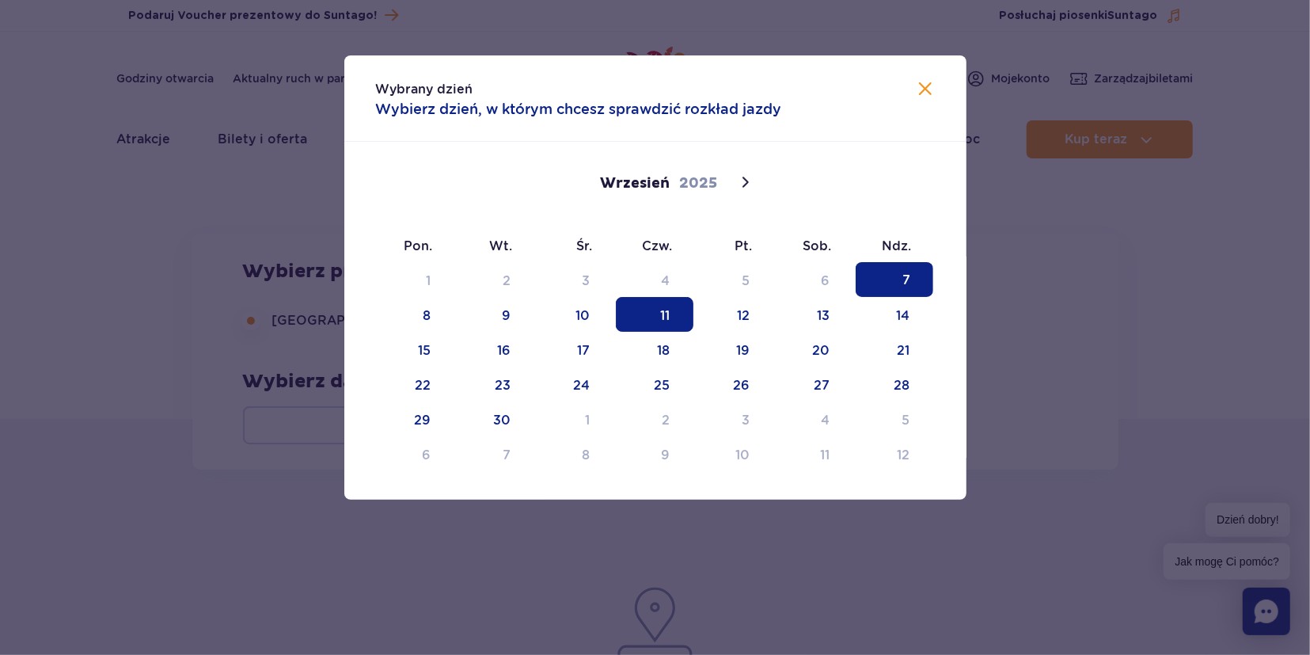
click at [658, 323] on span "11" at bounding box center [655, 314] width 78 height 35
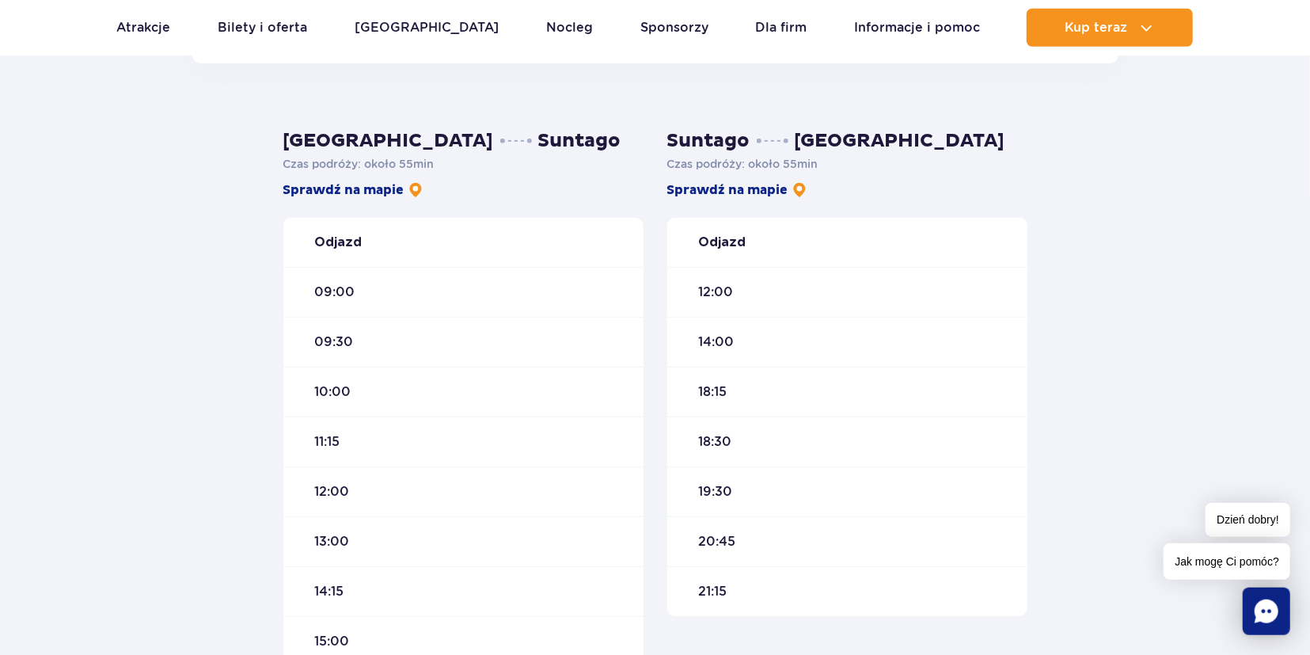
scroll to position [412, 0]
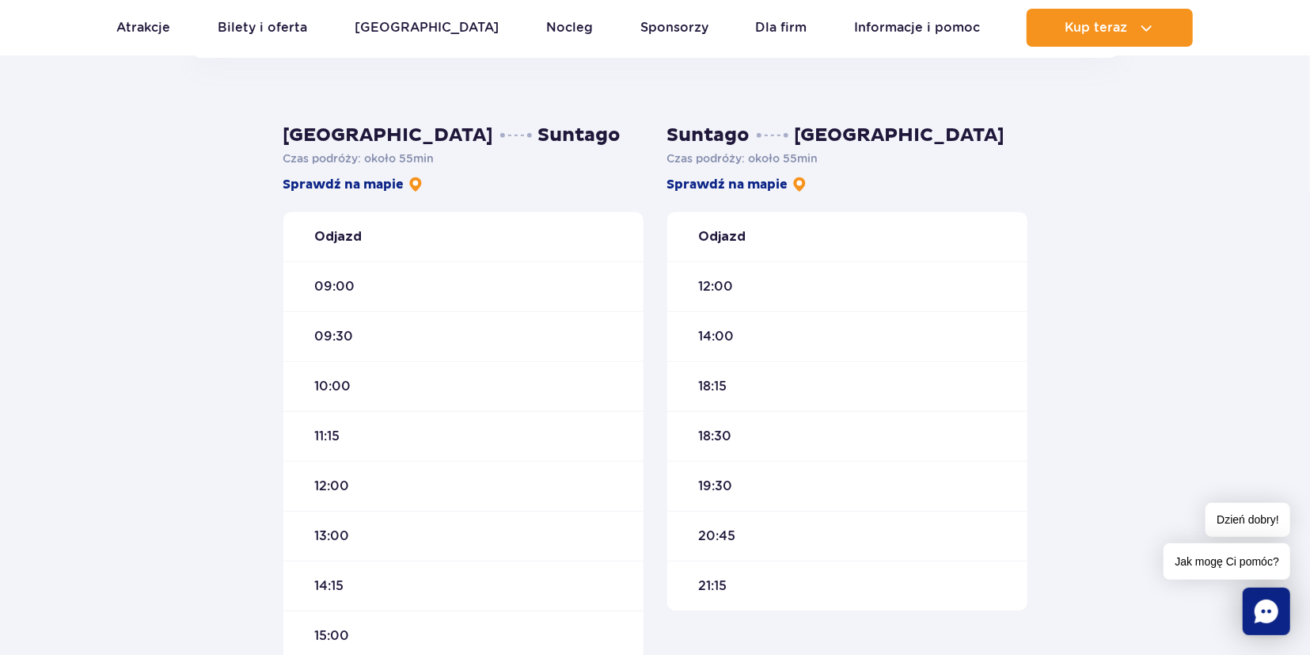
click at [348, 289] on span "09:00" at bounding box center [335, 286] width 40 height 17
click at [113, 180] on div "Warszawa Suntago Czas podróży : około 55 min Sprawdź na mapie Odjazd 09:00 09:3…" at bounding box center [655, 475] width 1310 height 835
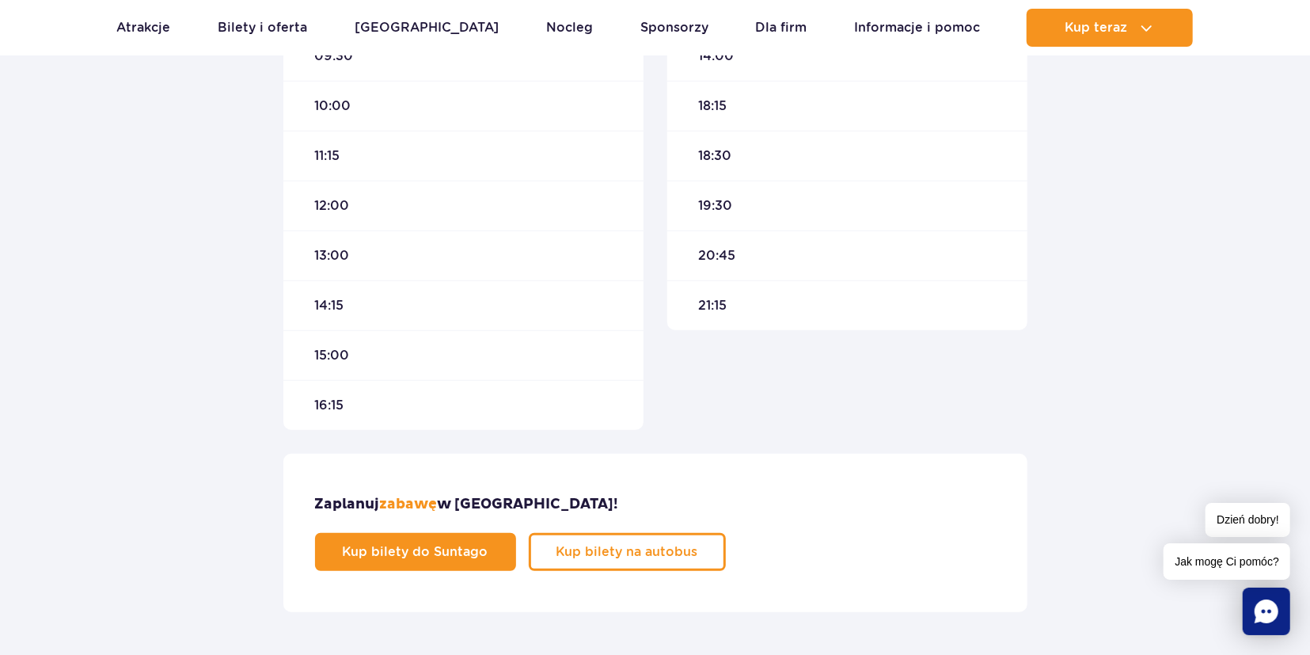
scroll to position [741, 0]
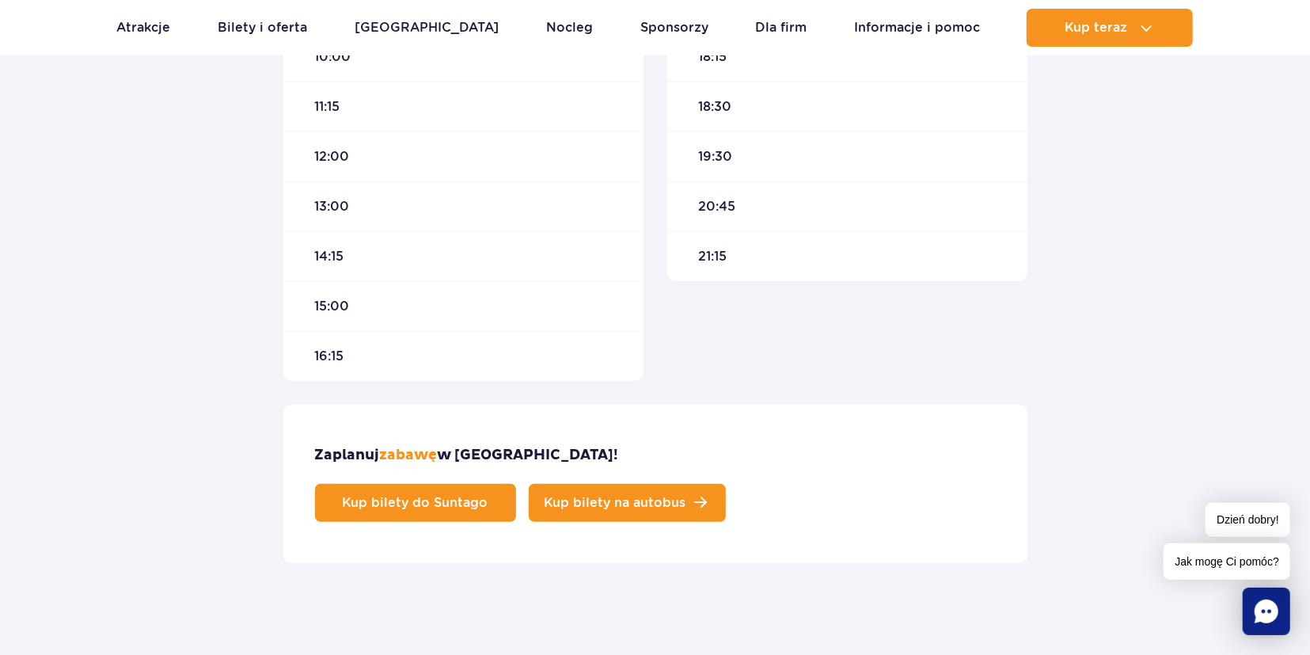
click at [687, 496] on span "Kup bilety na autobus" at bounding box center [616, 502] width 142 height 13
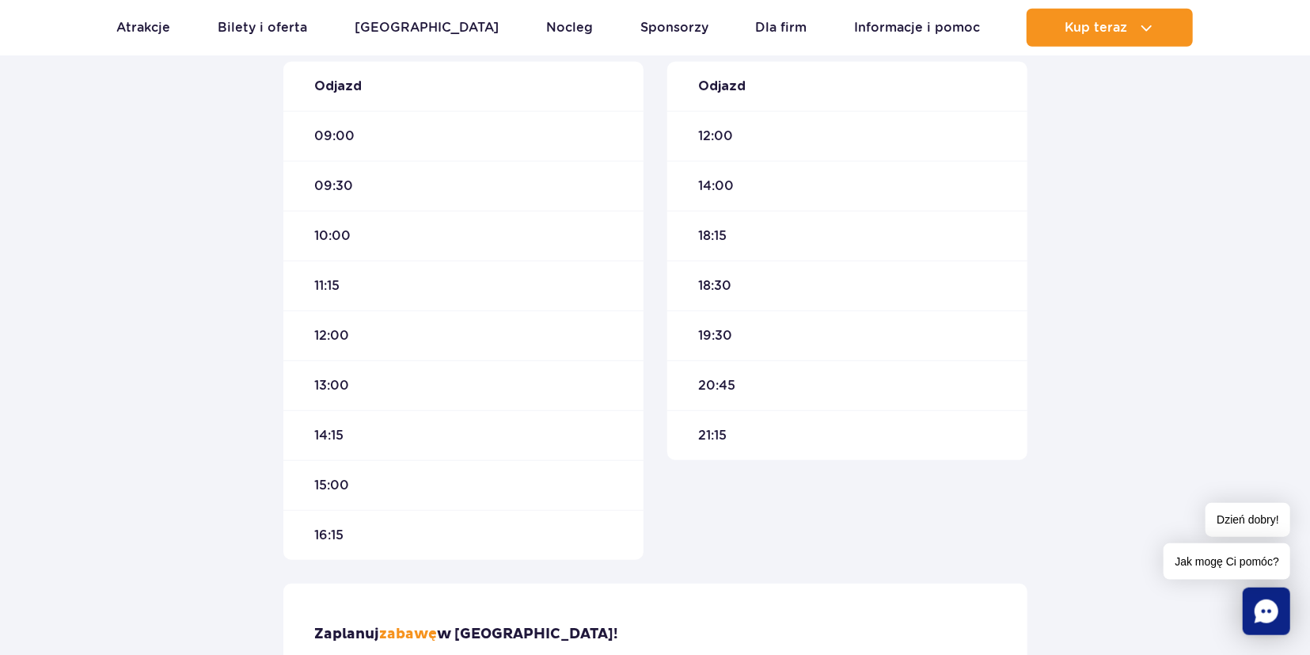
scroll to position [659, 0]
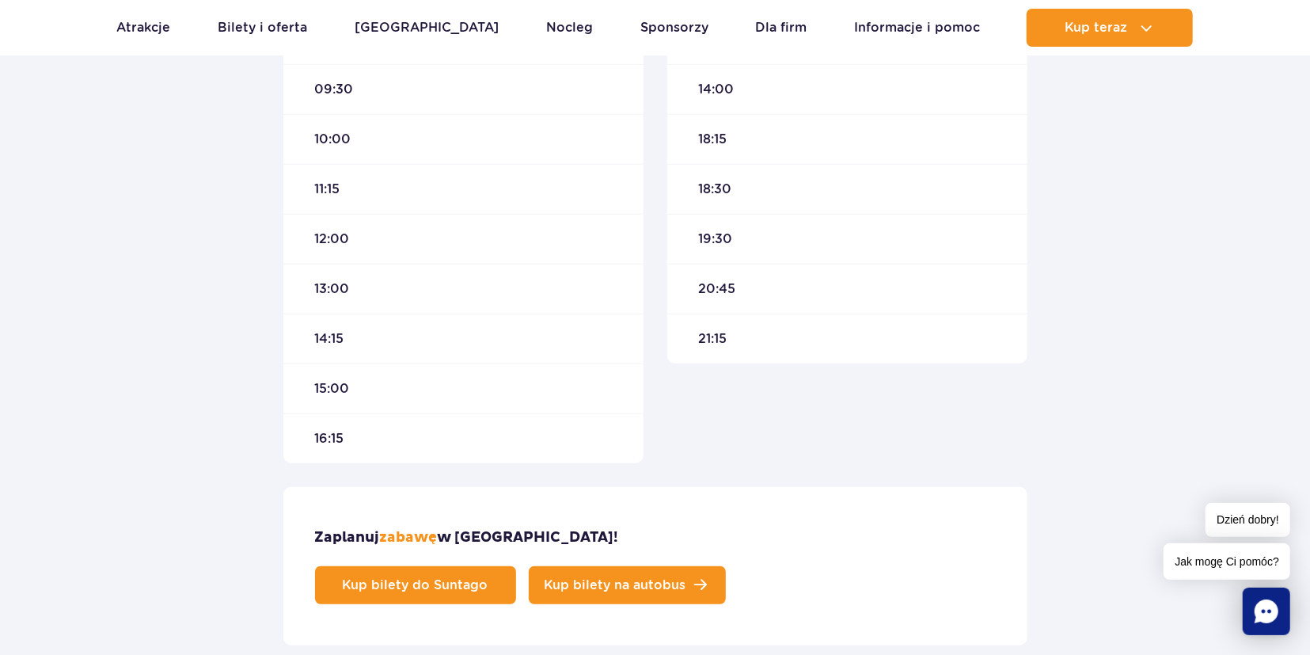
click at [687, 579] on span "Kup bilety na autobus" at bounding box center [616, 585] width 142 height 13
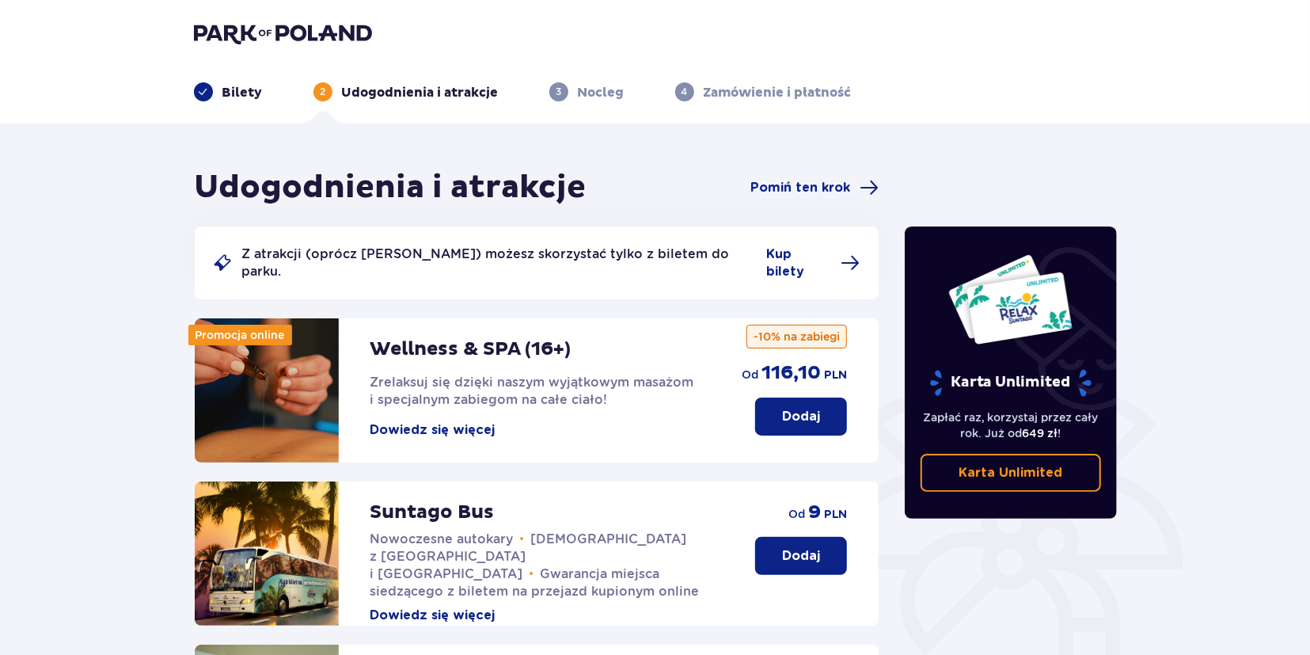
click at [428, 255] on p "Z atrakcji (oprócz Suntago Busa) możesz skorzystać tylko z biletem do parku." at bounding box center [499, 262] width 515 height 35
click at [805, 181] on span "Pomiń ten krok" at bounding box center [801, 187] width 100 height 17
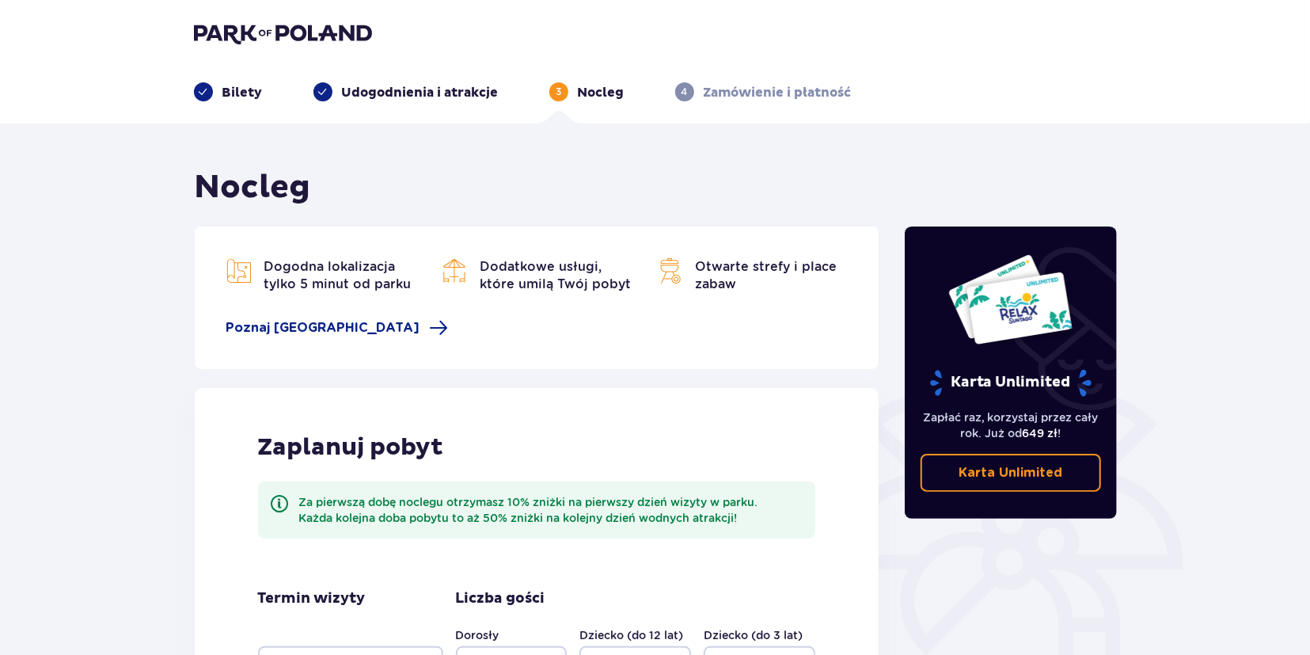
scroll to position [239, 0]
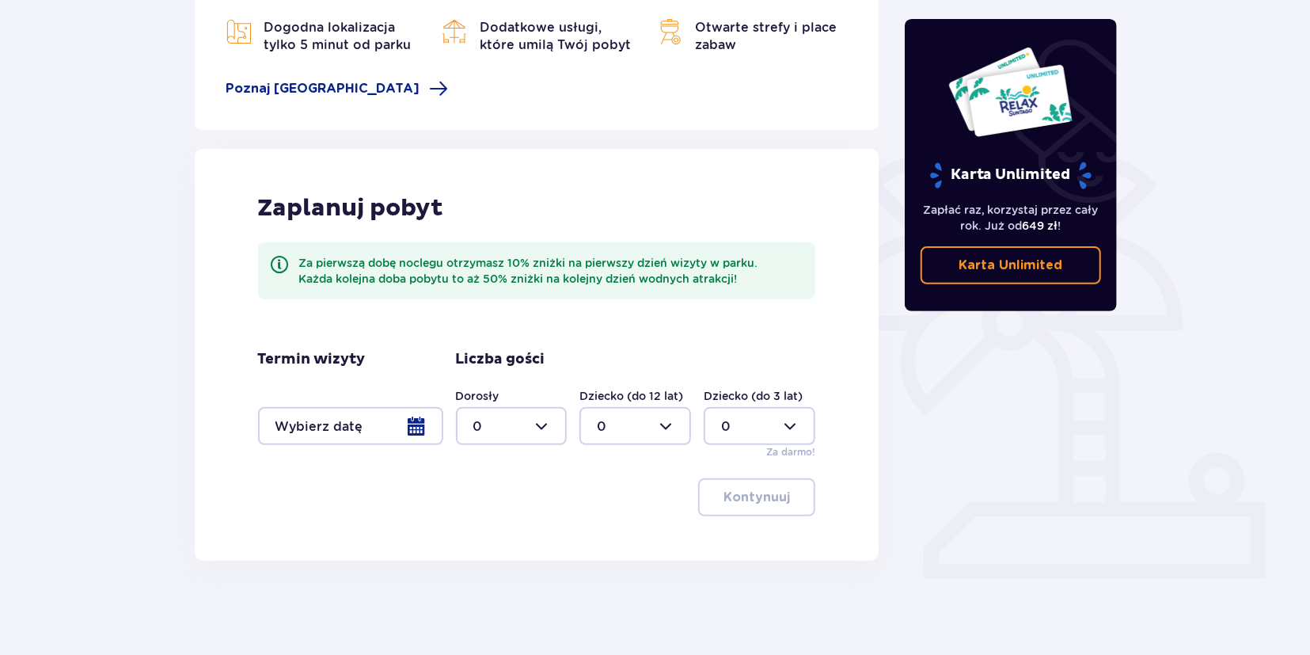
click at [422, 416] on div at bounding box center [350, 426] width 185 height 38
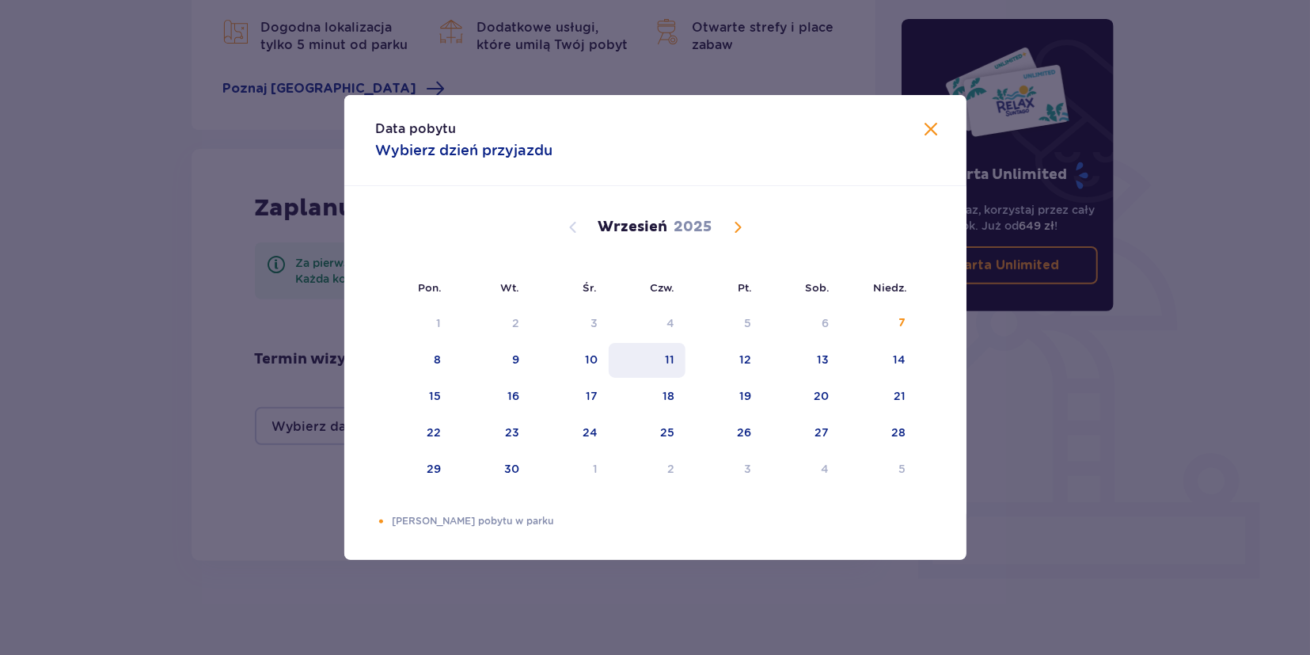
click at [674, 356] on div "11" at bounding box center [670, 360] width 10 height 16
drag, startPoint x: 185, startPoint y: 177, endPoint x: 230, endPoint y: 180, distance: 45.2
click at [184, 179] on div "Data pobytu Wybierz dzień przyjazdu Pon. Wt. Śr. Czw. Pt. Sob. Niedz. Sierpień …" at bounding box center [655, 327] width 1310 height 655
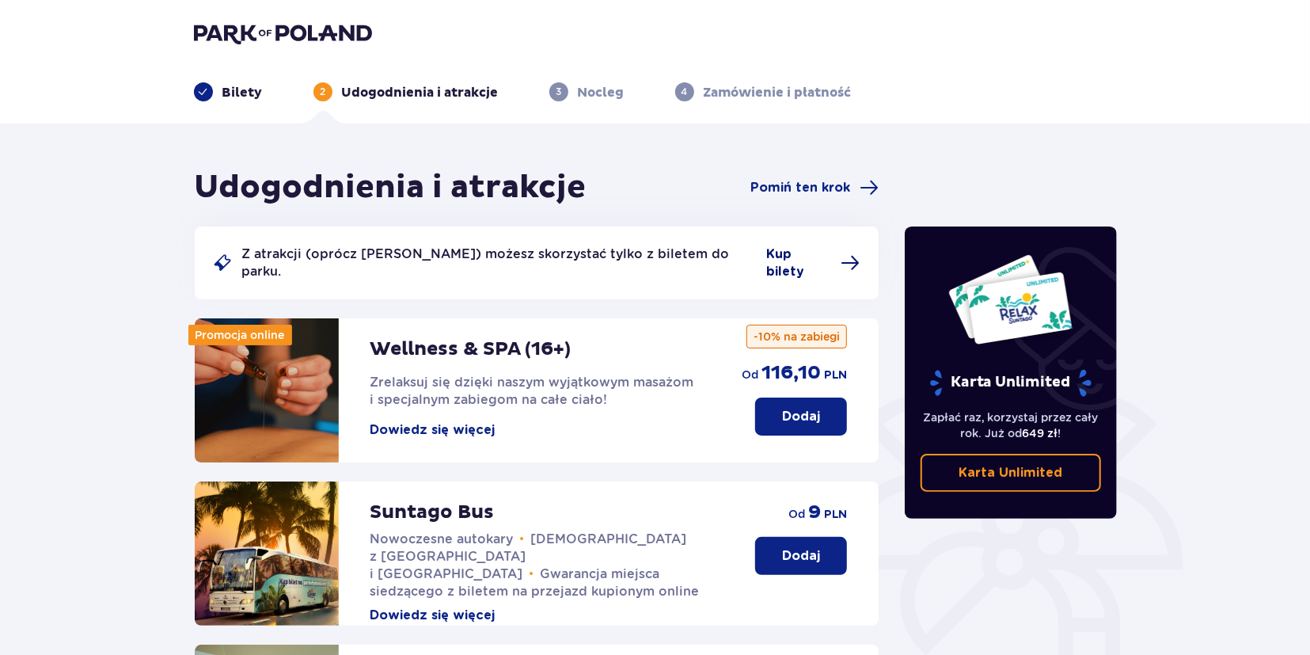
click at [799, 251] on span "Kup bilety" at bounding box center [798, 262] width 65 height 35
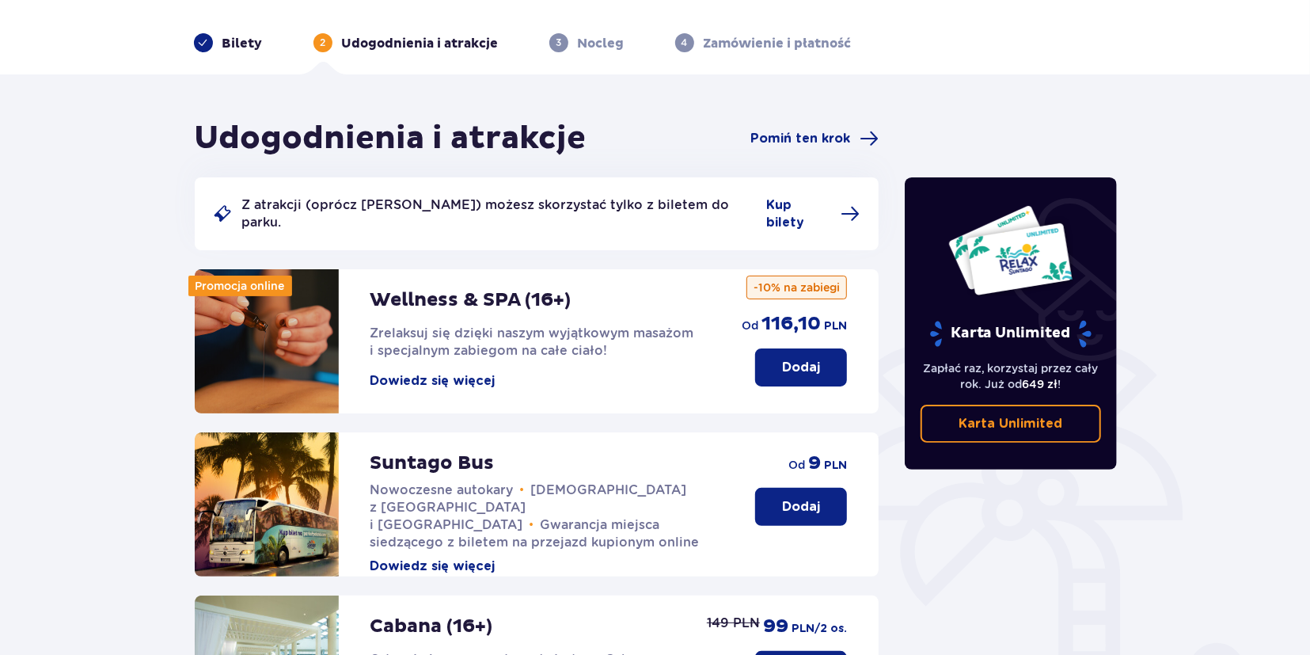
scroll to position [165, 0]
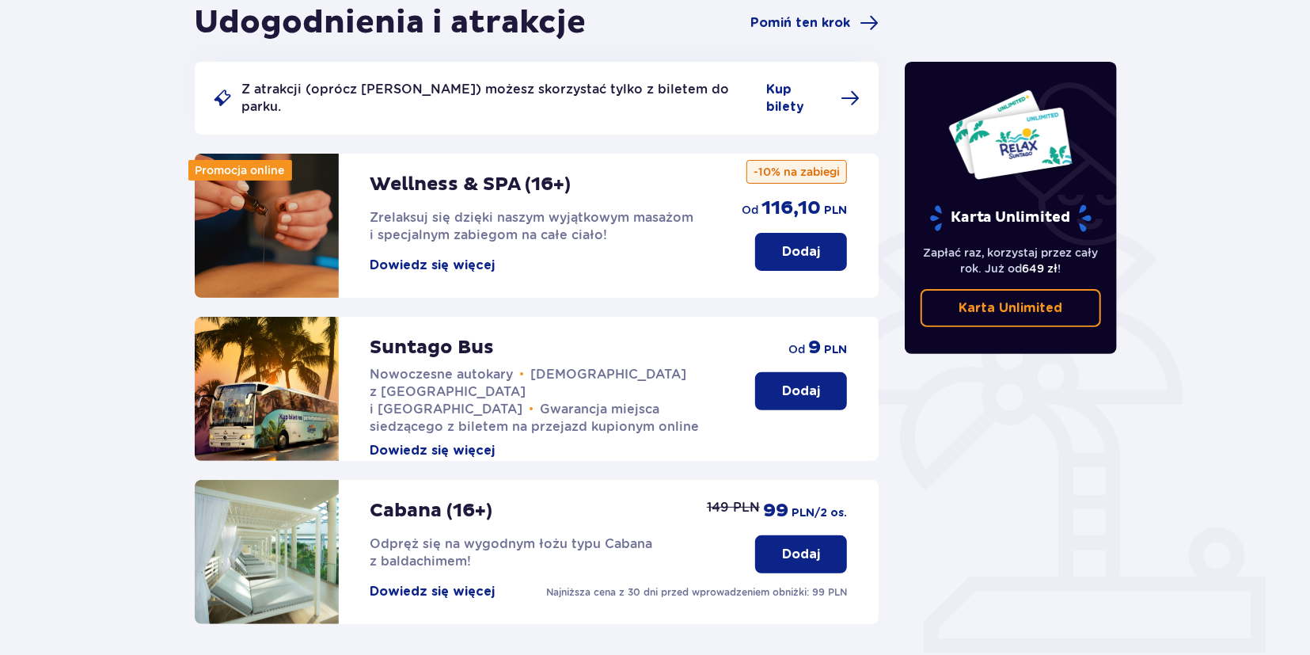
click at [795, 372] on button "Dodaj" at bounding box center [801, 391] width 92 height 38
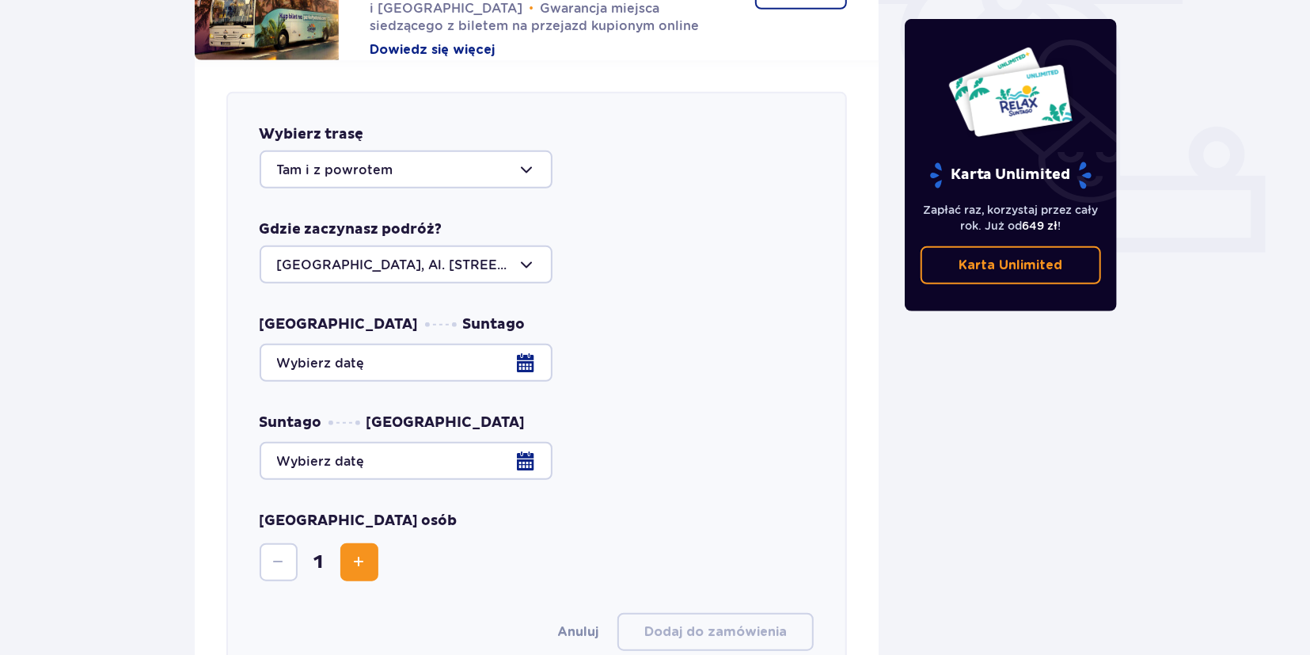
scroll to position [622, 0]
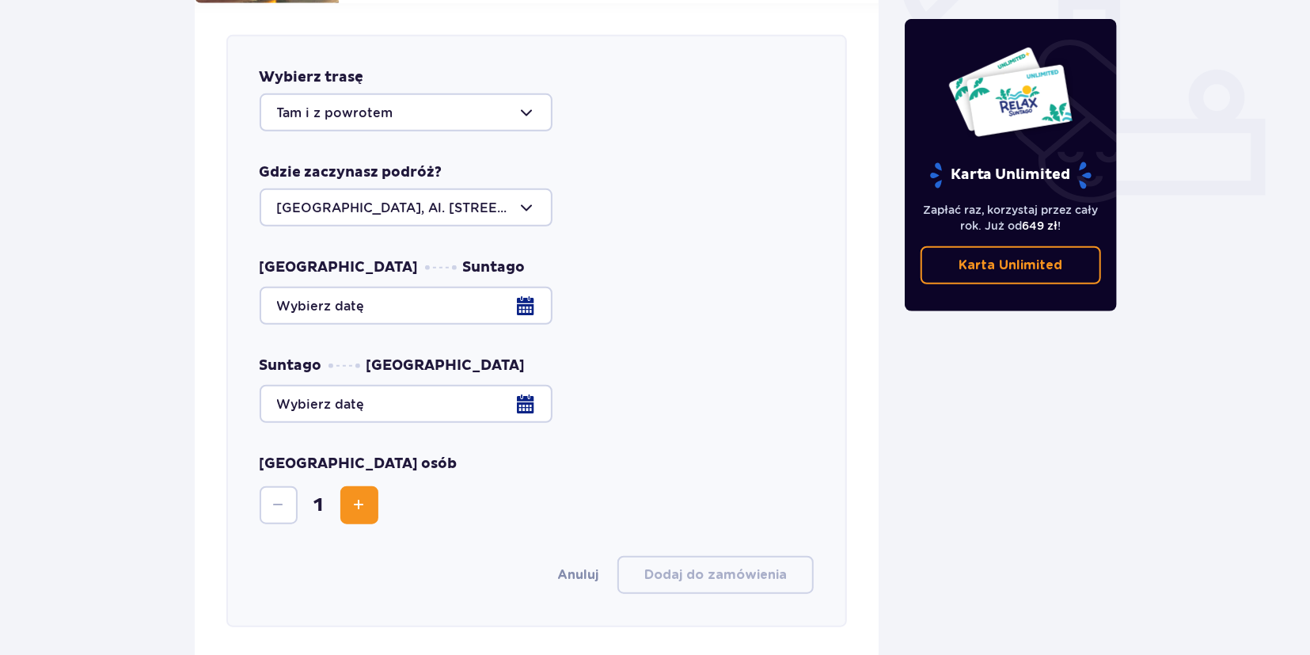
click at [441, 109] on div at bounding box center [406, 112] width 293 height 38
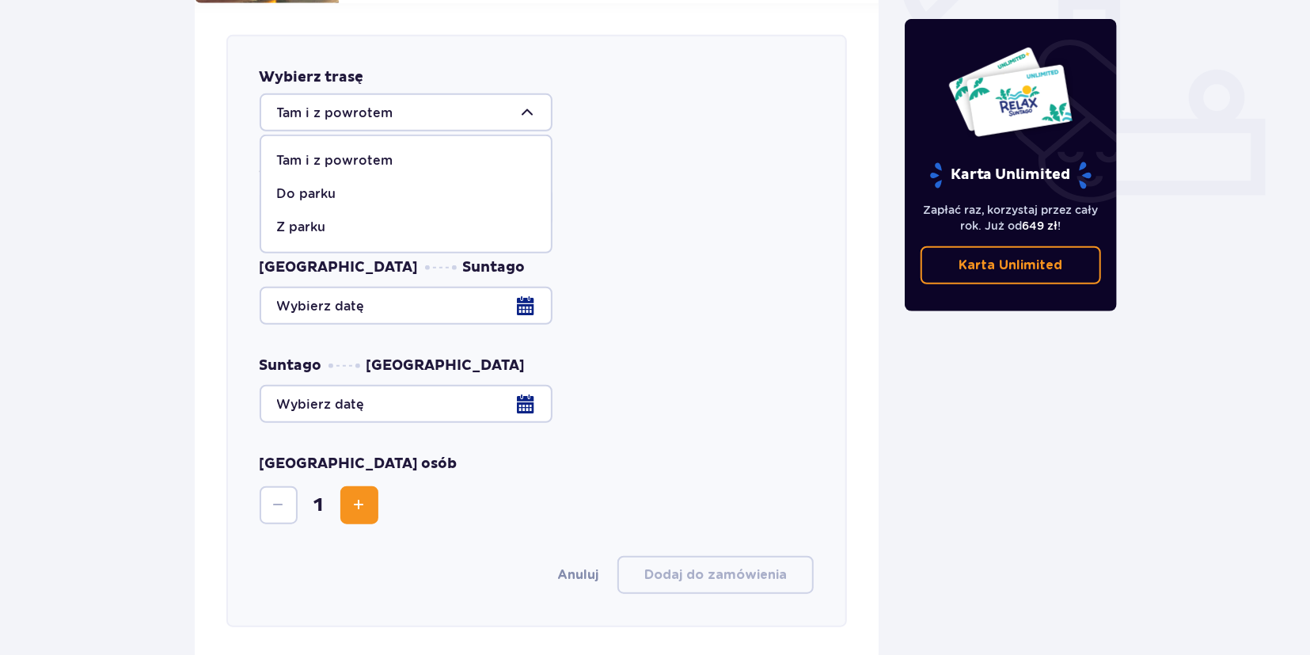
click at [318, 185] on p "Do parku" at bounding box center [306, 193] width 59 height 17
type input "Do parku"
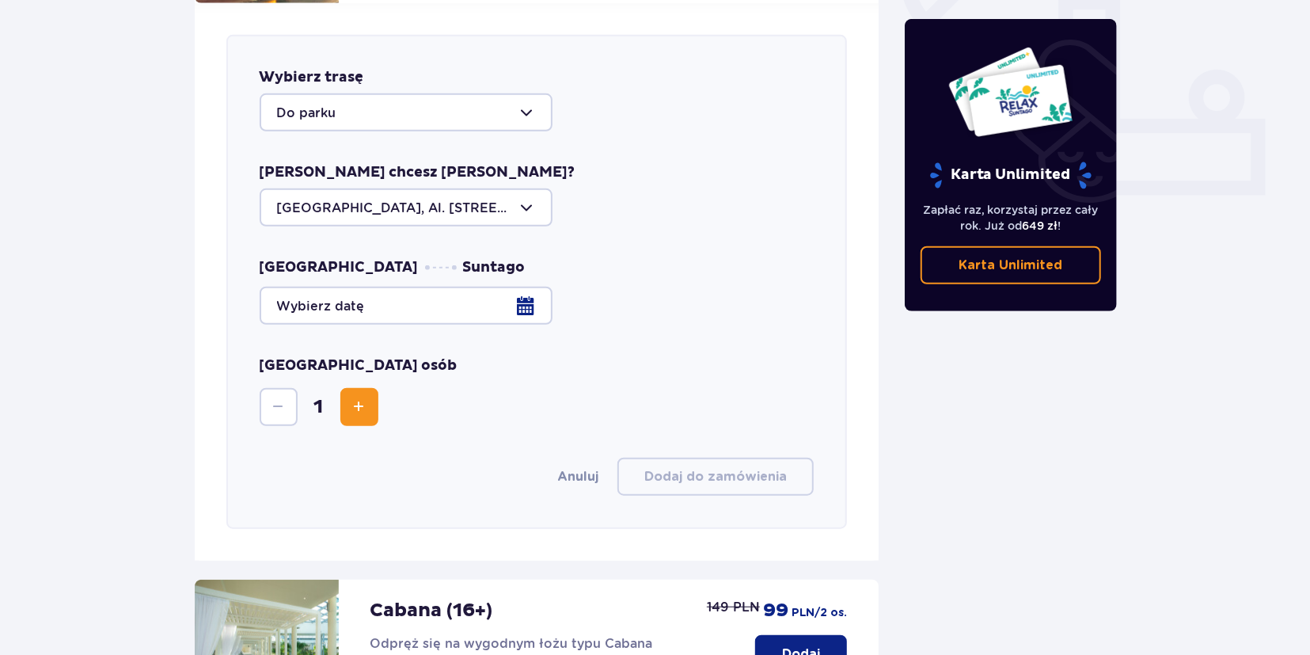
click at [512, 287] on div at bounding box center [537, 306] width 555 height 38
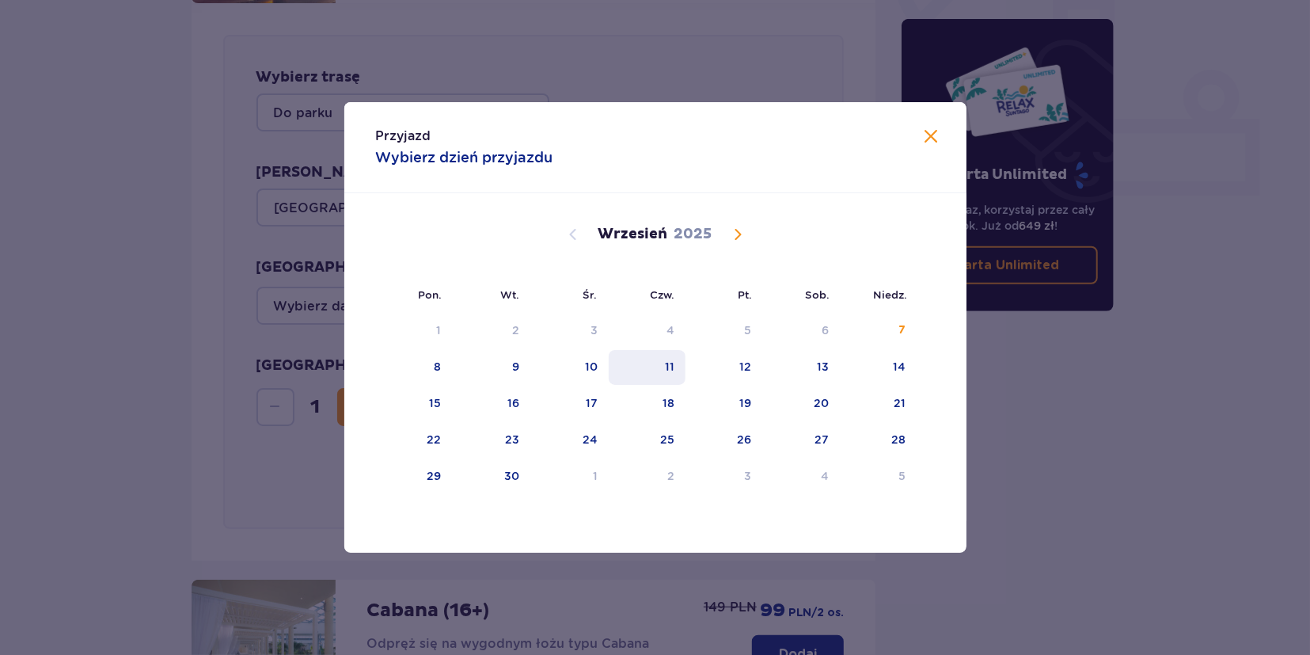
click at [663, 365] on div "11" at bounding box center [647, 367] width 77 height 35
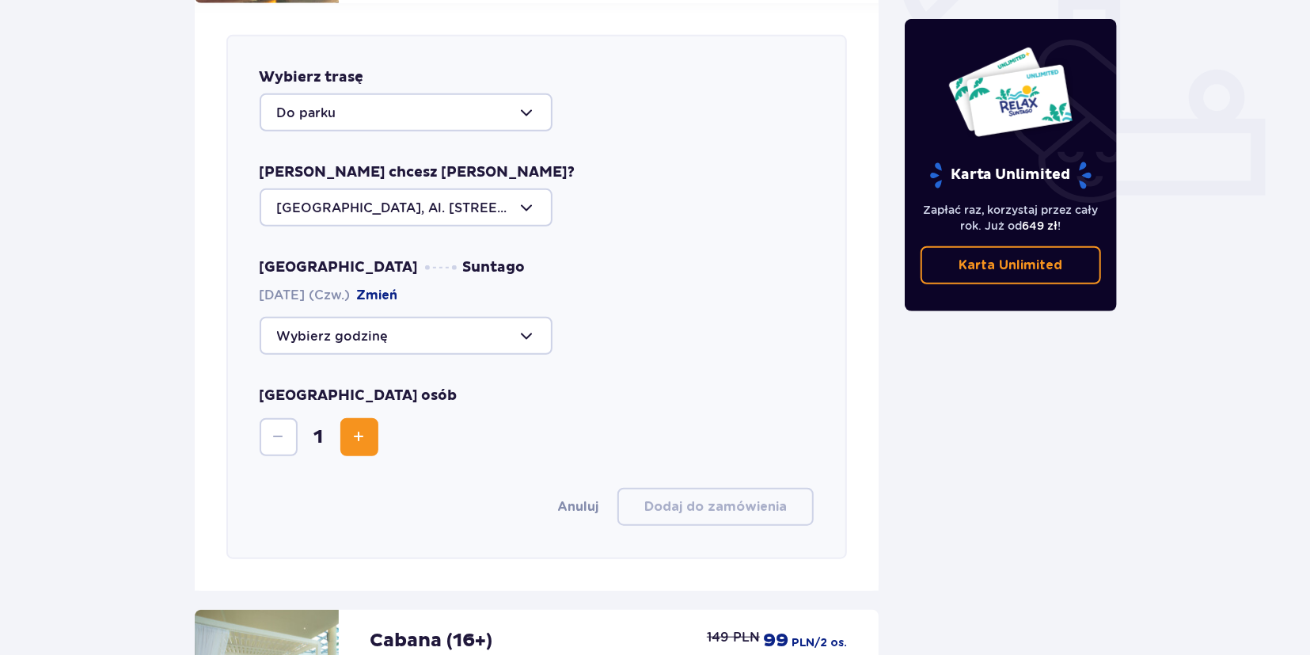
click at [368, 428] on span "Increase" at bounding box center [359, 437] width 19 height 19
click at [370, 418] on button "Increase" at bounding box center [359, 437] width 38 height 38
click at [477, 322] on div at bounding box center [406, 336] width 293 height 38
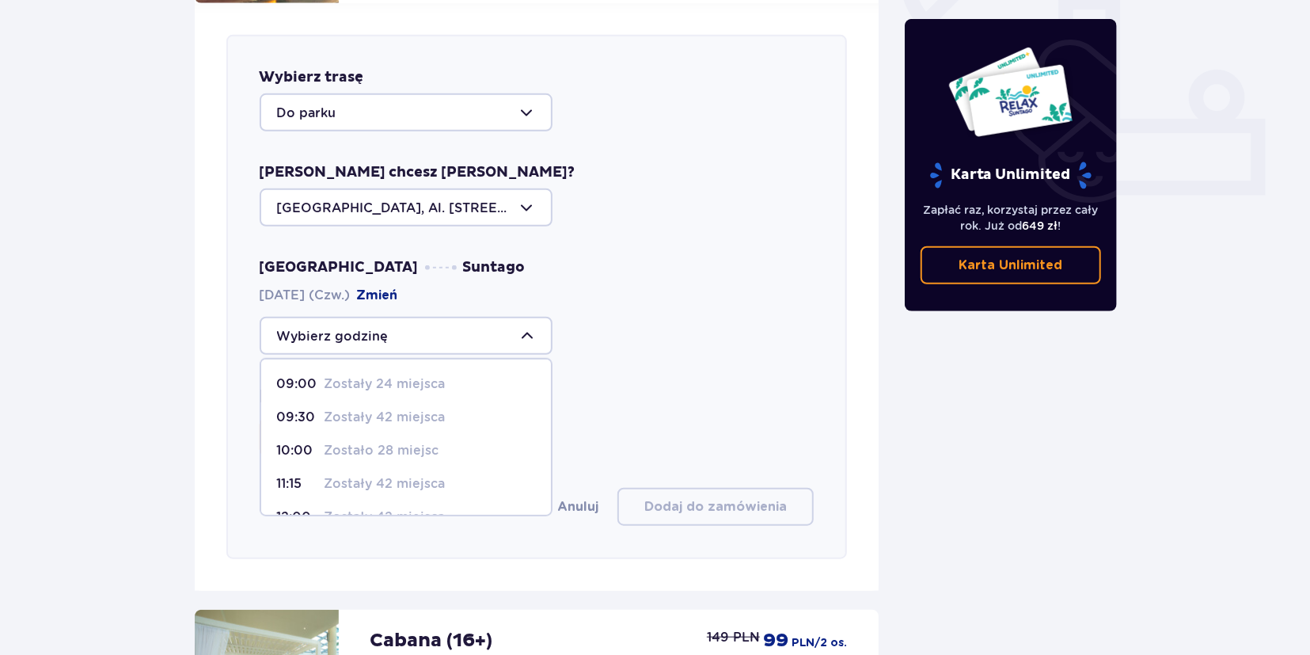
click at [404, 375] on p "Zostały 24 miejsca" at bounding box center [385, 383] width 121 height 17
type input "09:00"
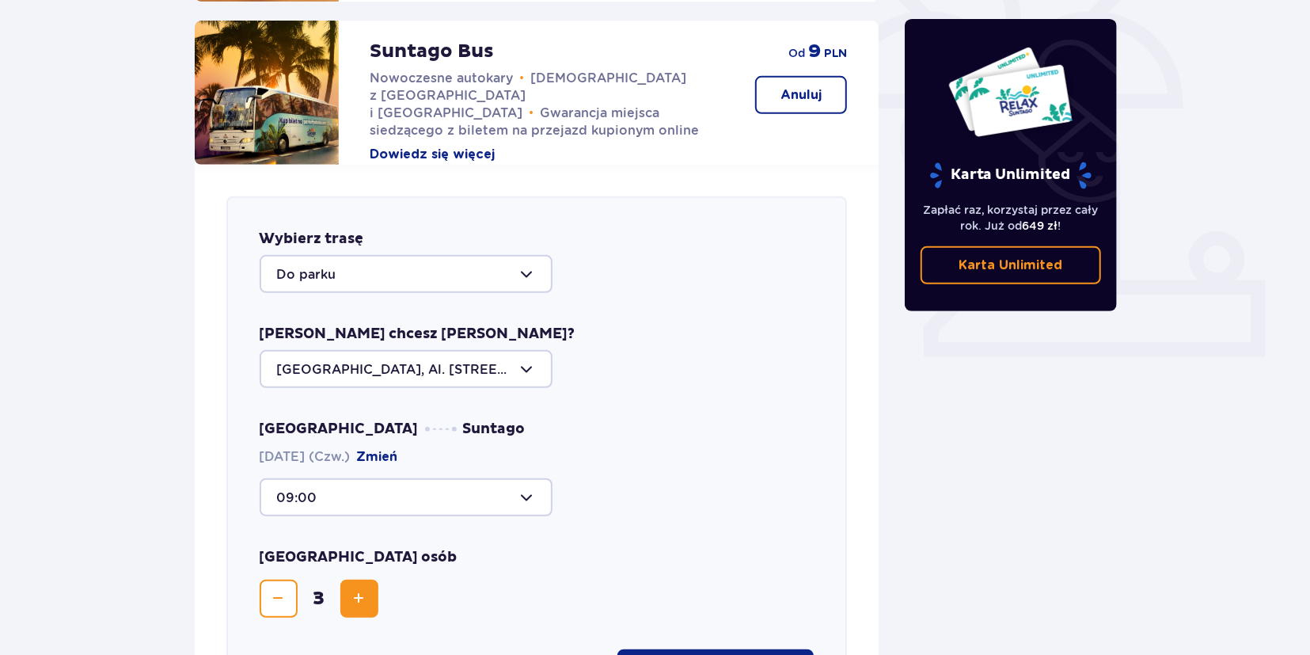
scroll to position [458, 0]
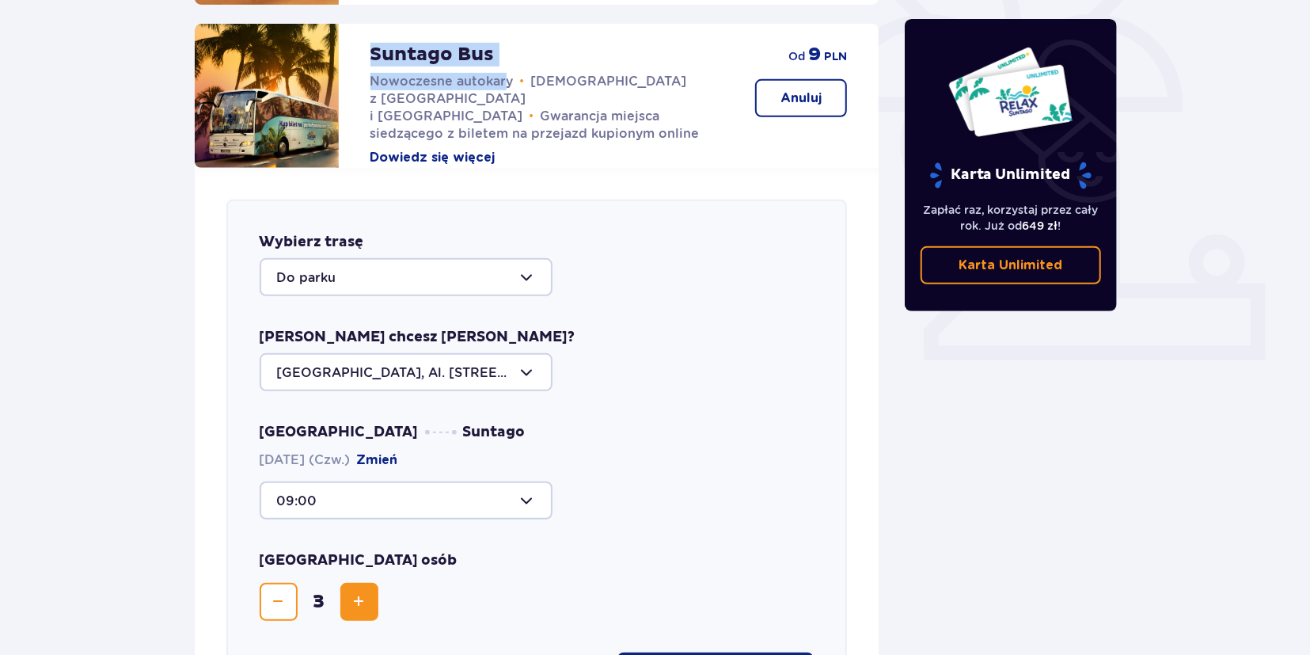
drag, startPoint x: 367, startPoint y: 36, endPoint x: 503, endPoint y: 48, distance: 136.6
click at [503, 48] on div "Suntago Bus Nowoczesne autokary • Kursy z Warszawy i Żyrardowa • Gwarancja miej…" at bounding box center [460, 96] width 530 height 144
drag, startPoint x: 501, startPoint y: 40, endPoint x: 377, endPoint y: 40, distance: 124.3
click at [377, 40] on div "Suntago Bus Nowoczesne autokary • Kursy z Warszawy i Żyrardowa • Gwarancja miej…" at bounding box center [548, 95] width 354 height 143
drag, startPoint x: 377, startPoint y: 40, endPoint x: 447, endPoint y: 33, distance: 70.0
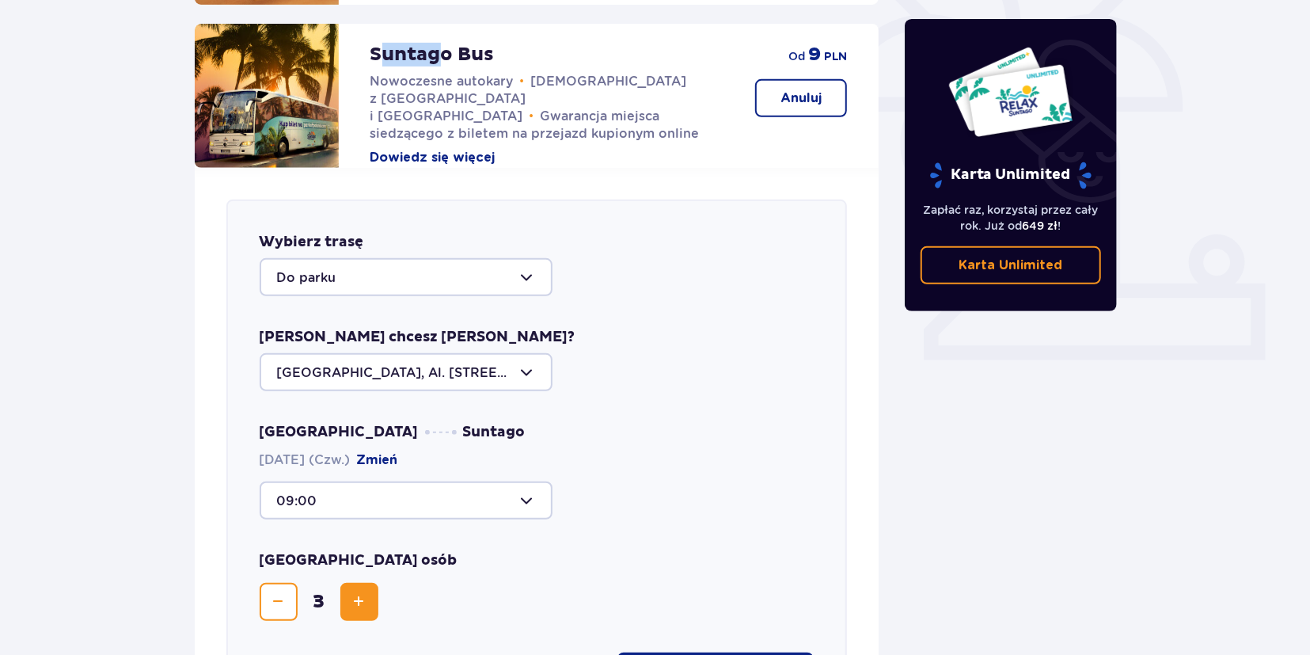
click at [447, 43] on p "Suntago Bus" at bounding box center [433, 55] width 124 height 24
click at [446, 43] on p "Suntago Bus" at bounding box center [433, 55] width 124 height 24
click at [711, 328] on div "Skąd chcesz jechać? Warszawa, Al. Jerozolimskie 56" at bounding box center [537, 359] width 555 height 63
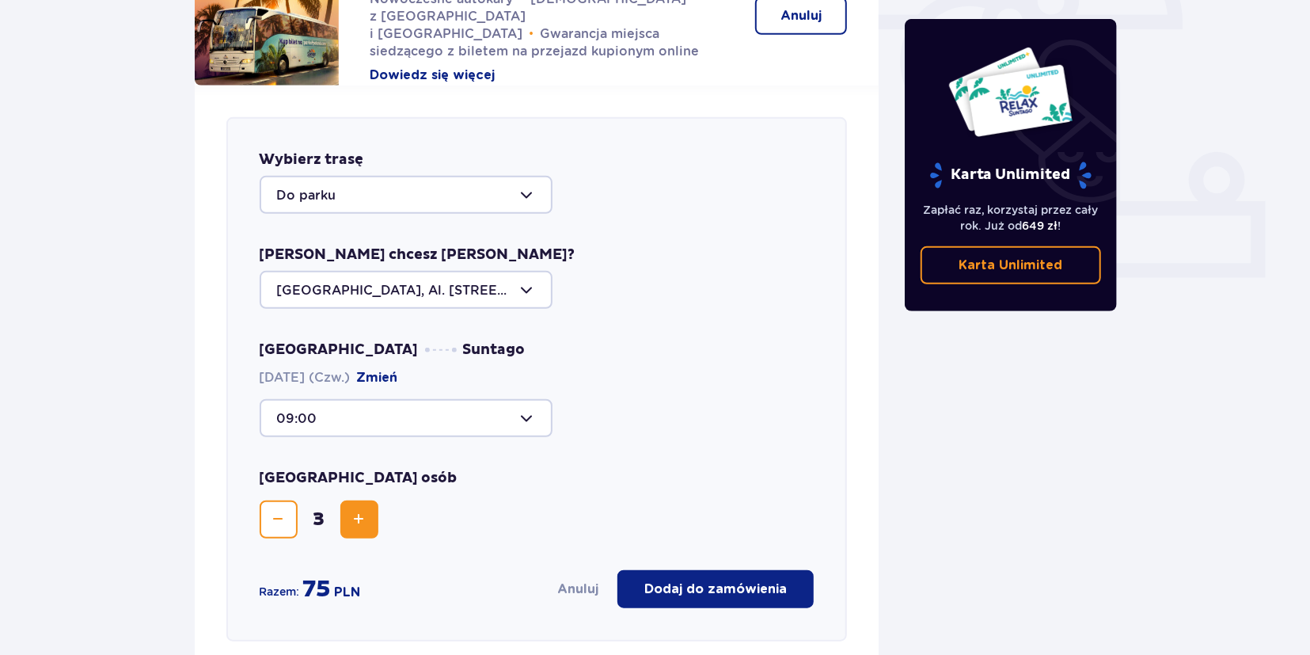
click at [359, 184] on div at bounding box center [406, 195] width 293 height 38
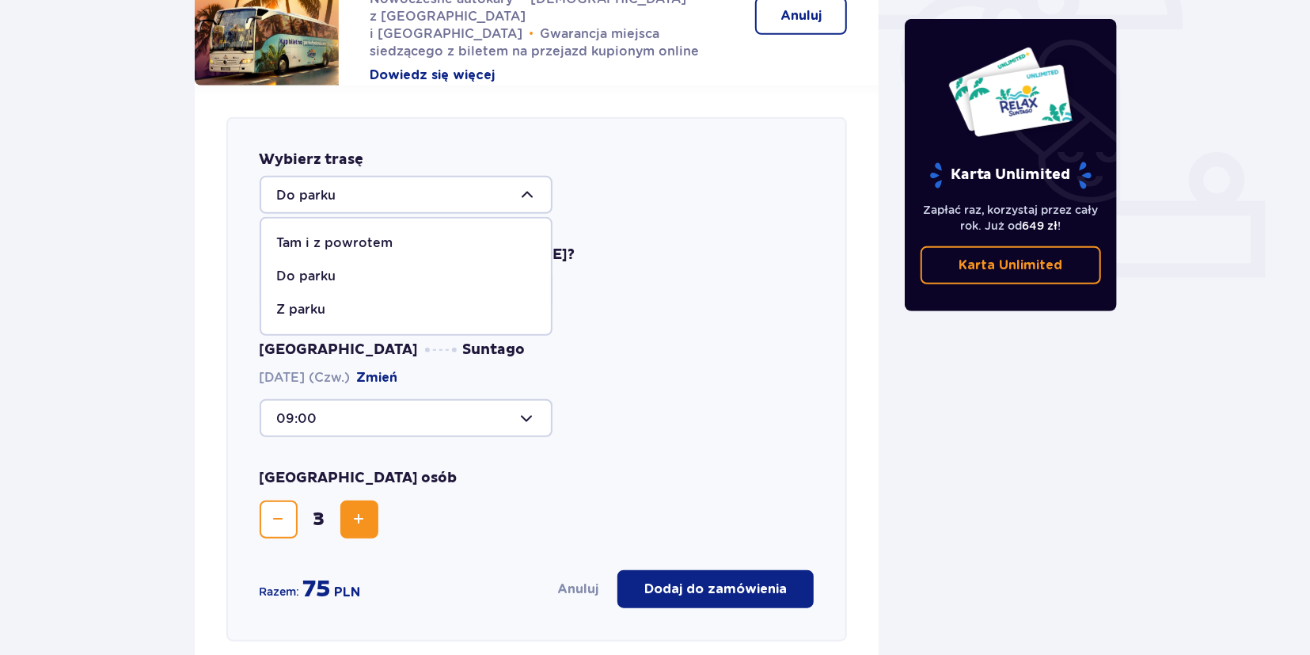
click at [695, 176] on div "Do parku Tam i z powrotem Do parku Z parku" at bounding box center [537, 195] width 555 height 38
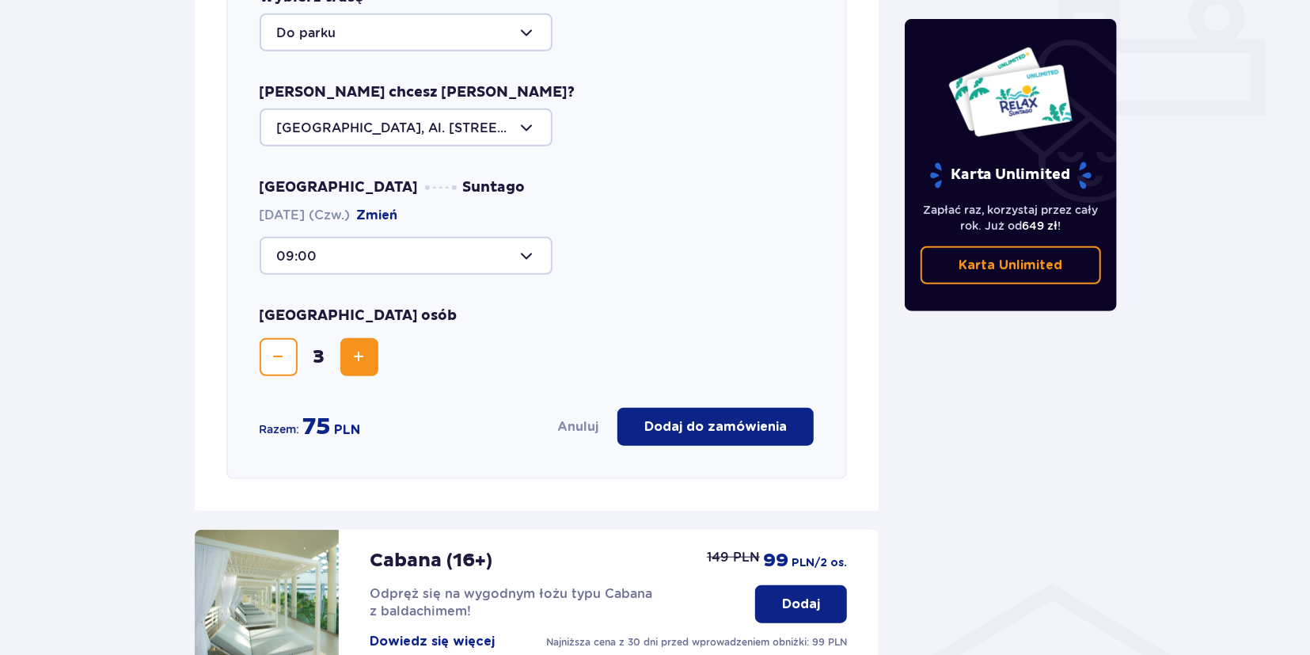
scroll to position [705, 0]
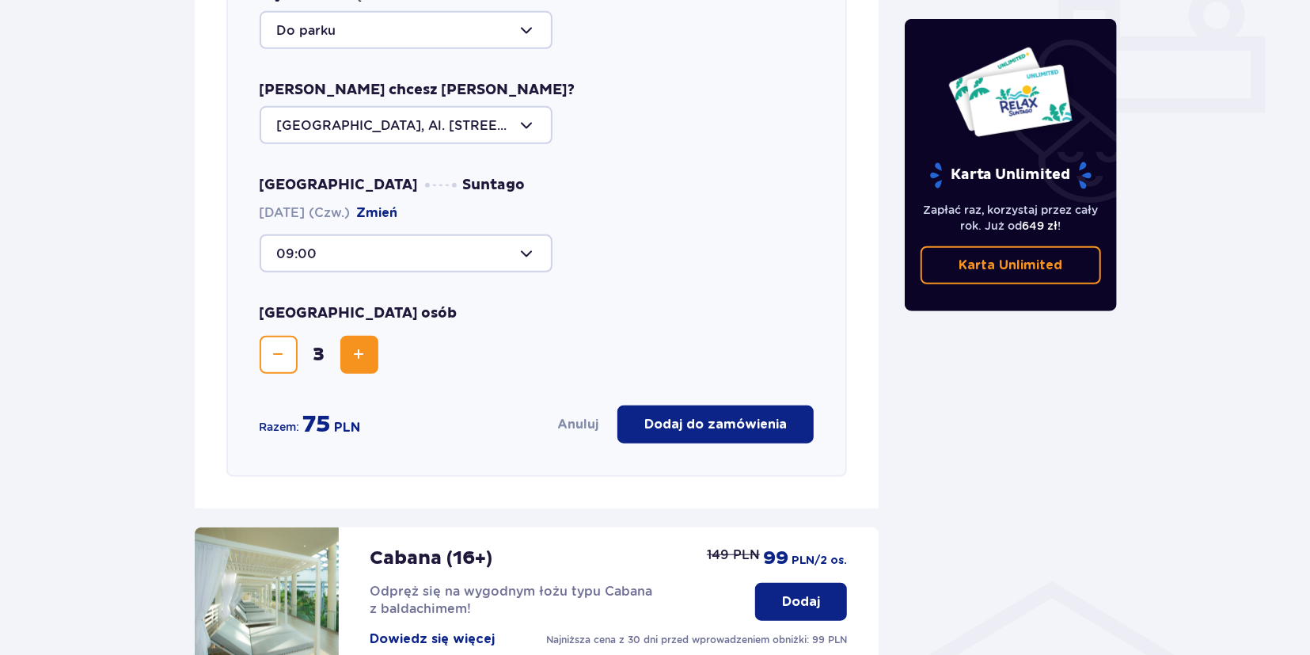
click at [652, 416] on p "Dodaj do zamówienia" at bounding box center [716, 424] width 143 height 17
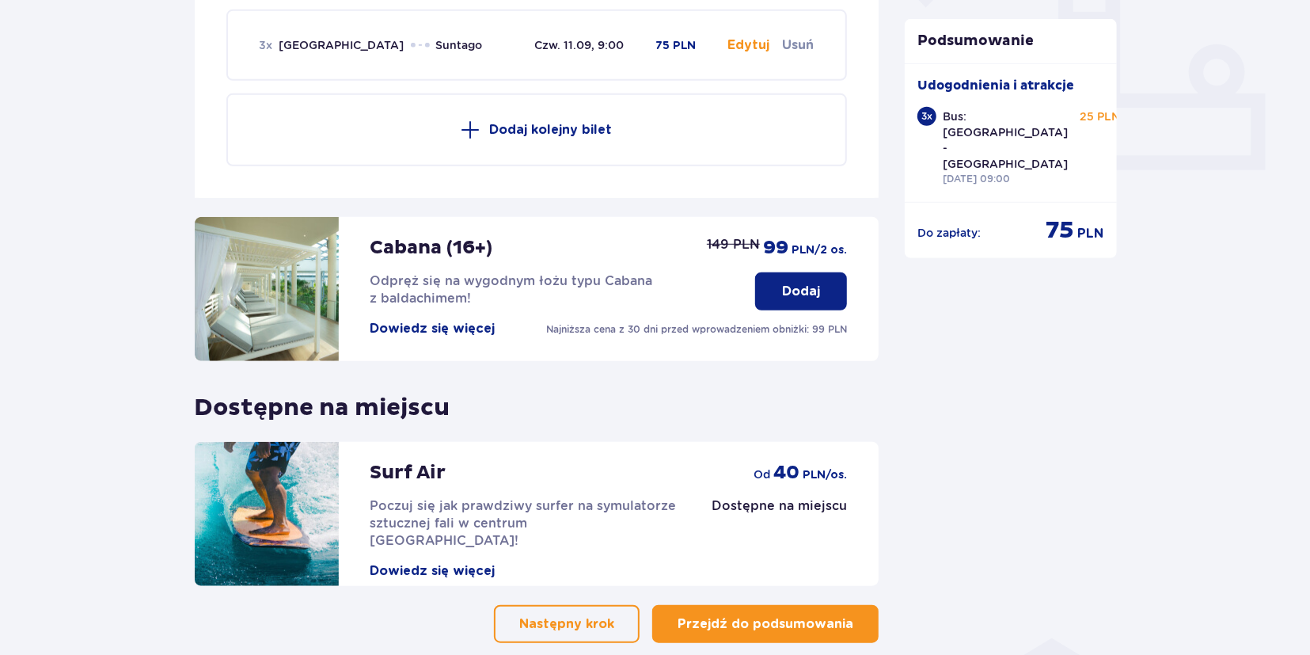
scroll to position [714, 0]
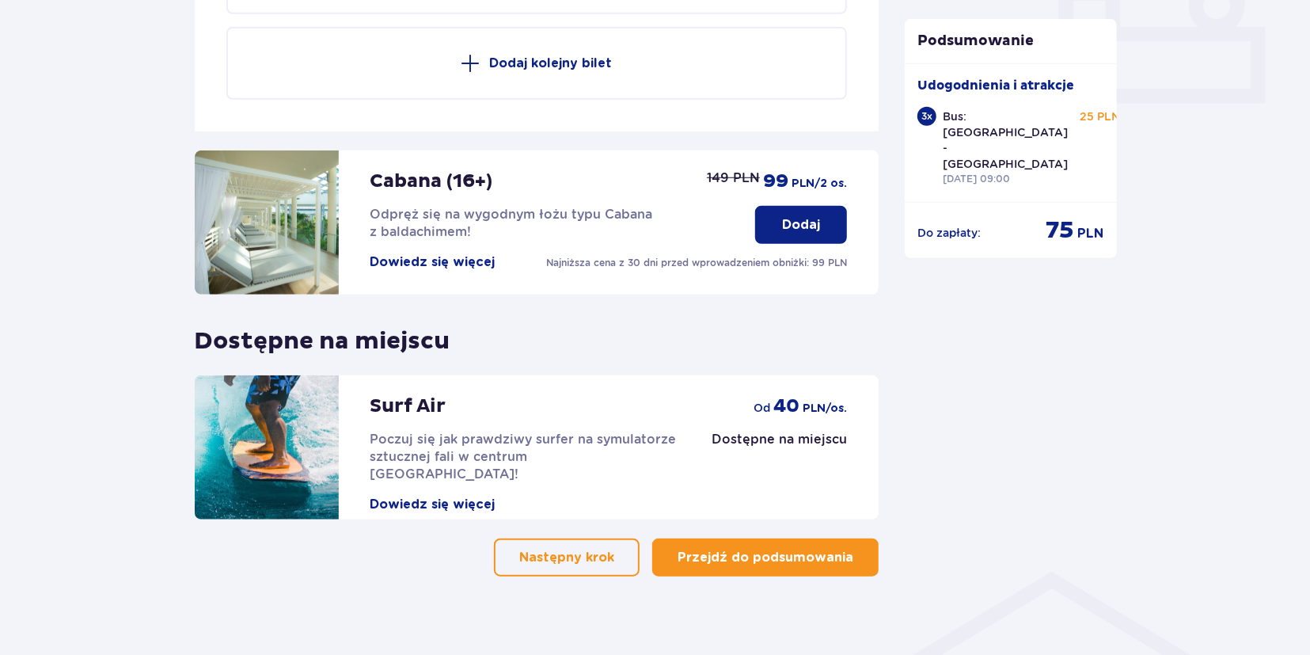
click at [763, 549] on p "Przejdź do podsumowania" at bounding box center [766, 557] width 176 height 17
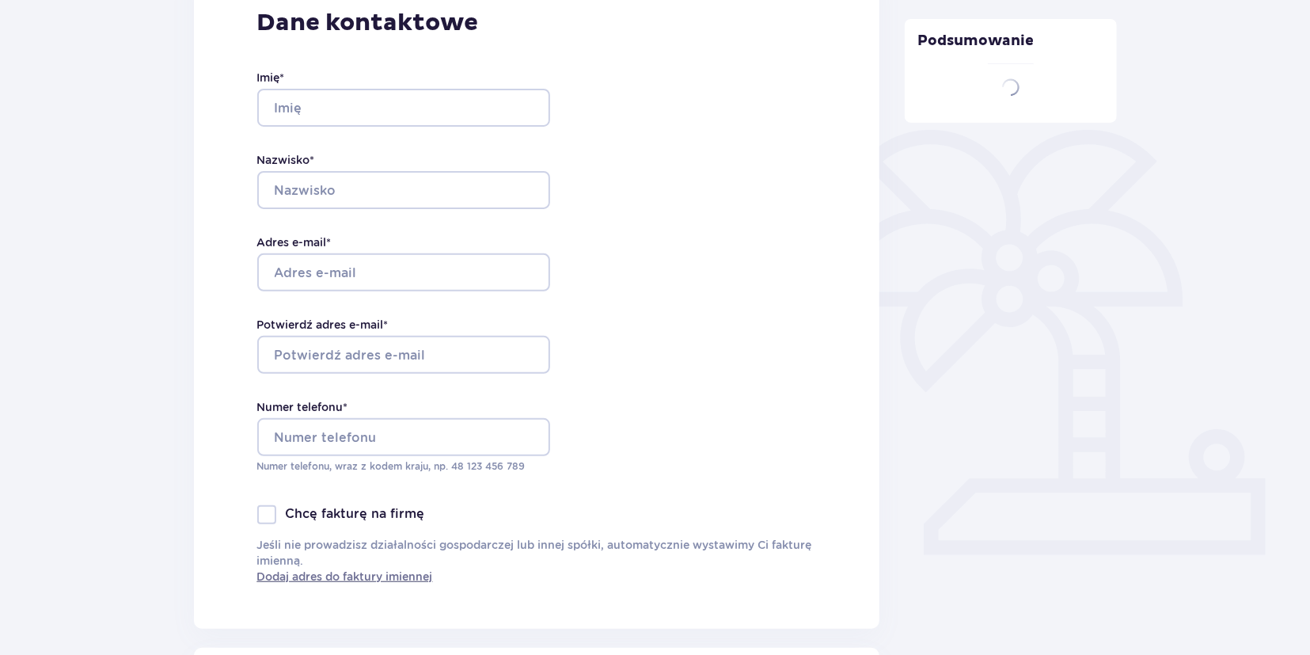
type input "[PERSON_NAME]"
type input "Grajoszek"
type input "[EMAIL_ADDRESS][DOMAIN_NAME]"
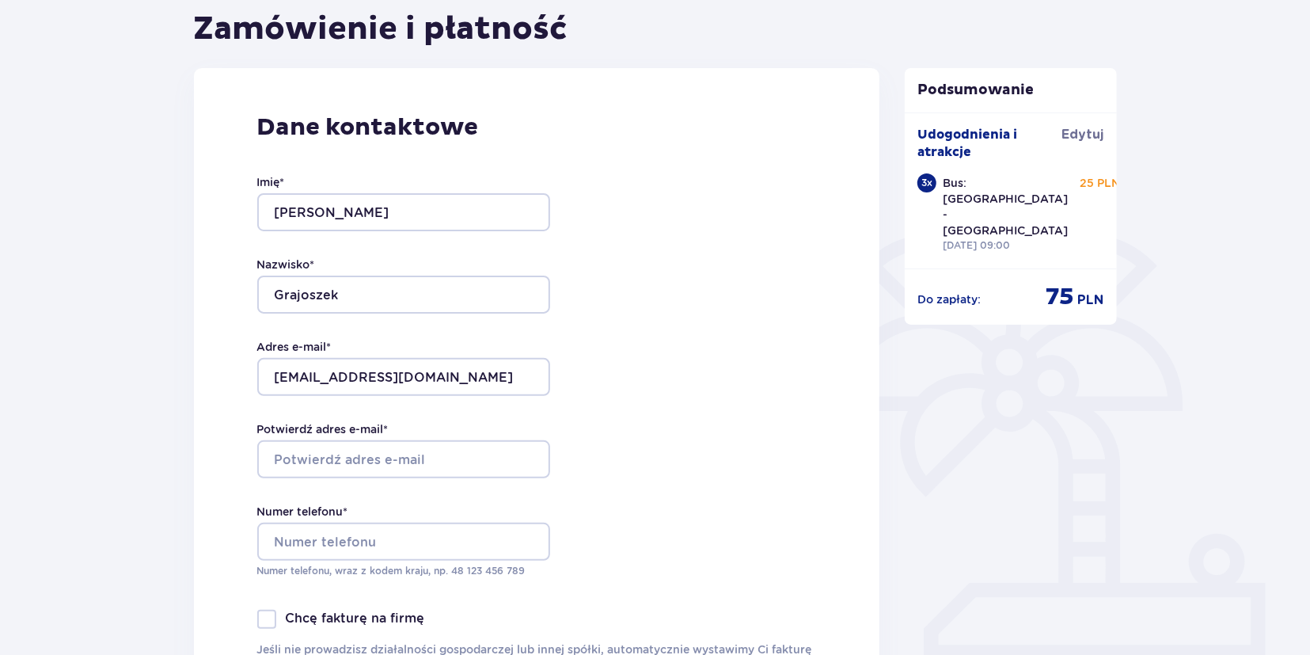
scroll to position [165, 0]
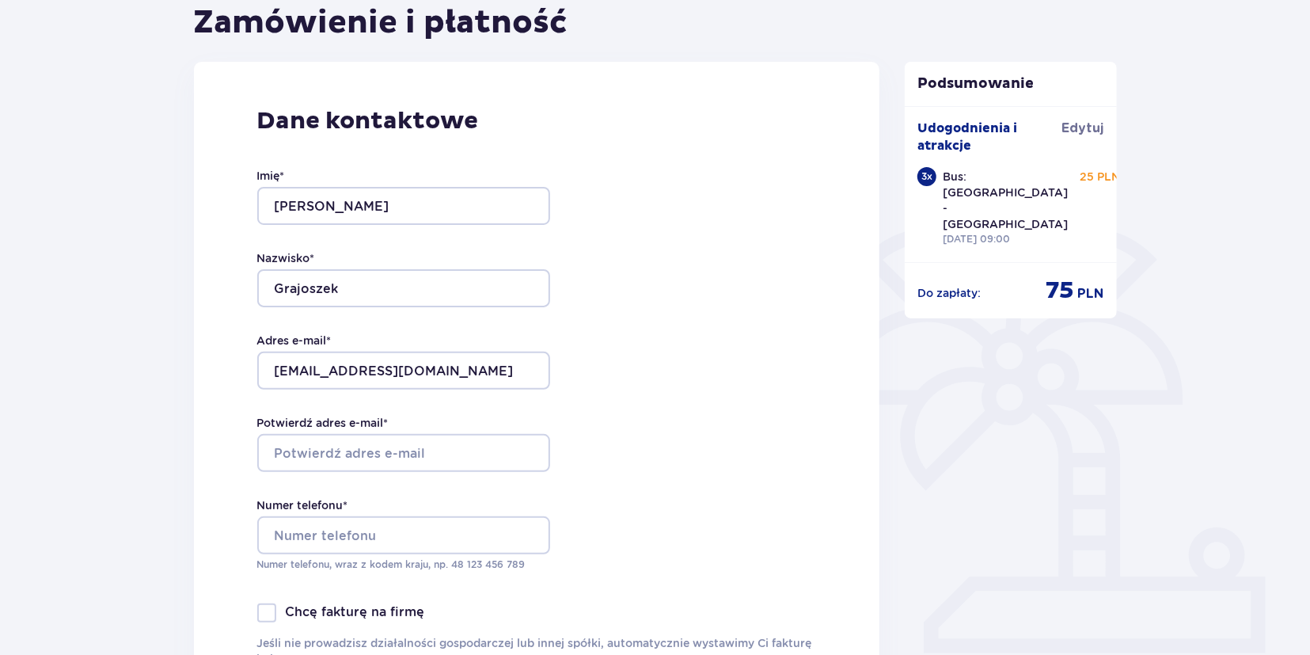
click at [399, 450] on div at bounding box center [388, 453] width 293 height 38
click at [359, 367] on div at bounding box center [388, 371] width 293 height 38
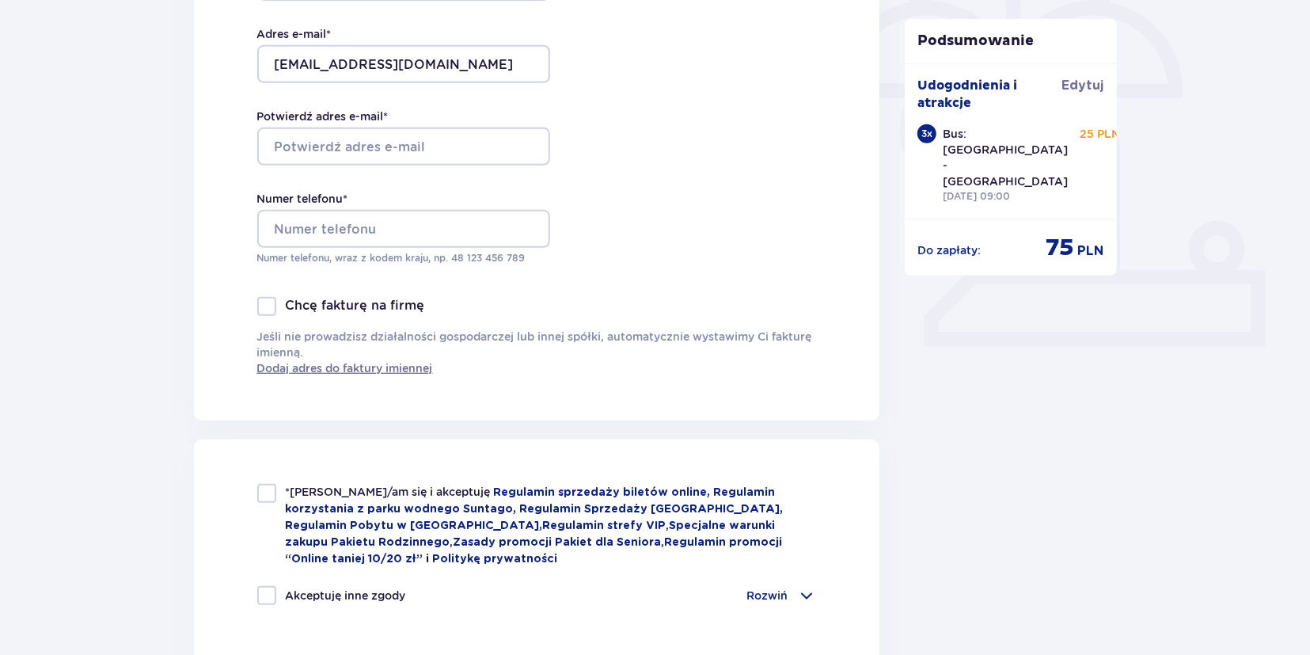
scroll to position [494, 0]
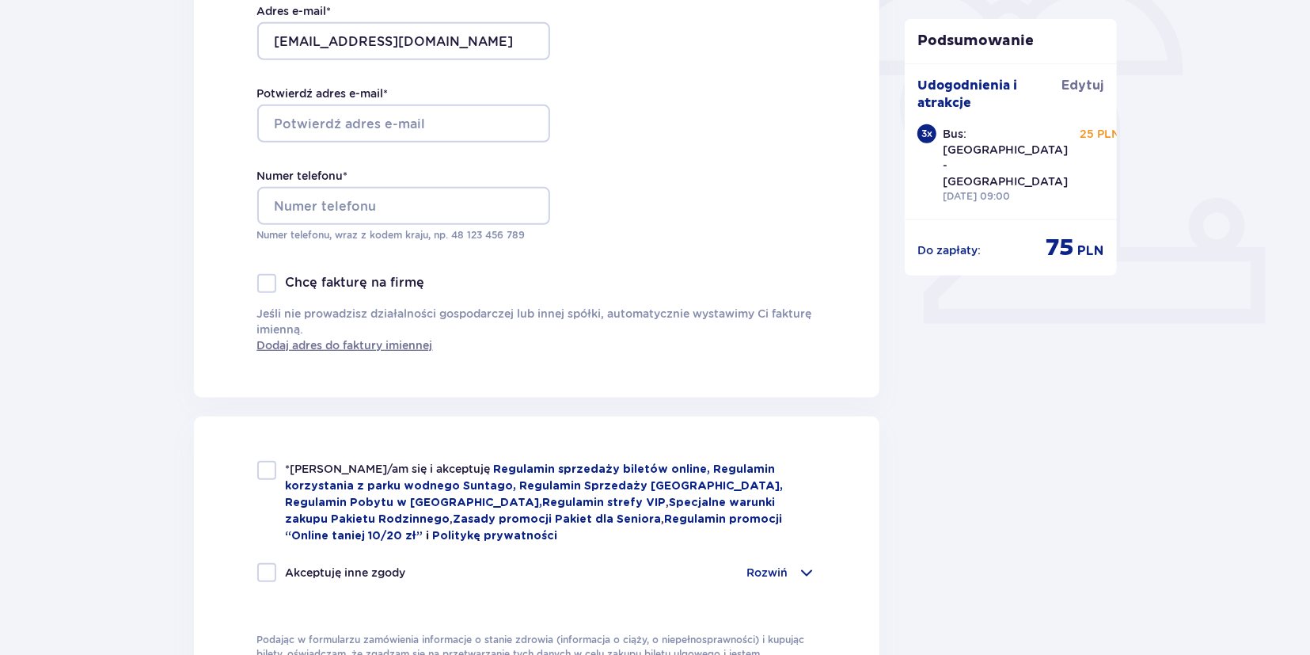
click at [265, 466] on div at bounding box center [266, 470] width 19 height 19
checkbox input "true"
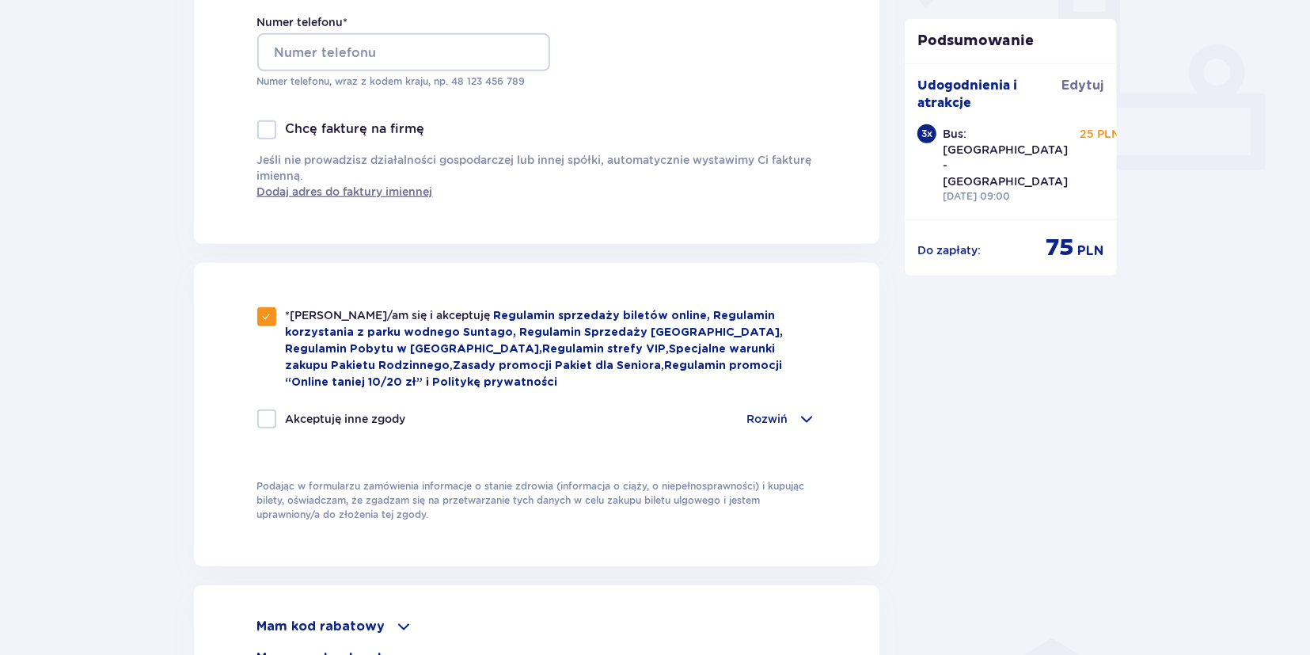
scroll to position [659, 0]
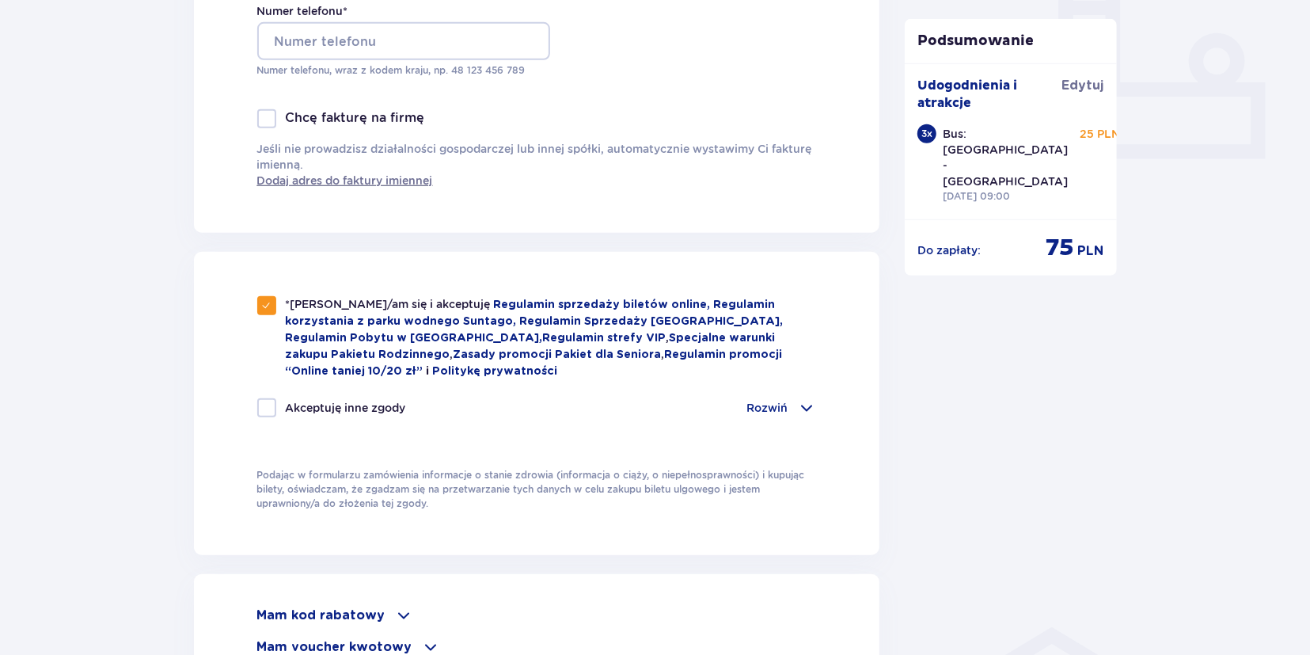
click at [775, 398] on div "Rozwiń" at bounding box center [782, 407] width 70 height 19
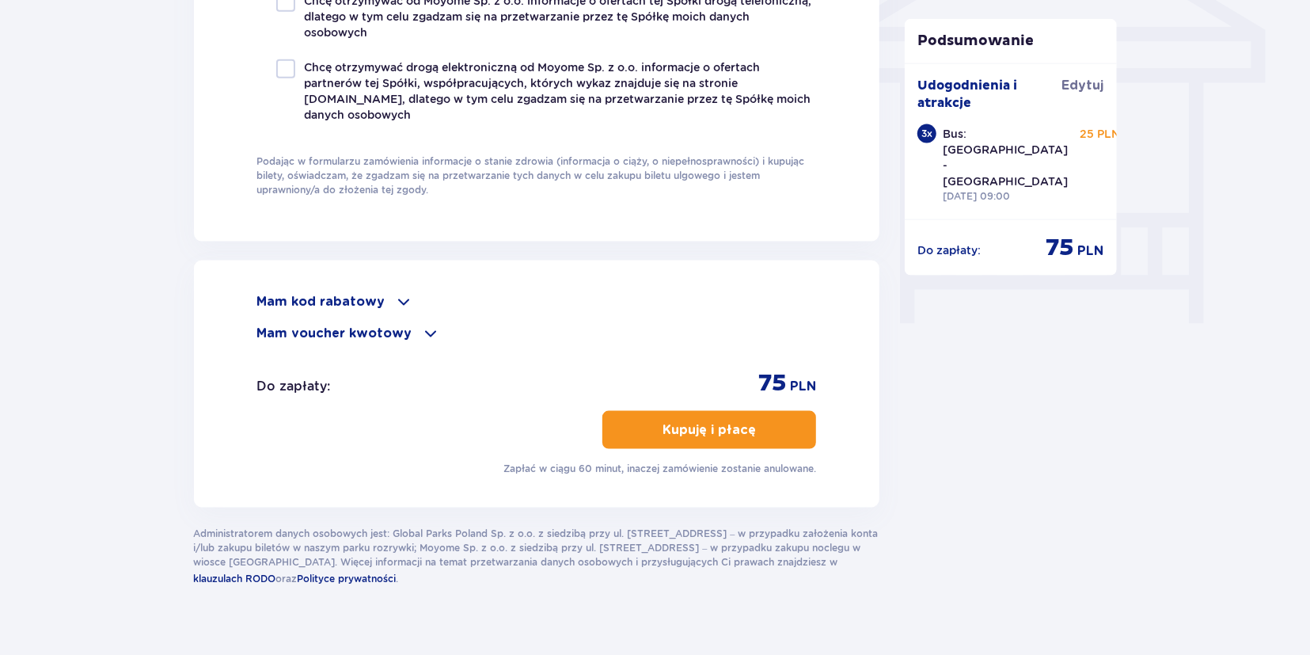
scroll to position [1400, 0]
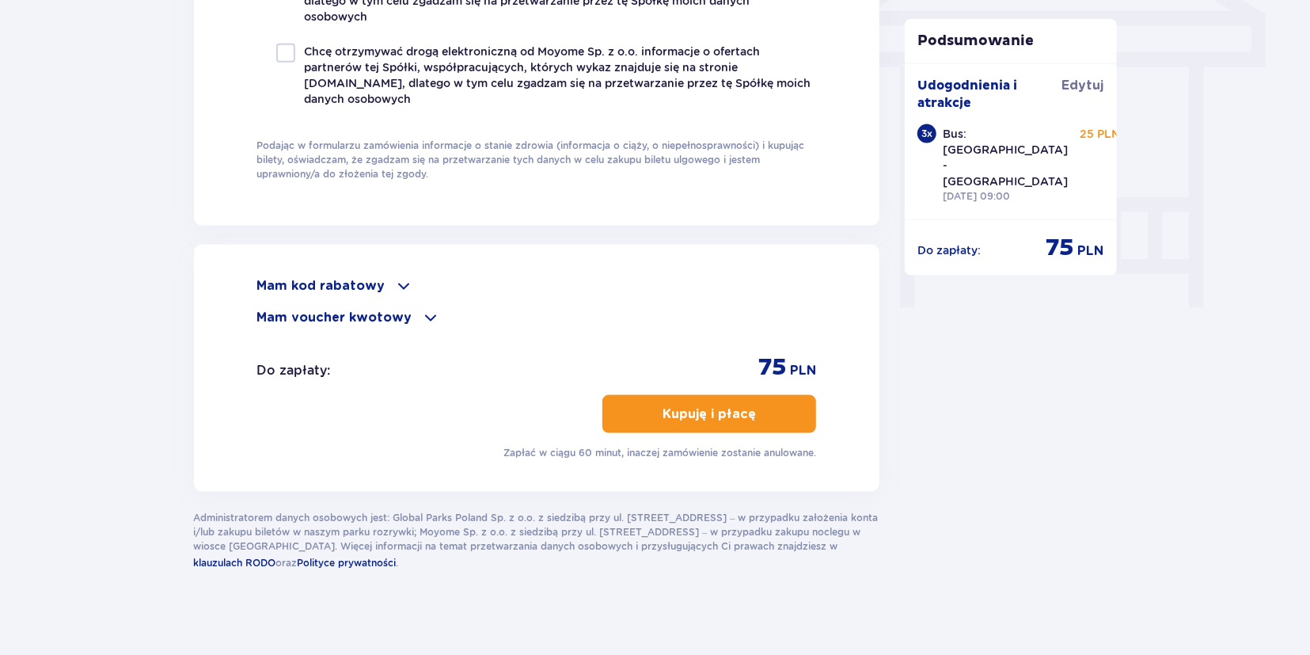
click at [694, 399] on button "Kupuję i płacę" at bounding box center [710, 414] width 214 height 38
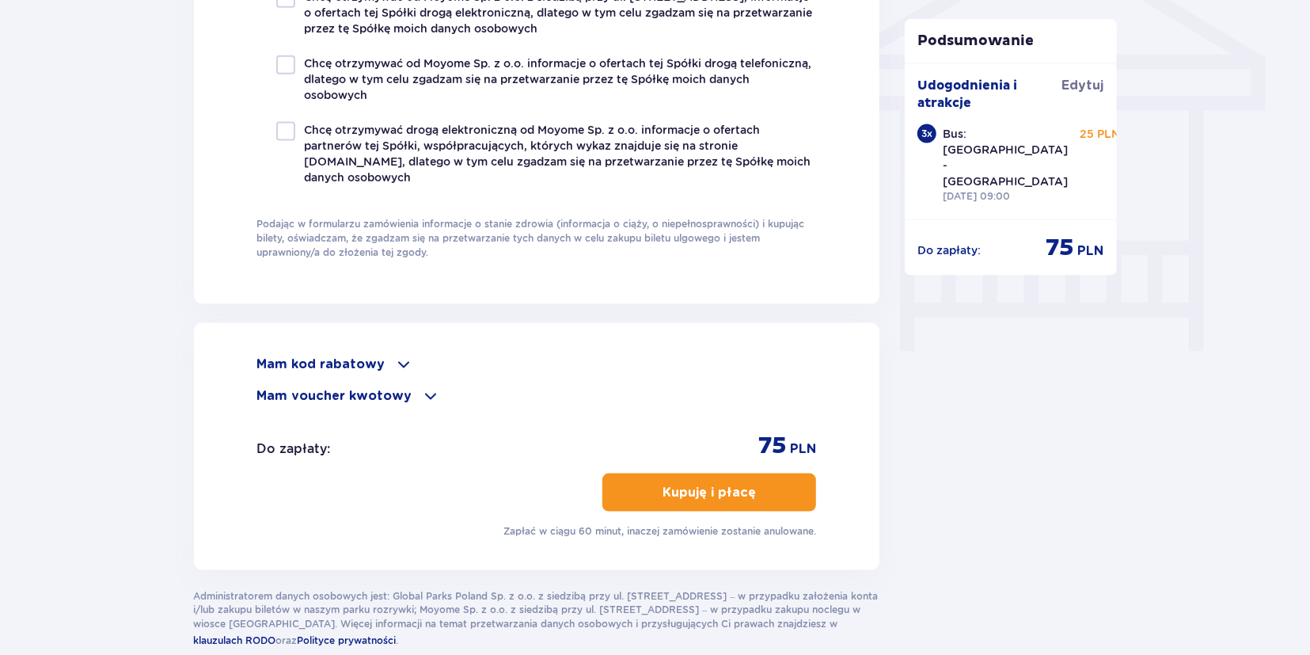
scroll to position [1441, 0]
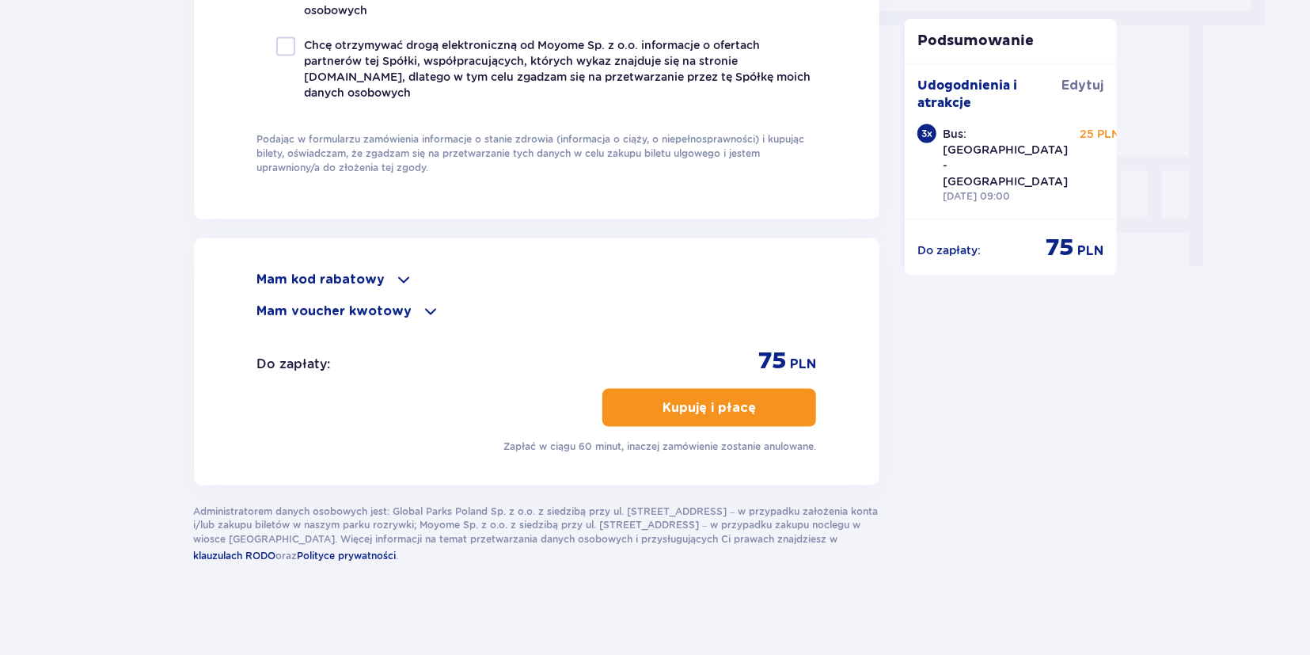
click at [674, 399] on p "Kupuję i płacę" at bounding box center [709, 407] width 93 height 17
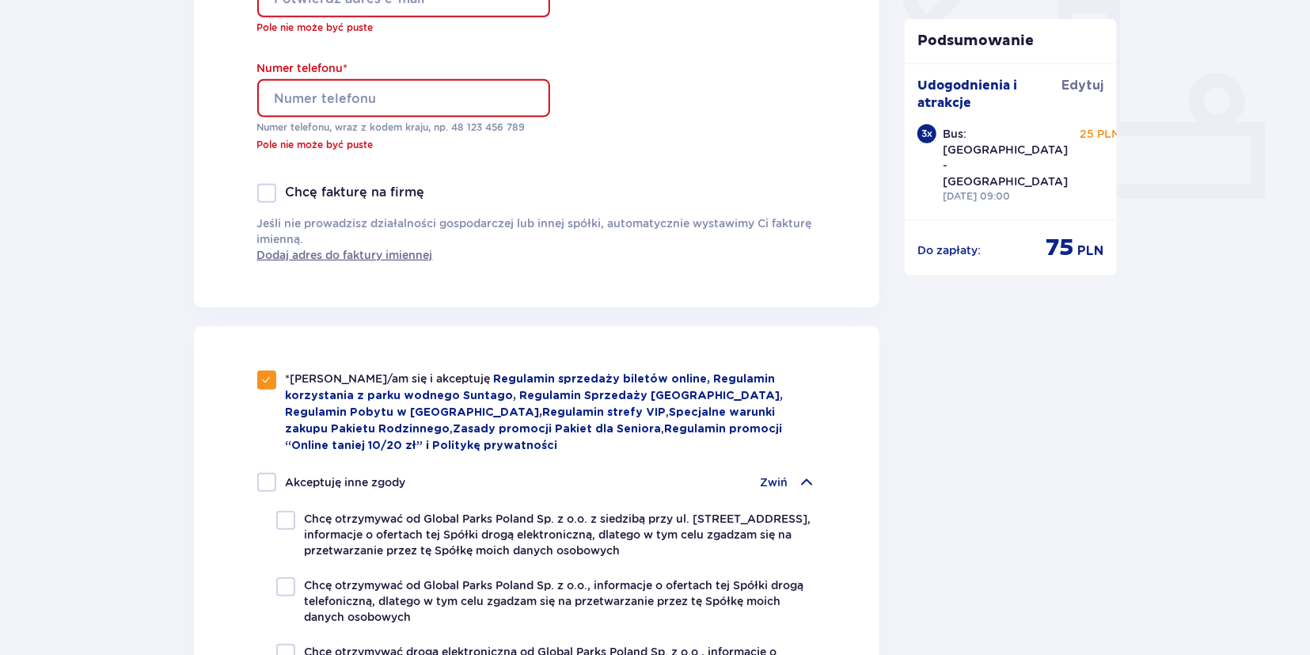
scroll to position [455, 0]
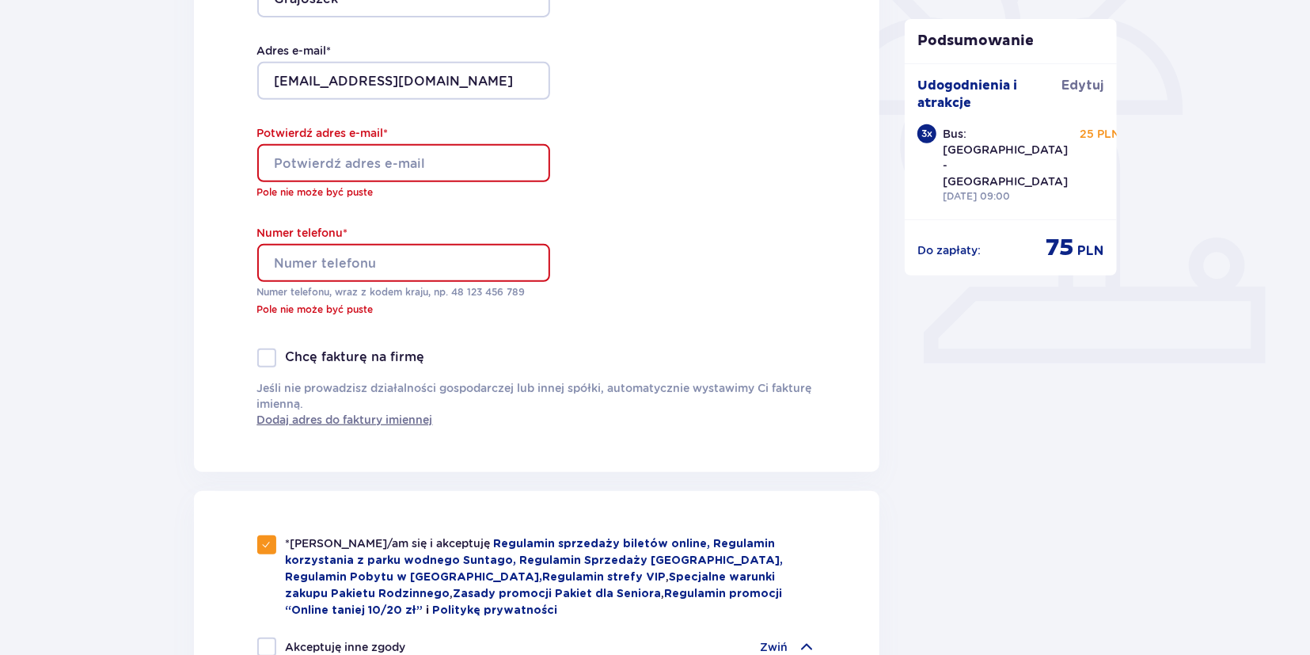
click at [308, 162] on div at bounding box center [388, 163] width 293 height 38
click at [322, 80] on div at bounding box center [388, 81] width 293 height 38
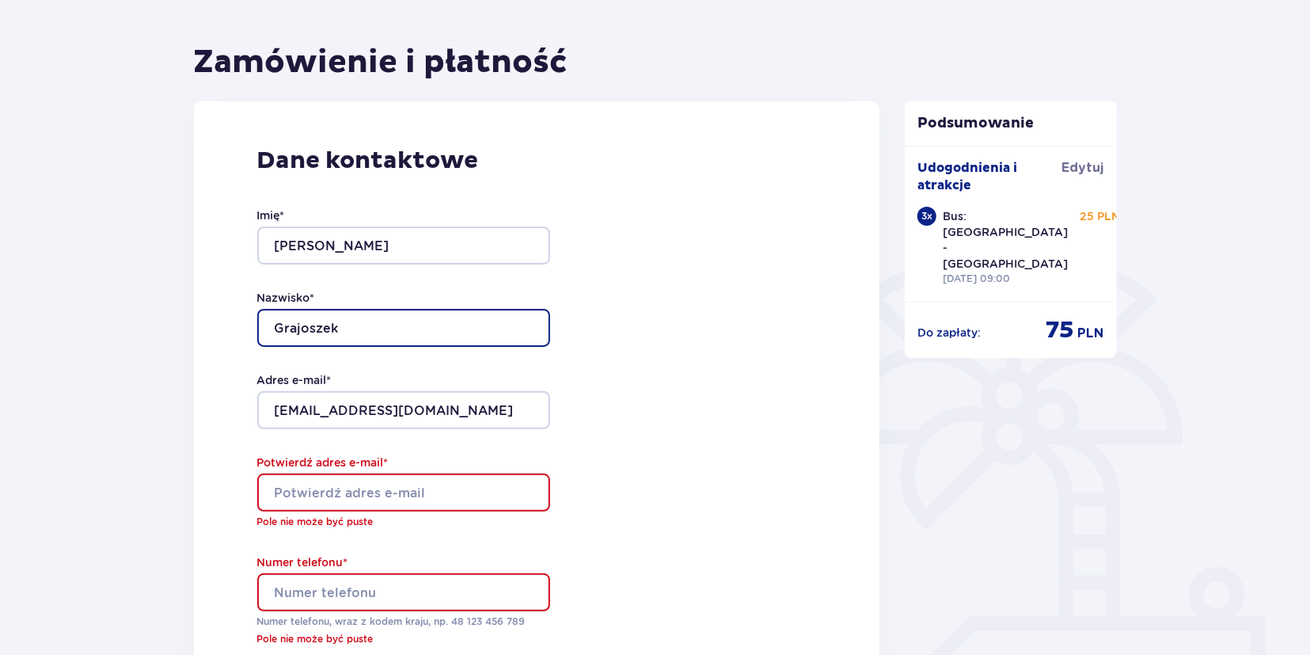
click at [354, 327] on input "Grajoszek" at bounding box center [403, 328] width 293 height 38
click at [382, 403] on div at bounding box center [388, 410] width 293 height 38
click at [348, 488] on div at bounding box center [388, 493] width 293 height 38
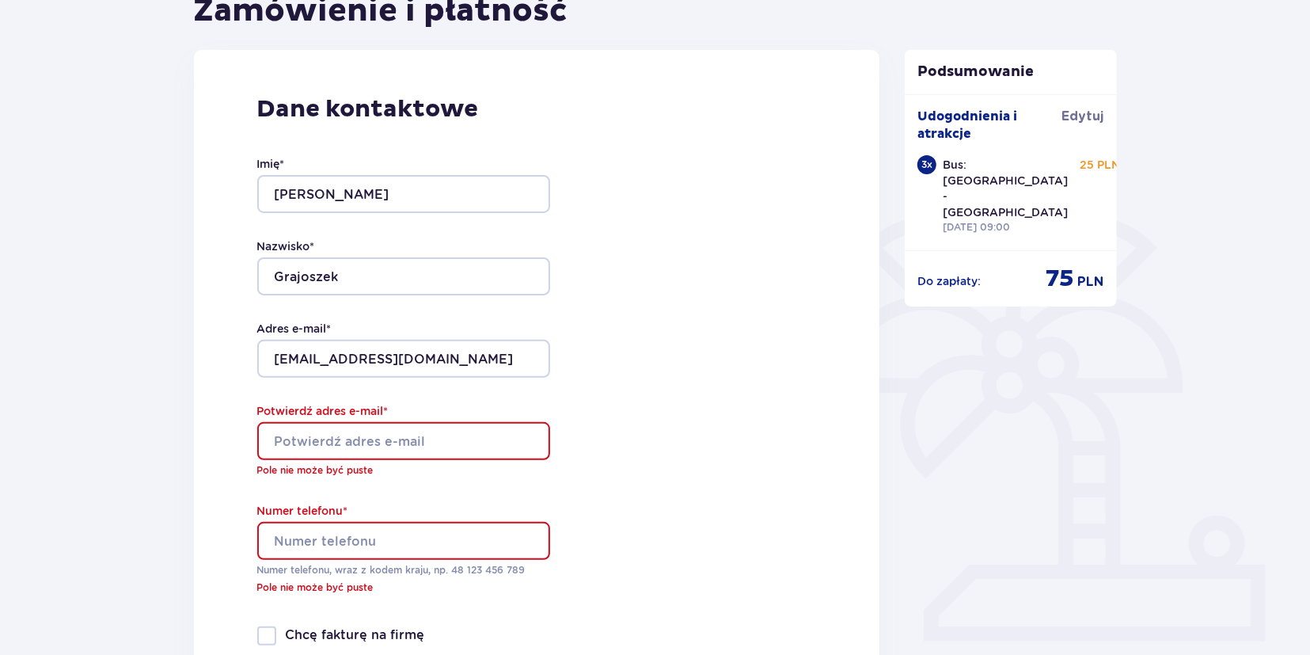
scroll to position [290, 0]
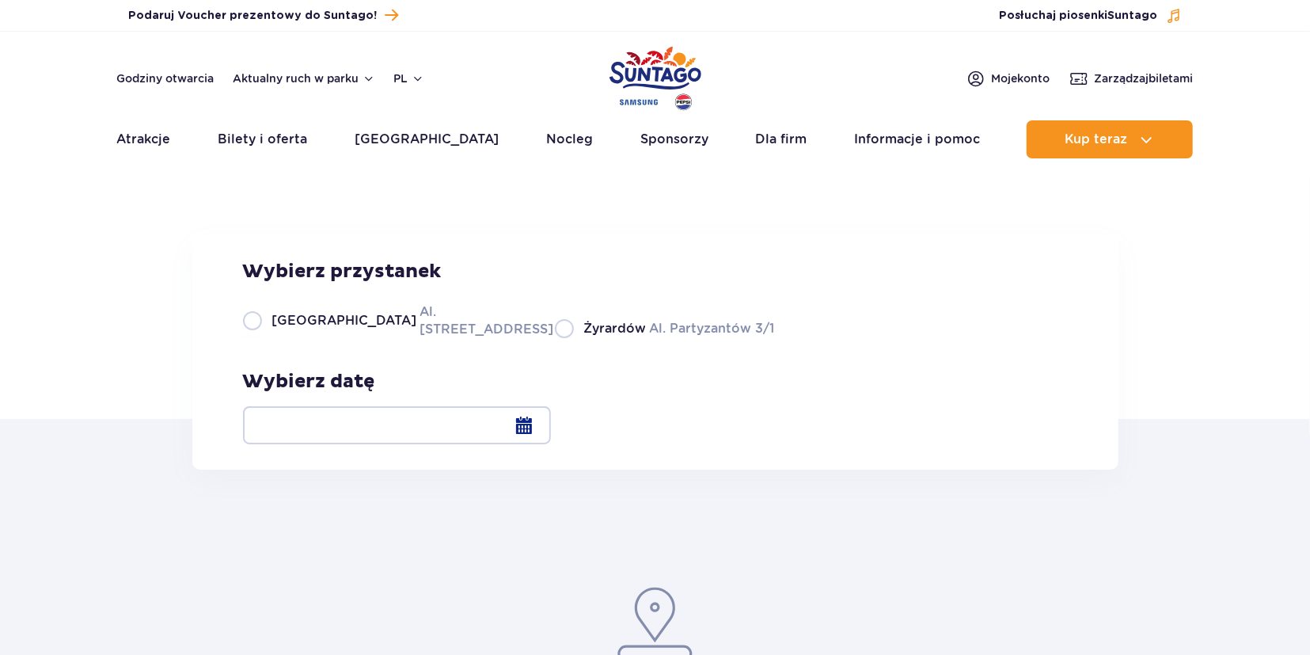
click at [306, 329] on span "[GEOGRAPHIC_DATA]" at bounding box center [344, 320] width 145 height 17
click at [261, 338] on input "Warszawa Al. Jerozolimskie 56" at bounding box center [251, 336] width 17 height 3
radio input "true"
click at [551, 417] on div at bounding box center [397, 425] width 308 height 38
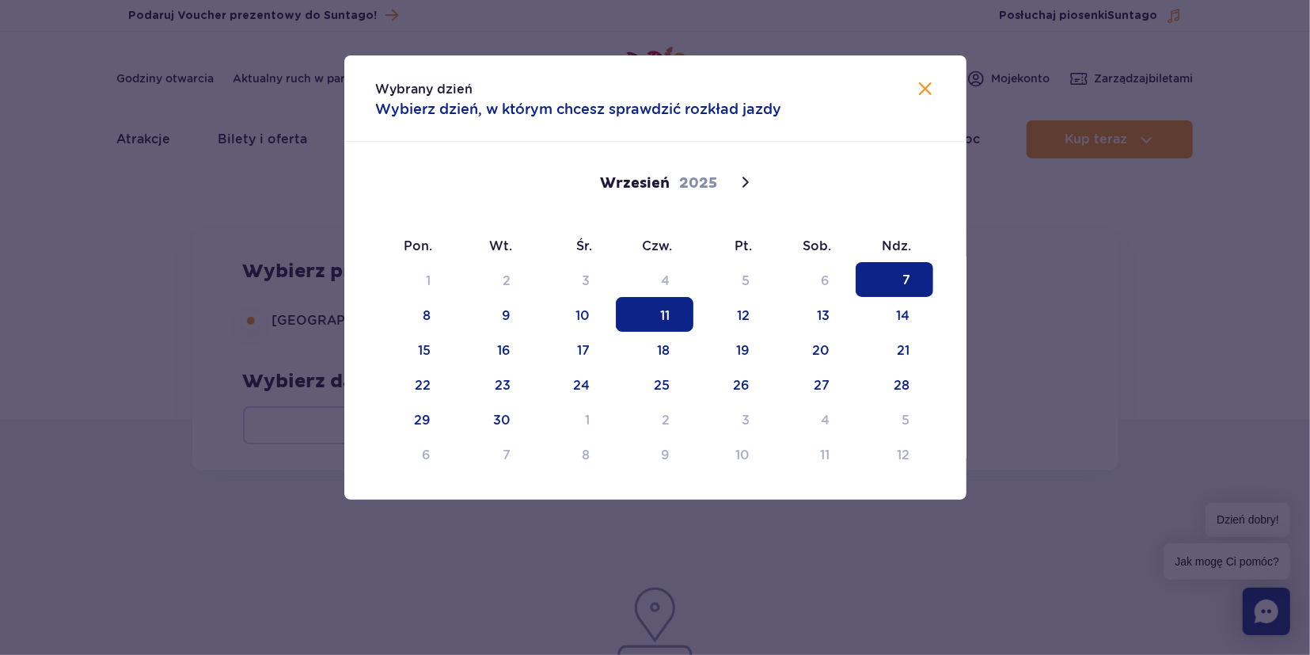
click at [679, 321] on span "11" at bounding box center [655, 314] width 78 height 35
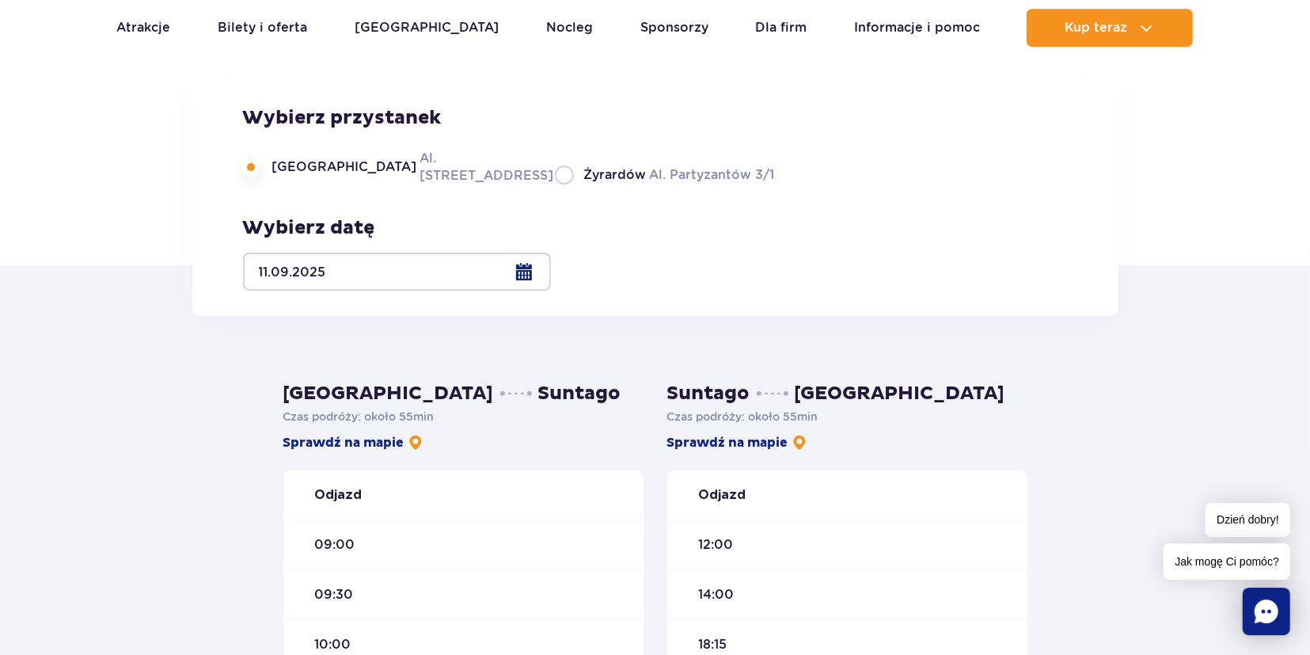
scroll to position [247, 0]
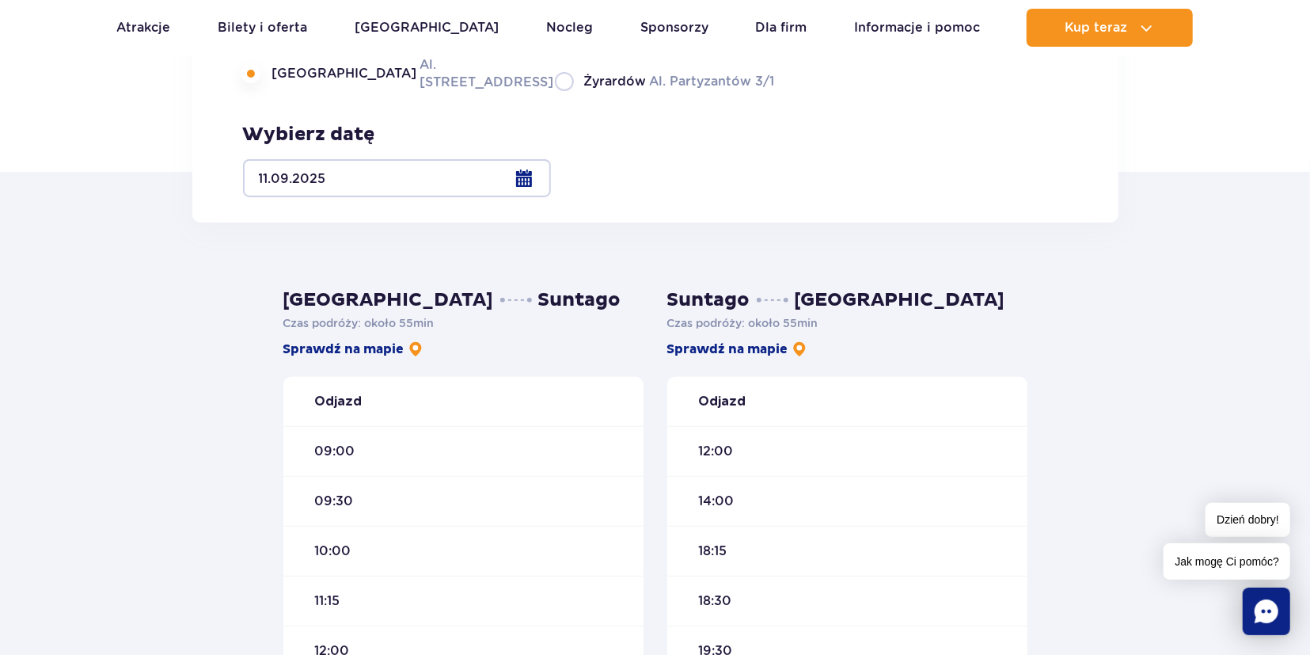
click at [341, 455] on span "09:00" at bounding box center [335, 451] width 40 height 17
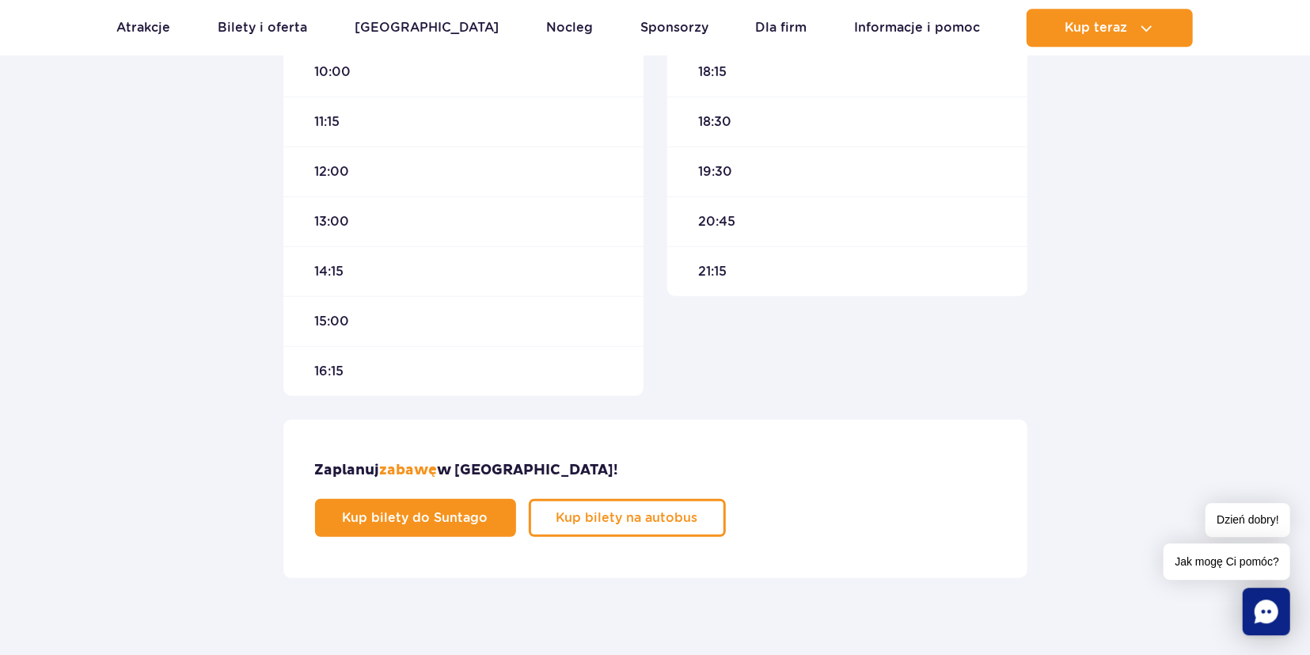
scroll to position [823, 0]
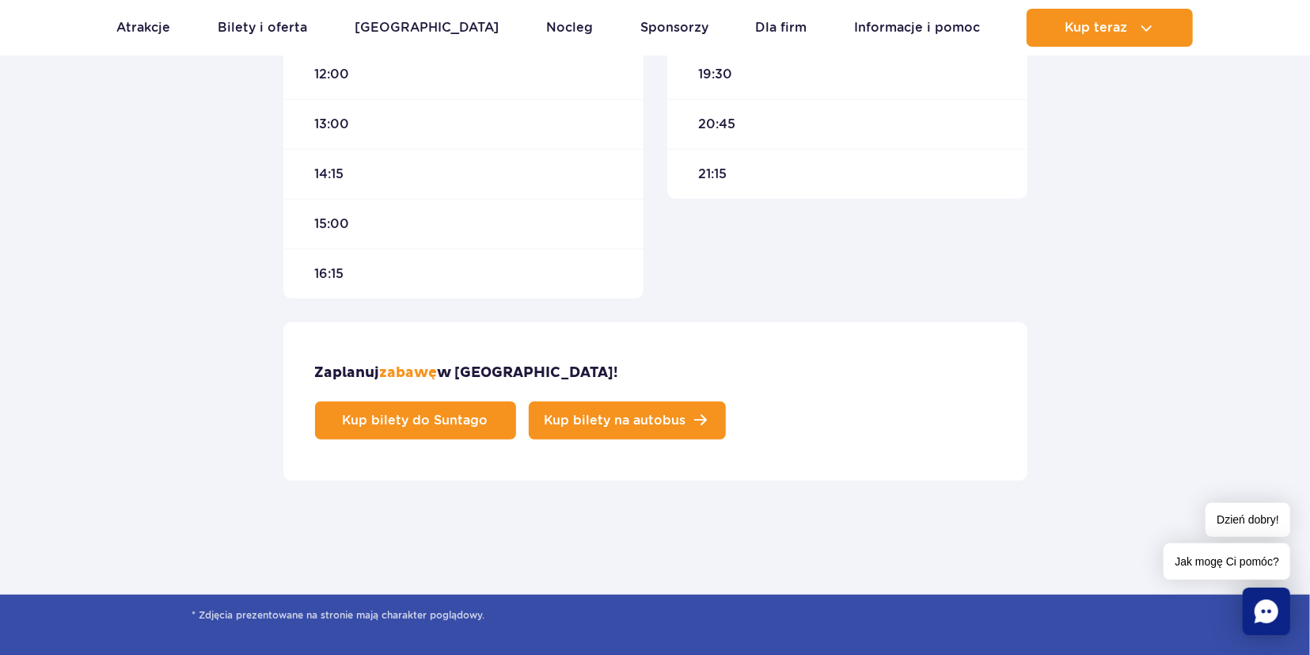
click at [726, 401] on link "Kup bilety na autobus" at bounding box center [627, 420] width 197 height 38
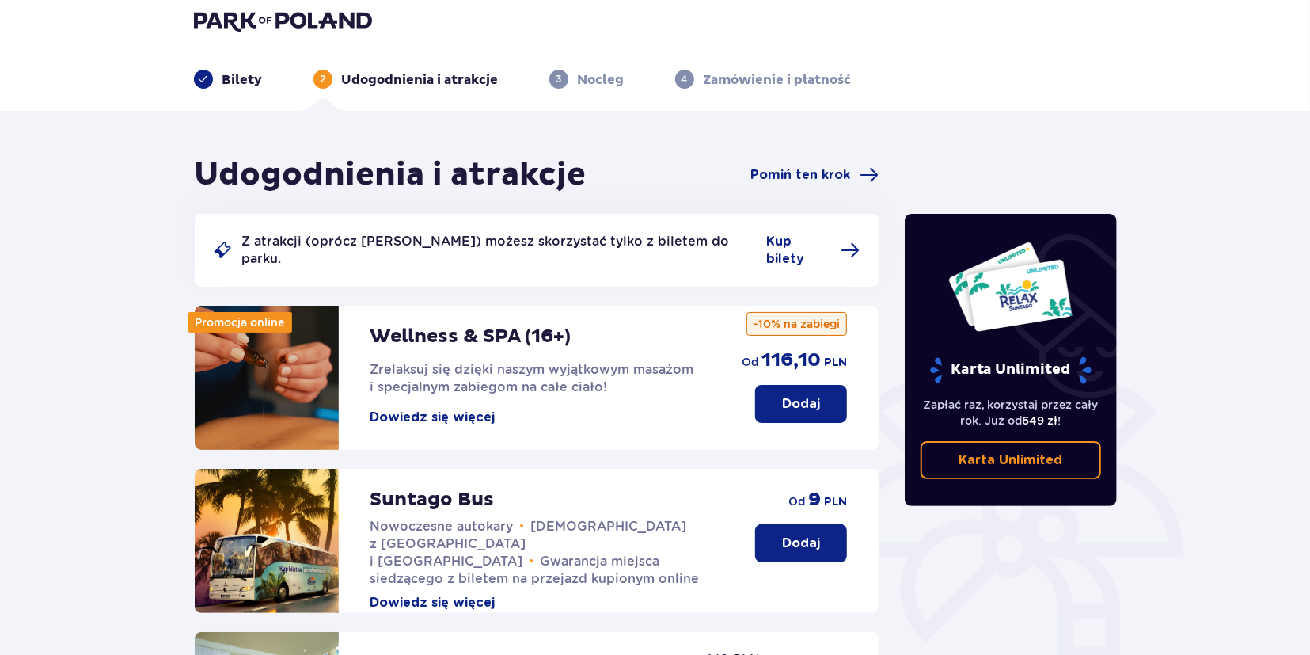
scroll to position [165, 0]
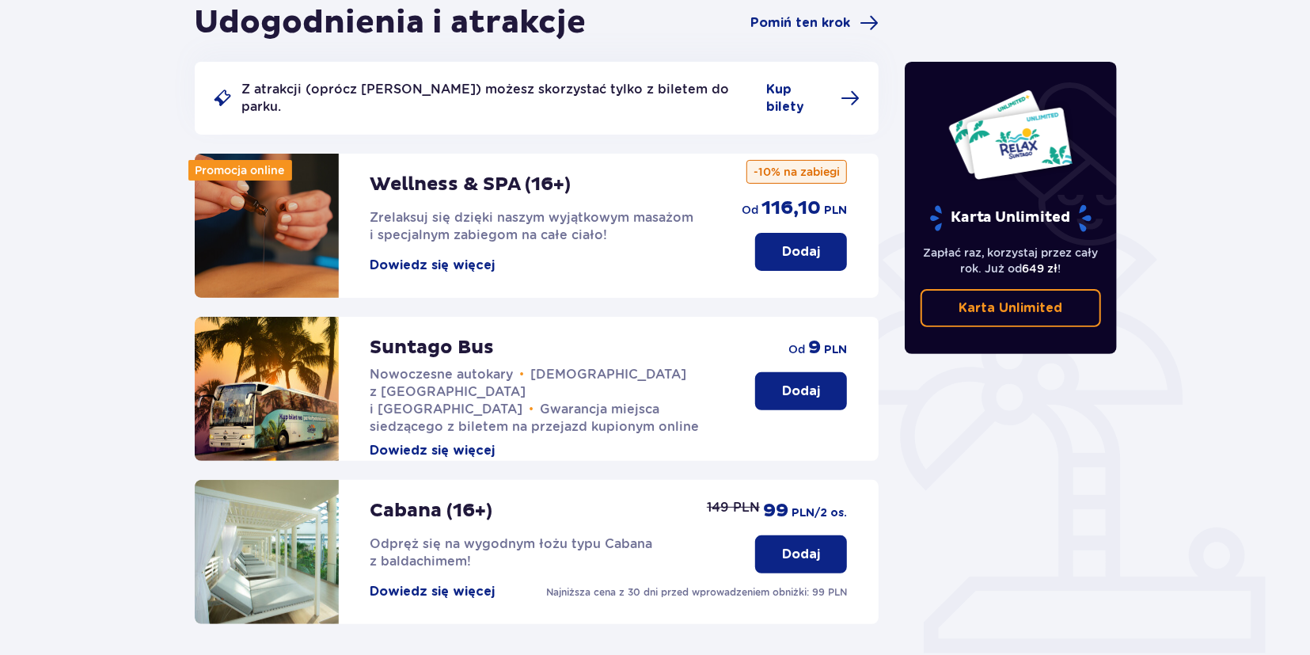
click at [801, 382] on p "Dodaj" at bounding box center [801, 390] width 38 height 17
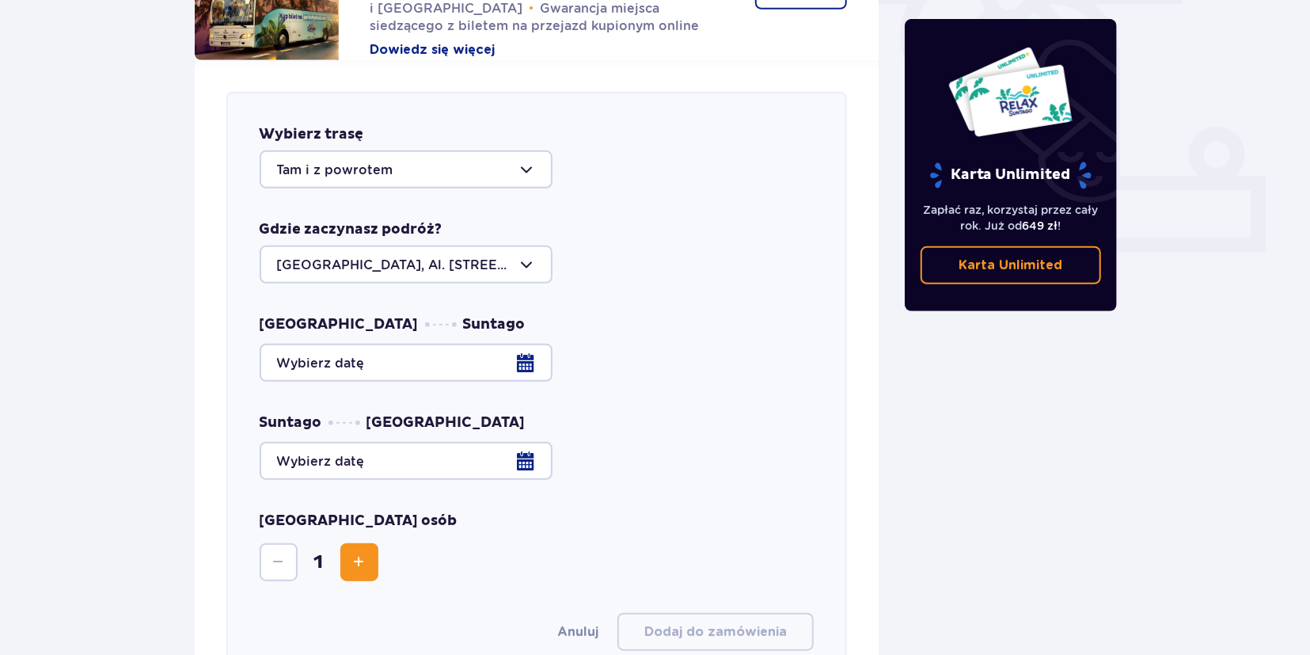
scroll to position [622, 0]
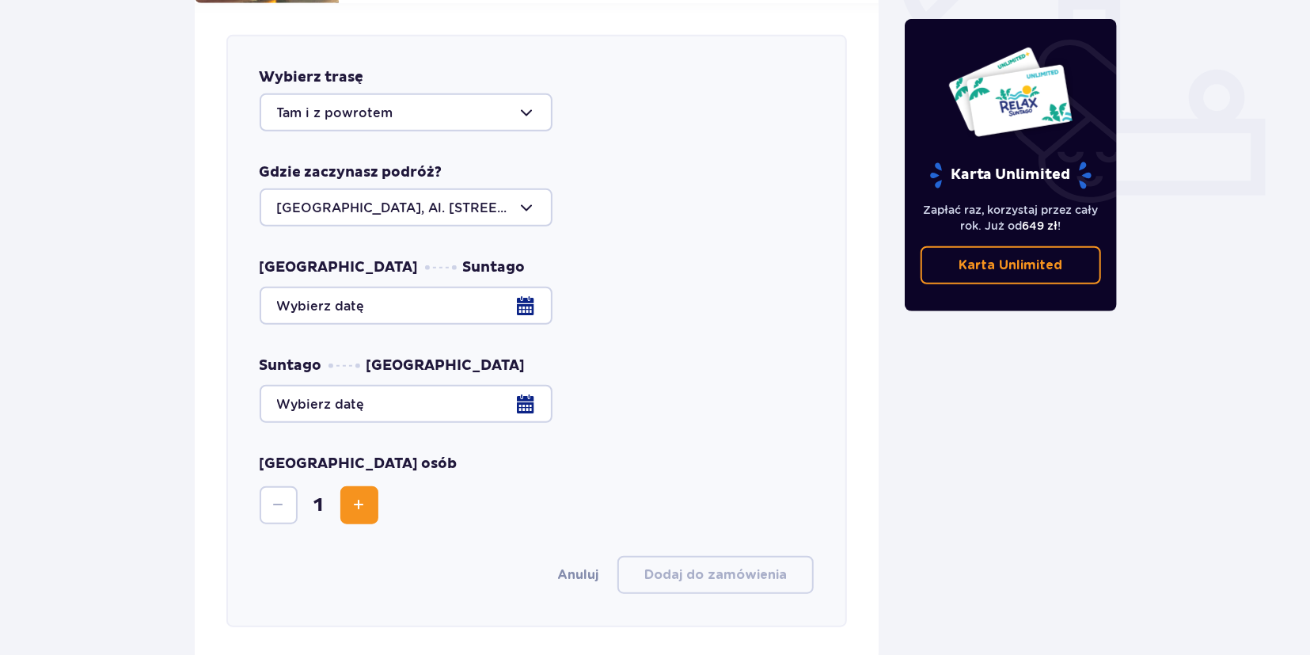
click at [364, 107] on div at bounding box center [406, 112] width 293 height 38
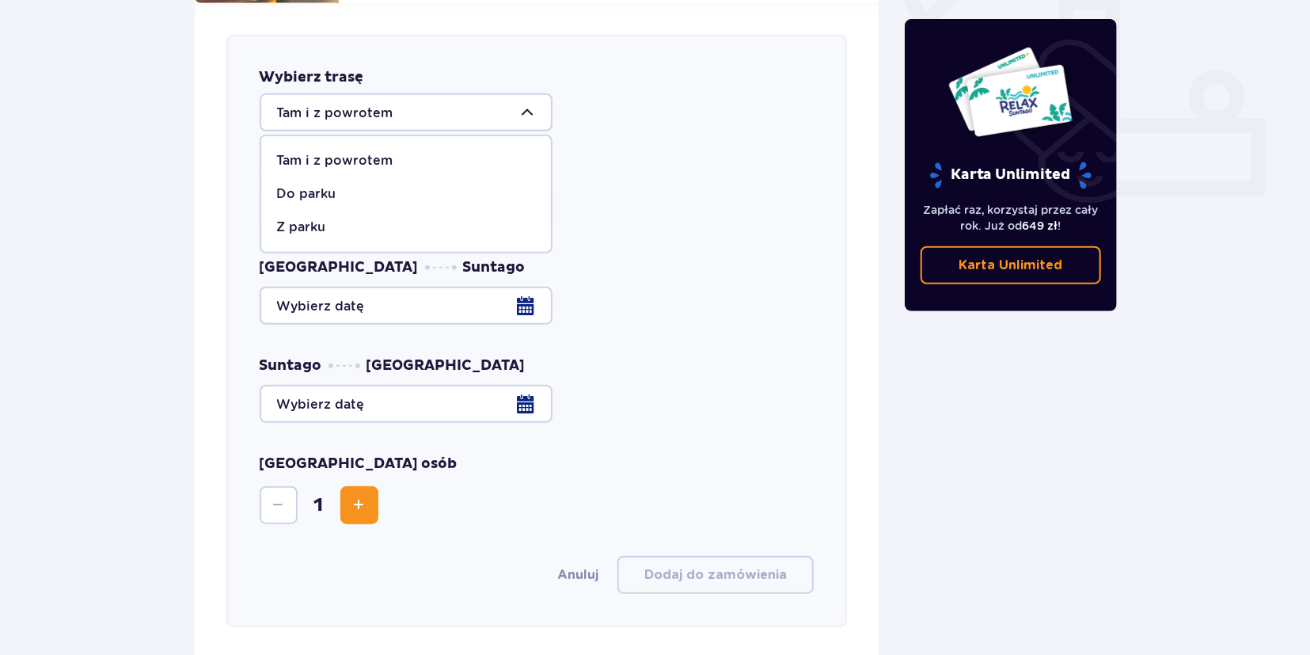
click at [316, 185] on p "Do parku" at bounding box center [306, 193] width 59 height 17
type input "Do parku"
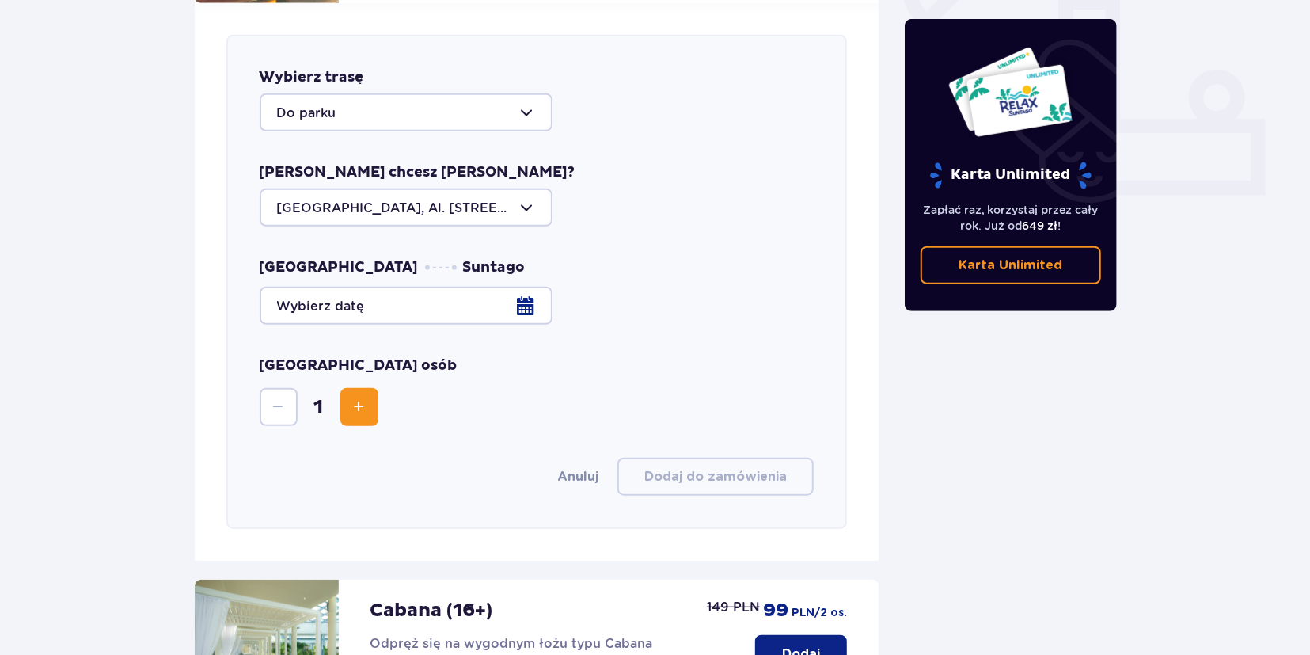
click at [527, 287] on div at bounding box center [537, 306] width 555 height 38
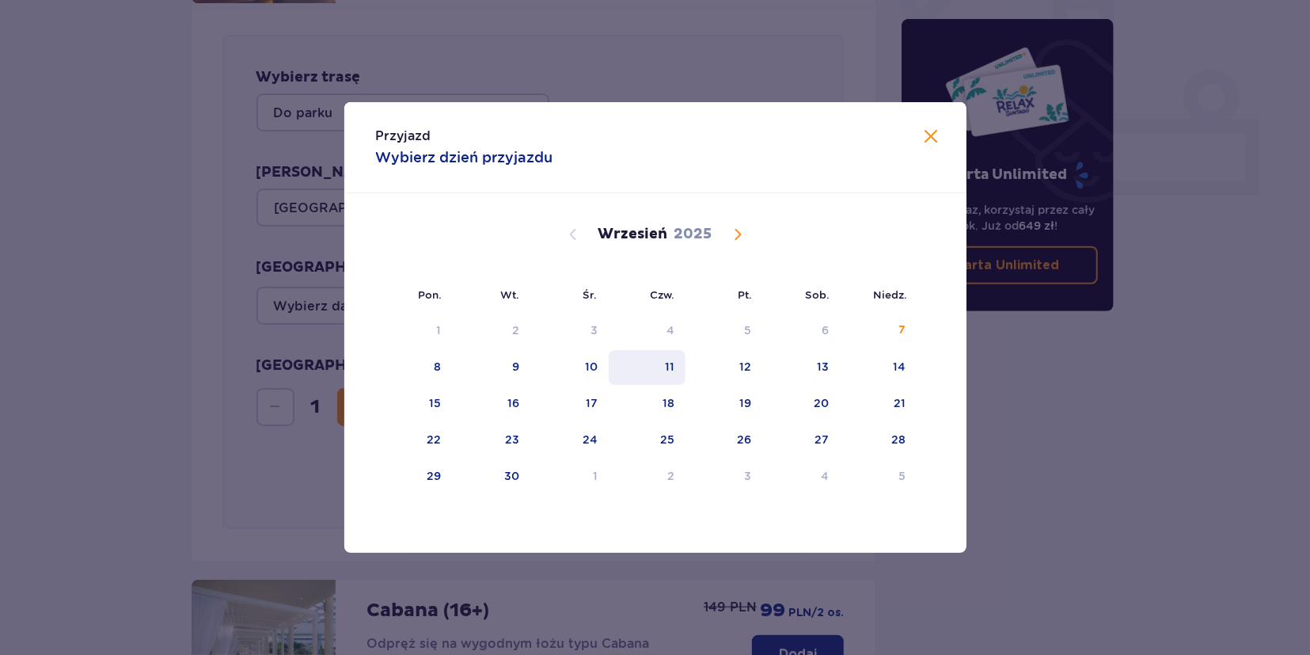
click at [668, 362] on div "11" at bounding box center [670, 367] width 10 height 16
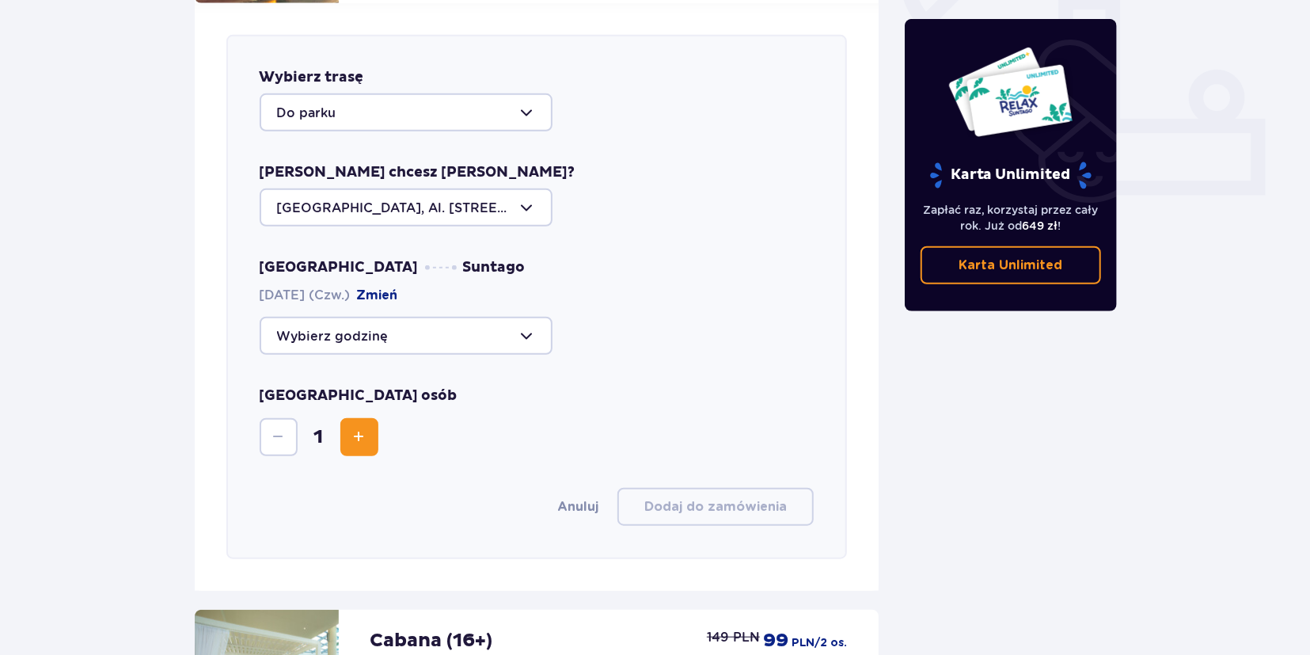
click at [346, 418] on button "Increase" at bounding box center [359, 437] width 38 height 38
click at [386, 317] on div at bounding box center [406, 336] width 293 height 38
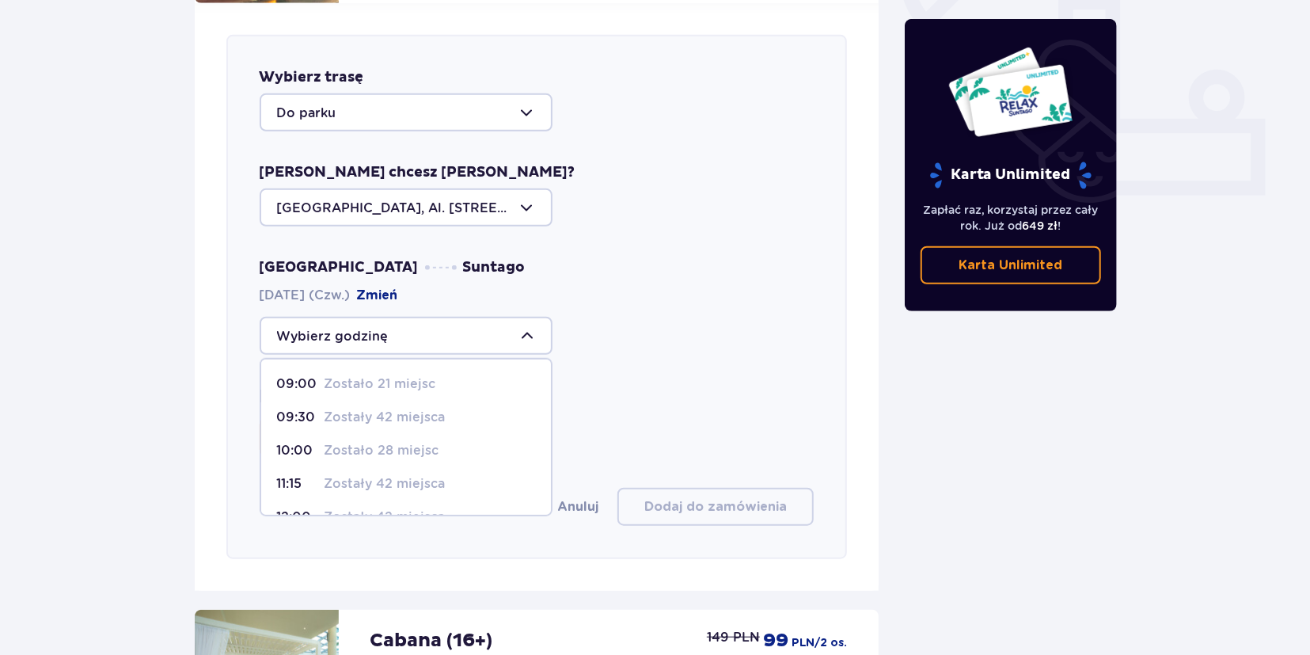
click at [348, 375] on p "Zostało 21 miejsc" at bounding box center [381, 383] width 112 height 17
type input "09:00"
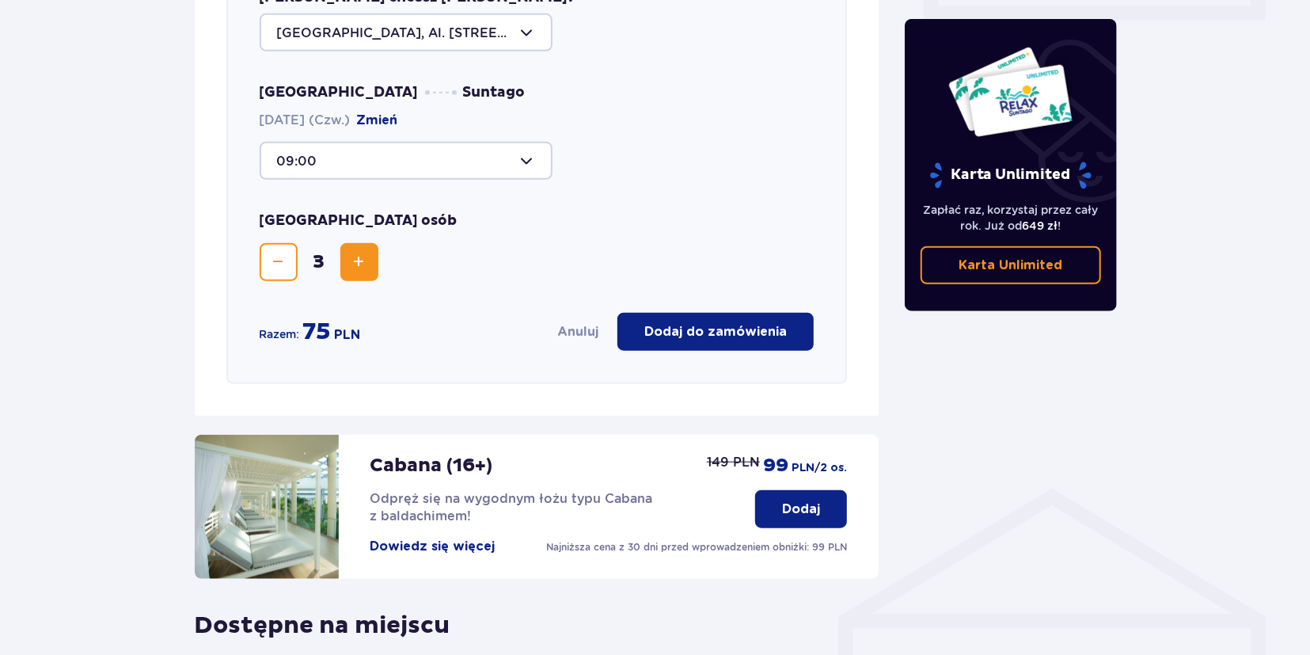
scroll to position [823, 0]
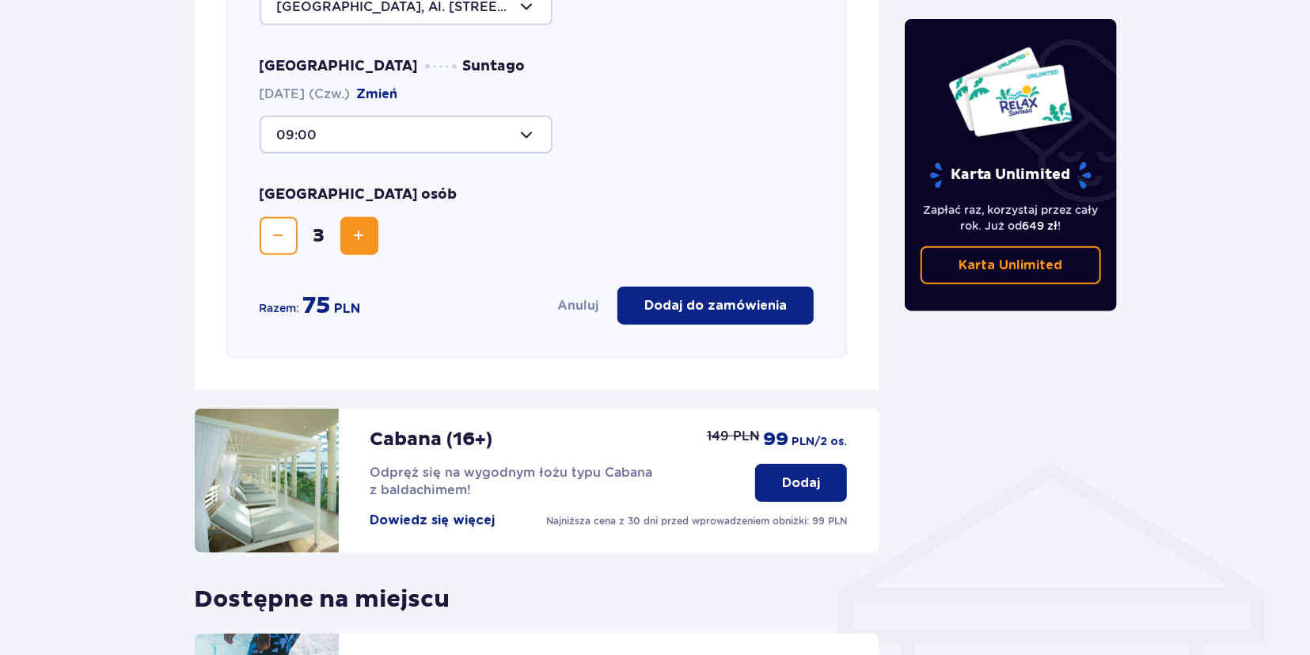
click at [698, 297] on p "Dodaj do zamówienia" at bounding box center [716, 305] width 143 height 17
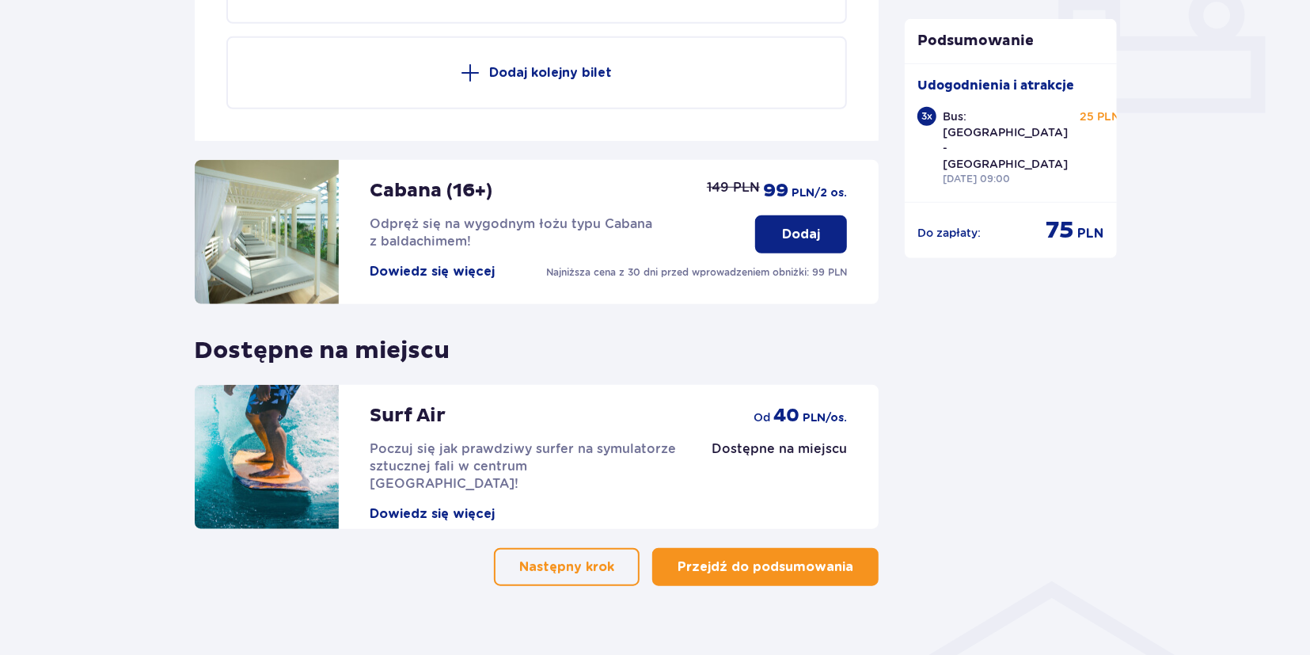
scroll to position [714, 0]
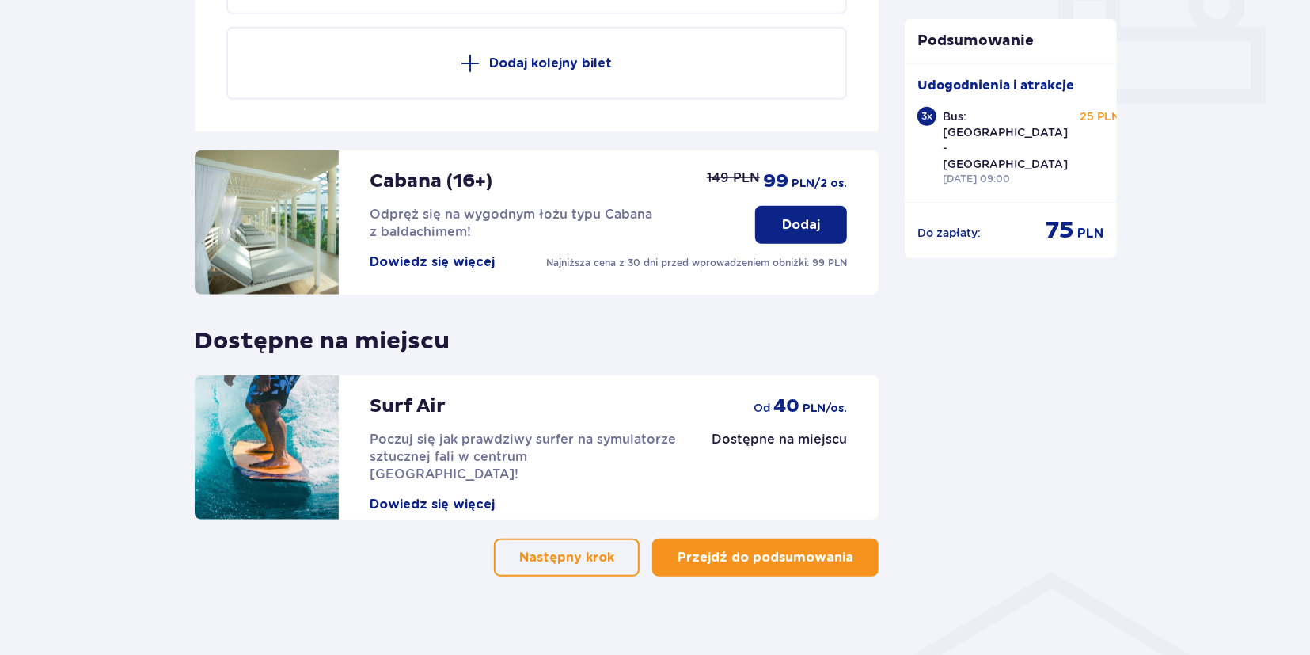
click at [760, 549] on p "Przejdź do podsumowania" at bounding box center [766, 557] width 176 height 17
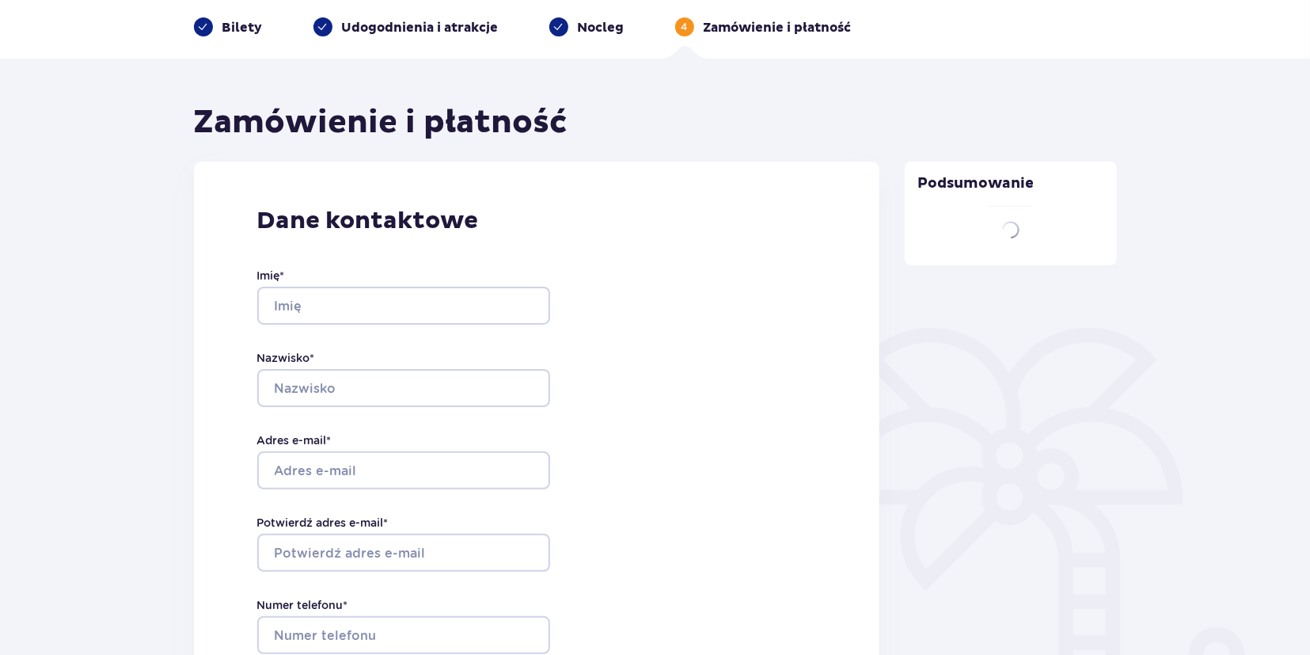
scroll to position [26, 0]
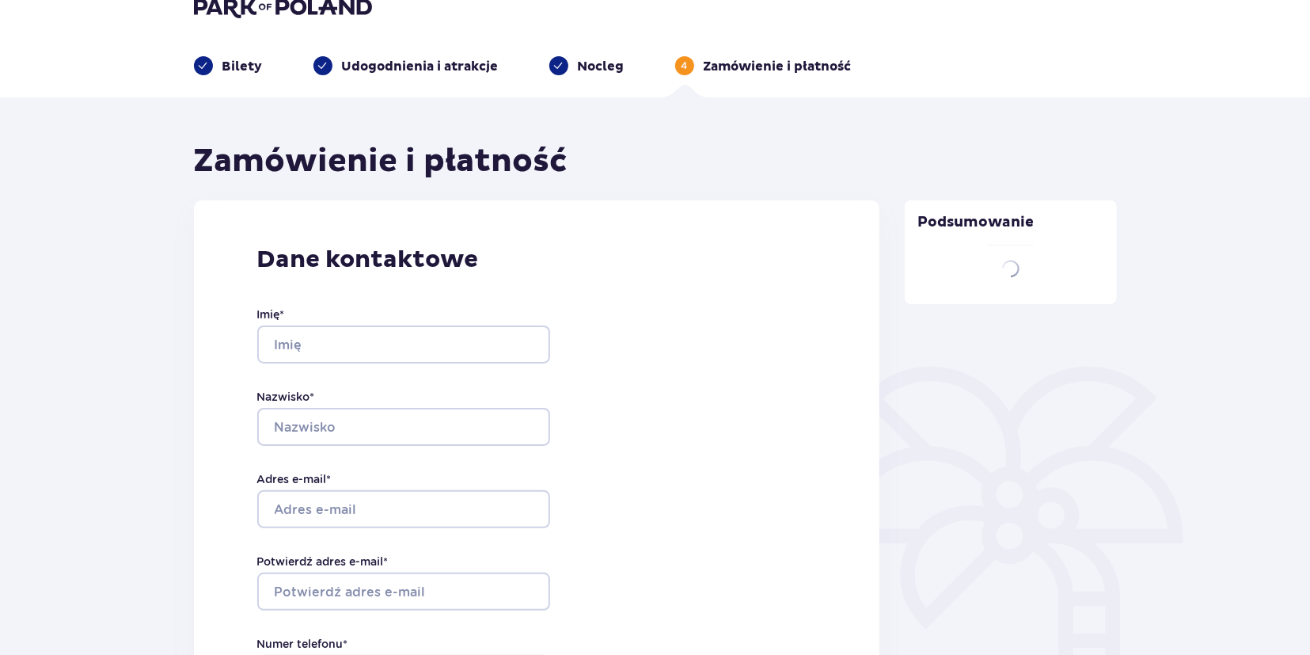
type input "[PERSON_NAME]"
type input "Grajoszek"
type input "[EMAIL_ADDRESS][DOMAIN_NAME]"
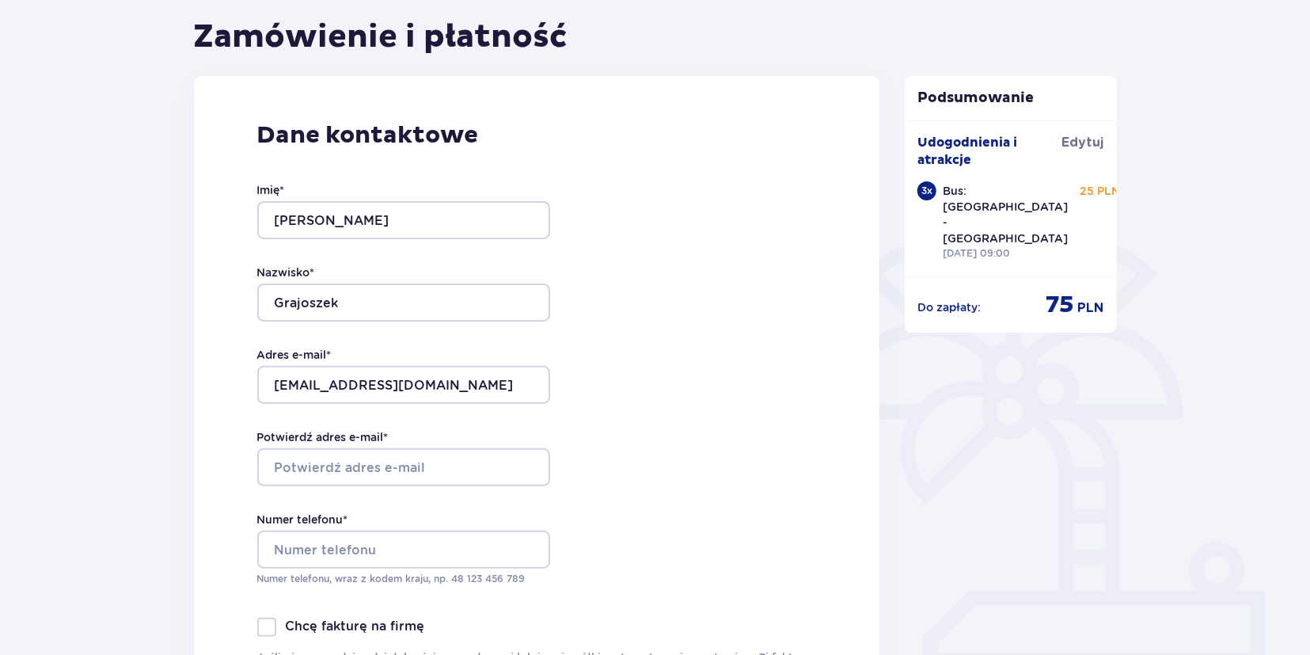
scroll to position [165, 0]
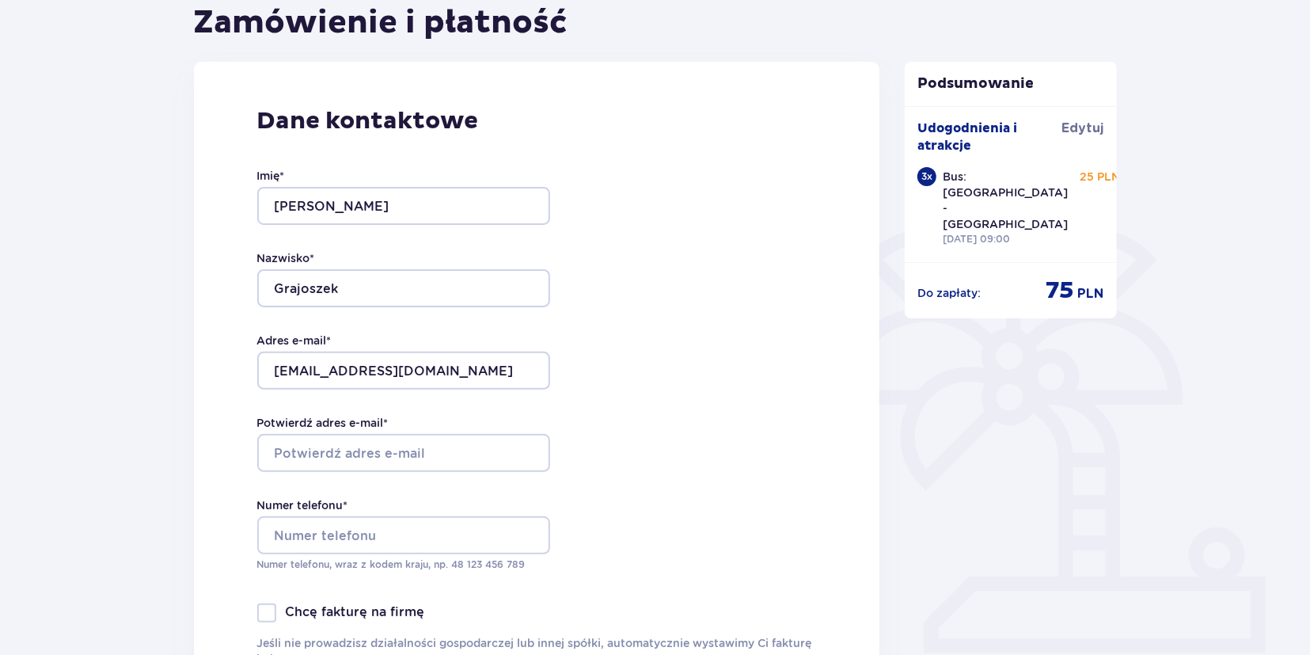
click at [425, 447] on div at bounding box center [388, 453] width 293 height 38
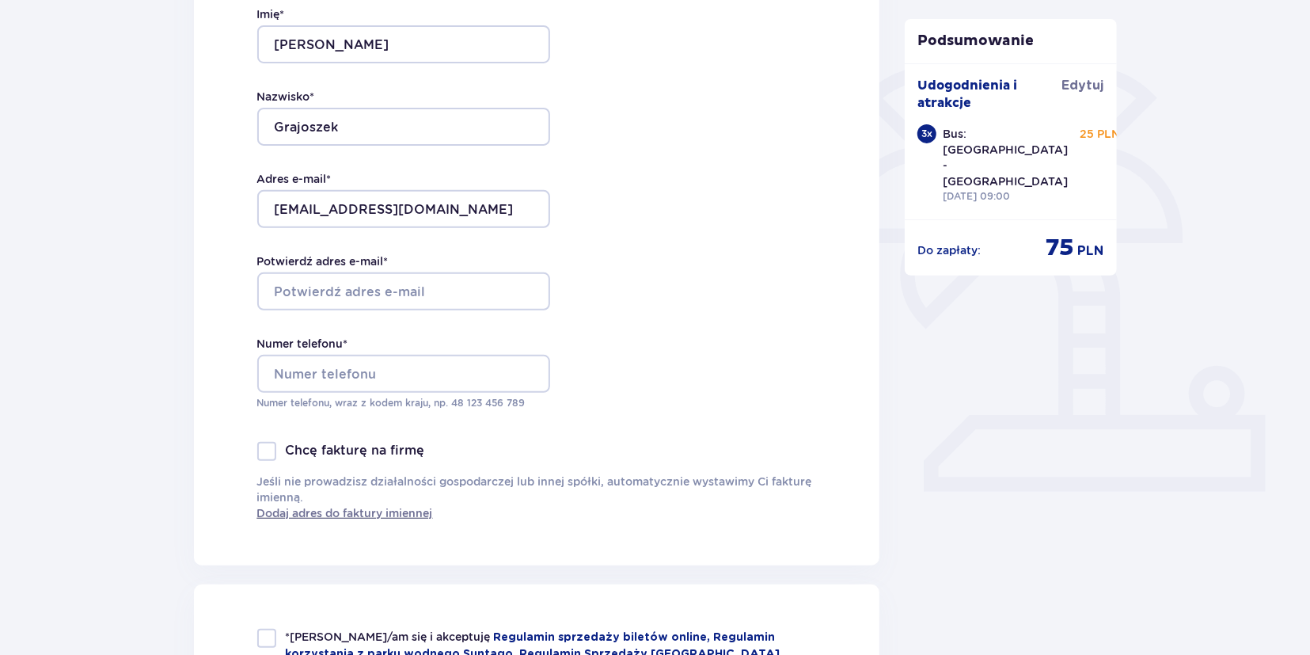
scroll to position [412, 0]
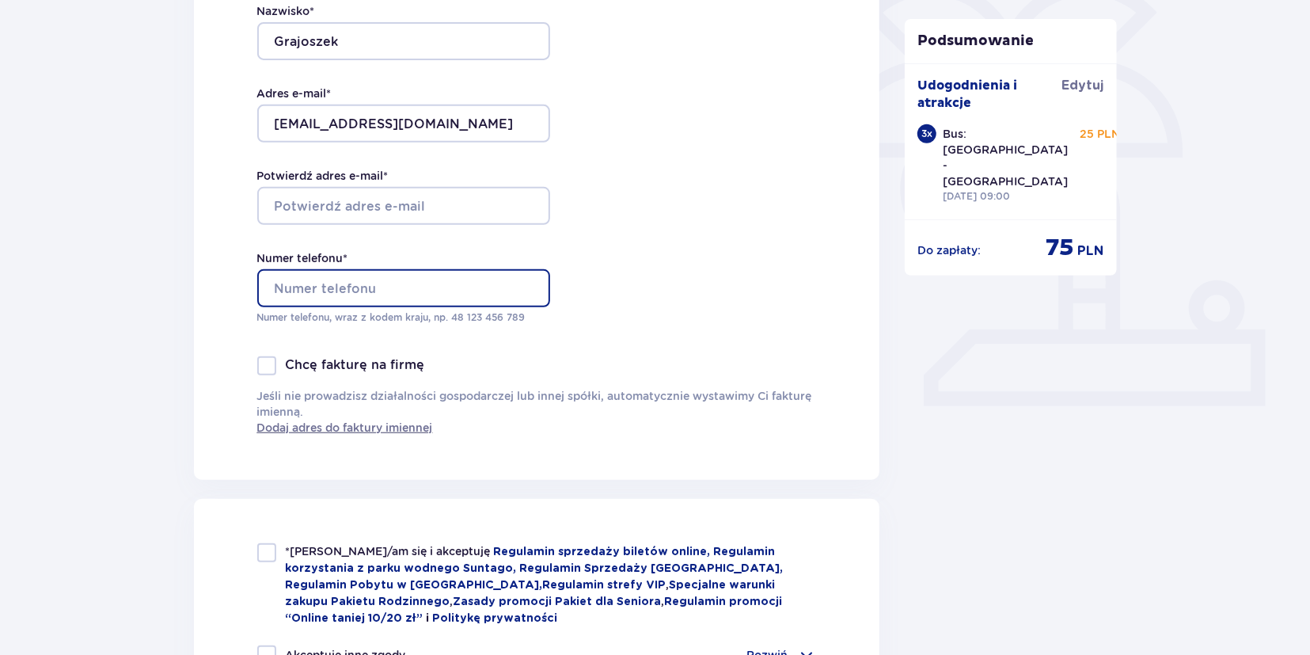
click at [318, 287] on input "Numer telefonu *" at bounding box center [403, 288] width 293 height 38
type input "505842376"
click at [270, 367] on div at bounding box center [266, 365] width 19 height 19
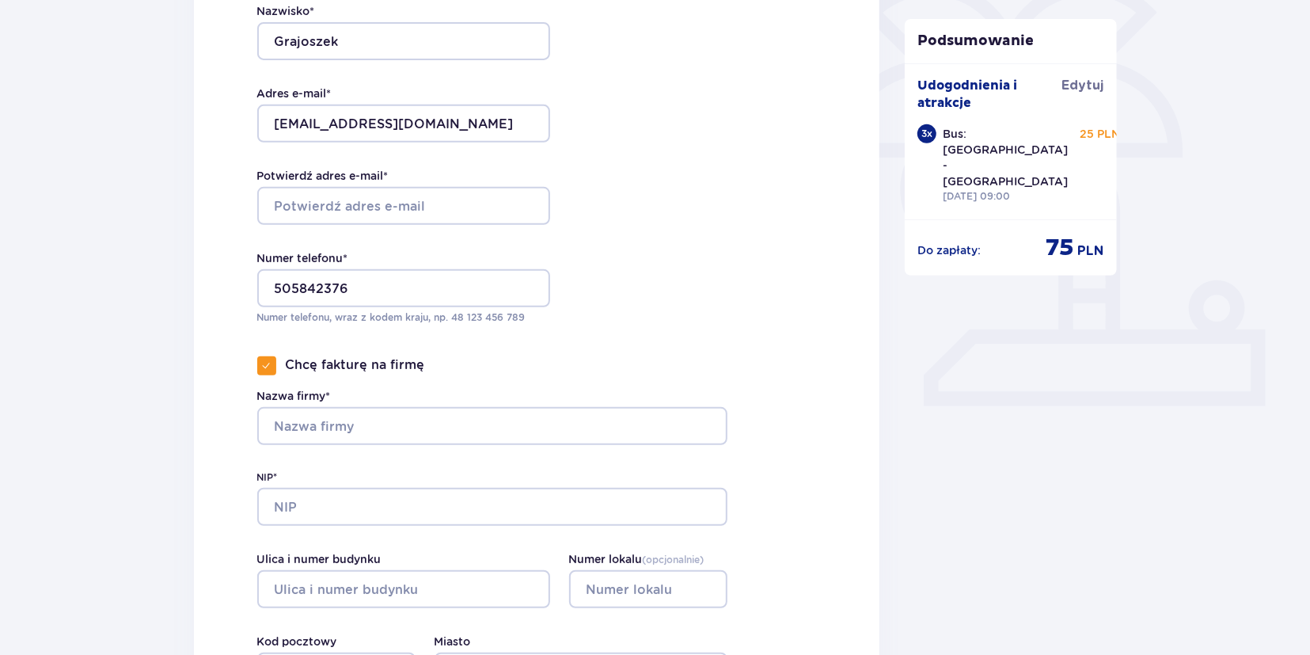
click at [270, 364] on span at bounding box center [267, 366] width 10 height 10
checkbox input "false"
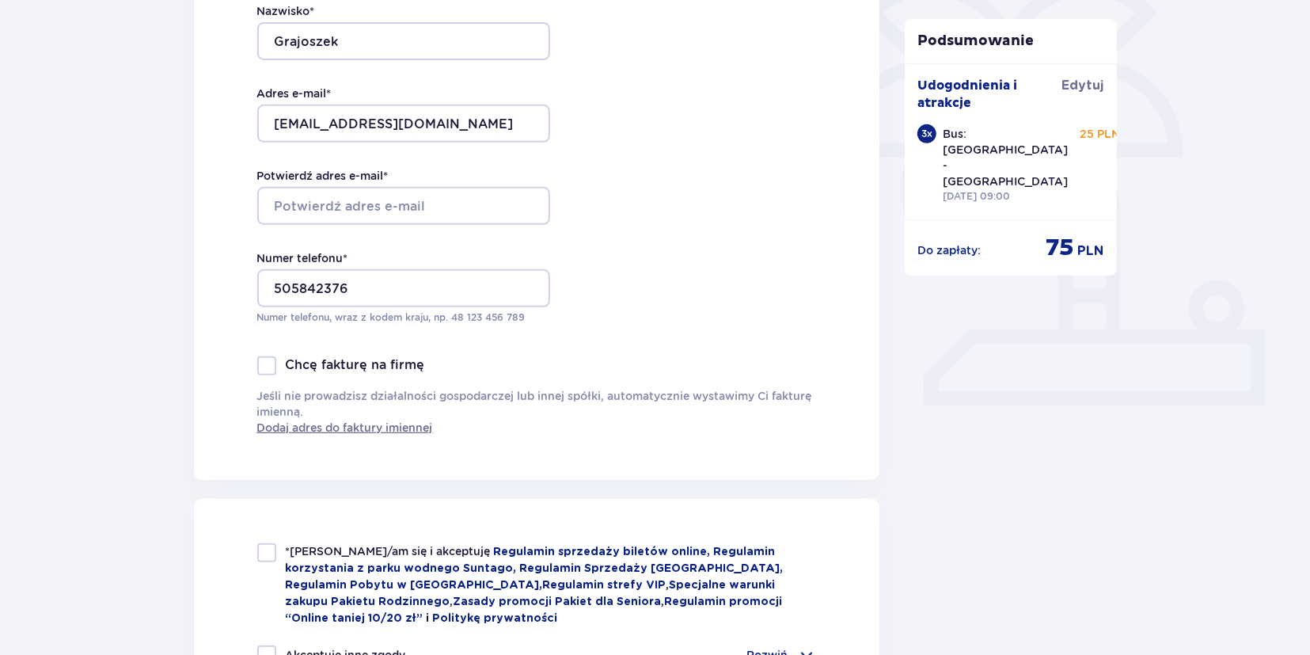
click at [409, 205] on div at bounding box center [388, 206] width 293 height 38
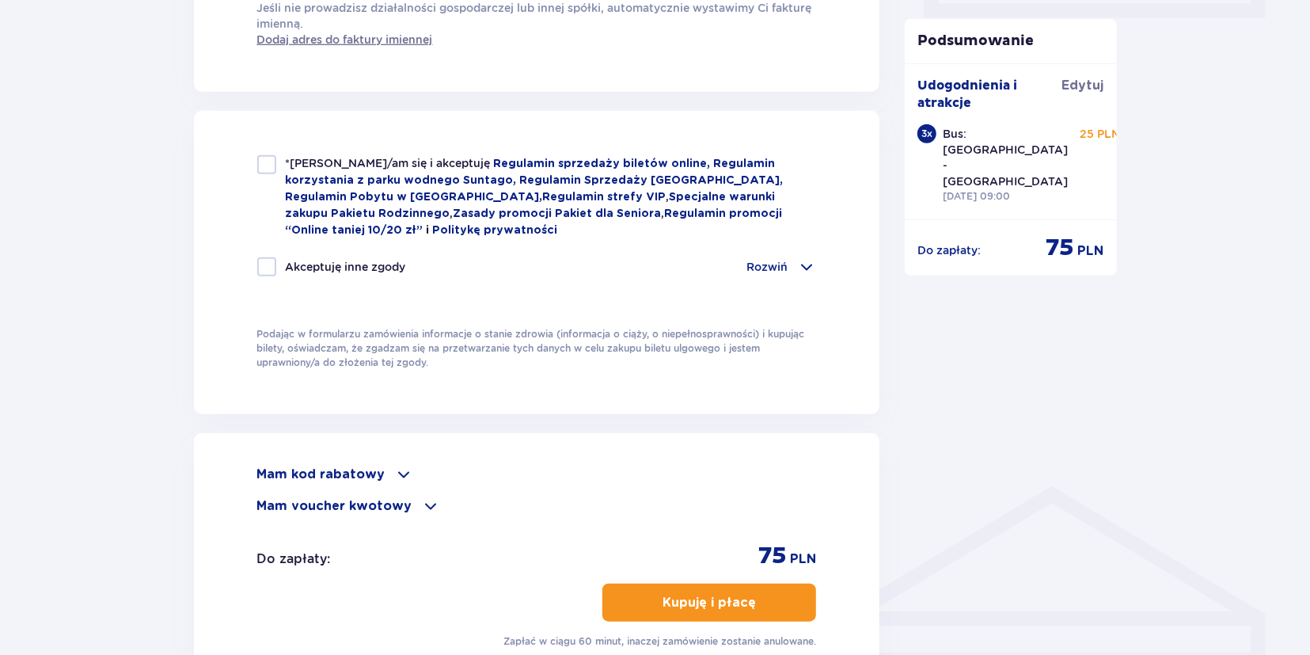
scroll to position [988, 0]
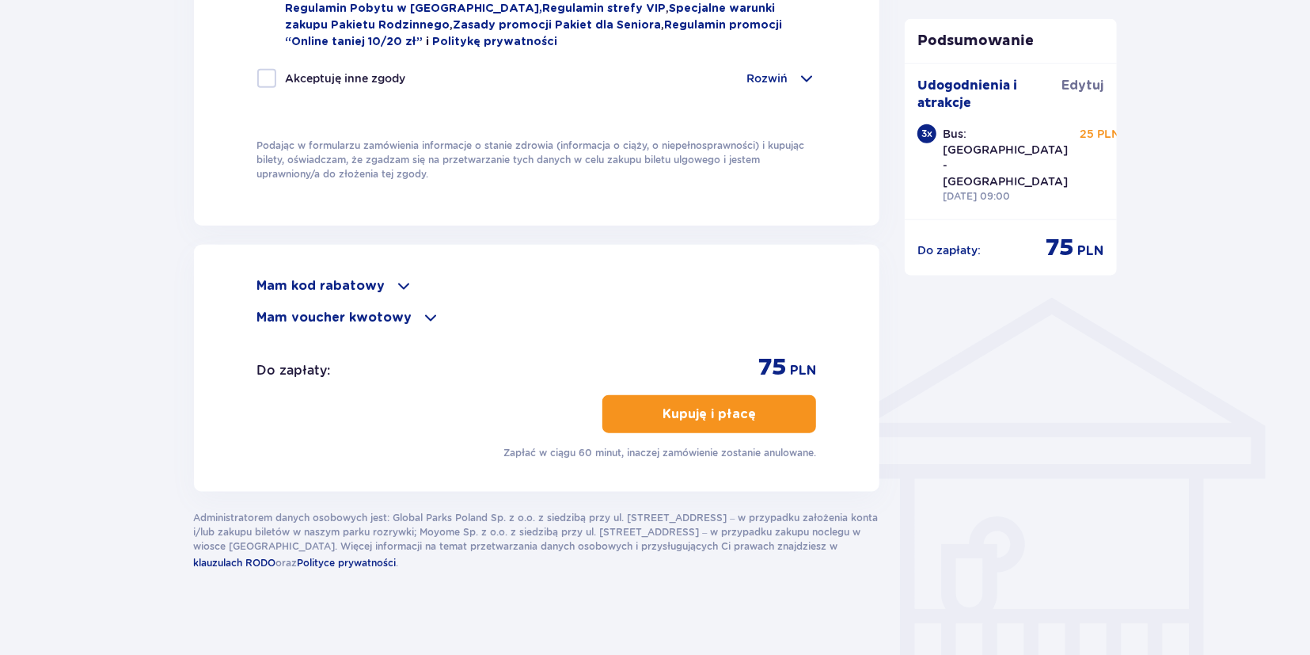
click at [706, 412] on p "Kupuję i płacę" at bounding box center [709, 413] width 93 height 17
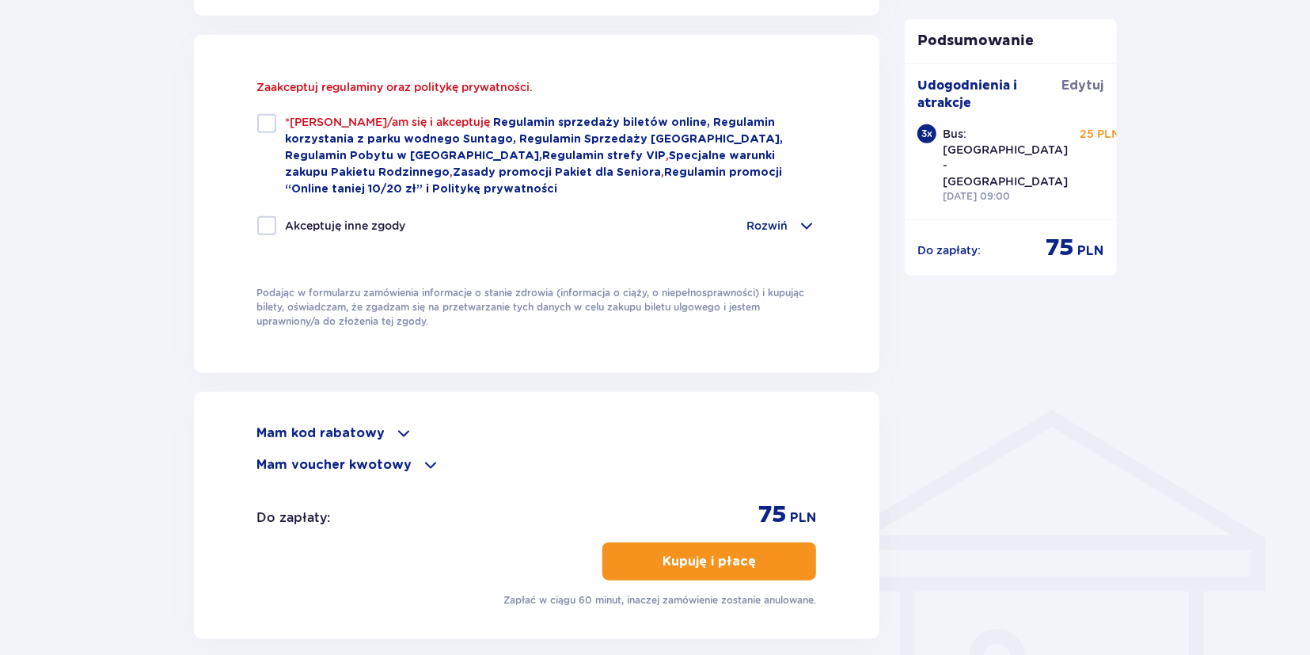
scroll to position [876, 0]
click at [272, 123] on div at bounding box center [266, 123] width 19 height 19
checkbox input "true"
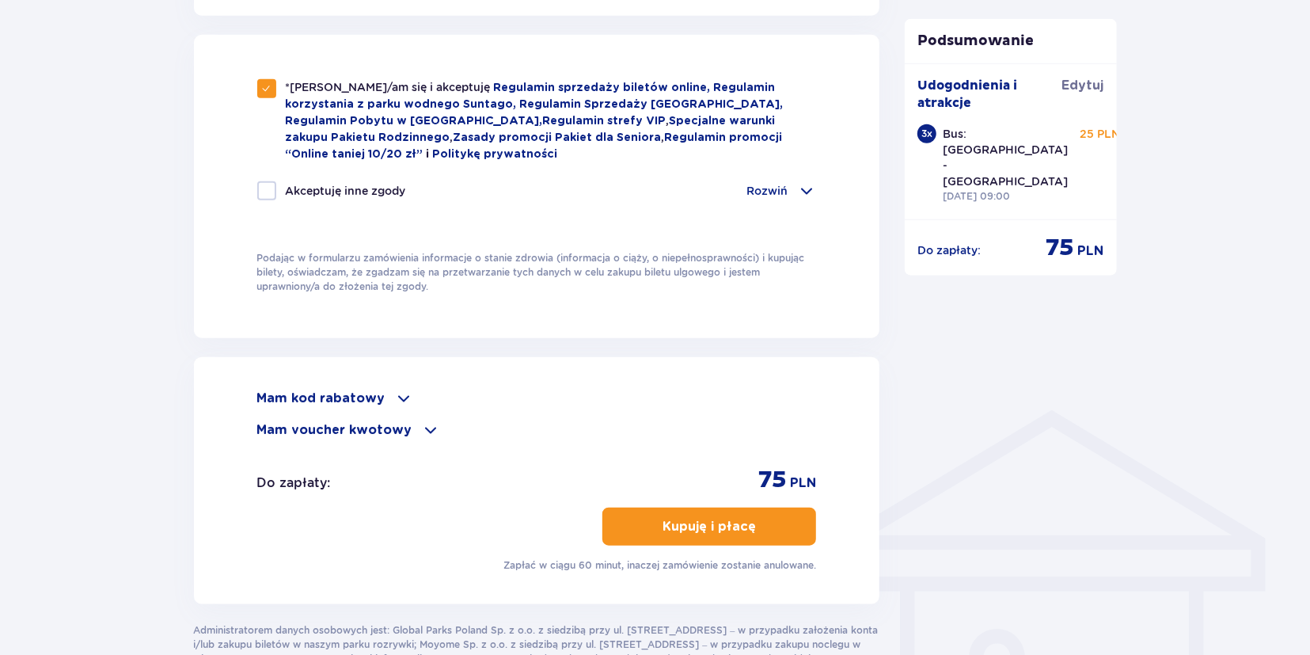
click at [679, 518] on p "Kupuję i płacę" at bounding box center [709, 526] width 93 height 17
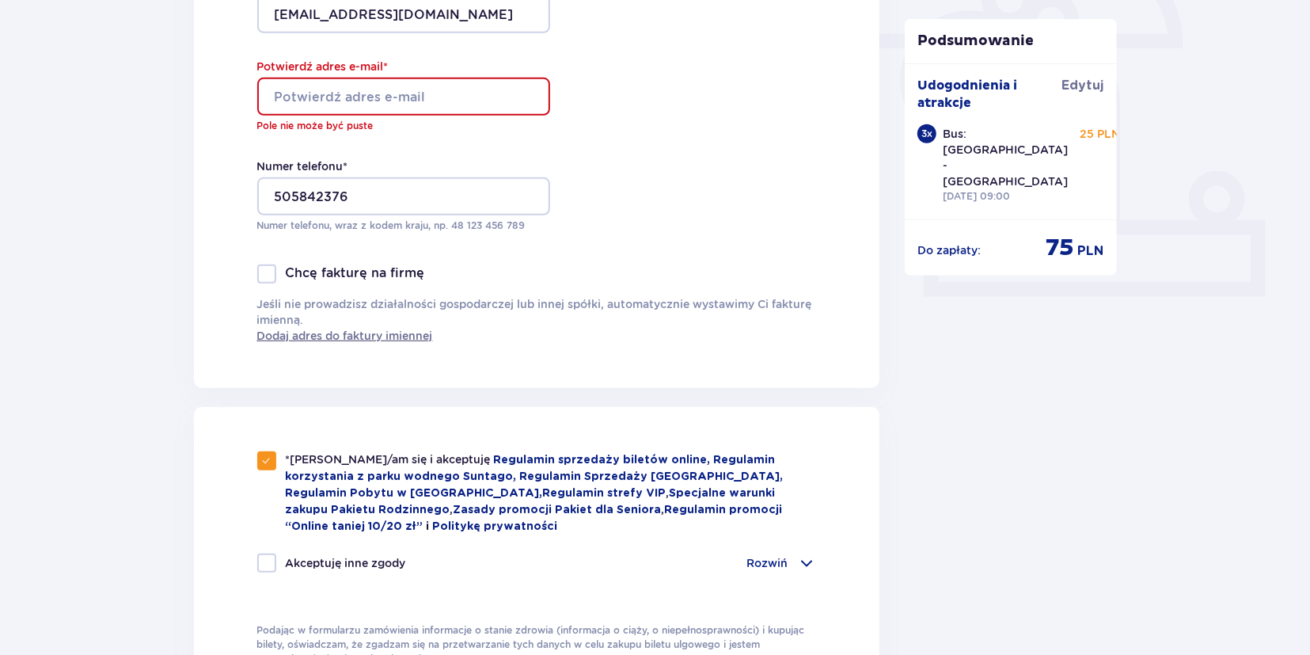
scroll to position [519, 0]
click at [348, 101] on div at bounding box center [388, 98] width 293 height 38
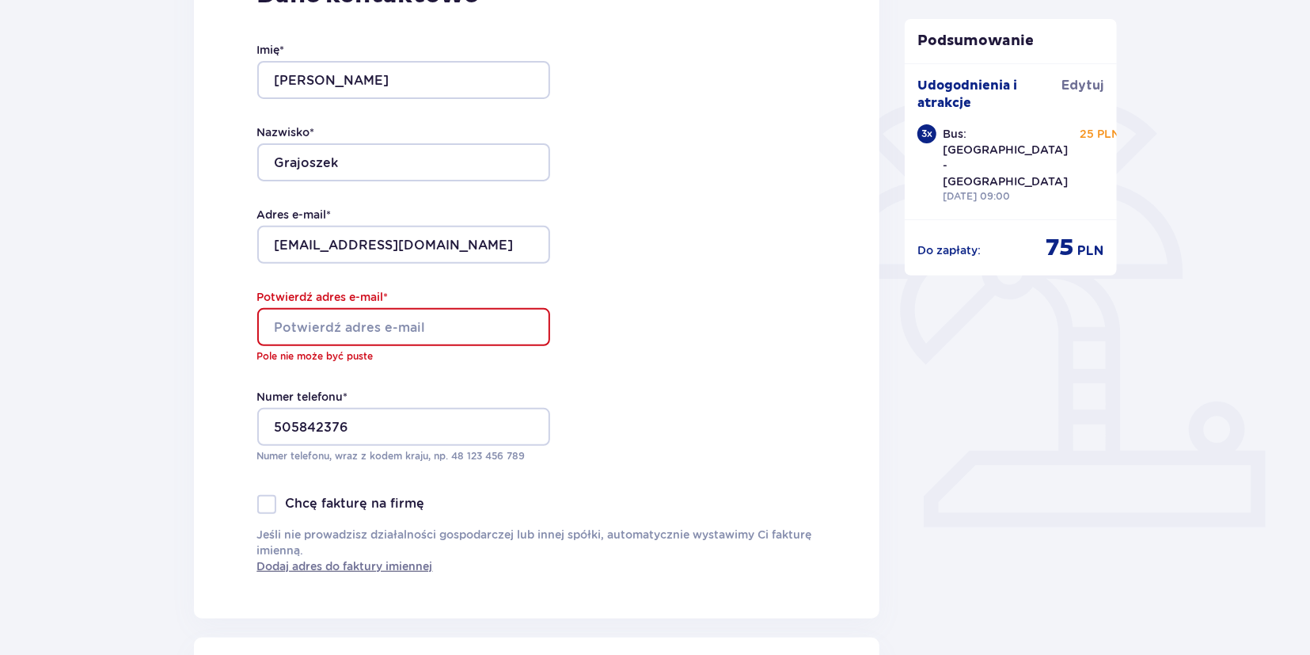
scroll to position [272, 0]
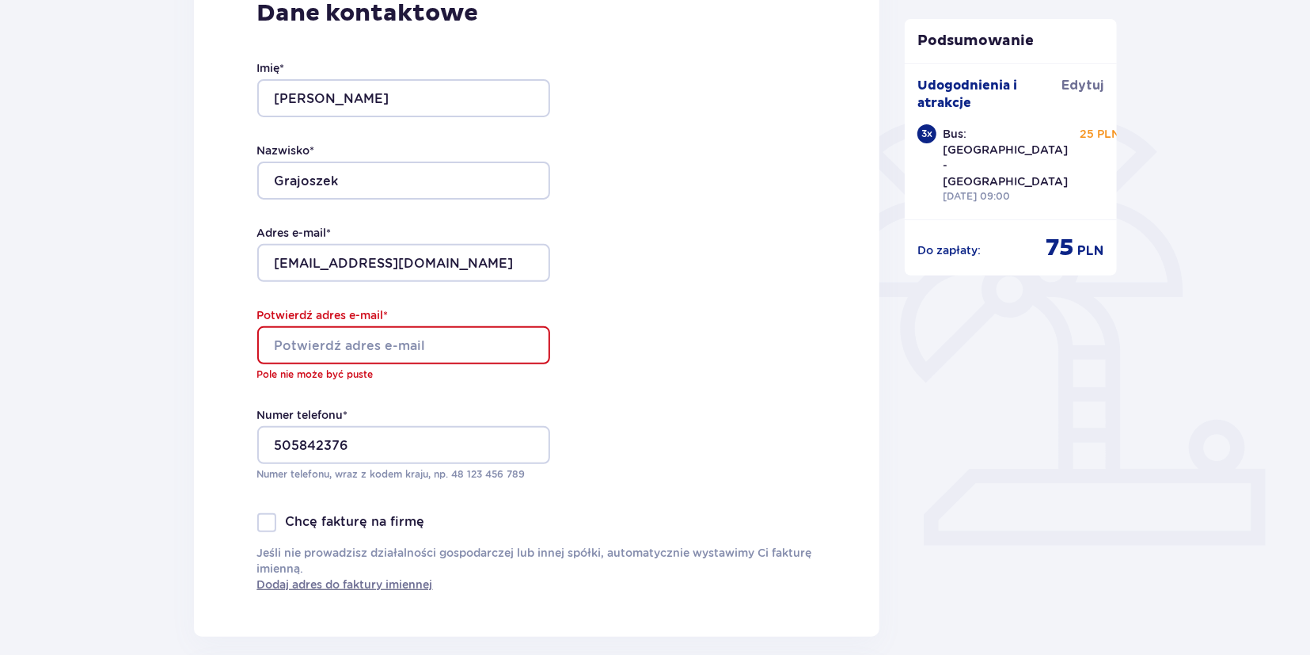
click at [348, 263] on div at bounding box center [388, 263] width 293 height 38
click at [422, 256] on div at bounding box center [388, 263] width 293 height 38
drag, startPoint x: 422, startPoint y: 256, endPoint x: 449, endPoint y: 25, distance: 232.8
click at [444, 66] on div "Imię * [PERSON_NAME] * Grajoszek Adres e-mail * [EMAIL_ADDRESS][DOMAIN_NAME] Po…" at bounding box center [403, 271] width 293 height 485
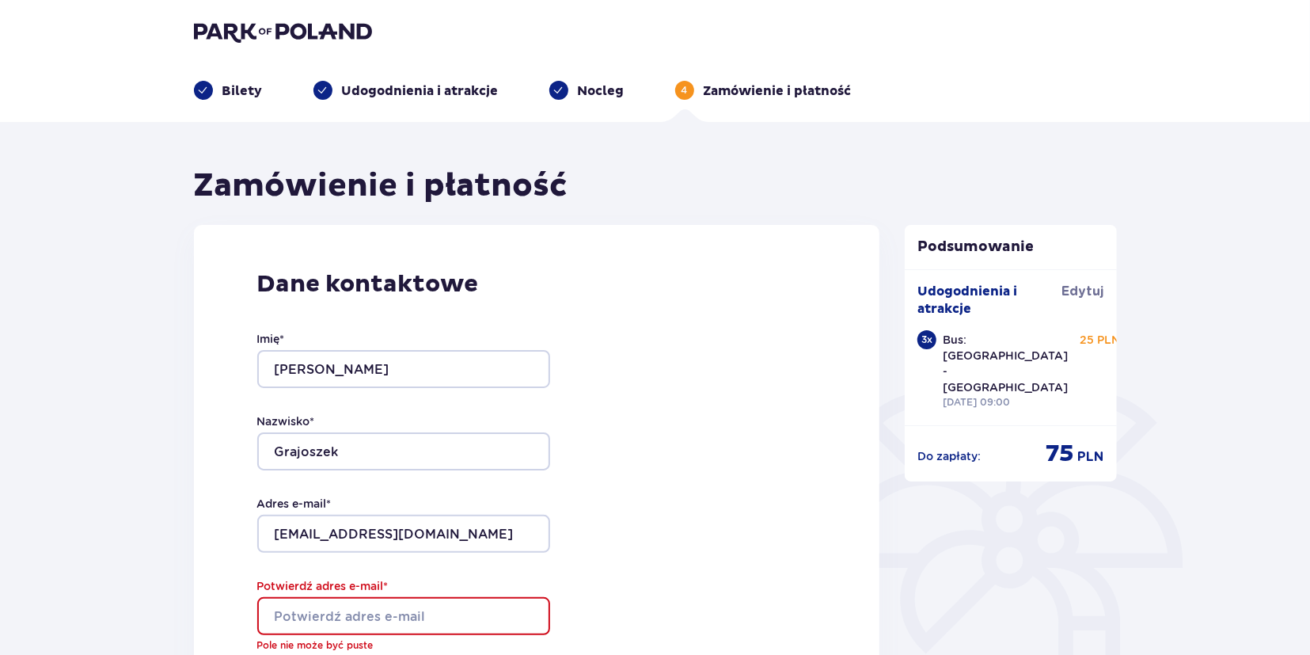
scroll to position [0, 0]
